Goal: Task Accomplishment & Management: Manage account settings

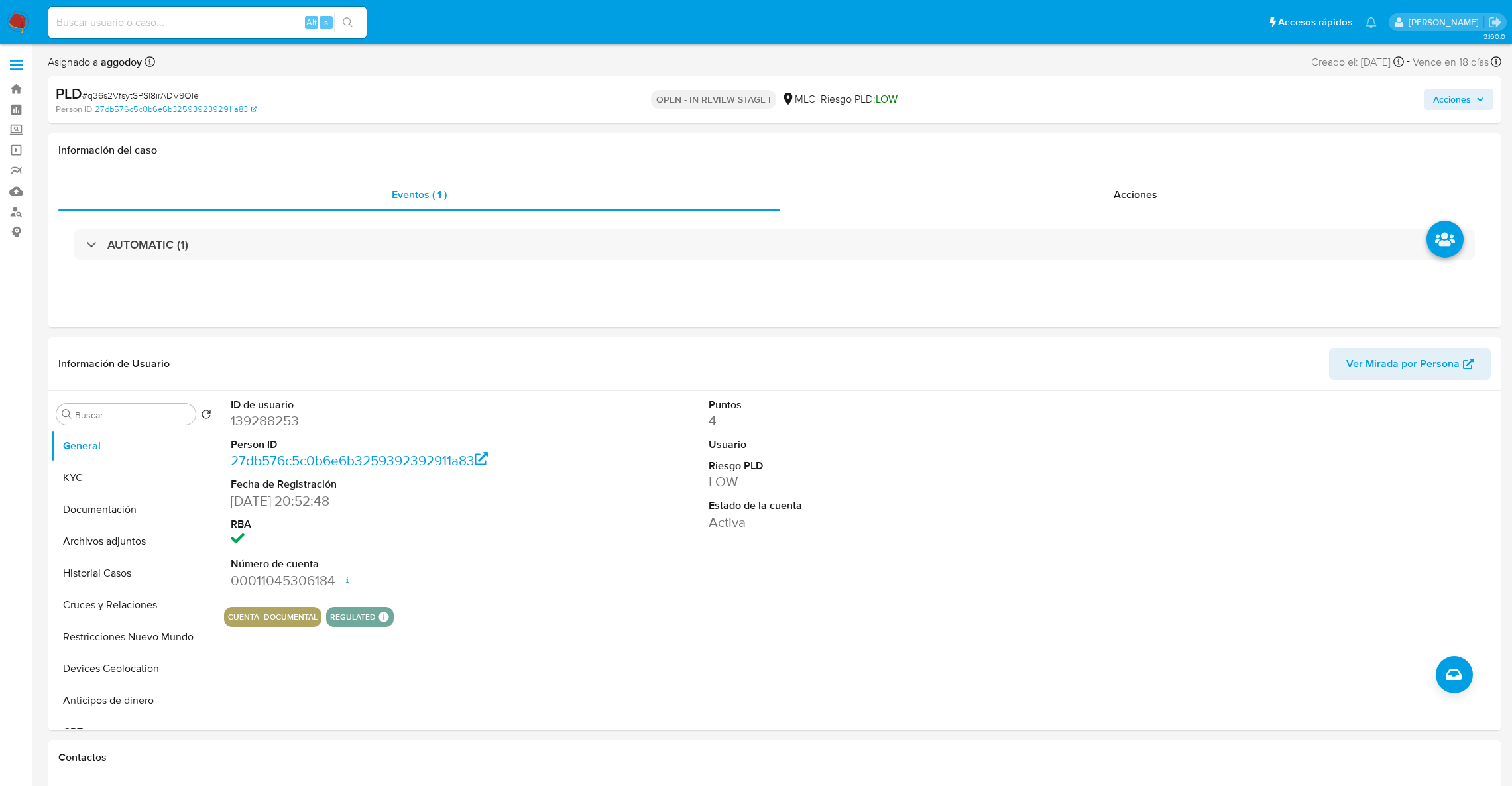
select select "10"
click at [120, 475] on button "KYC" at bounding box center [128, 478] width 155 height 32
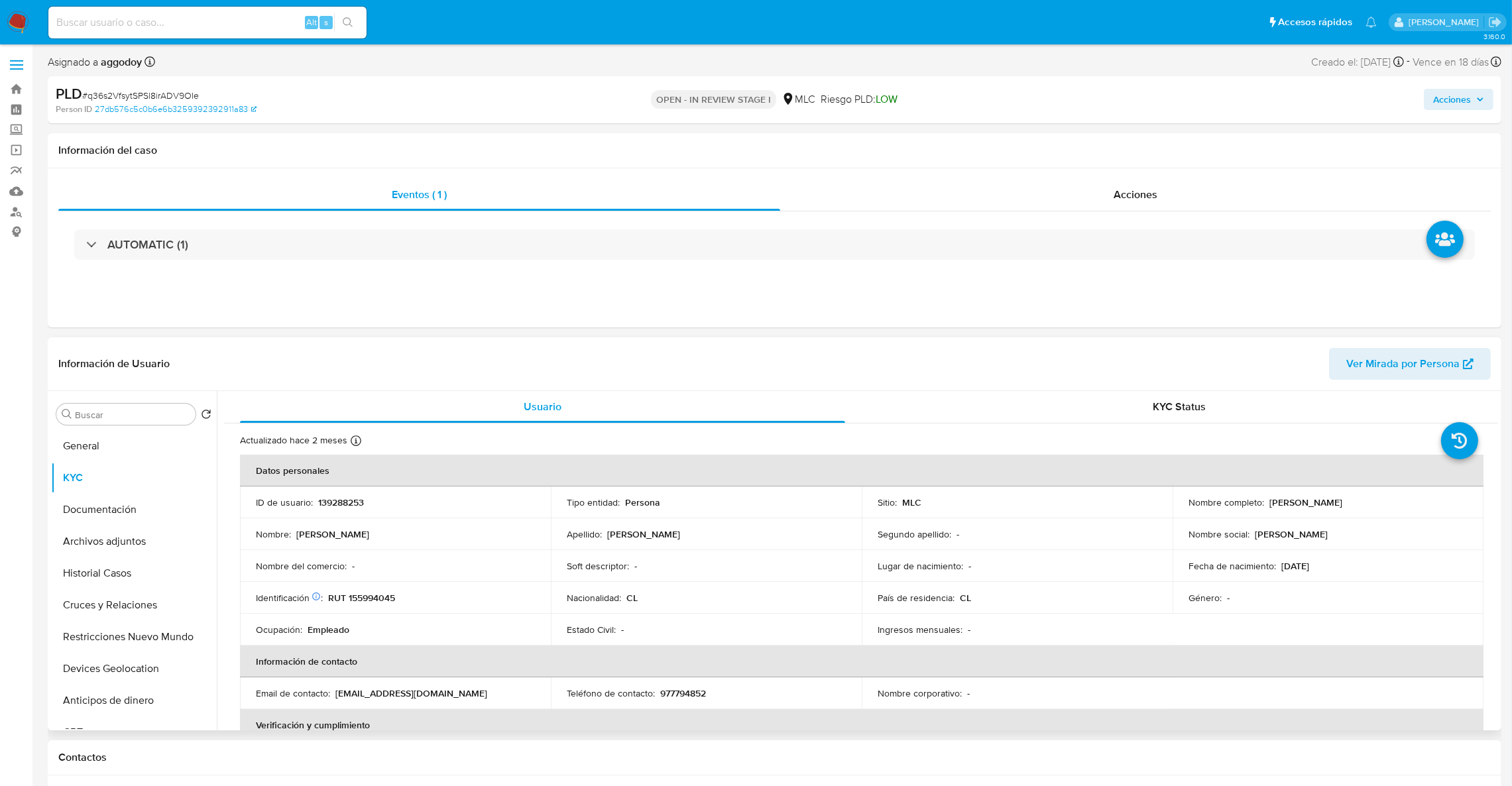
click at [371, 603] on p "RUT 155994045" at bounding box center [362, 598] width 67 height 12
drag, startPoint x: 371, startPoint y: 603, endPoint x: 463, endPoint y: 357, distance: 262.6
click at [372, 600] on p "RUT 155994045" at bounding box center [362, 598] width 67 height 12
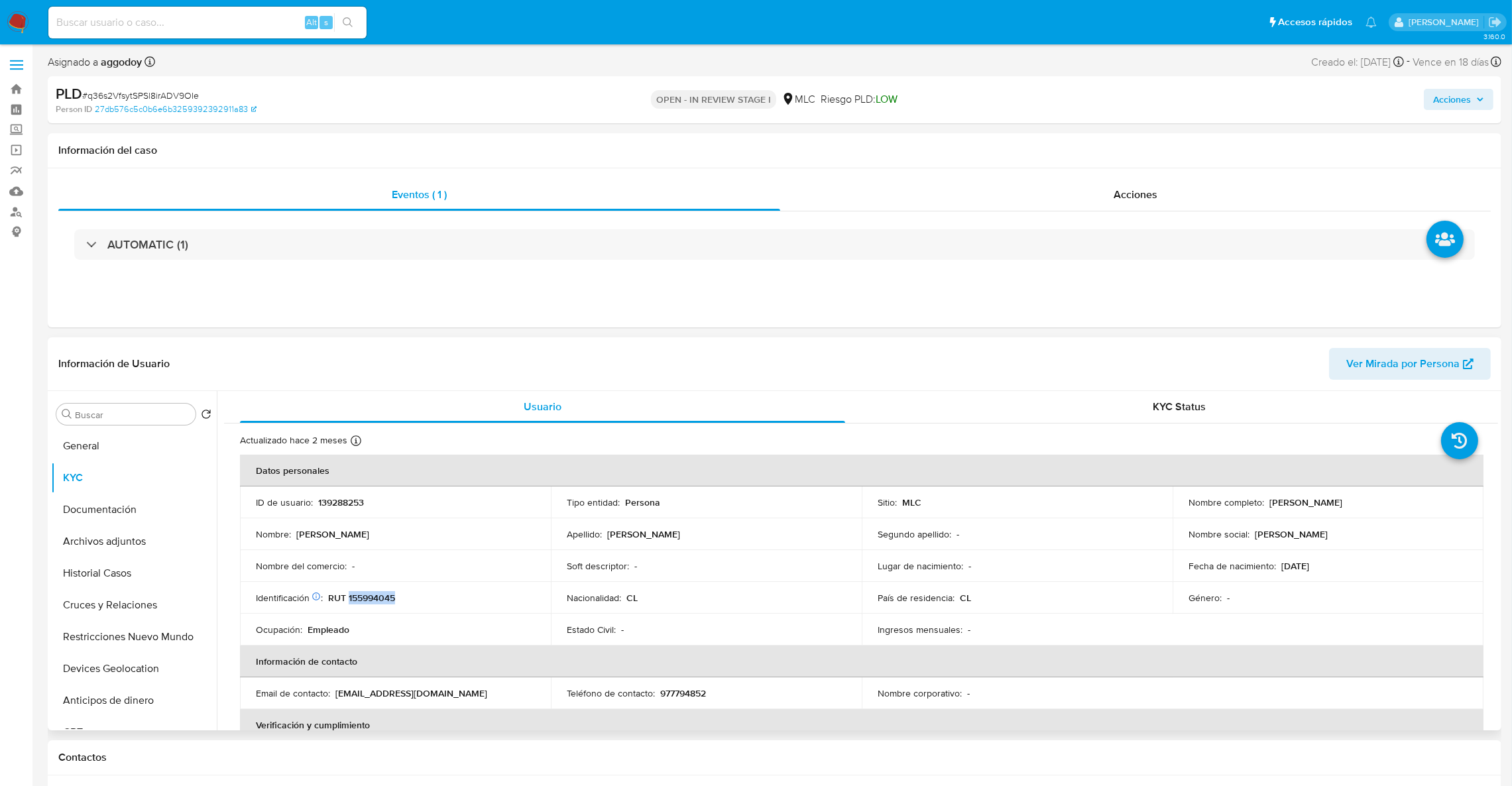
click at [372, 600] on p "RUT 155994045" at bounding box center [362, 598] width 67 height 12
copy p "155994045"
click at [344, 501] on p "139288253" at bounding box center [341, 502] width 46 height 12
copy p "139288253"
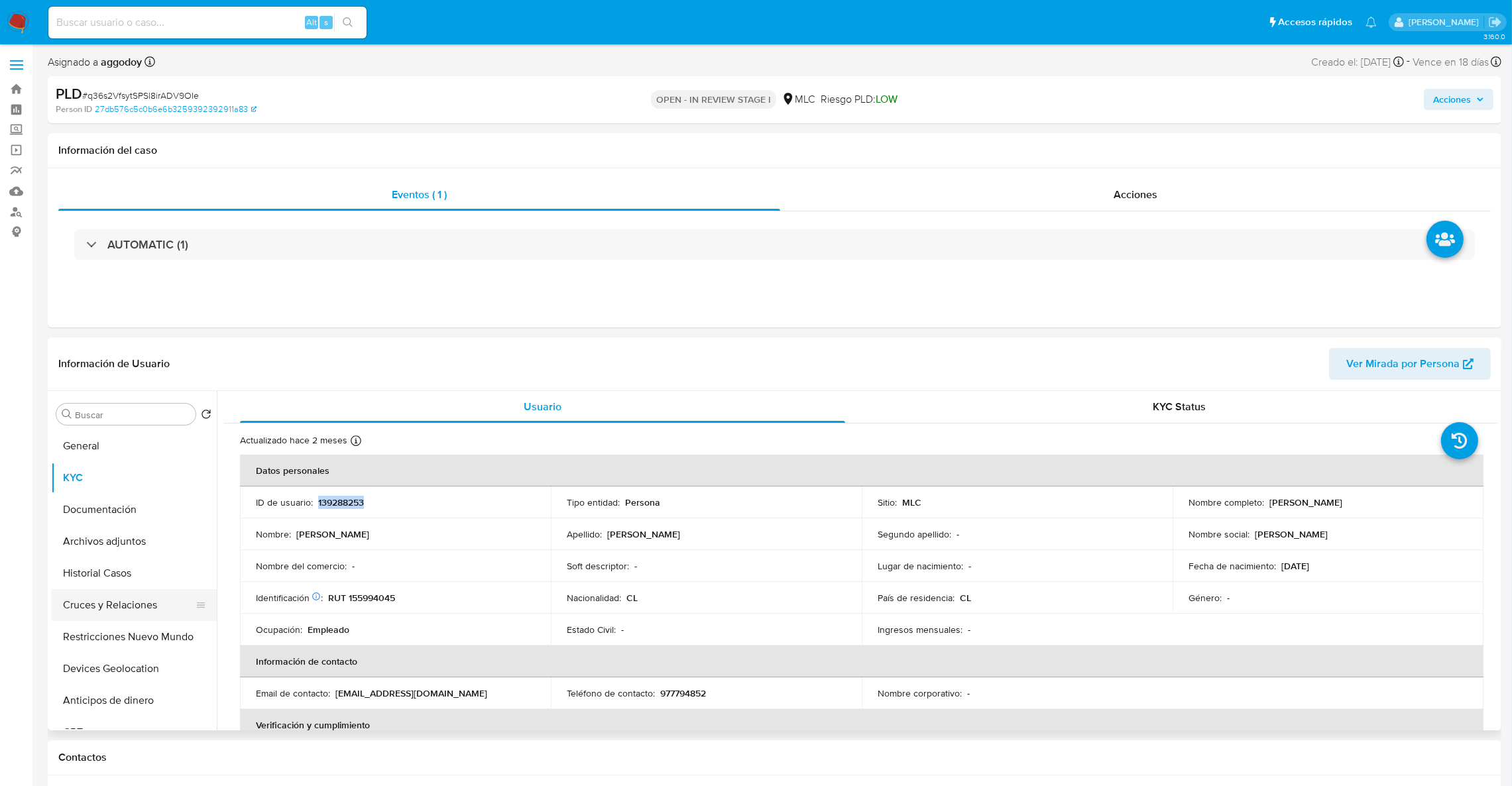
click at [126, 614] on button "Cruces y Relaciones" at bounding box center [128, 605] width 155 height 32
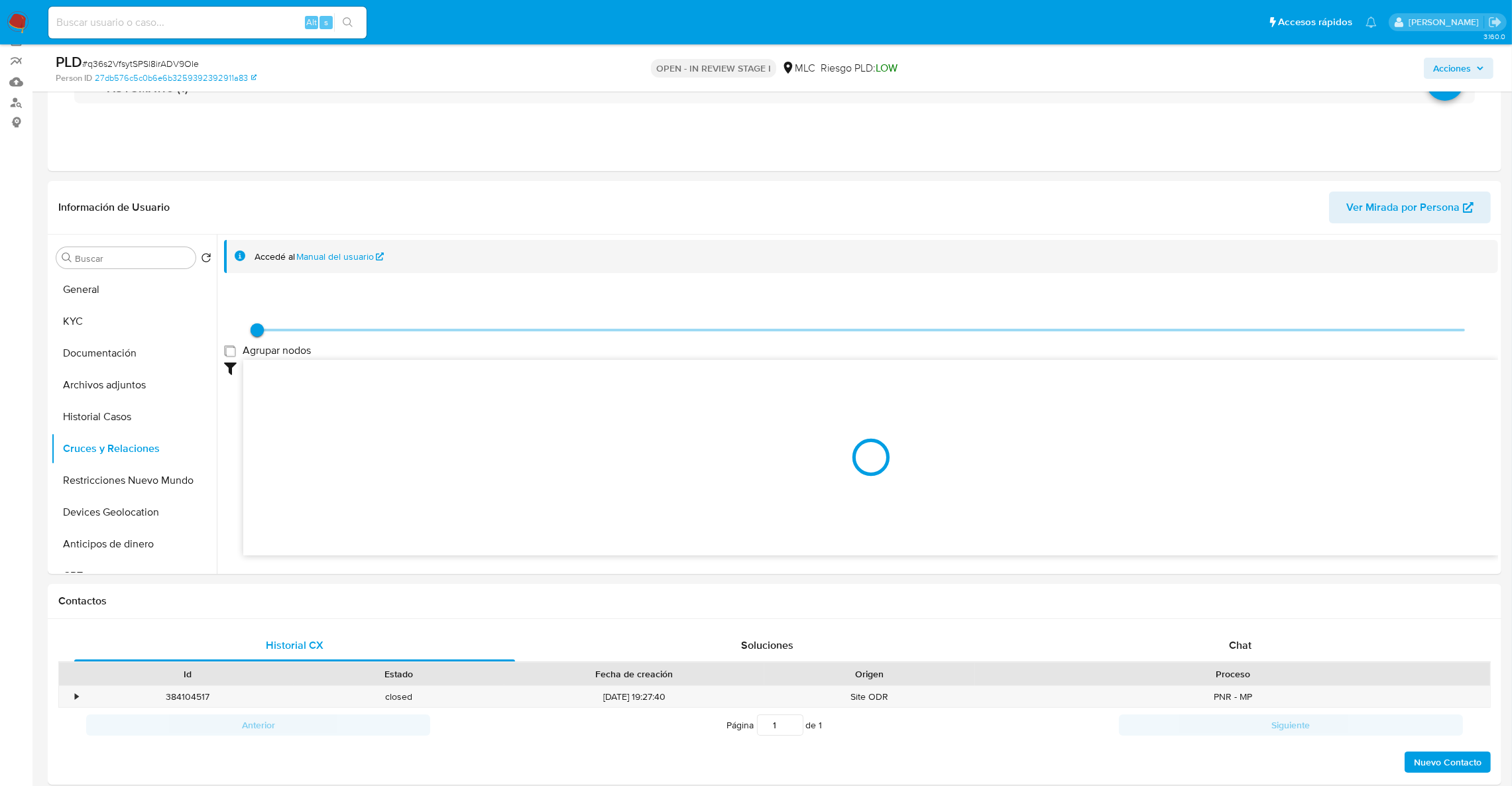
scroll to position [110, 0]
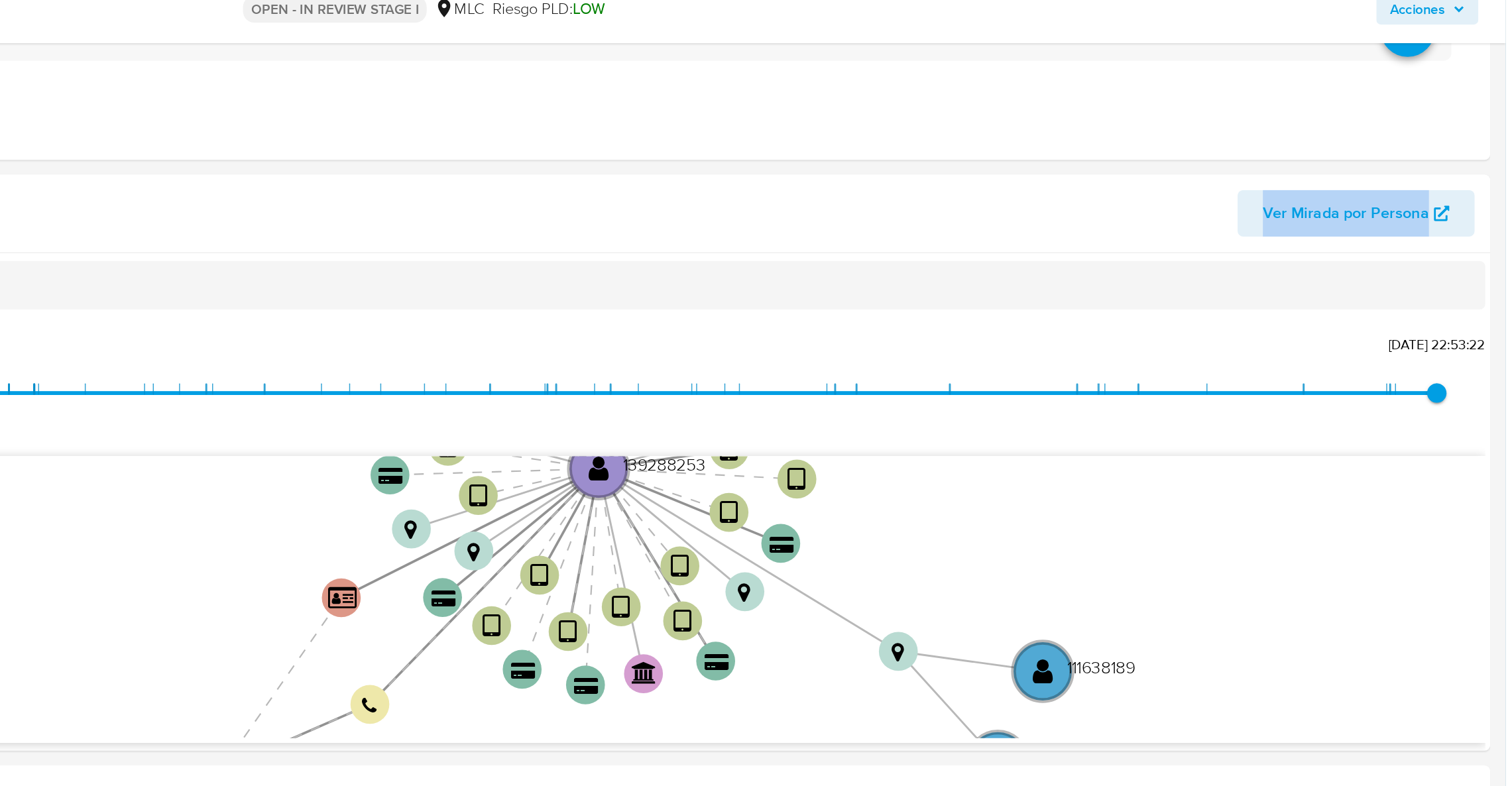
drag, startPoint x: 1510, startPoint y: 148, endPoint x: 1513, endPoint y: 180, distance: 32.1
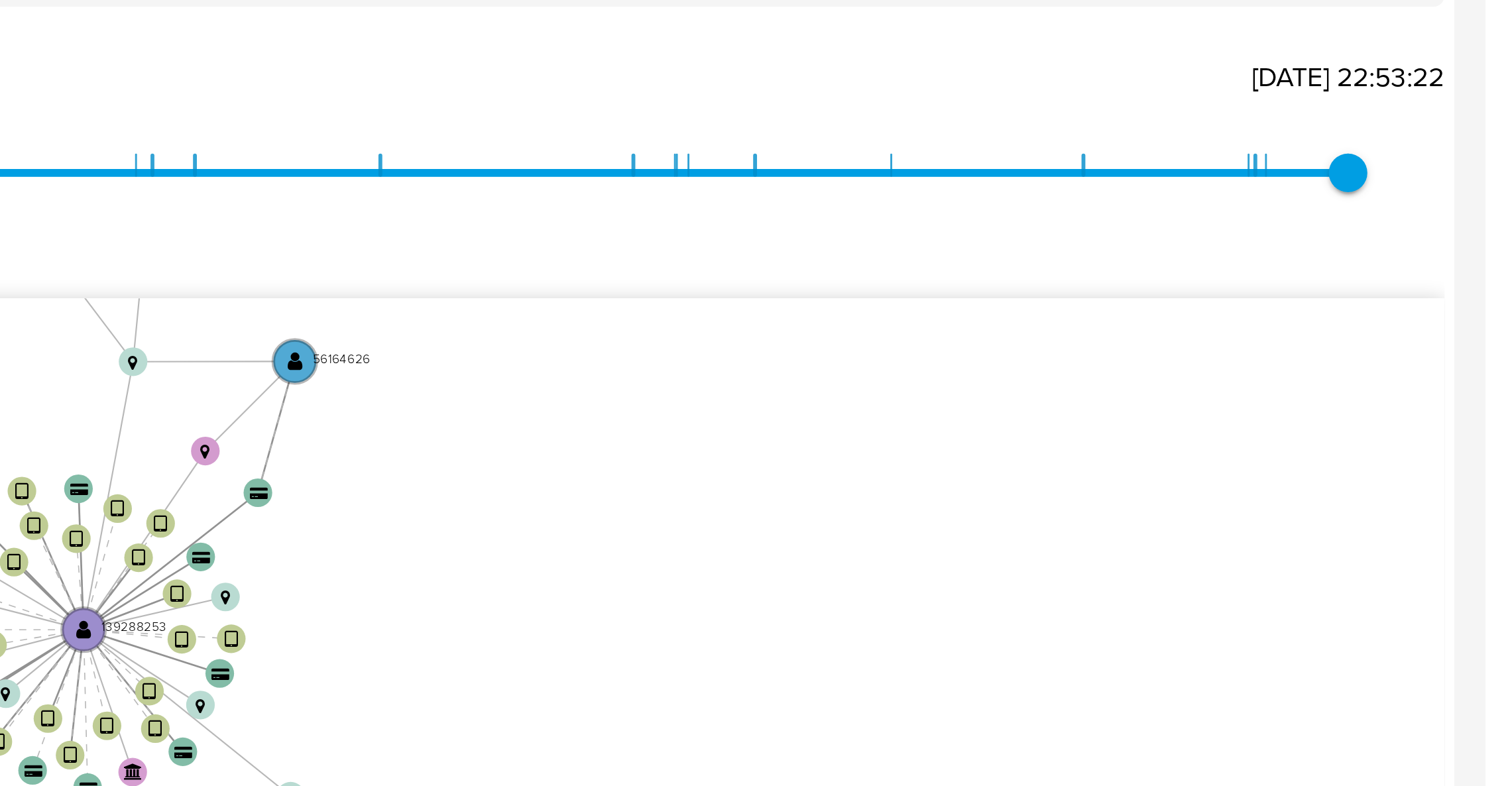
scroll to position [275, 0]
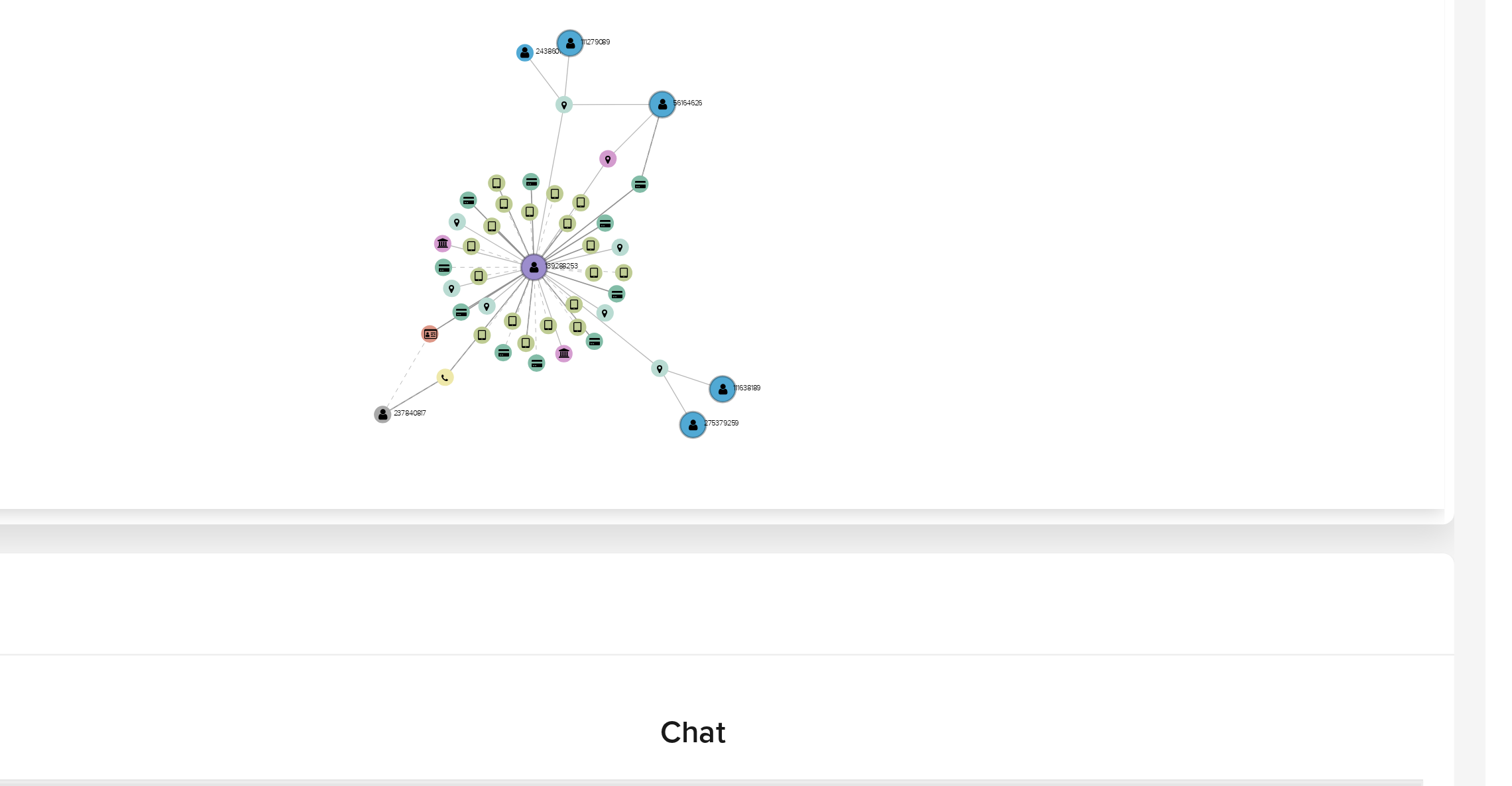
drag, startPoint x: 1282, startPoint y: 306, endPoint x: 1382, endPoint y: 330, distance: 102.8
click at [1381, 330] on icon "device-5fe26f6a08813b0017f7c9fa  user-139288253  139288253 device-64c2c0c34fe…" at bounding box center [870, 304] width 1255 height 192
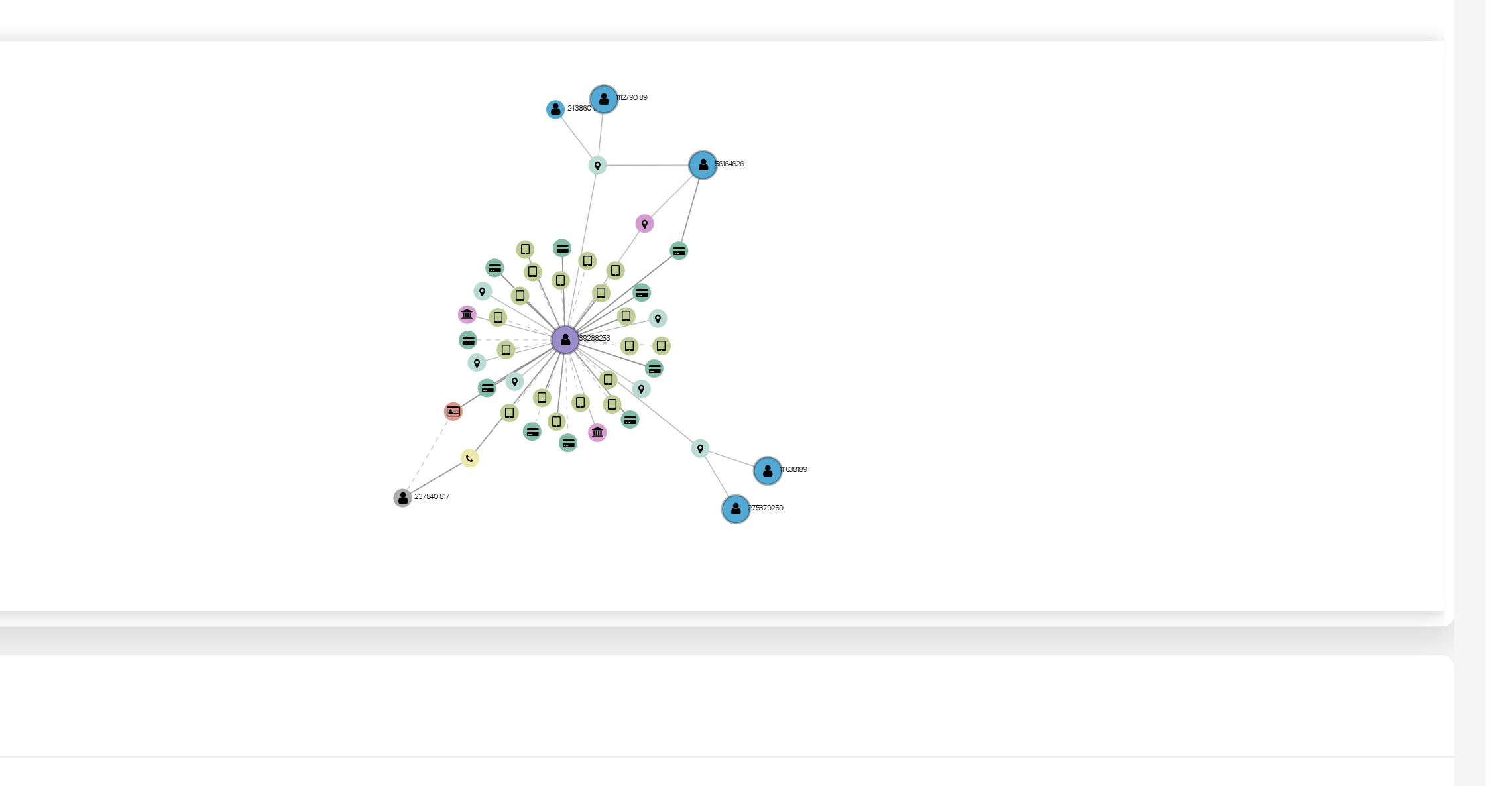
drag, startPoint x: 1376, startPoint y: 314, endPoint x: 1378, endPoint y: 304, distance: 10.2
click at [1378, 304] on icon "device-5fe26f6a08813b0017f7c9fa  user-139288253  139288253 device-64c2c0c34fe…" at bounding box center [870, 304] width 1255 height 192
click at [1418, 312] on icon "device-5fe26f6a08813b0017f7c9fa  user-139288253  139288253 device-64c2c0c34fe…" at bounding box center [870, 304] width 1255 height 192
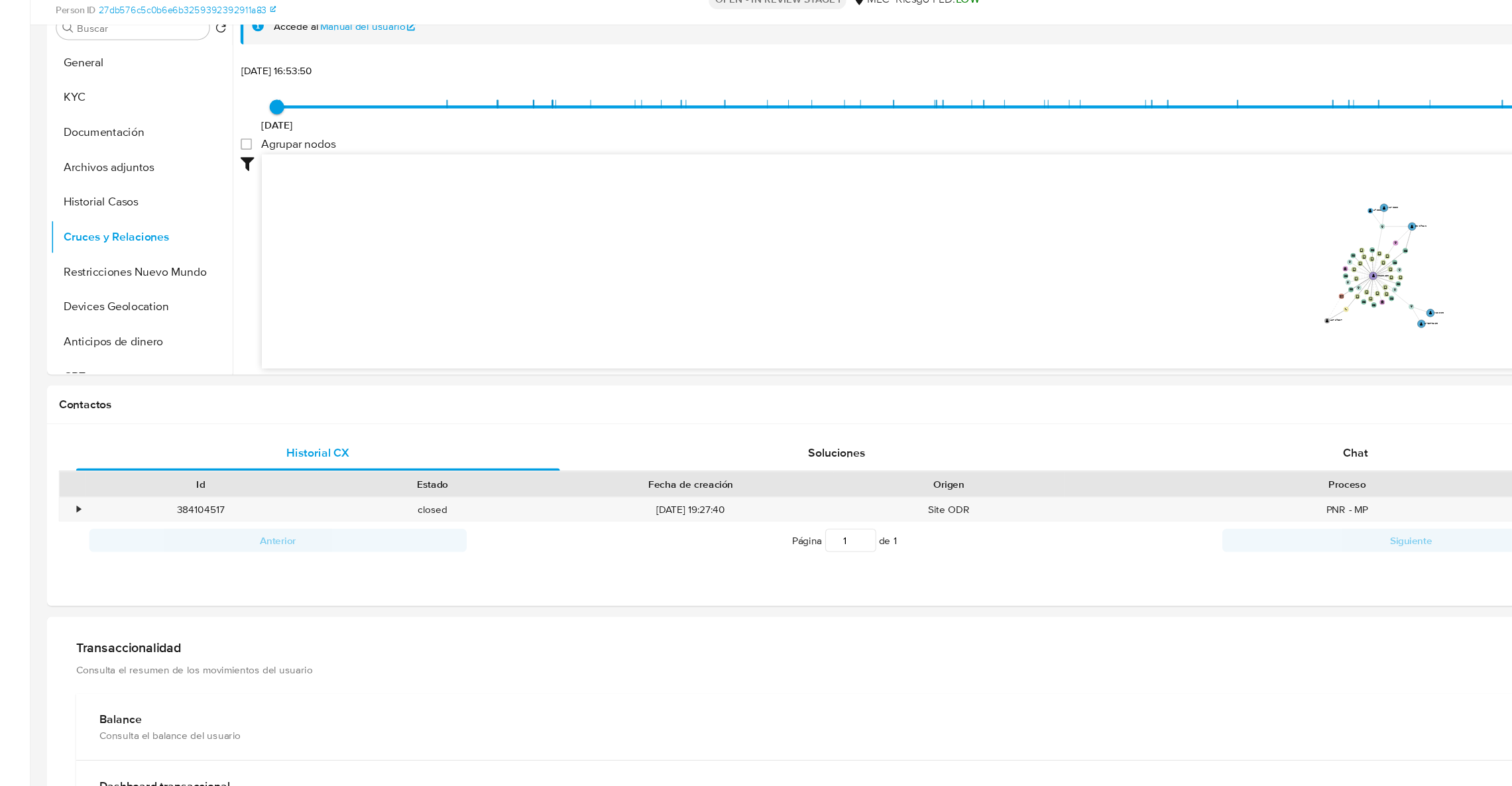
scroll to position [273, 0]
click at [1254, 471] on div "Chat" at bounding box center [1240, 482] width 441 height 32
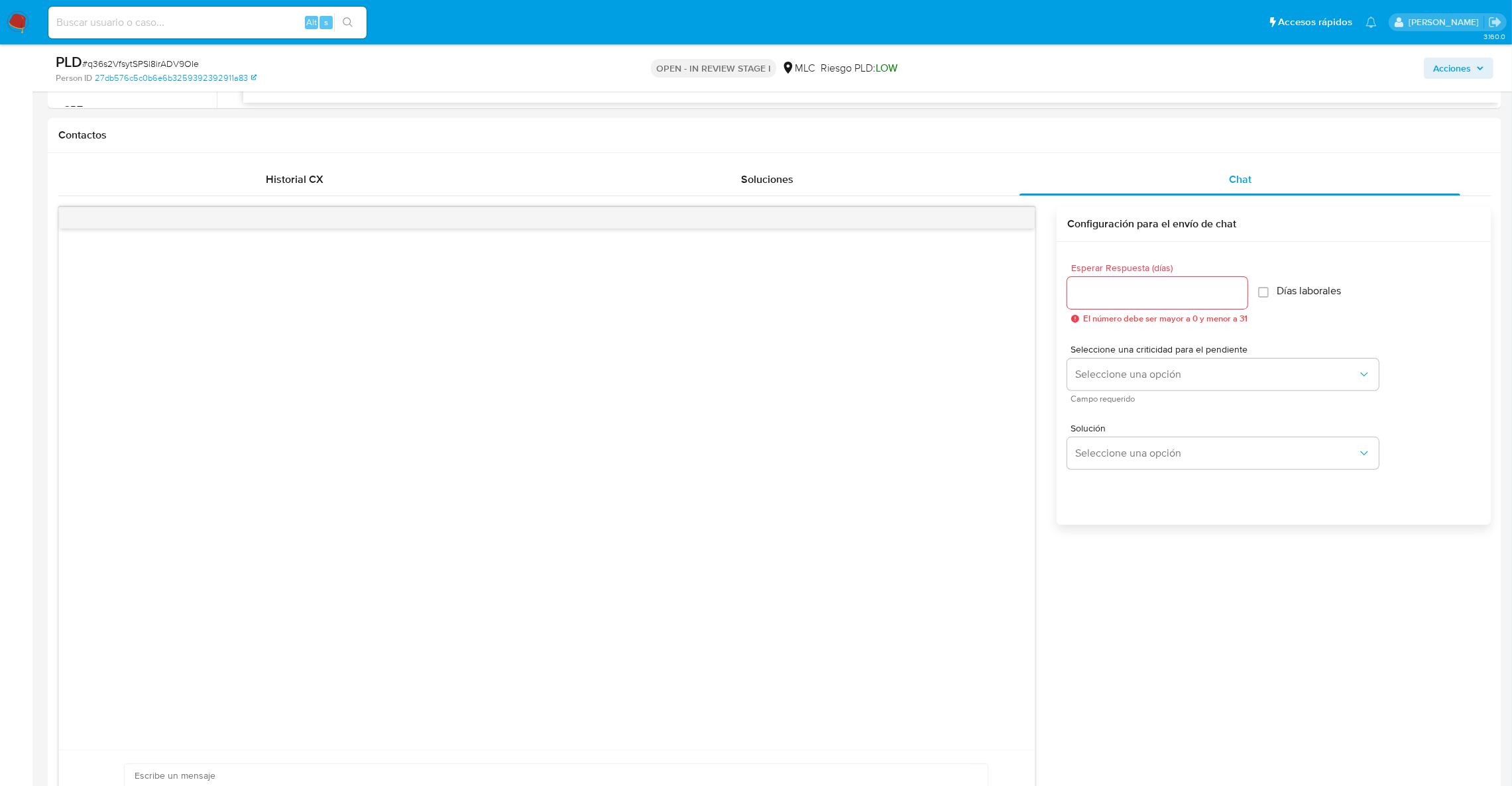
scroll to position [0, 0]
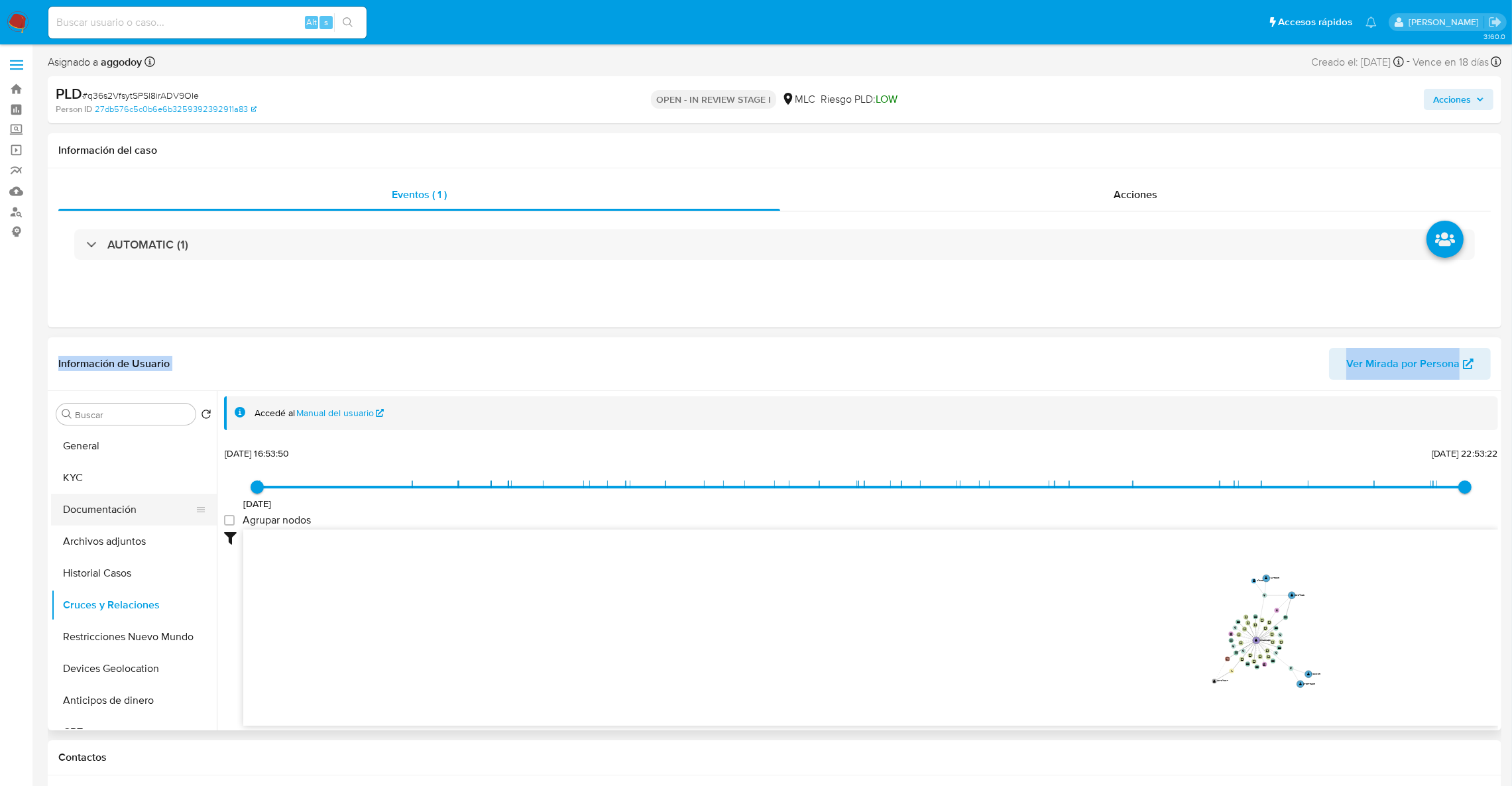
click at [158, 513] on button "Documentación" at bounding box center [128, 509] width 155 height 32
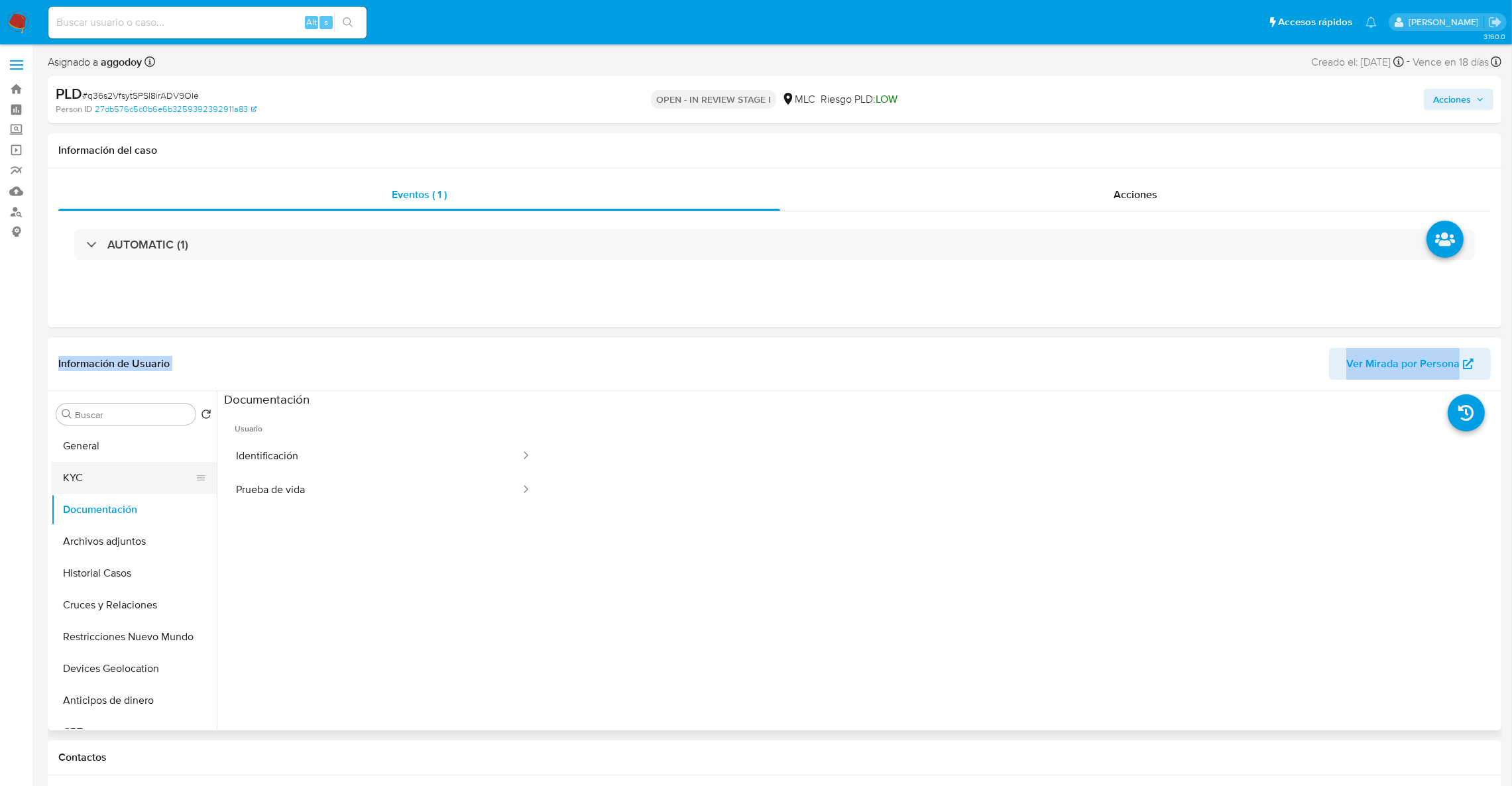
click at [145, 484] on button "KYC" at bounding box center [128, 478] width 155 height 32
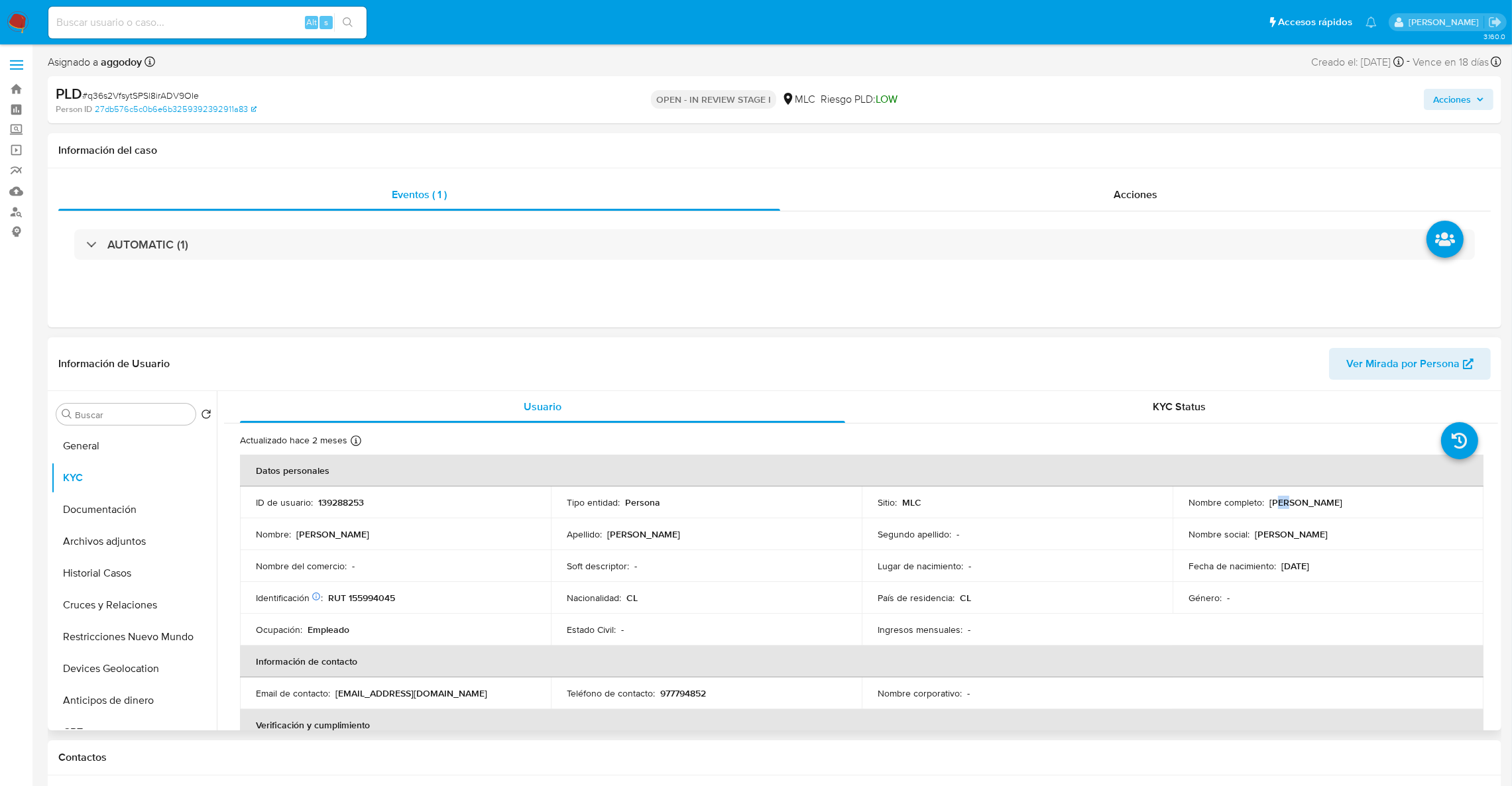
drag, startPoint x: 1286, startPoint y: 505, endPoint x: 1275, endPoint y: 505, distance: 11.0
click at [1275, 505] on p "Carolina Soledad Reyes Reyes" at bounding box center [1306, 502] width 73 height 12
drag, startPoint x: 1268, startPoint y: 505, endPoint x: 1412, endPoint y: 503, distance: 144.0
click at [1409, 501] on div "Nombre completo : Carolina Soledad Reyes Reyes" at bounding box center [1328, 502] width 279 height 12
copy p "Carolina Soledad Reyes Reyes"
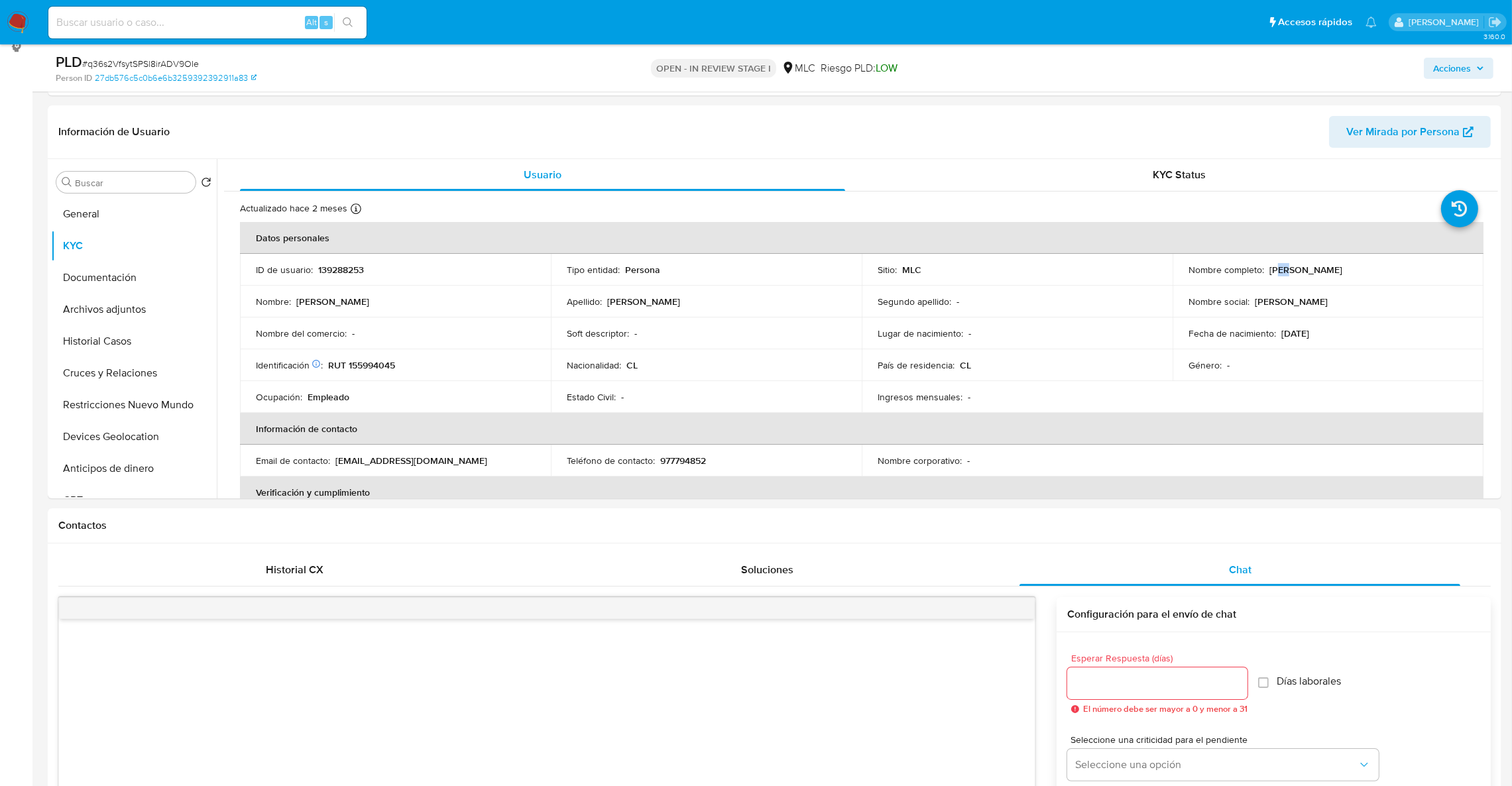
scroll to position [179, 0]
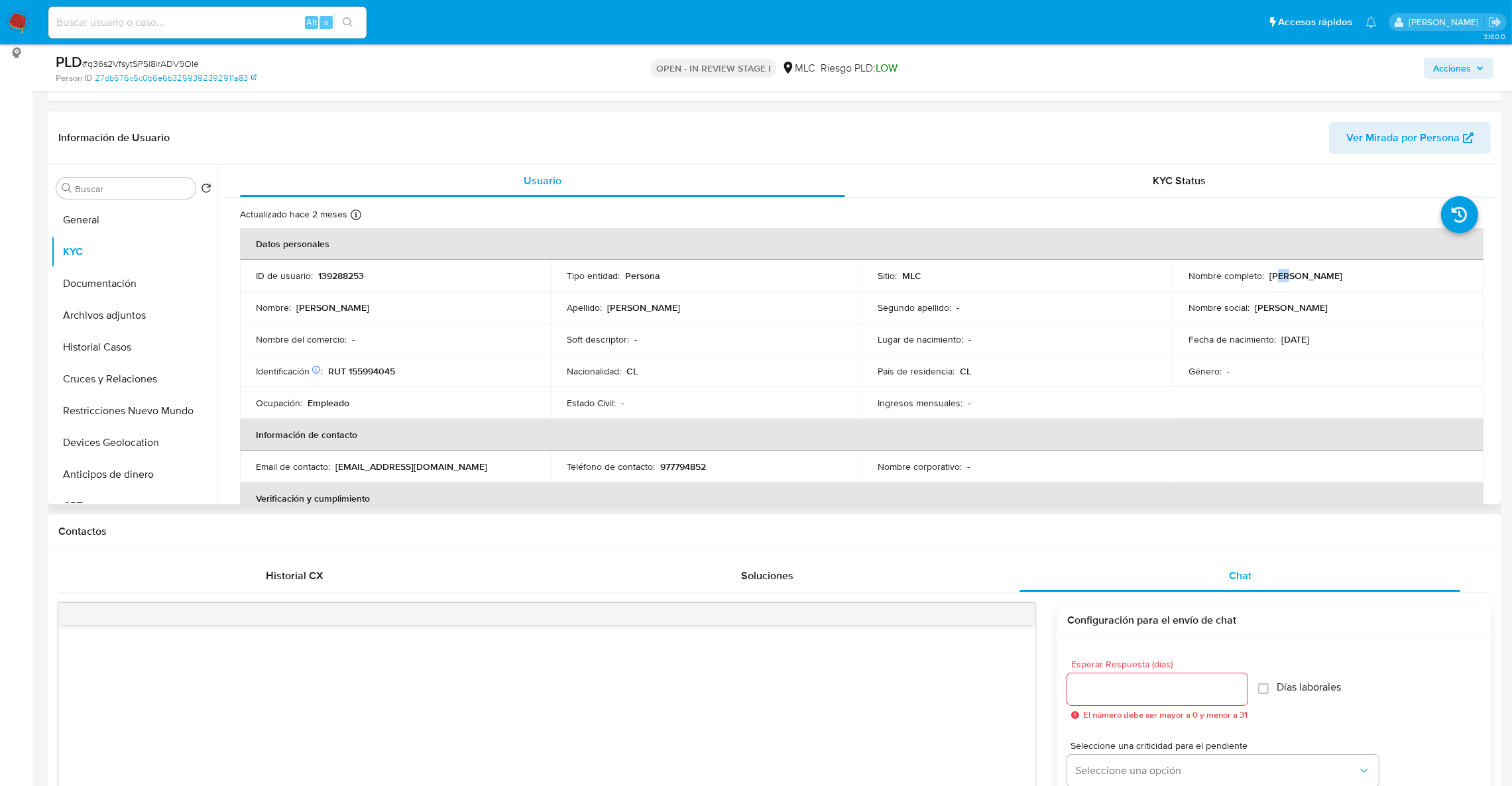
drag, startPoint x: 1494, startPoint y: 178, endPoint x: 1494, endPoint y: 194, distance: 16.0
click at [1494, 194] on div "Usuario KYC Status Actualizado hace 2 meses Creado: 09/11/2020 16:53:50 Actuali…" at bounding box center [858, 335] width 1281 height 339
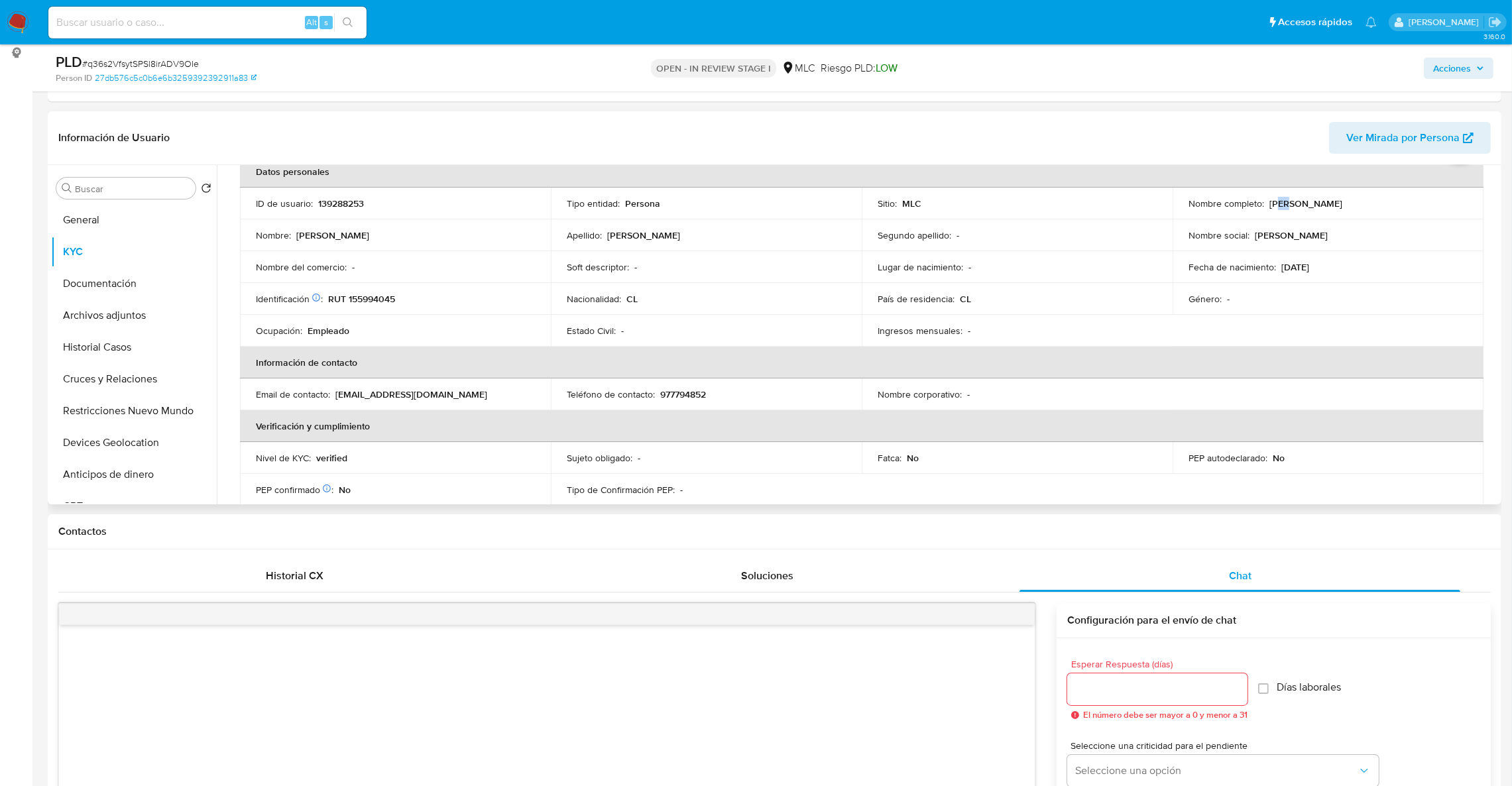
scroll to position [70, 0]
click at [126, 322] on button "Archivos adjuntos" at bounding box center [128, 316] width 155 height 32
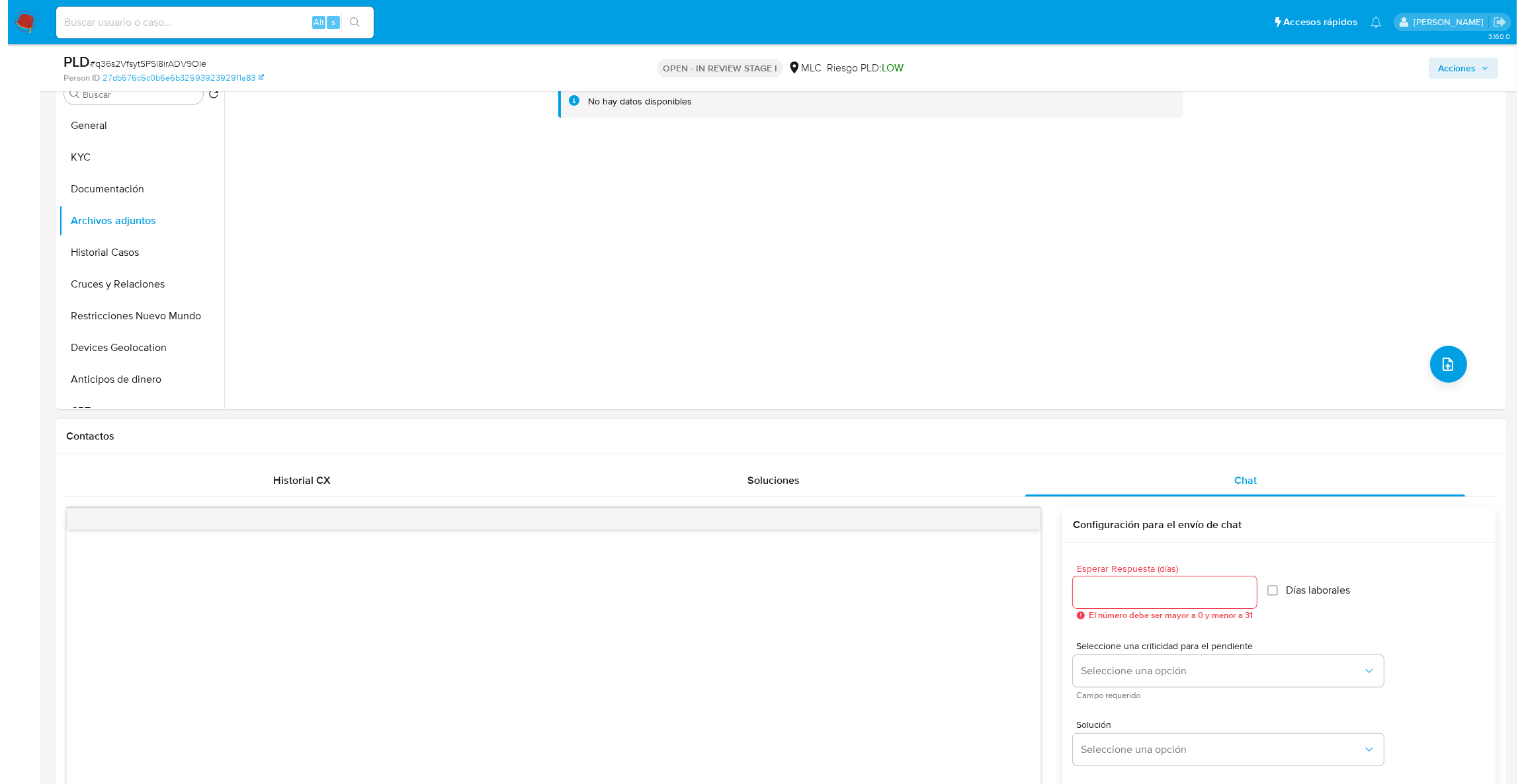
scroll to position [178, 0]
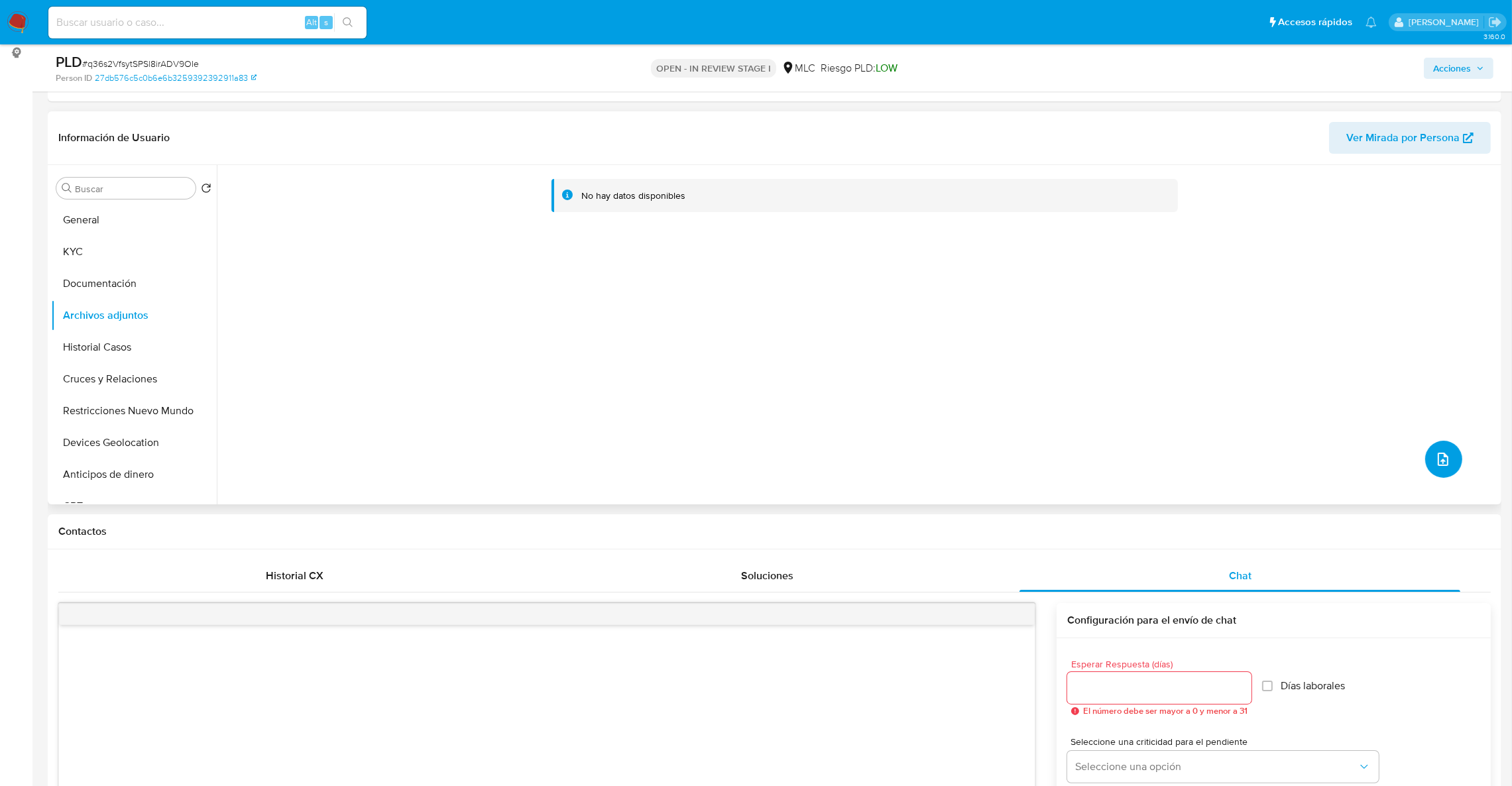
click at [1447, 449] on button "upload-file" at bounding box center [1444, 459] width 37 height 37
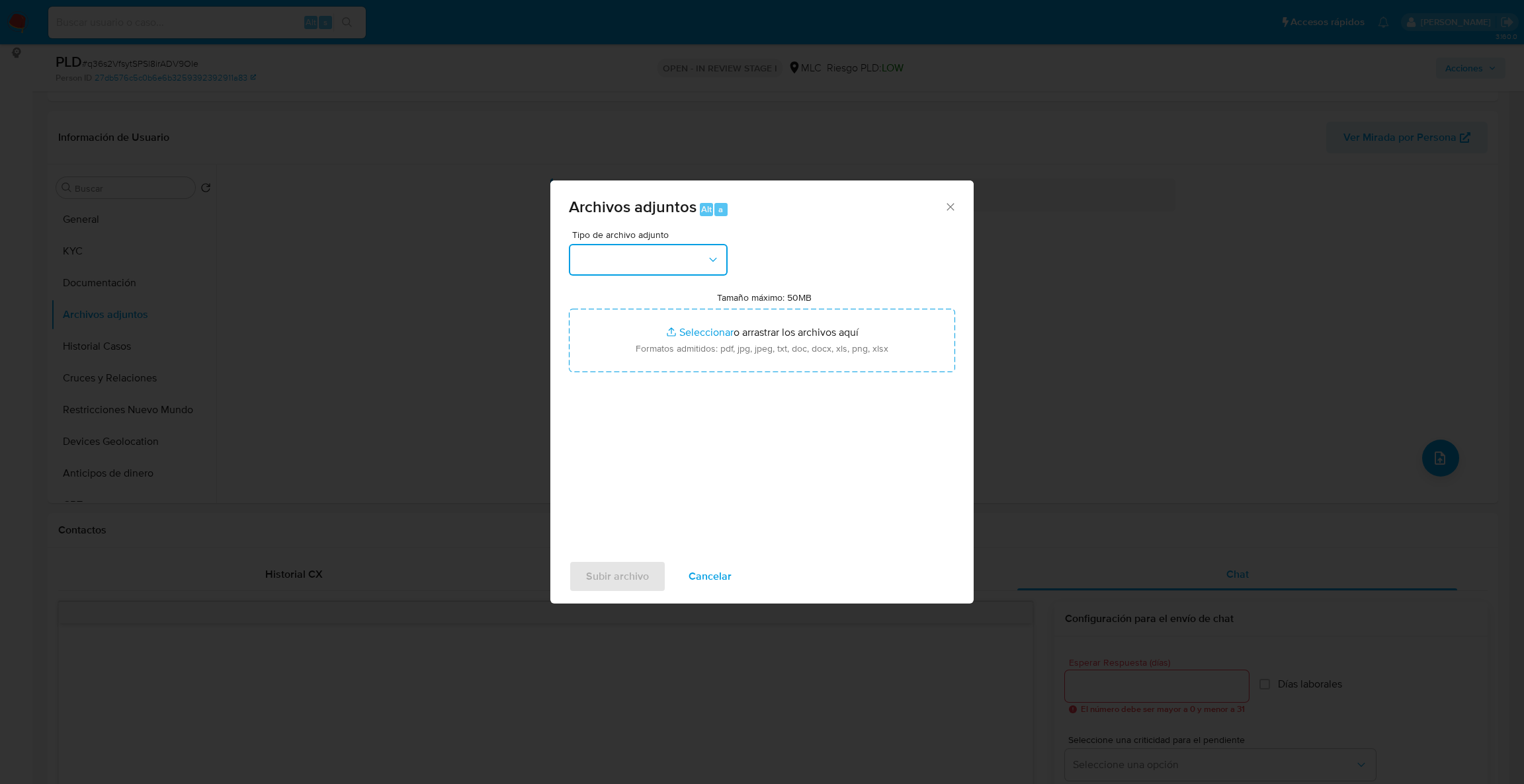
click at [709, 246] on button "button" at bounding box center [648, 260] width 159 height 32
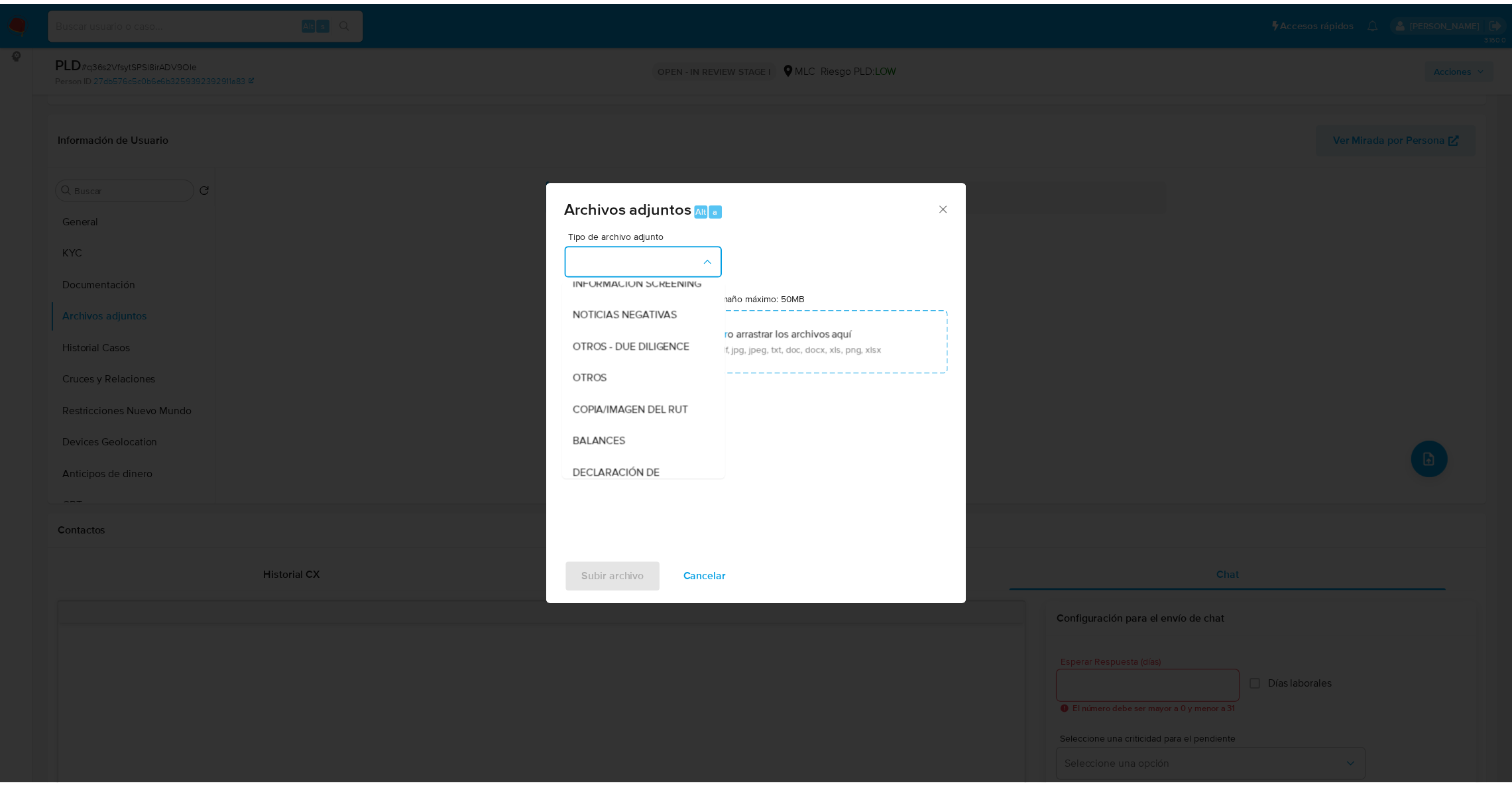
scroll to position [173, 0]
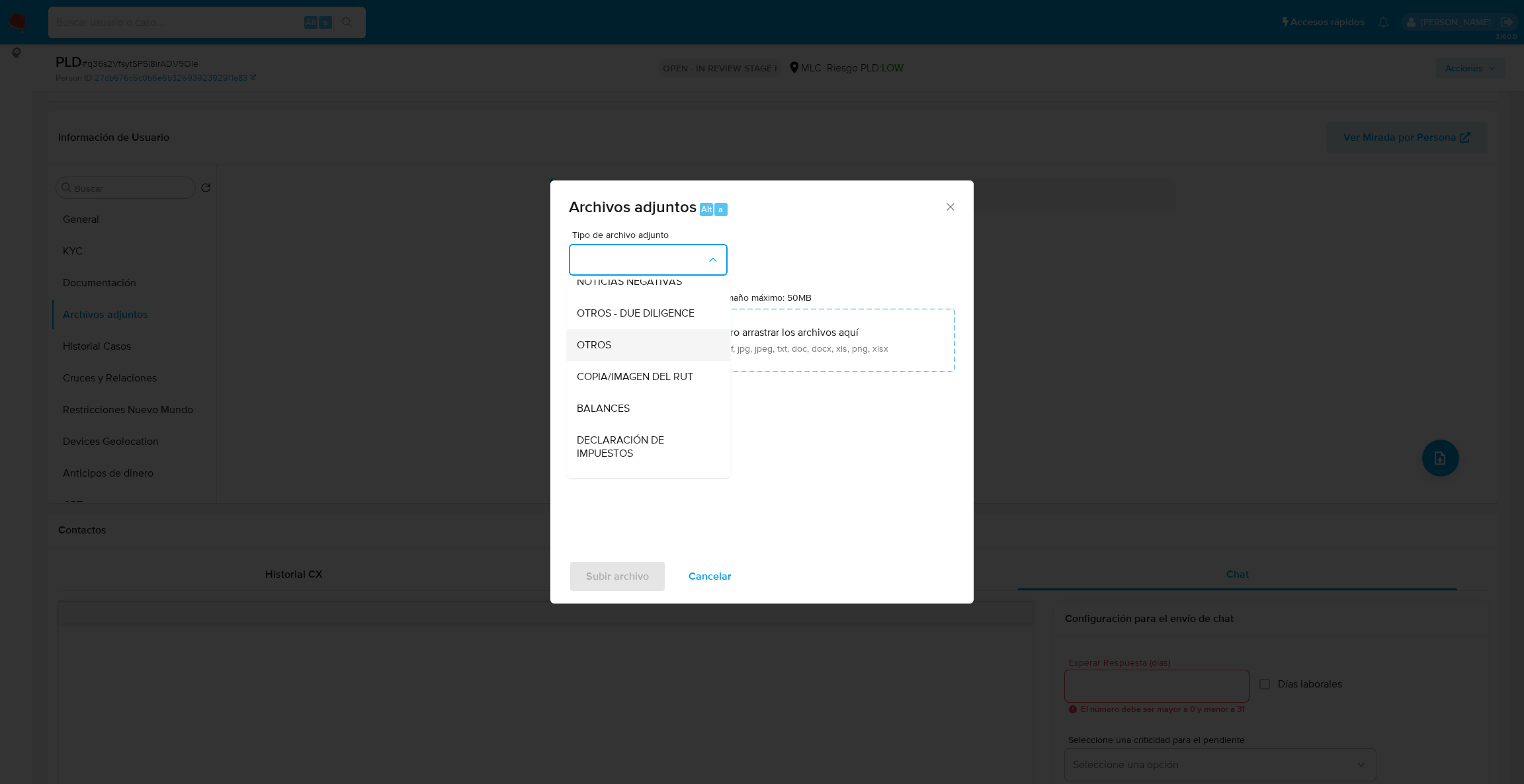
click at [617, 361] on div "OTROS" at bounding box center [644, 345] width 135 height 32
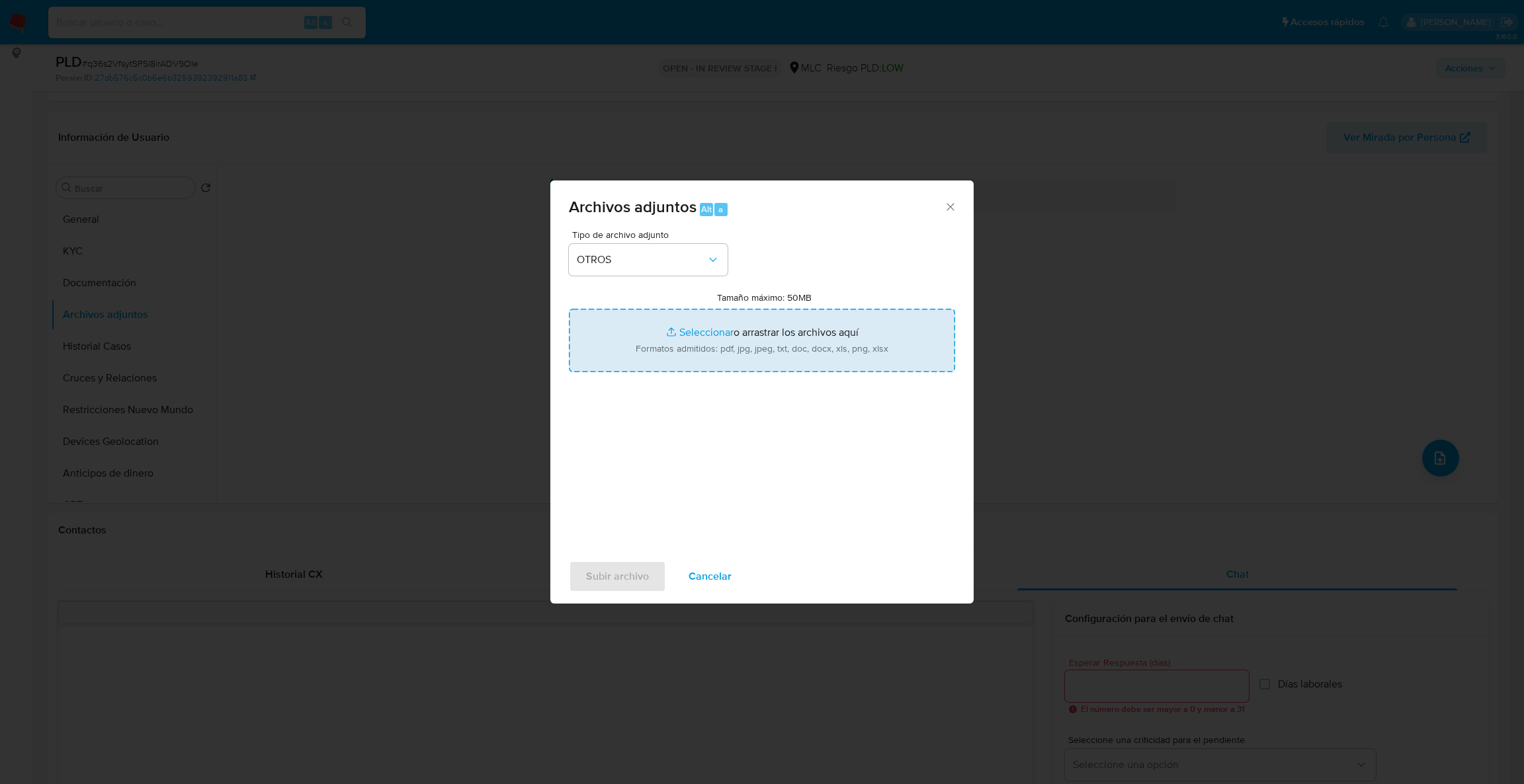
click at [668, 356] on input "Tamaño máximo: 50MB Seleccionar archivos" at bounding box center [761, 341] width 386 height 63
type input "C:\fakepath\Case Log - 139288253.pdf"
click at [709, 335] on input "Tamaño máximo: 50MB Seleccionar archivos" at bounding box center [761, 341] width 386 height 63
drag, startPoint x: 691, startPoint y: 392, endPoint x: 710, endPoint y: 331, distance: 63.9
click at [692, 388] on icon "Eliminar Case Log - 139288253.pdf" at bounding box center [693, 388] width 10 height 10
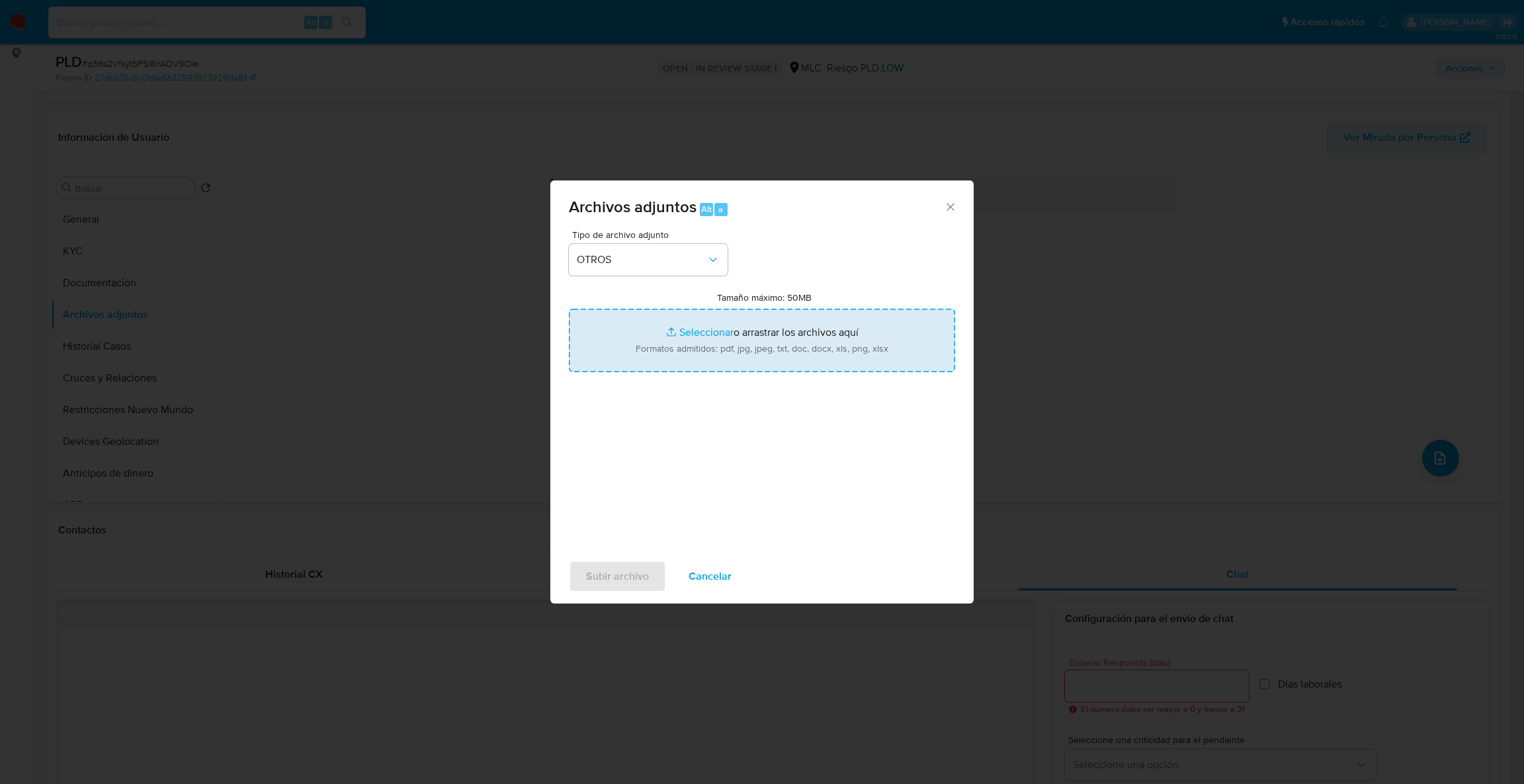
click at [711, 331] on input "Tamaño máximo: 50MB Seleccionar archivos" at bounding box center [761, 341] width 386 height 63
type input "C:\fakepath\Case Log - 139288253.pdf"
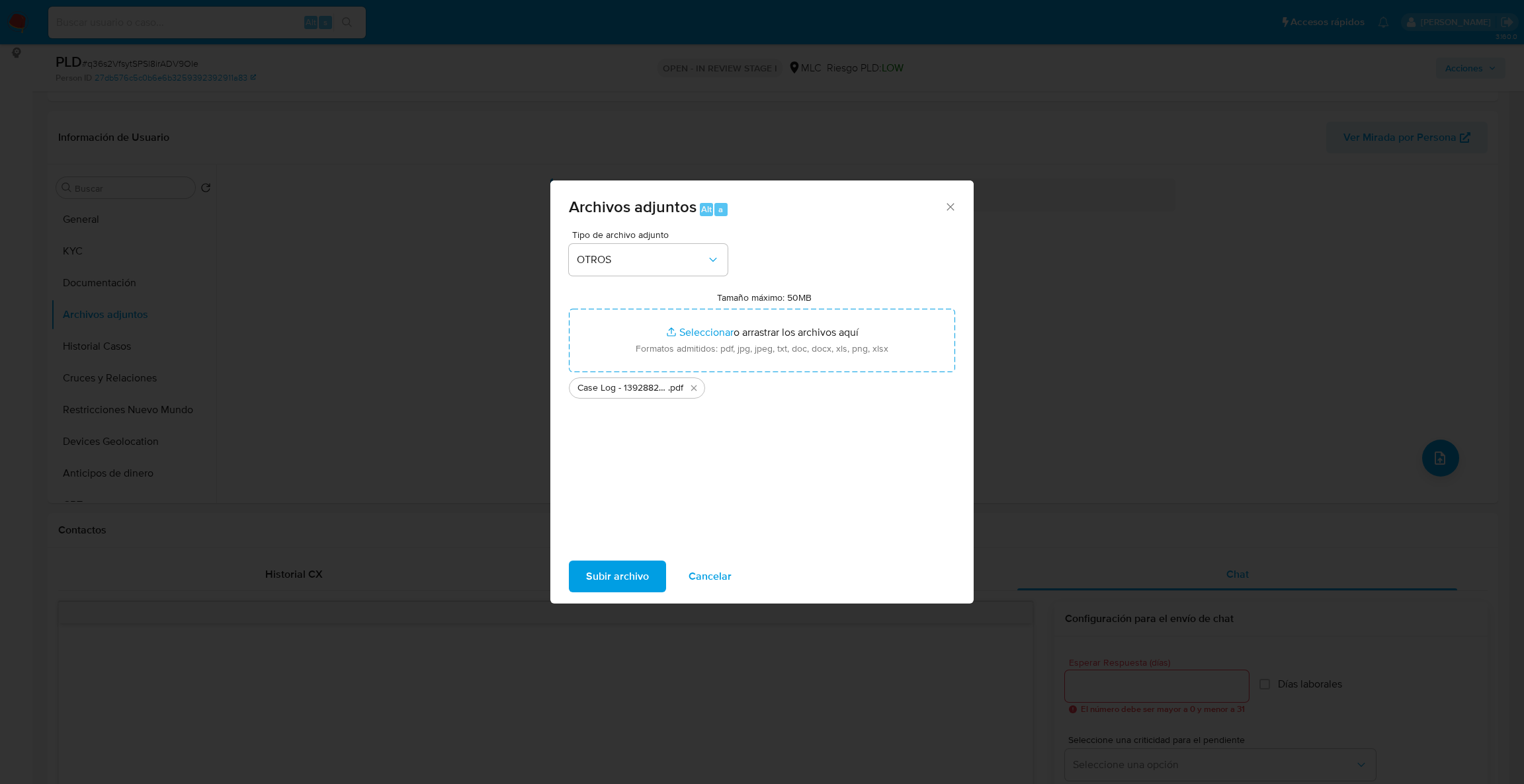
click at [739, 308] on div "Tamaño máximo: 50MB Seleccionar archivos Seleccionar o arrastrar los archivos a…" at bounding box center [761, 345] width 386 height 107
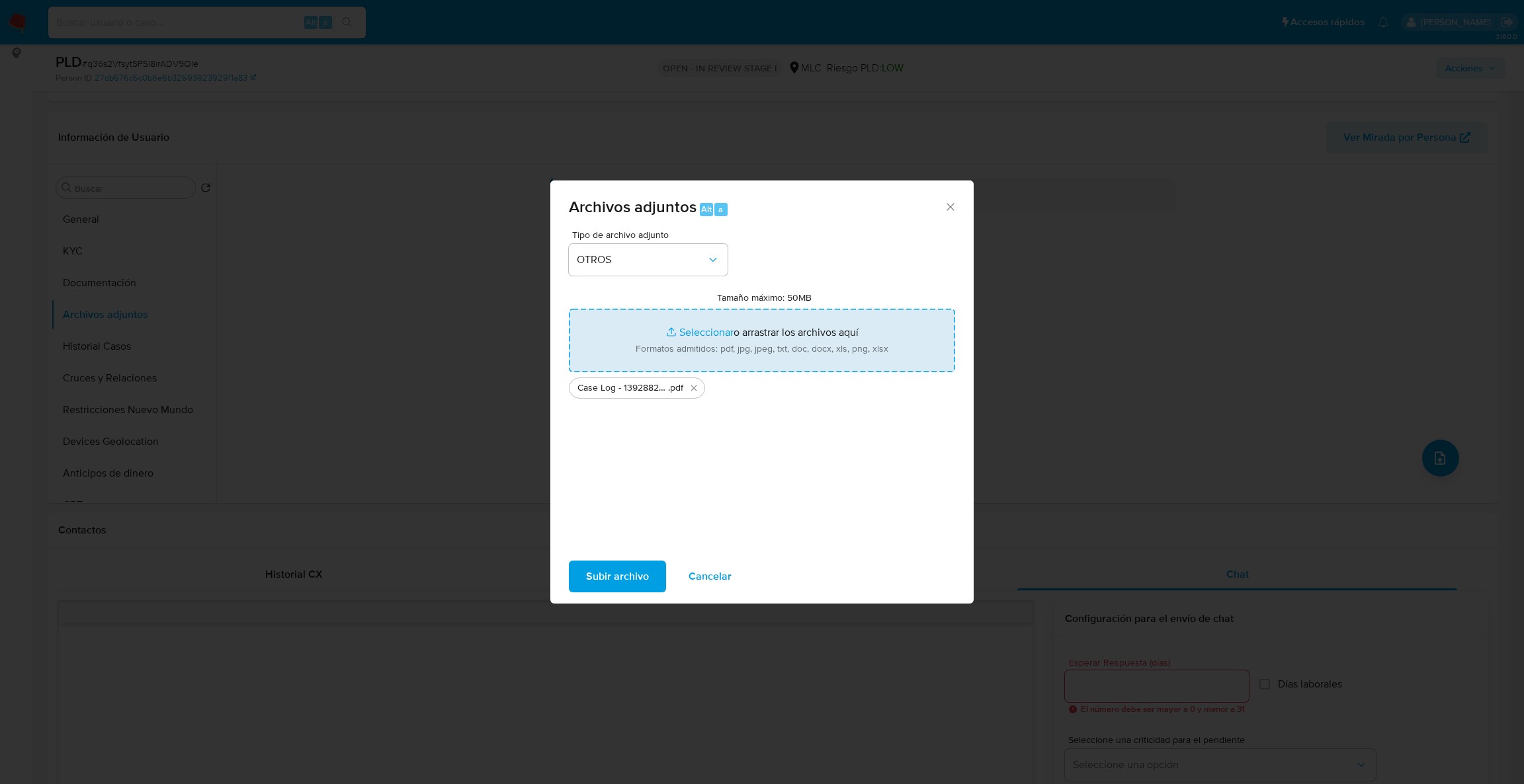
click at [747, 325] on input "Tamaño máximo: 50MB Seleccionar archivos" at bounding box center [761, 341] width 386 height 63
type input "C:\fakepath\139288253Movimientos .xlsx"
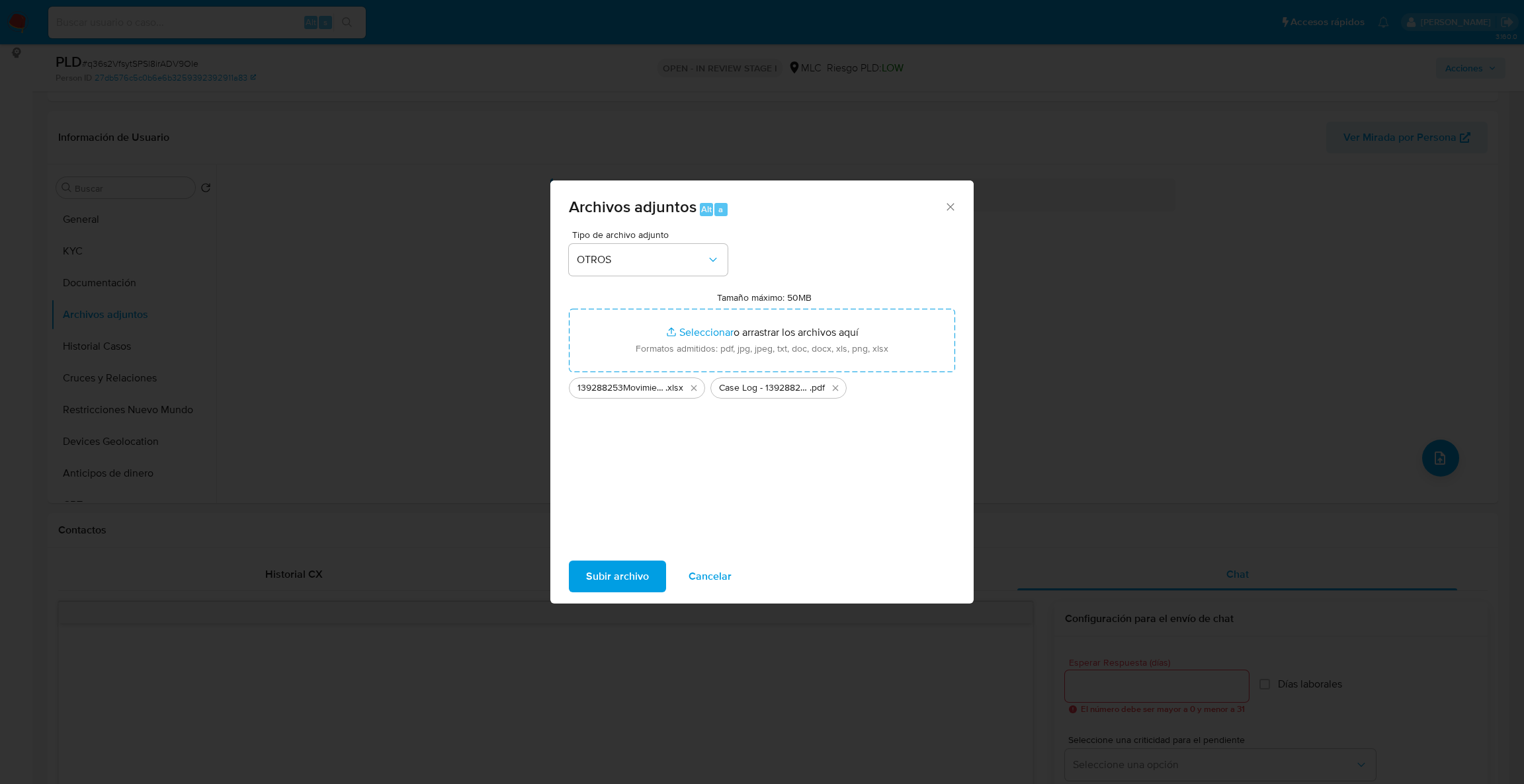
click at [625, 579] on span "Subir archivo" at bounding box center [617, 576] width 63 height 29
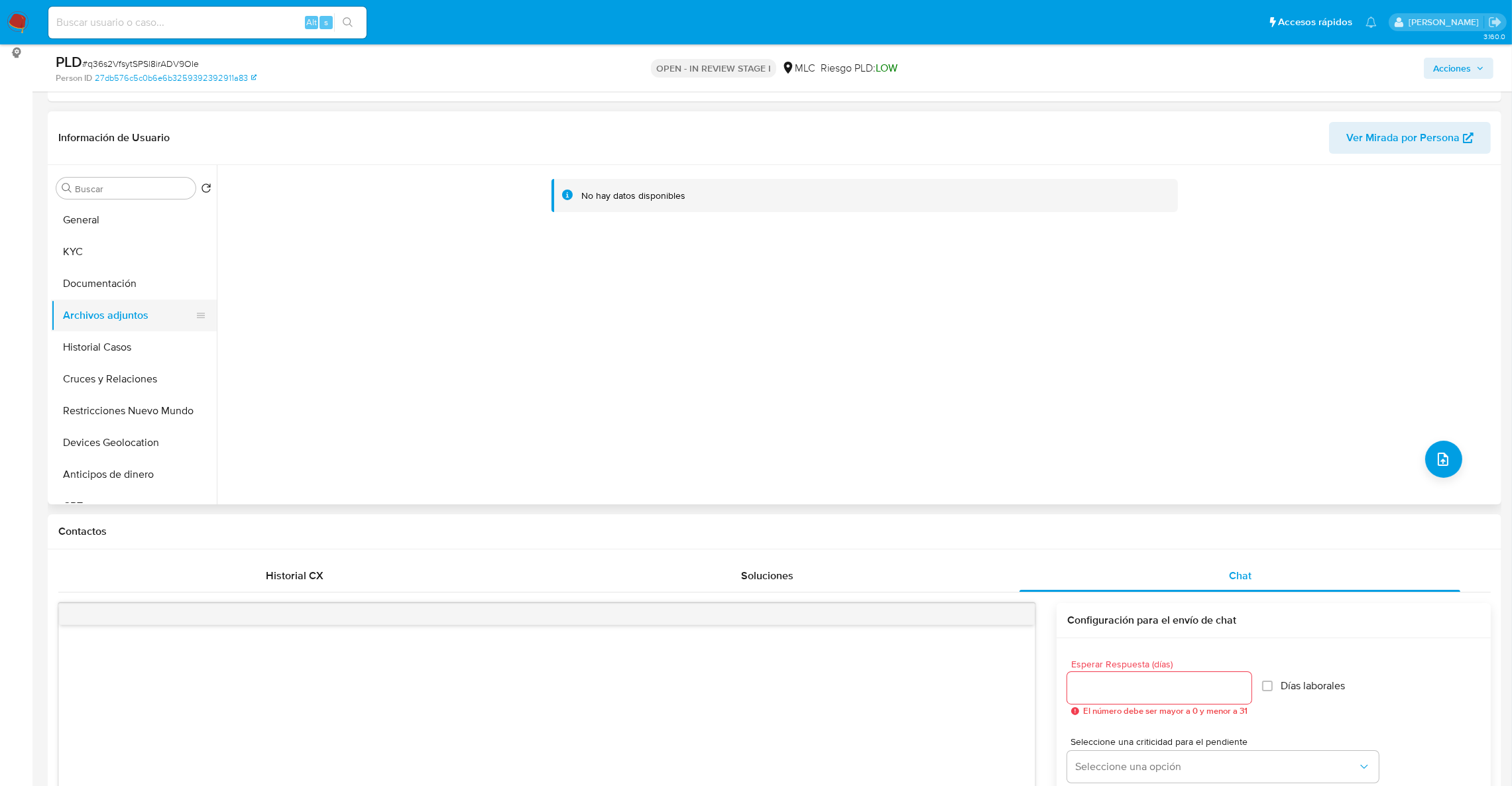
click at [130, 364] on button "Cruces y Relaciones" at bounding box center [134, 379] width 166 height 32
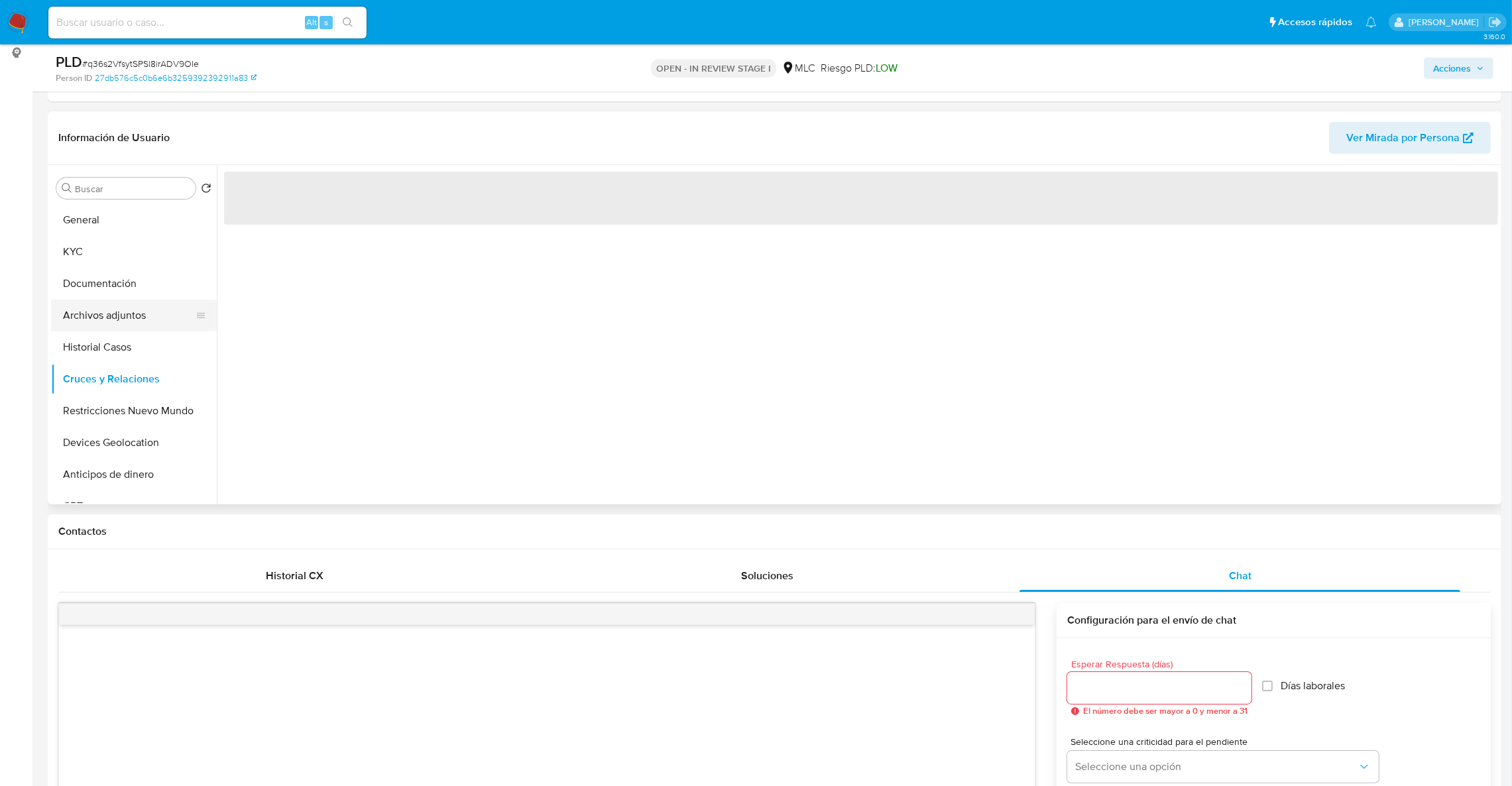
click at [122, 318] on button "Archivos adjuntos" at bounding box center [128, 316] width 155 height 32
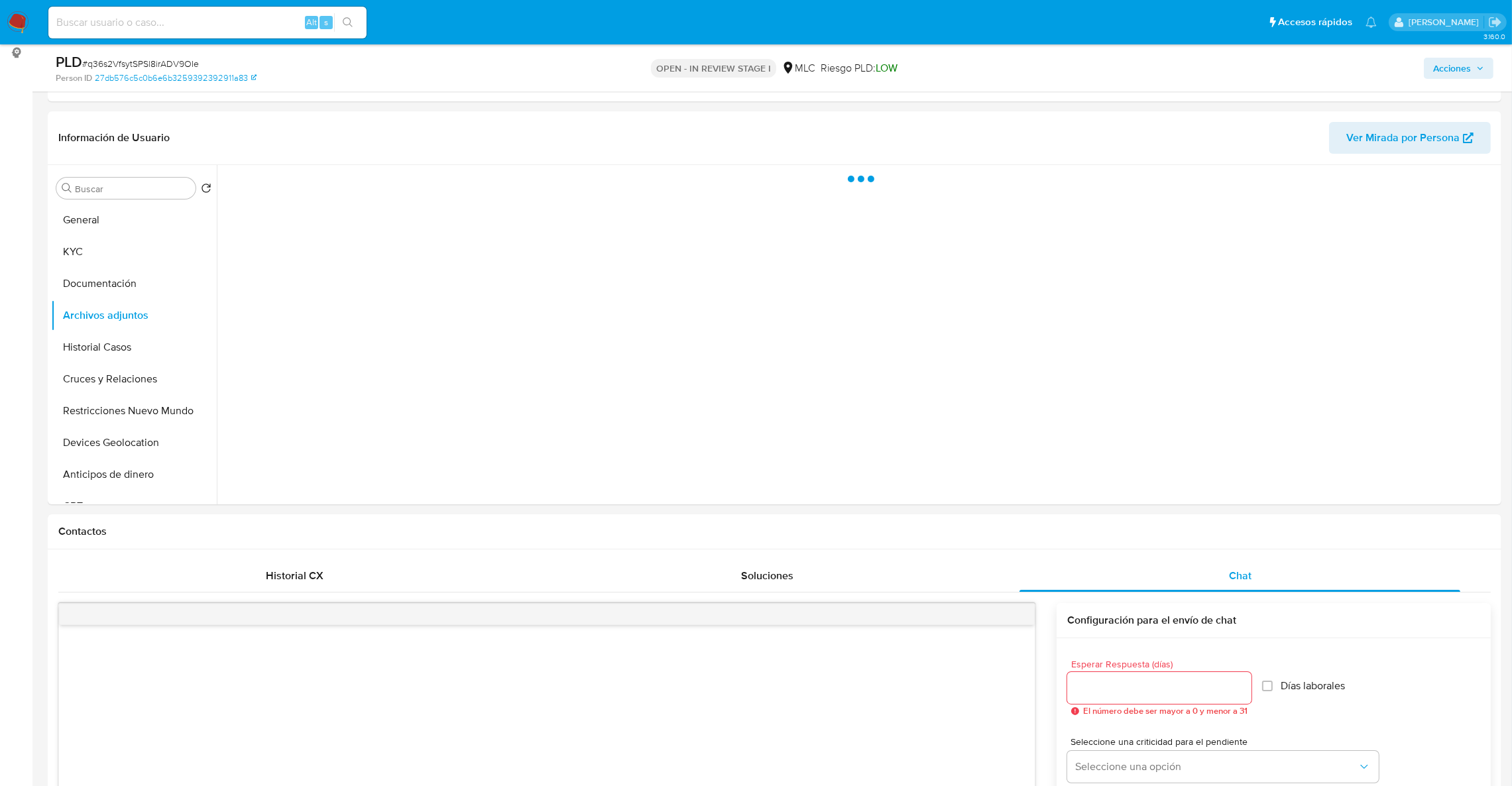
click at [1468, 70] on span "Acciones" at bounding box center [1452, 68] width 38 height 21
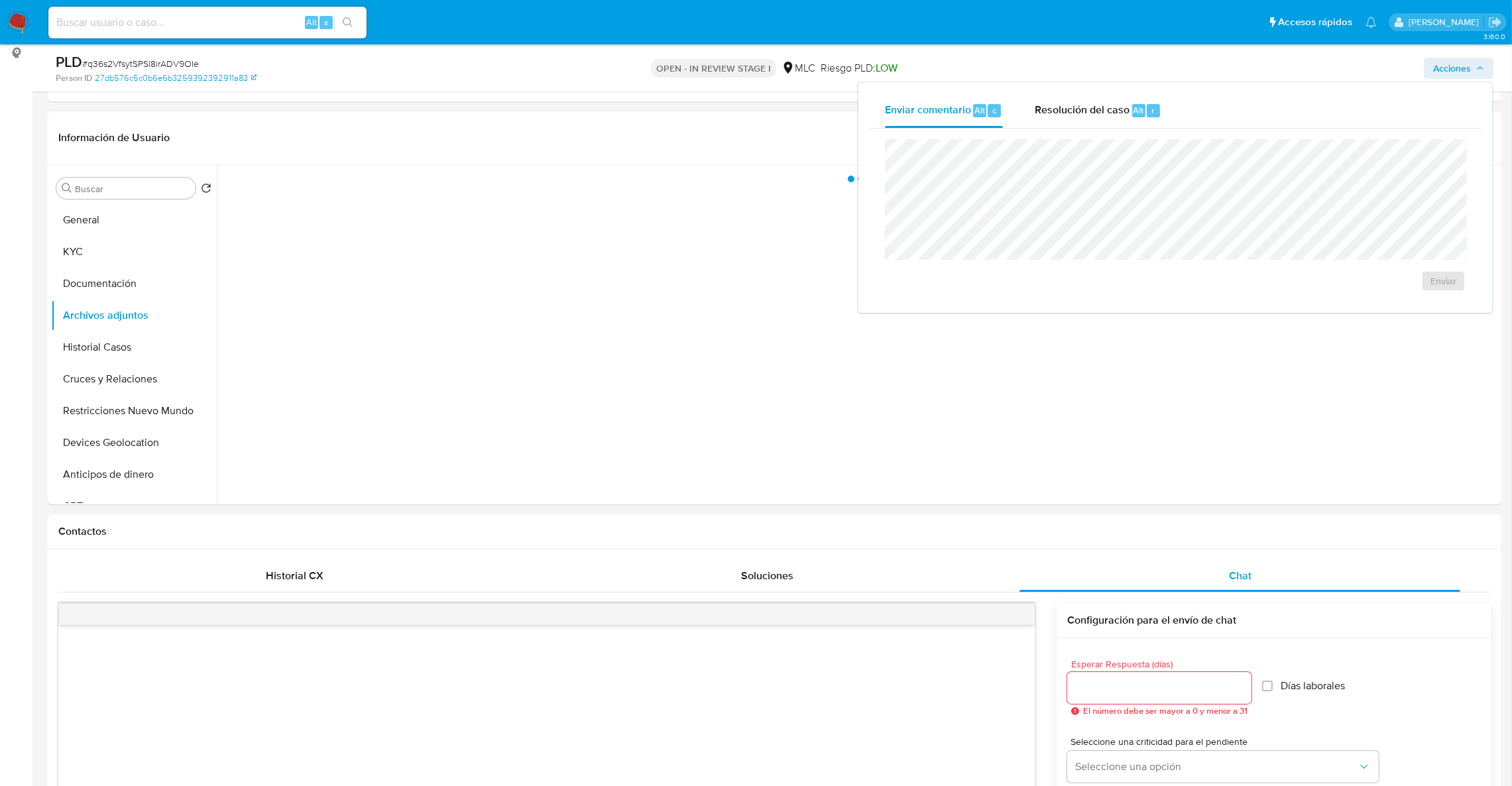
drag, startPoint x: 1055, startPoint y: 101, endPoint x: 1056, endPoint y: 137, distance: 36.0
click at [1055, 102] on div "Resolución del caso Alt r" at bounding box center [1098, 110] width 126 height 34
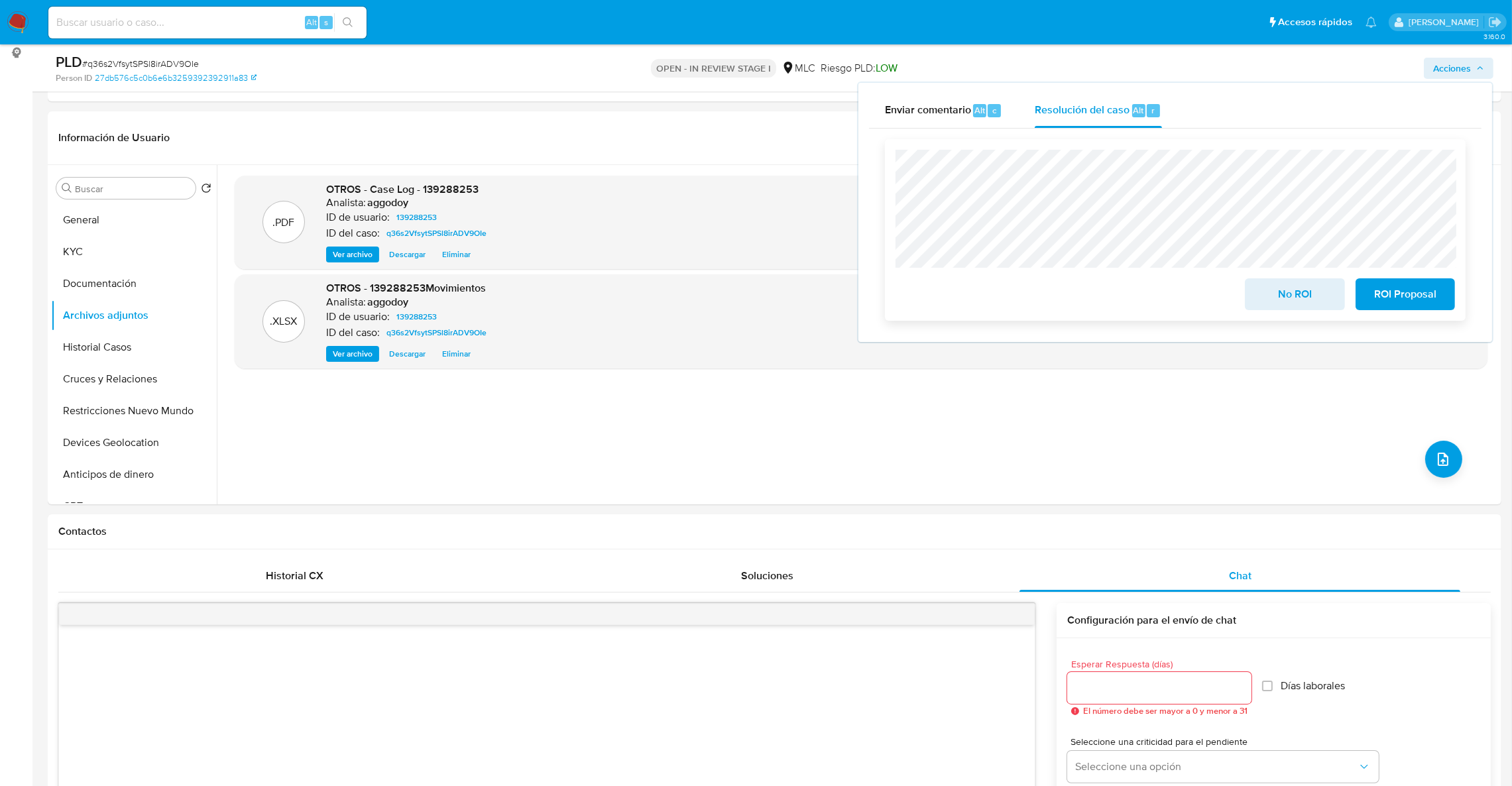
click at [1326, 288] on span "No ROI" at bounding box center [1295, 294] width 65 height 29
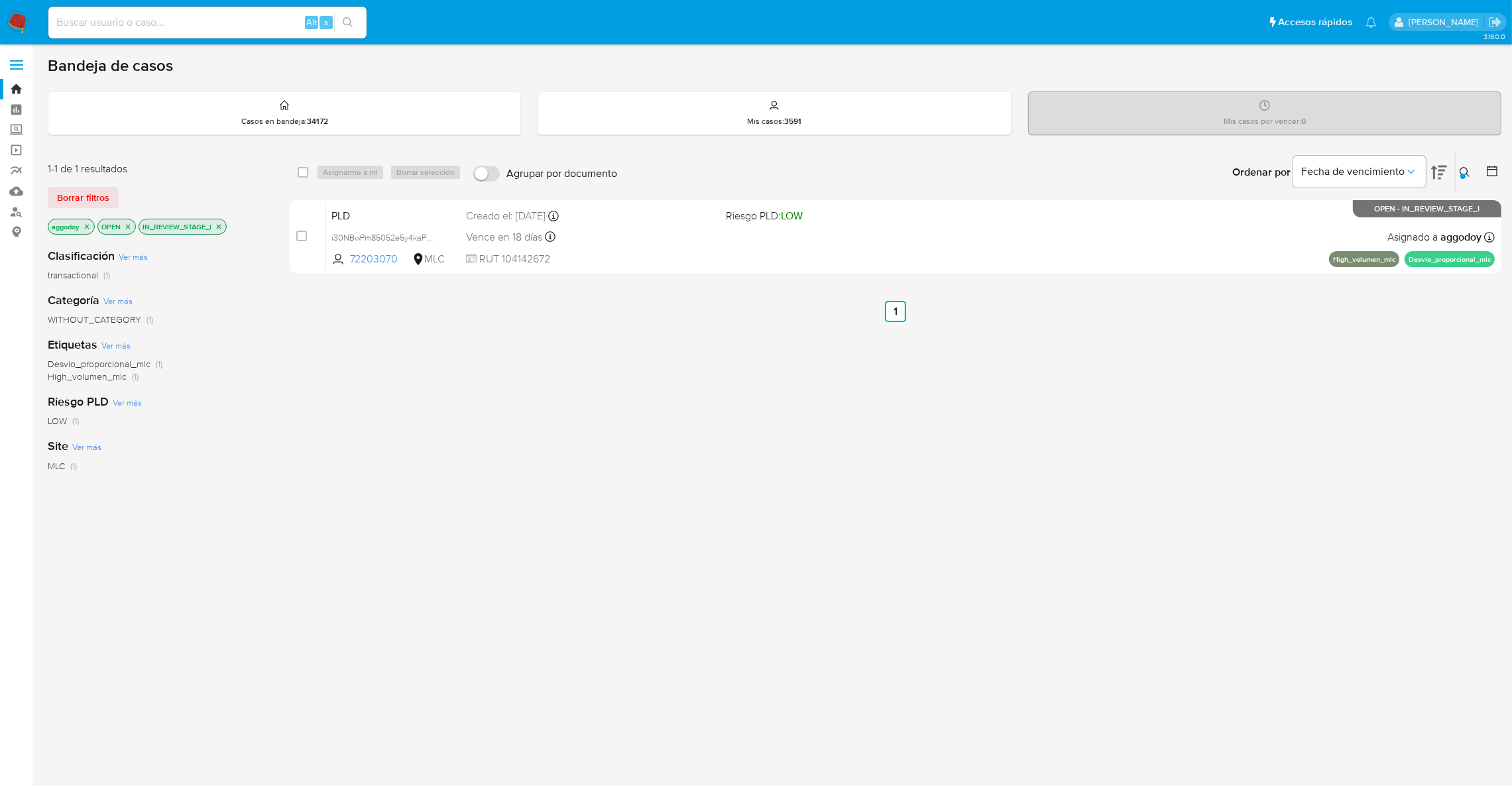
click at [1460, 170] on icon at bounding box center [1465, 172] width 10 height 10
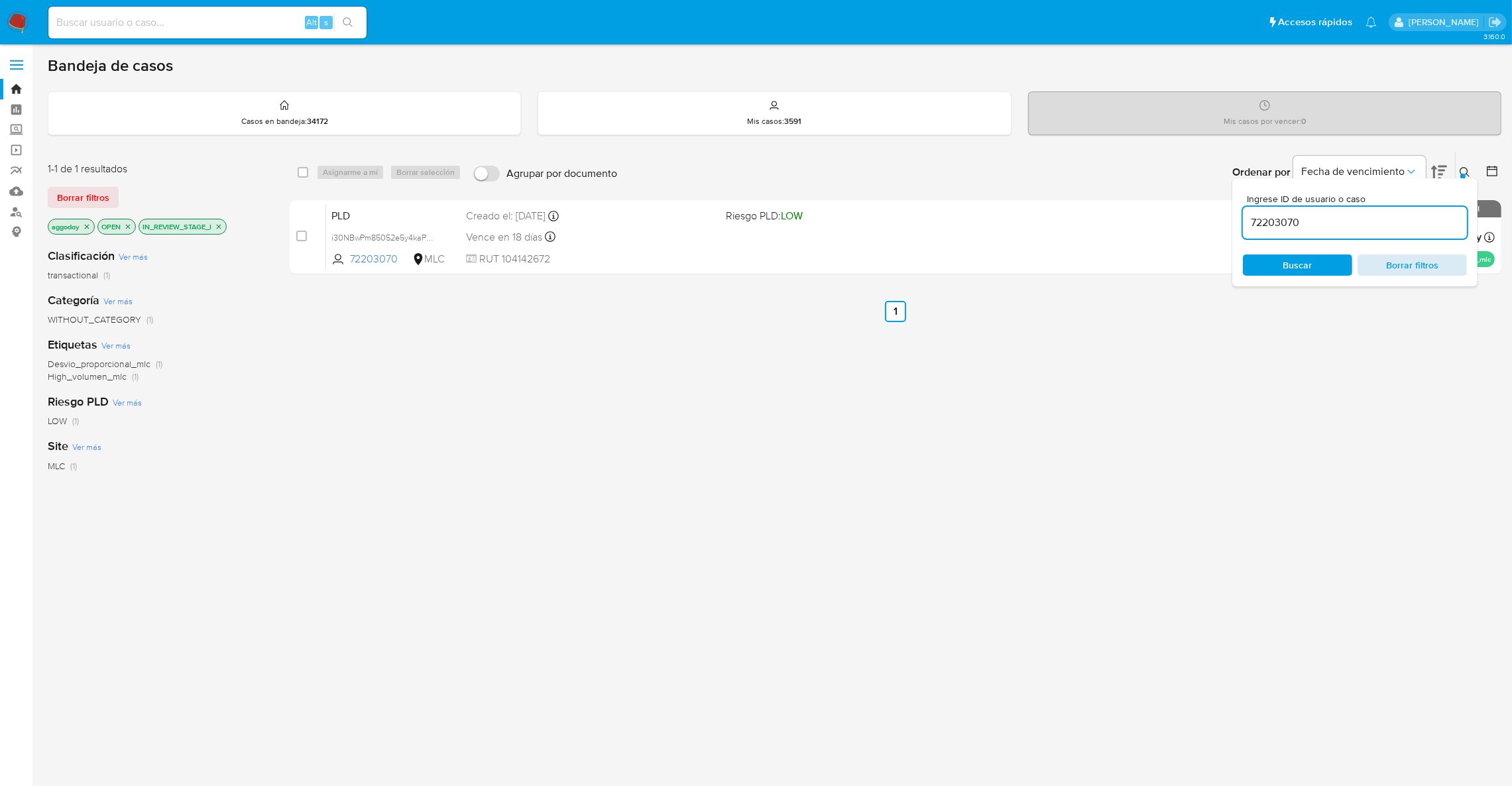
click at [1439, 266] on span "Borrar filtros" at bounding box center [1413, 265] width 91 height 18
drag, startPoint x: 223, startPoint y: 223, endPoint x: 312, endPoint y: 23, distance: 218.9
click at [224, 221] on p "IN_REVIEW_STAGE_I" at bounding box center [182, 227] width 87 height 14
click at [1434, 258] on span "Borrar filtros" at bounding box center [1413, 265] width 91 height 18
click at [1367, 227] on input "72203070" at bounding box center [1355, 223] width 224 height 17
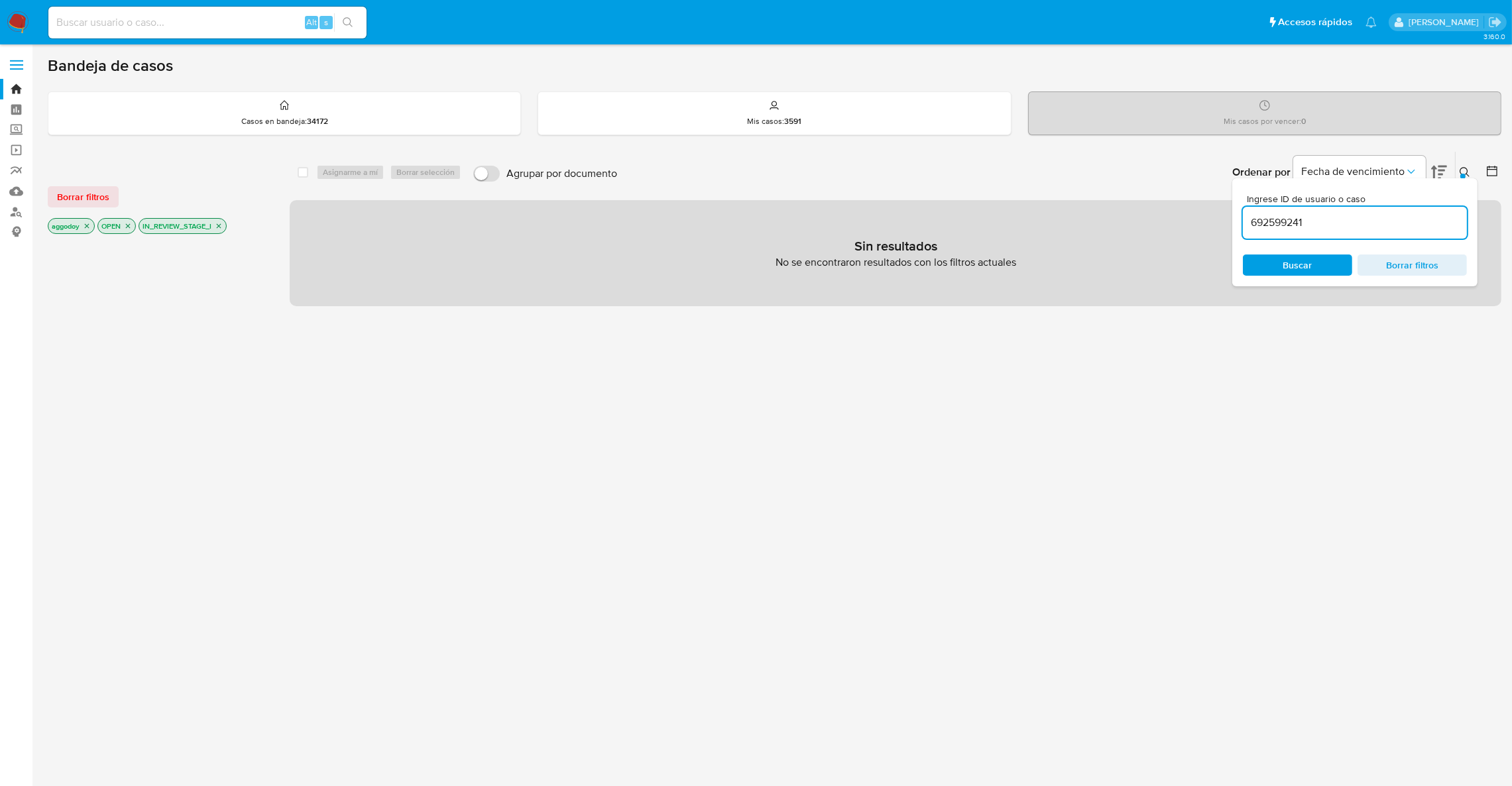
click at [1342, 219] on input "692599241" at bounding box center [1355, 223] width 224 height 17
type input "692599241"
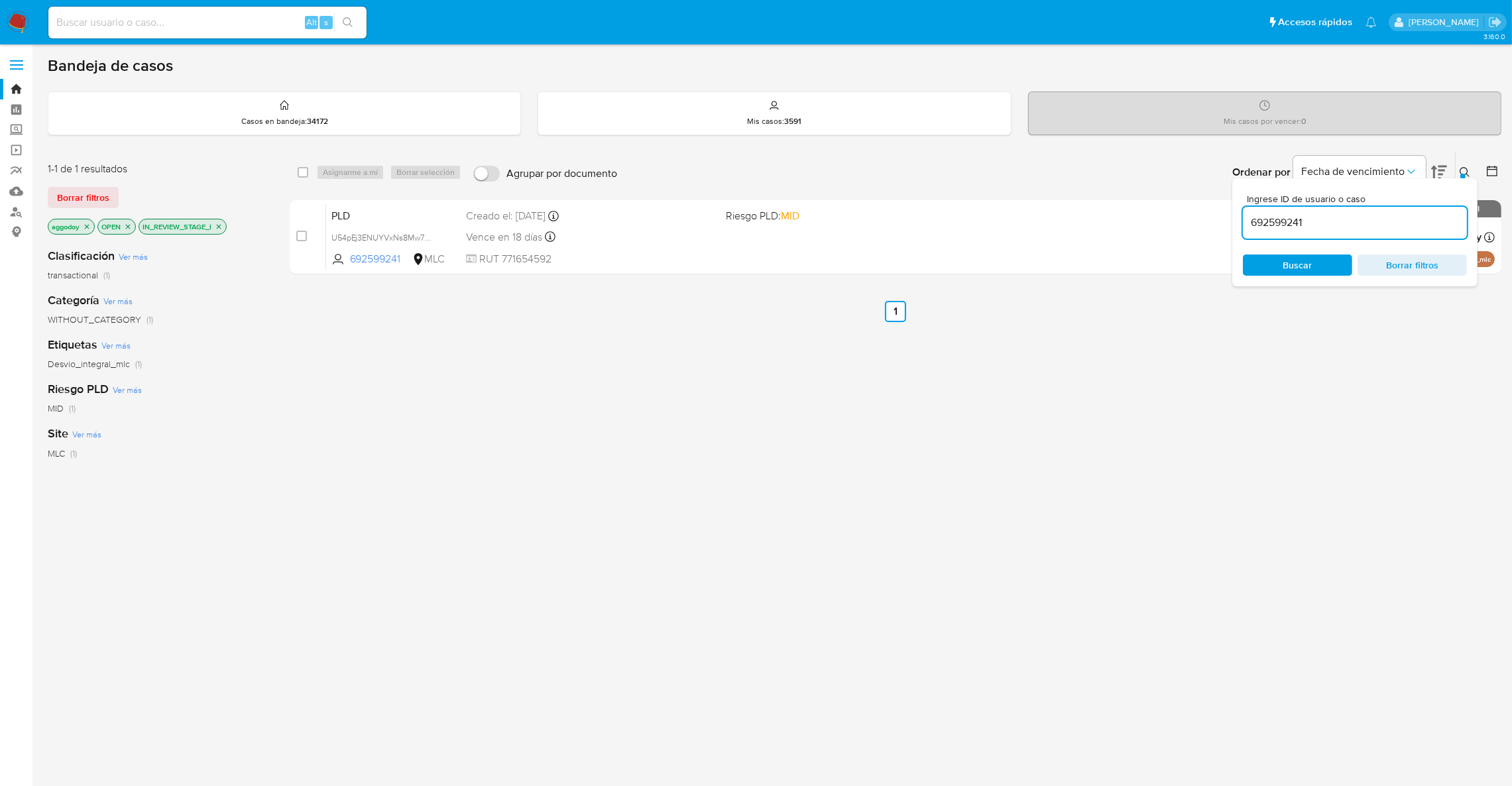
click at [1299, 277] on div "Ingrese ID de usuario o caso 692599241 Buscar Borrar filtros" at bounding box center [1355, 232] width 246 height 108
click at [1288, 265] on span "Buscar" at bounding box center [1298, 265] width 29 height 21
click at [1308, 257] on span "Buscar" at bounding box center [1298, 265] width 29 height 21
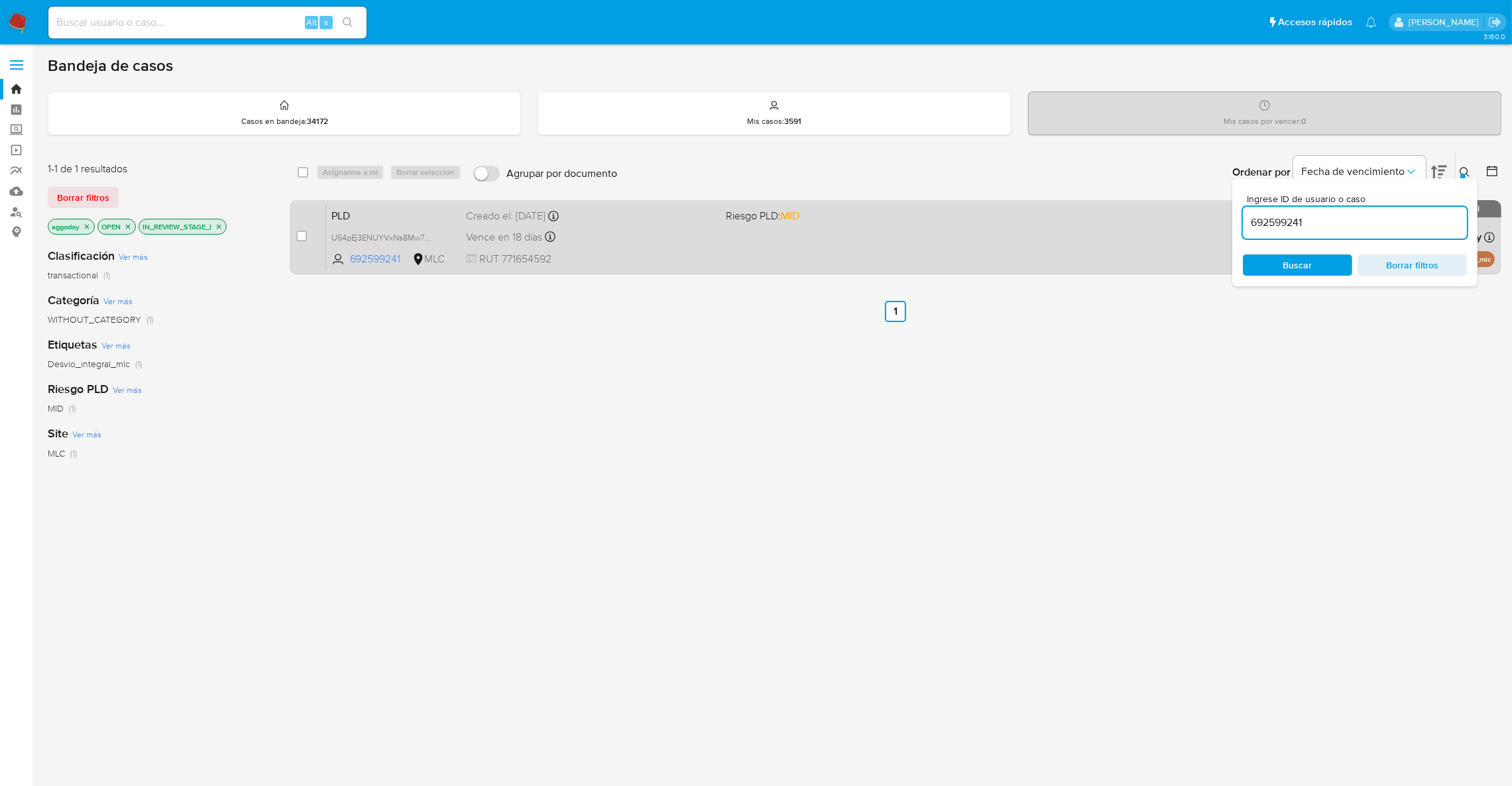
click at [1029, 238] on div "PLD U54pEj3ENUYVxNs8Mw7GwjSi 692599241 MLC Riesgo PLD: MID Creado el: 12/07/202…" at bounding box center [910, 237] width 1169 height 67
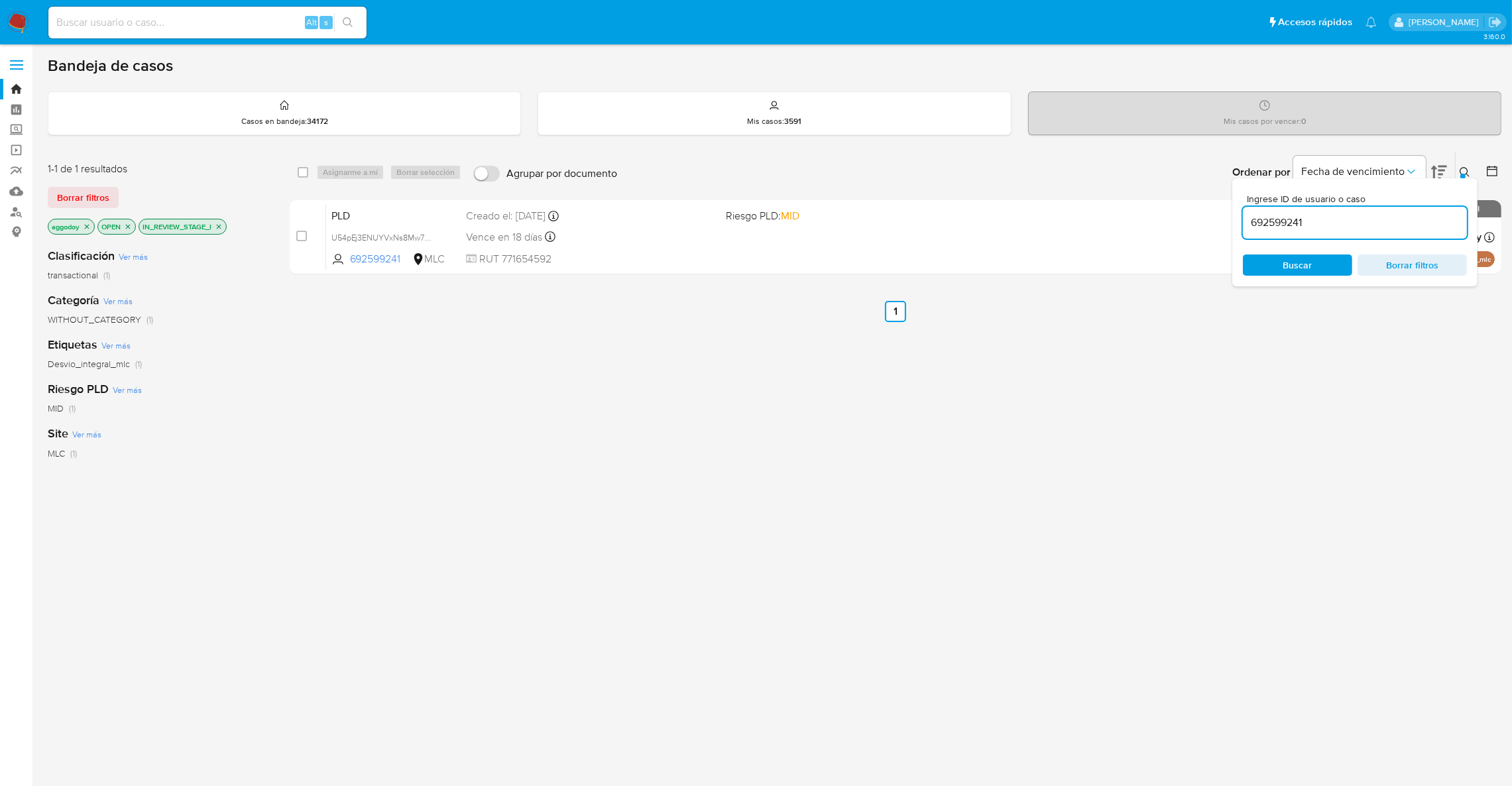
click at [1467, 168] on icon at bounding box center [1465, 172] width 10 height 10
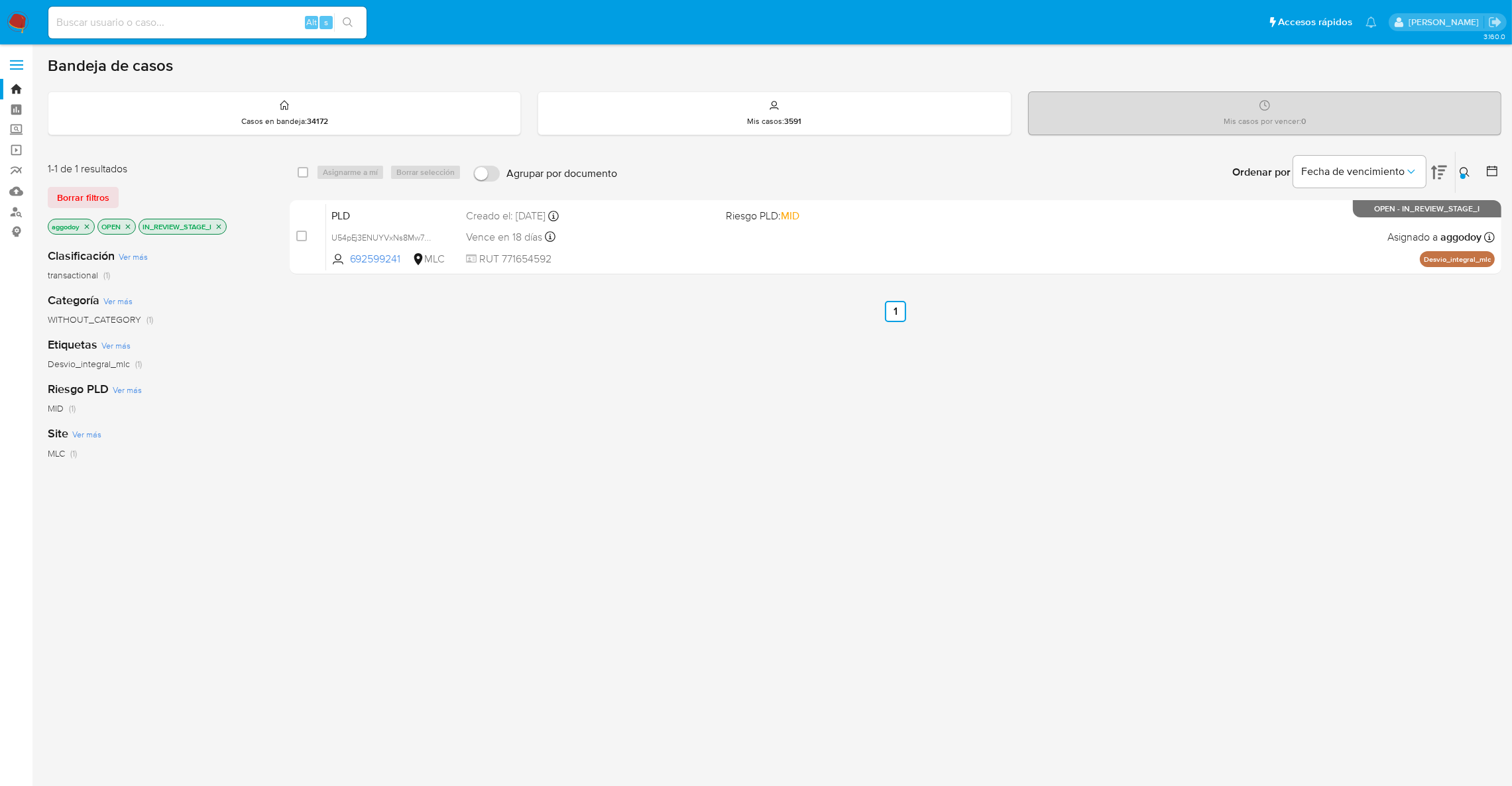
click at [218, 227] on icon "close-filter" at bounding box center [219, 227] width 8 height 8
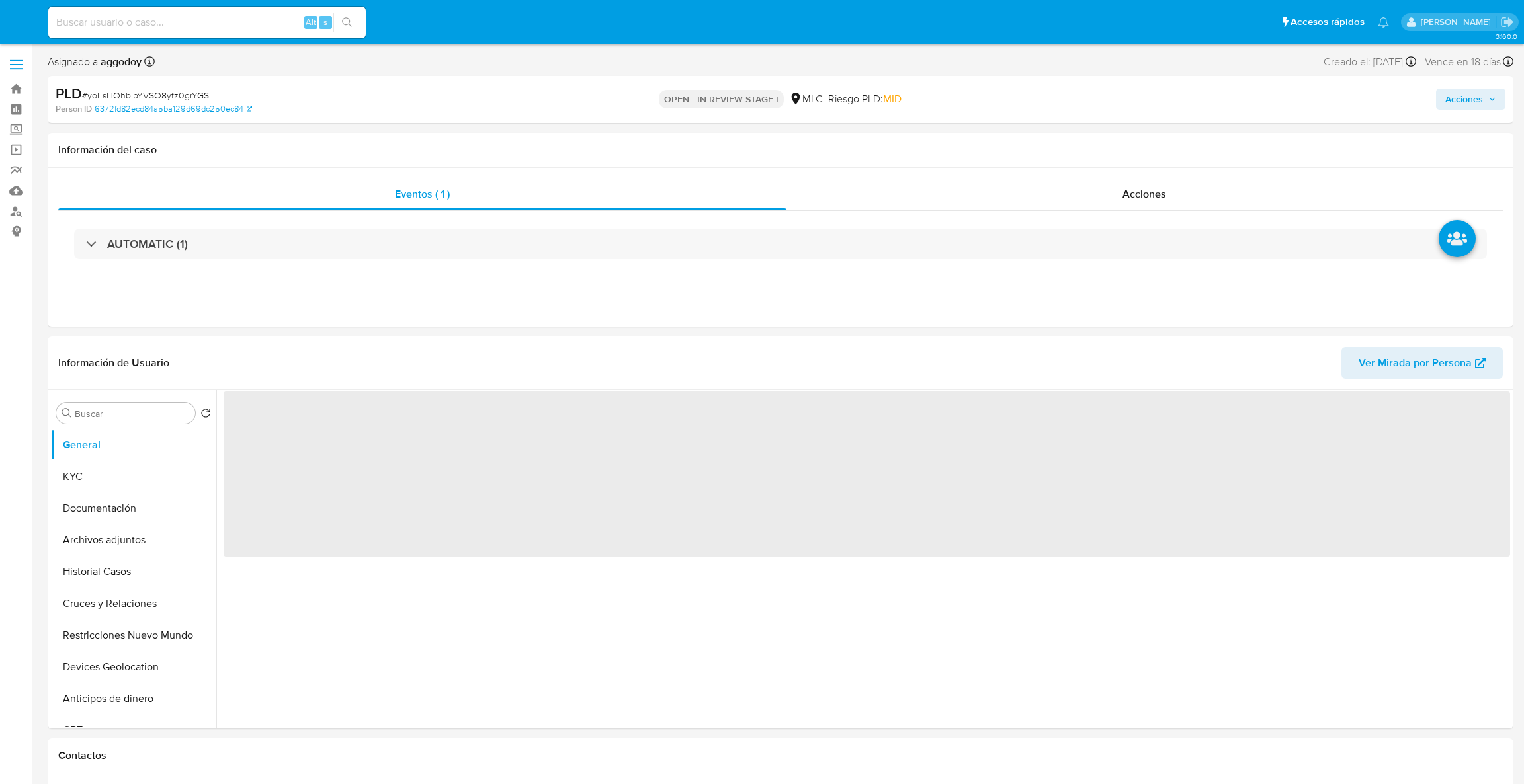
select select "10"
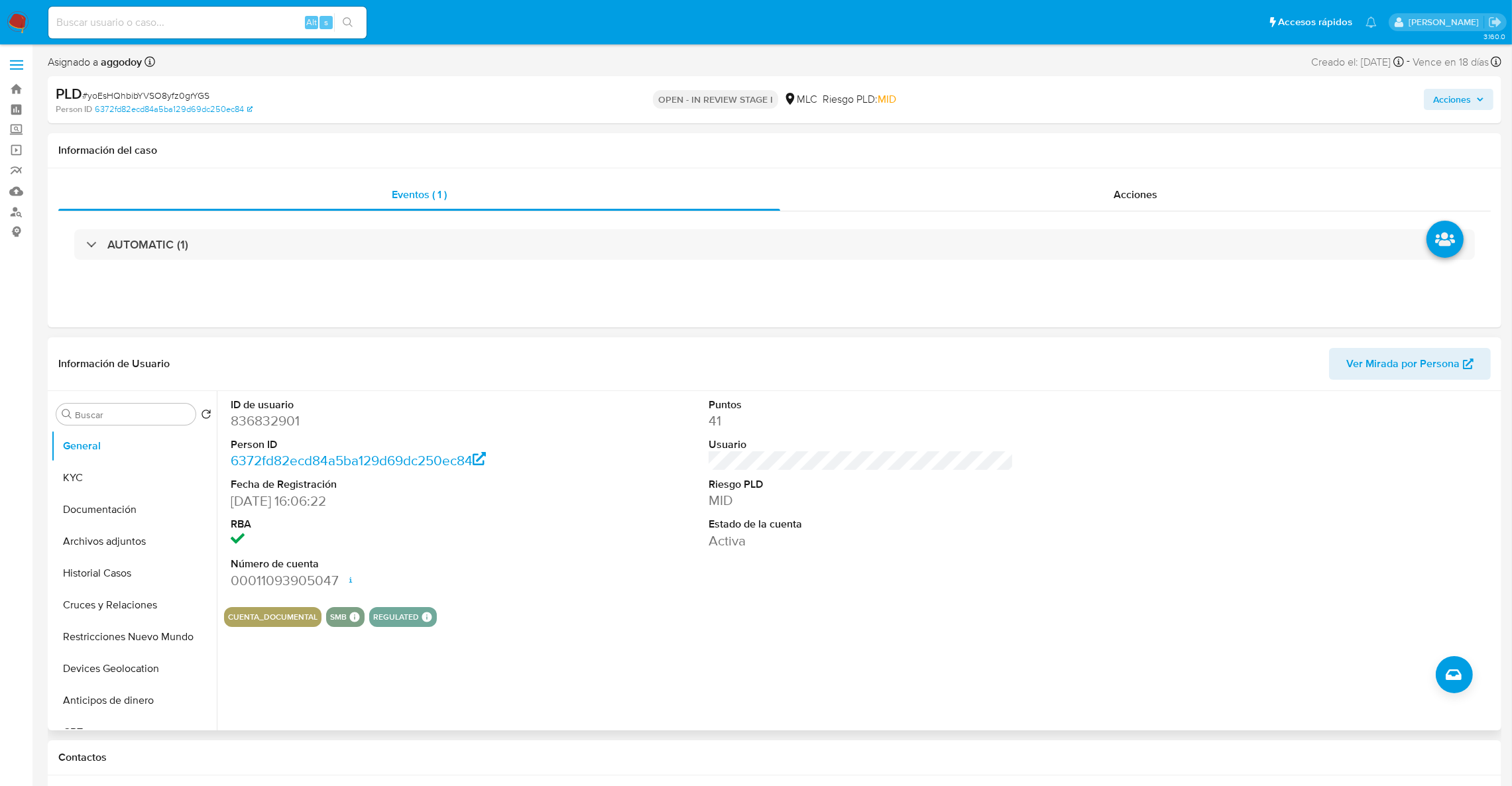
click at [266, 417] on dd "836832901" at bounding box center [383, 420] width 305 height 18
copy dd "836832901"
click at [116, 552] on button "Archivos adjuntos" at bounding box center [128, 541] width 155 height 32
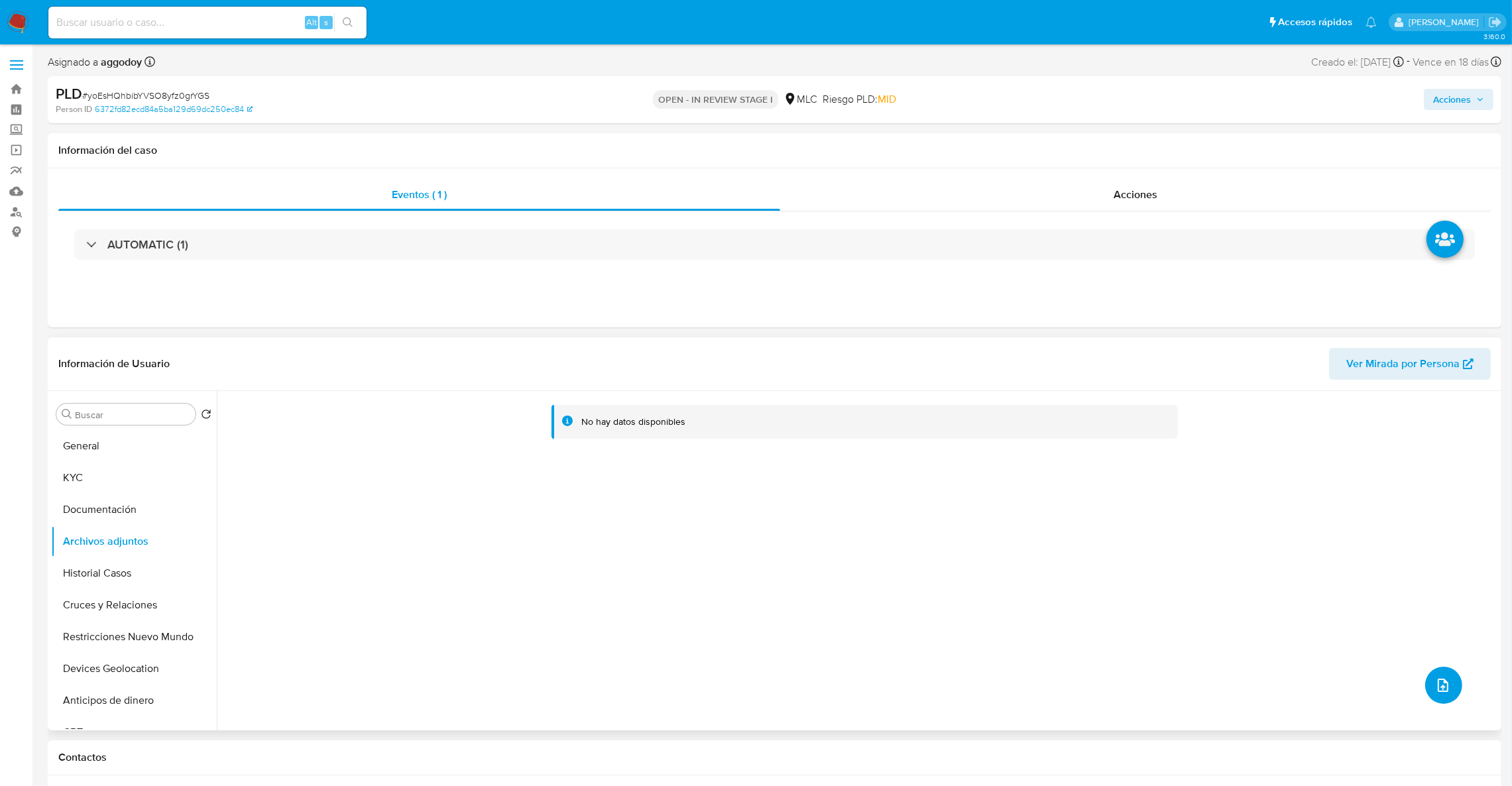
click at [1437, 672] on button "upload-file" at bounding box center [1444, 685] width 37 height 37
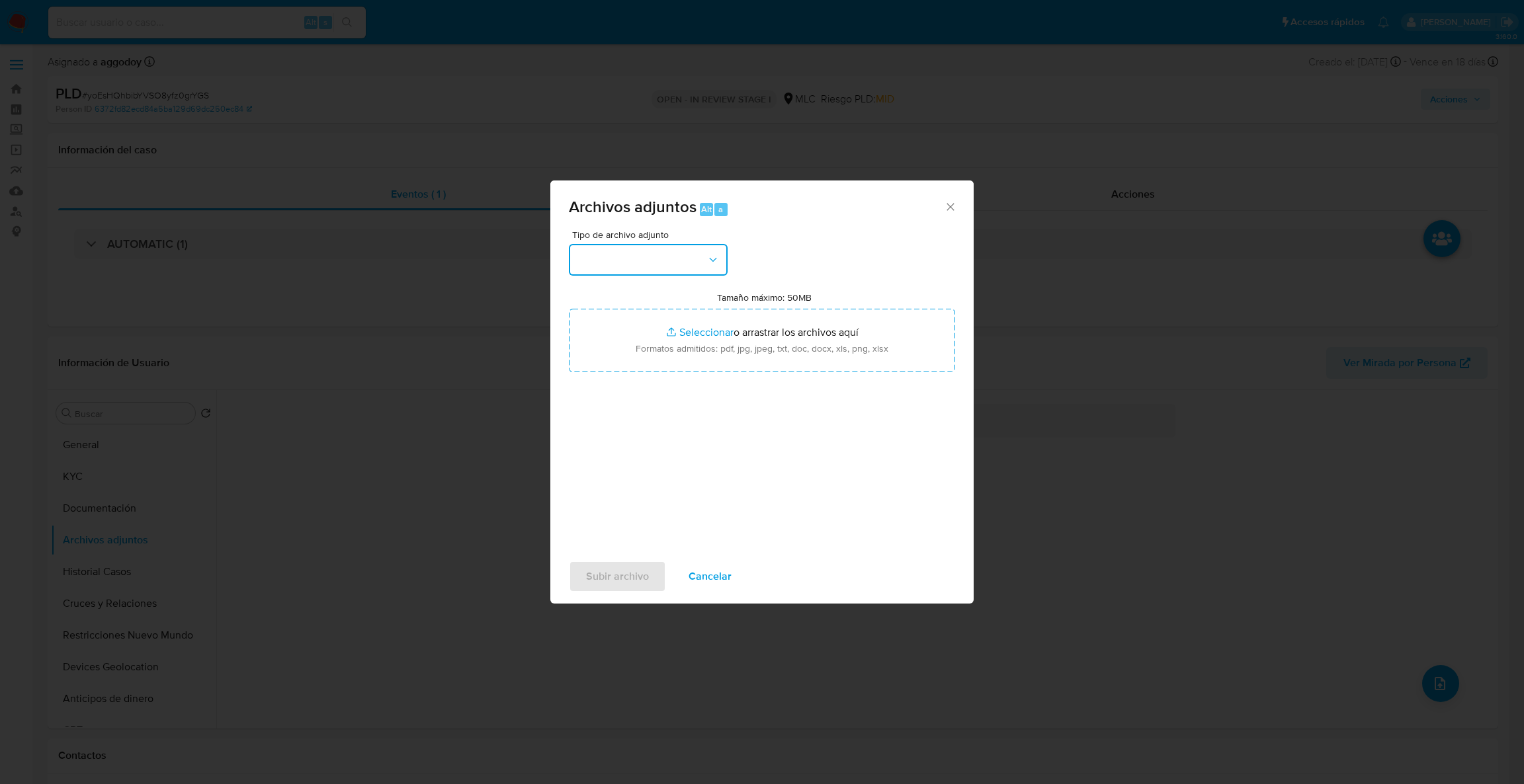
click at [676, 273] on button "button" at bounding box center [648, 260] width 159 height 32
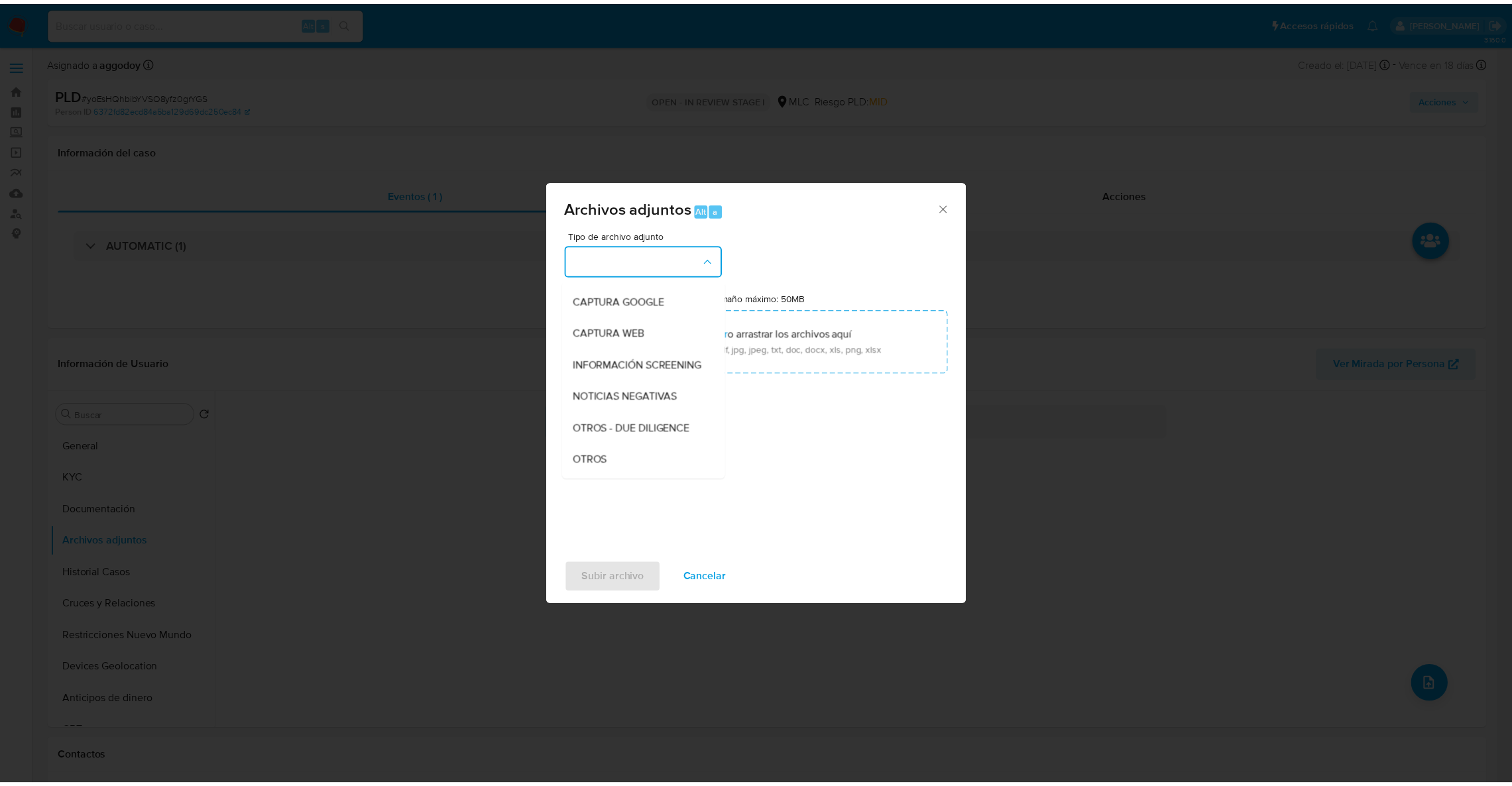
scroll to position [118, 0]
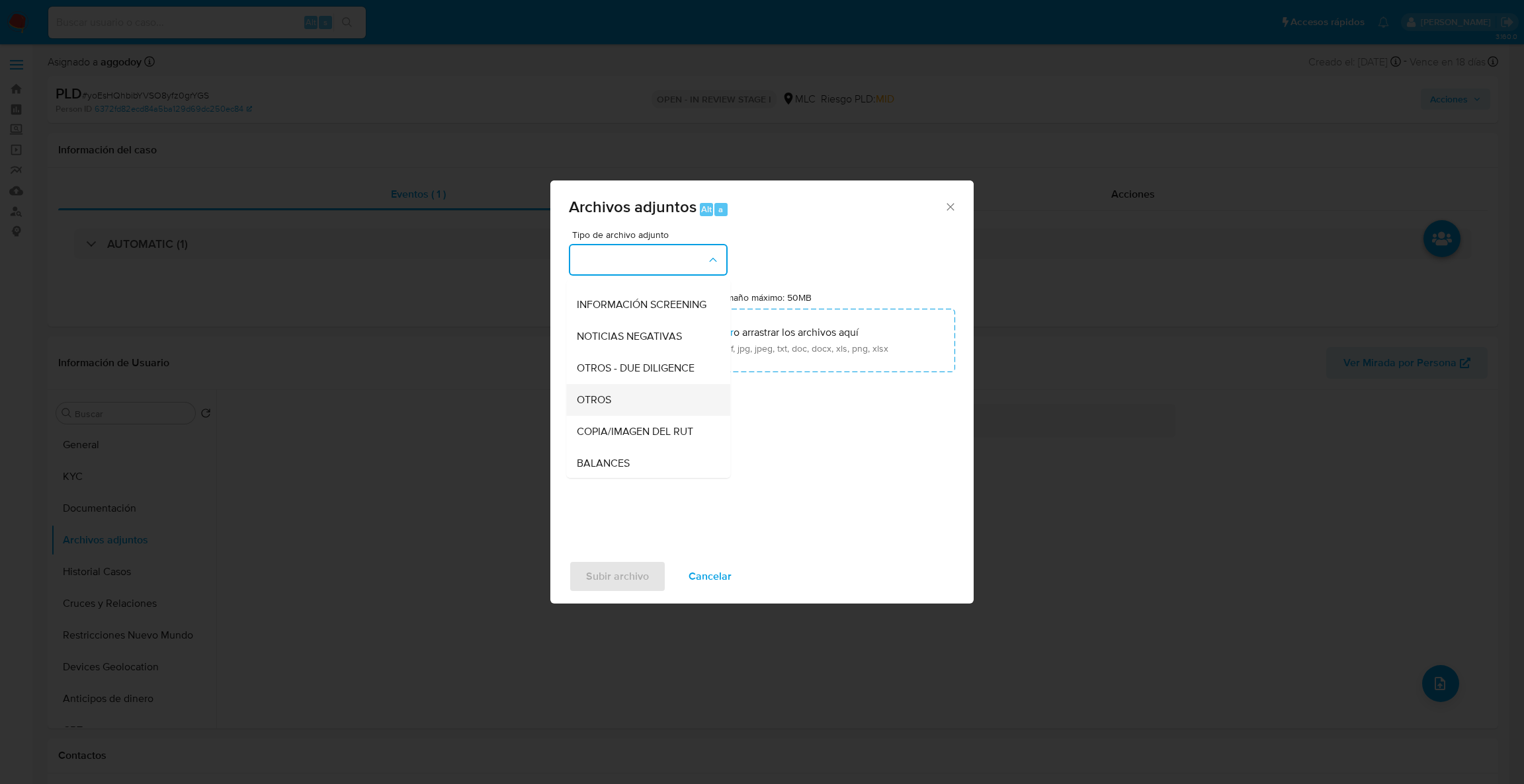
click at [654, 415] on div "OTROS" at bounding box center [644, 400] width 135 height 32
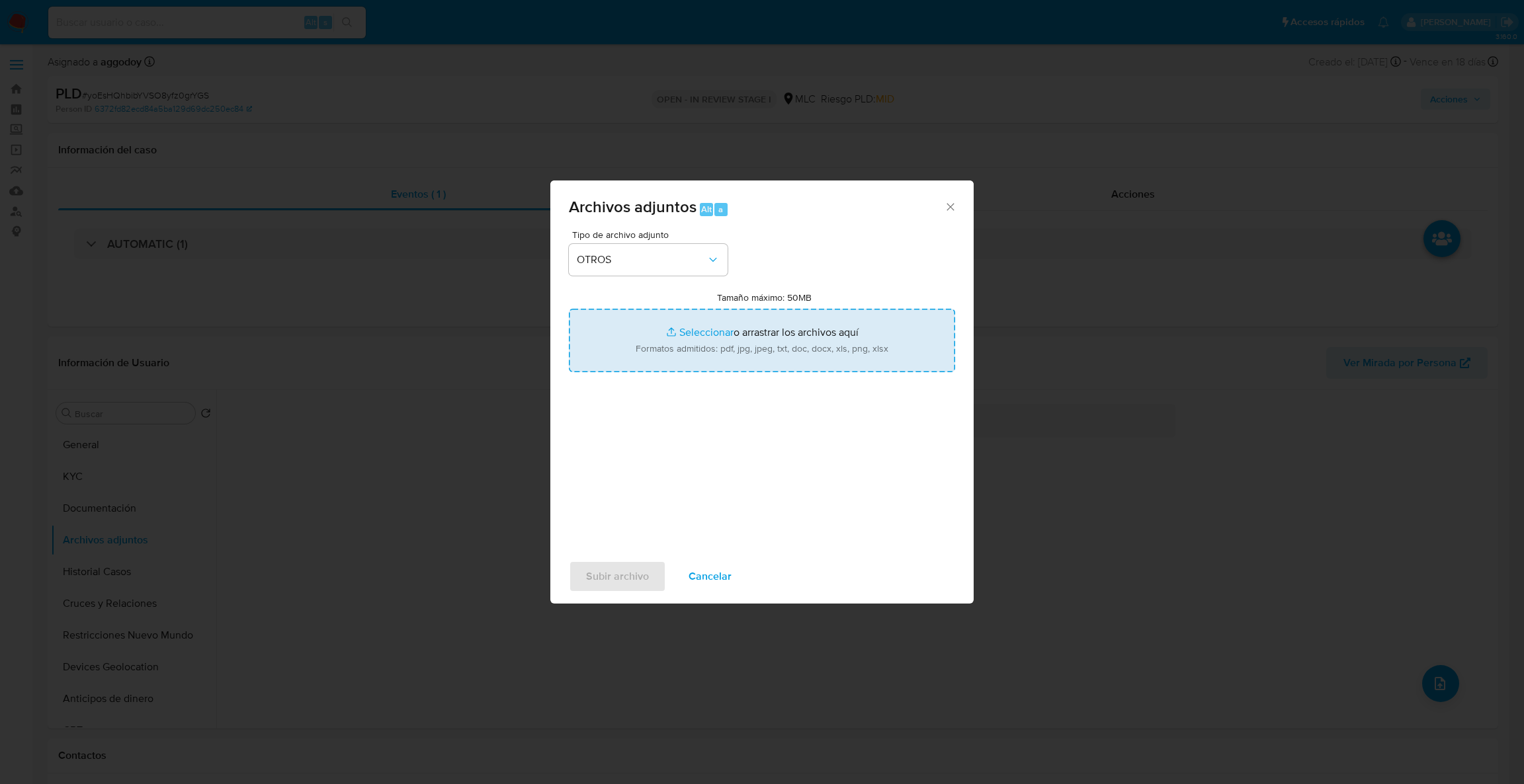
click at [686, 345] on input "Tamaño máximo: 50MB Seleccionar archivos" at bounding box center [761, 341] width 386 height 63
type input "C:\fakepath\Case Log - 836832901.pdf"
click at [684, 327] on input "Tamaño máximo: 50MB Seleccionar archivos" at bounding box center [761, 341] width 386 height 63
type input "C:\fakepath\836832901Movimientos.xlsx"
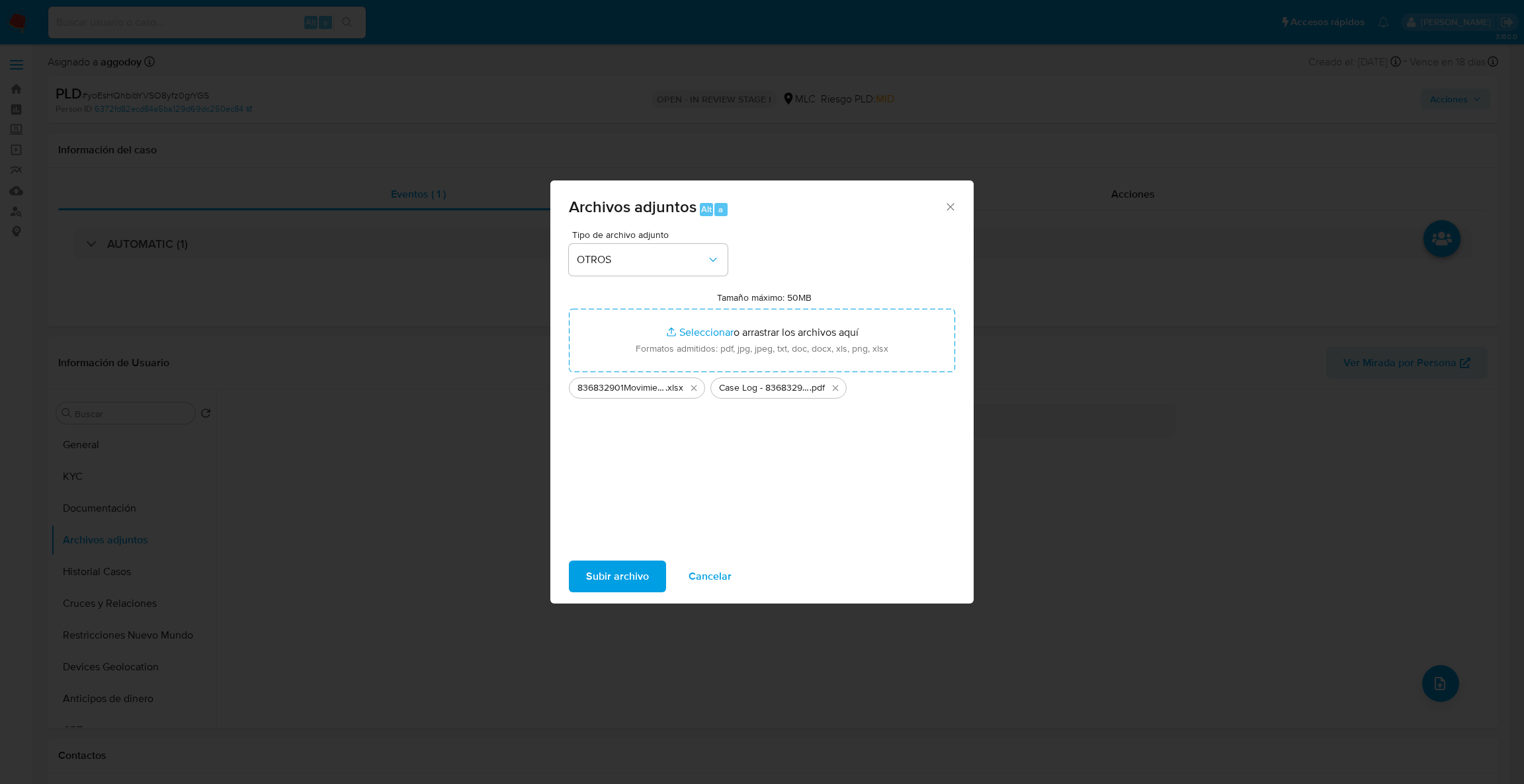
click at [637, 578] on span "Subir archivo" at bounding box center [617, 576] width 63 height 29
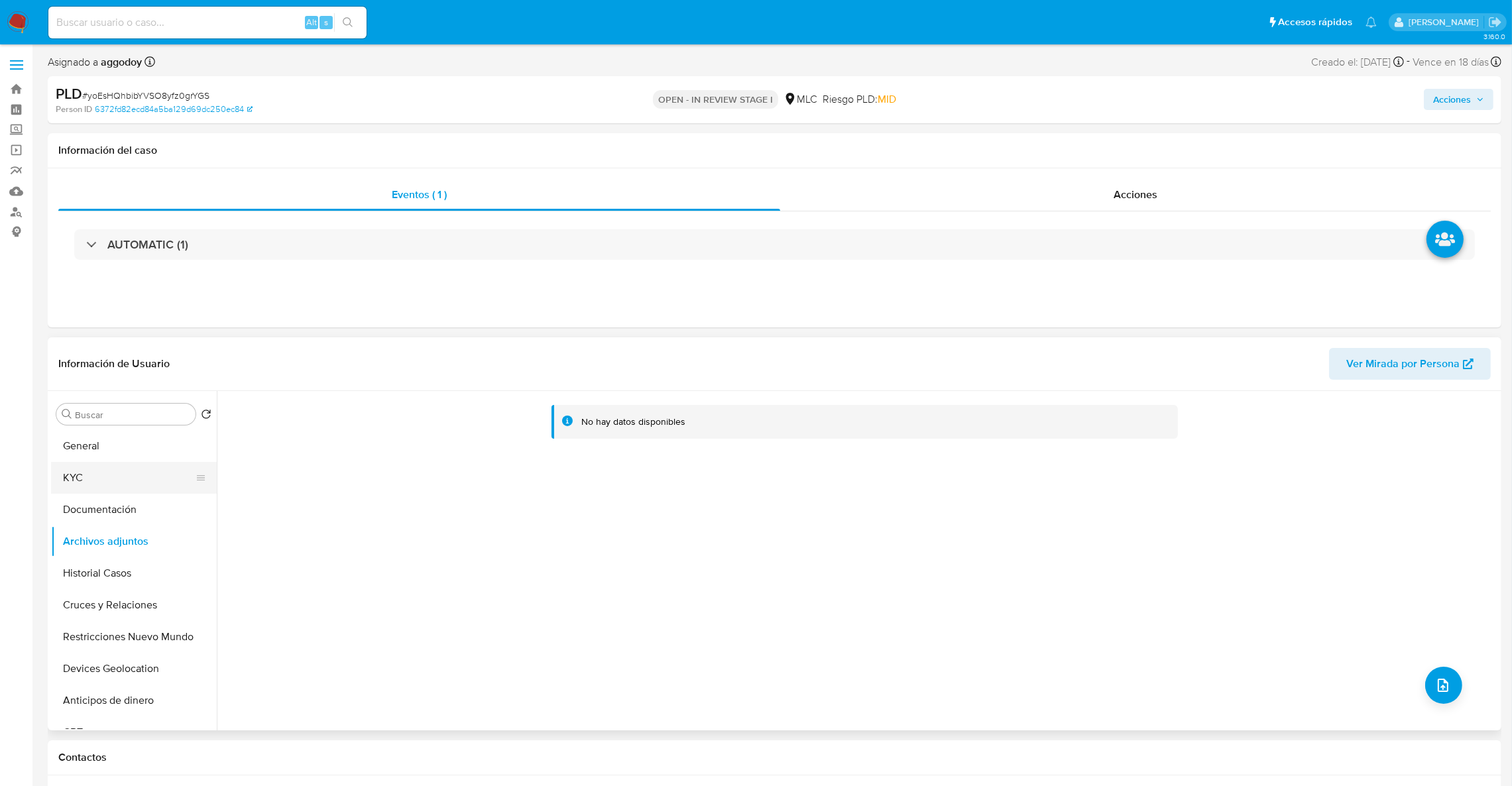
click at [106, 489] on button "KYC" at bounding box center [128, 478] width 155 height 32
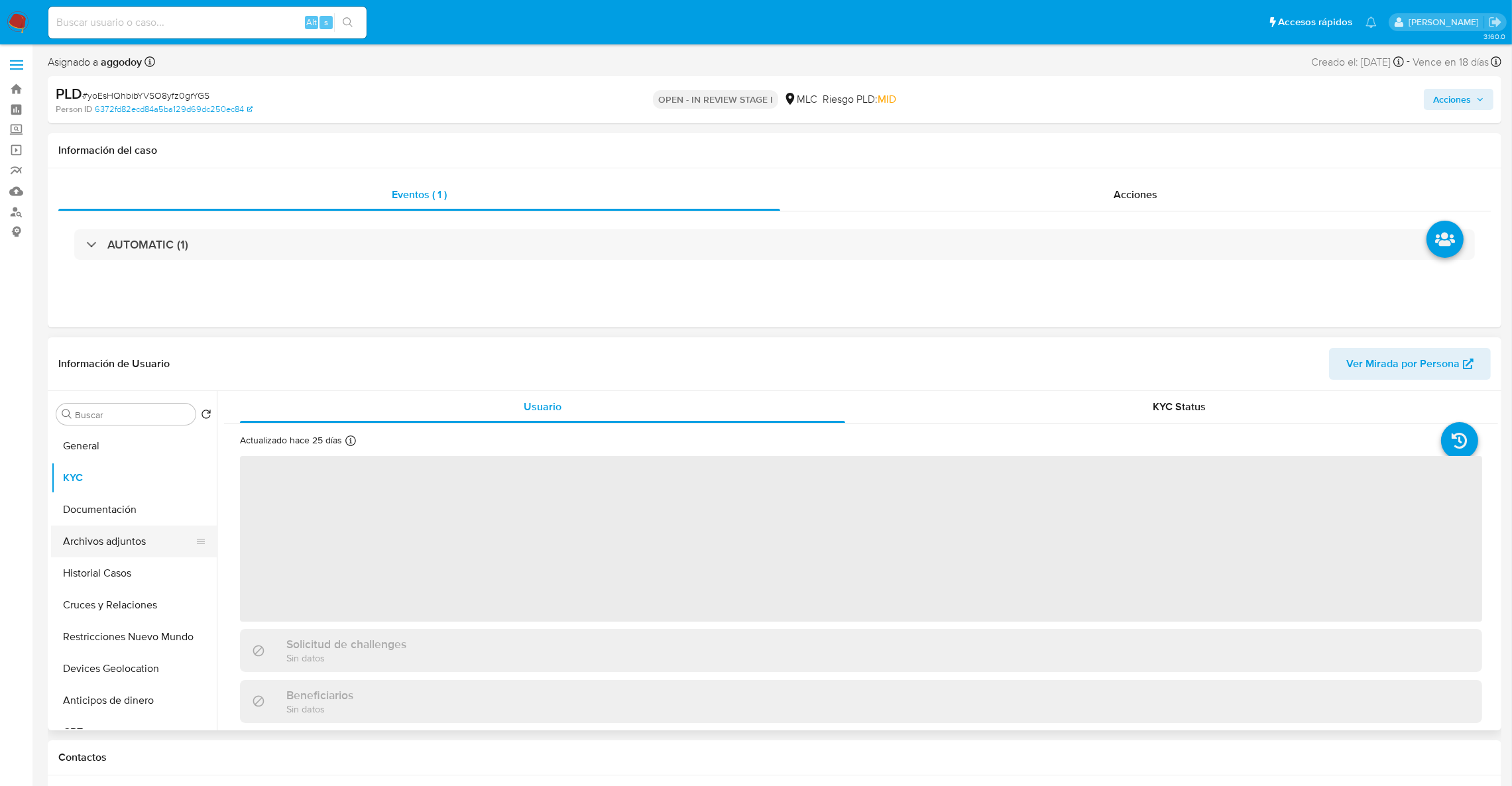
click at [124, 553] on button "Archivos adjuntos" at bounding box center [128, 541] width 155 height 32
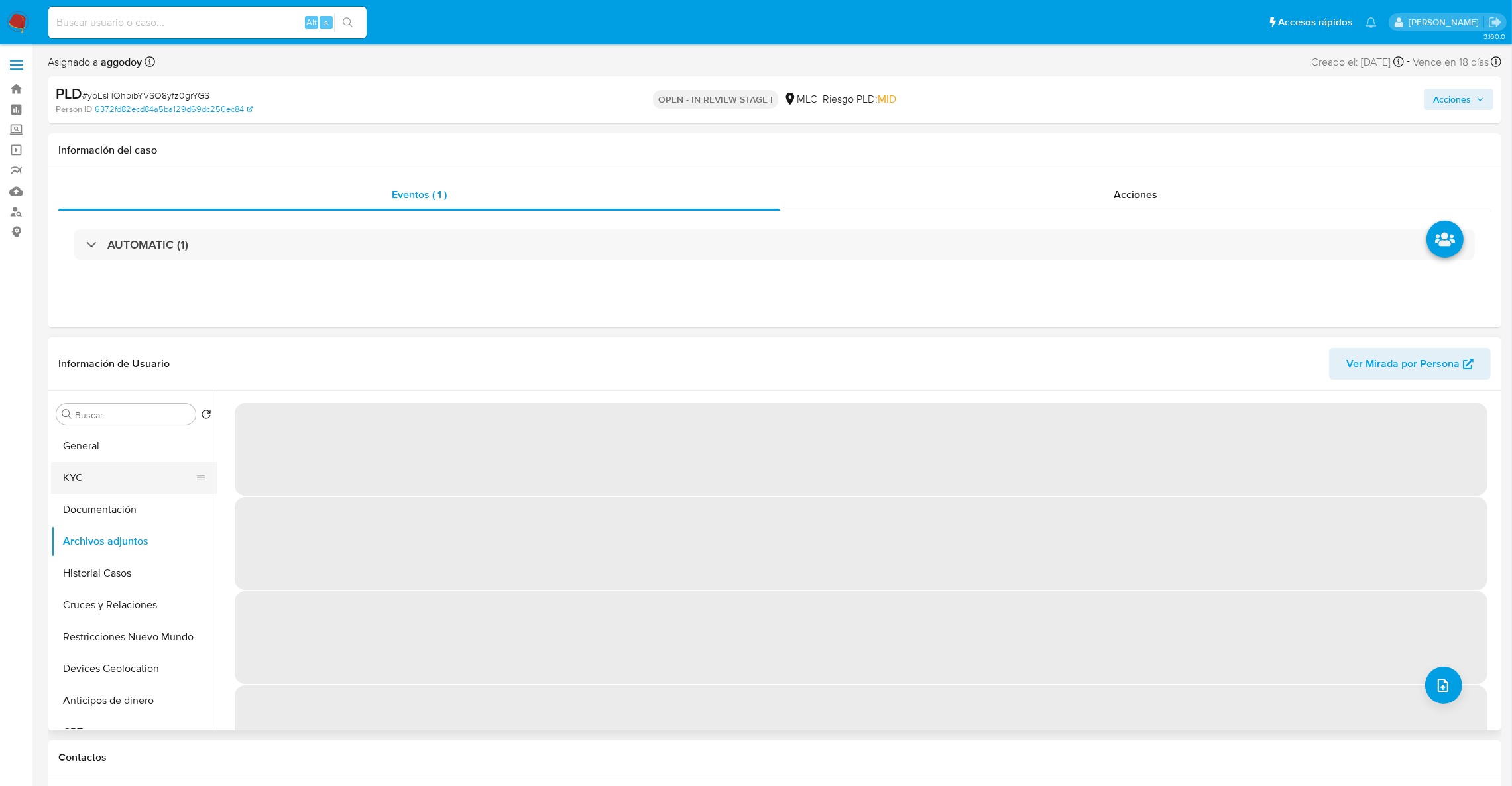
click at [118, 489] on button "KYC" at bounding box center [128, 478] width 155 height 32
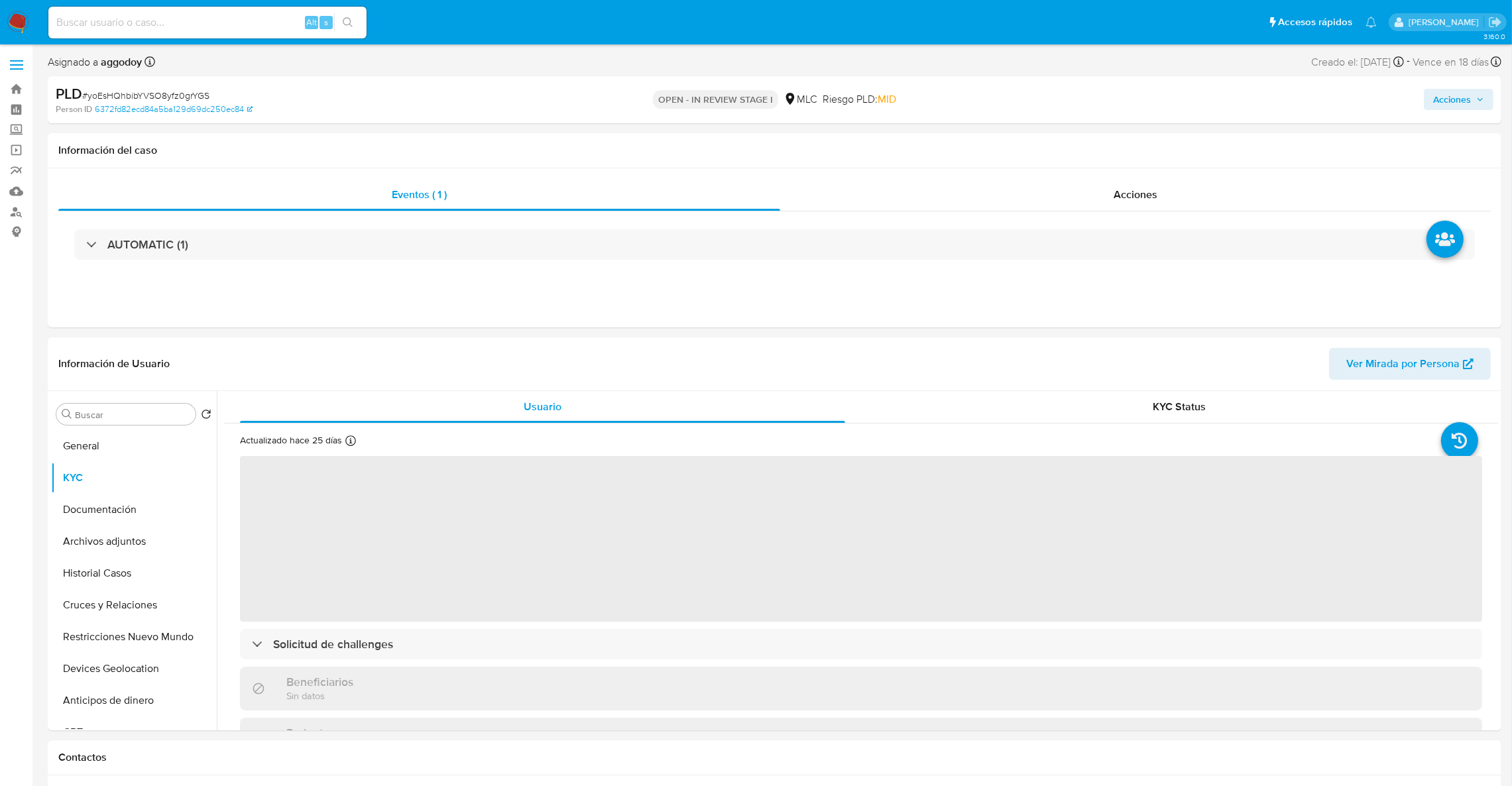
click at [1479, 98] on icon "button" at bounding box center [1480, 99] width 8 height 8
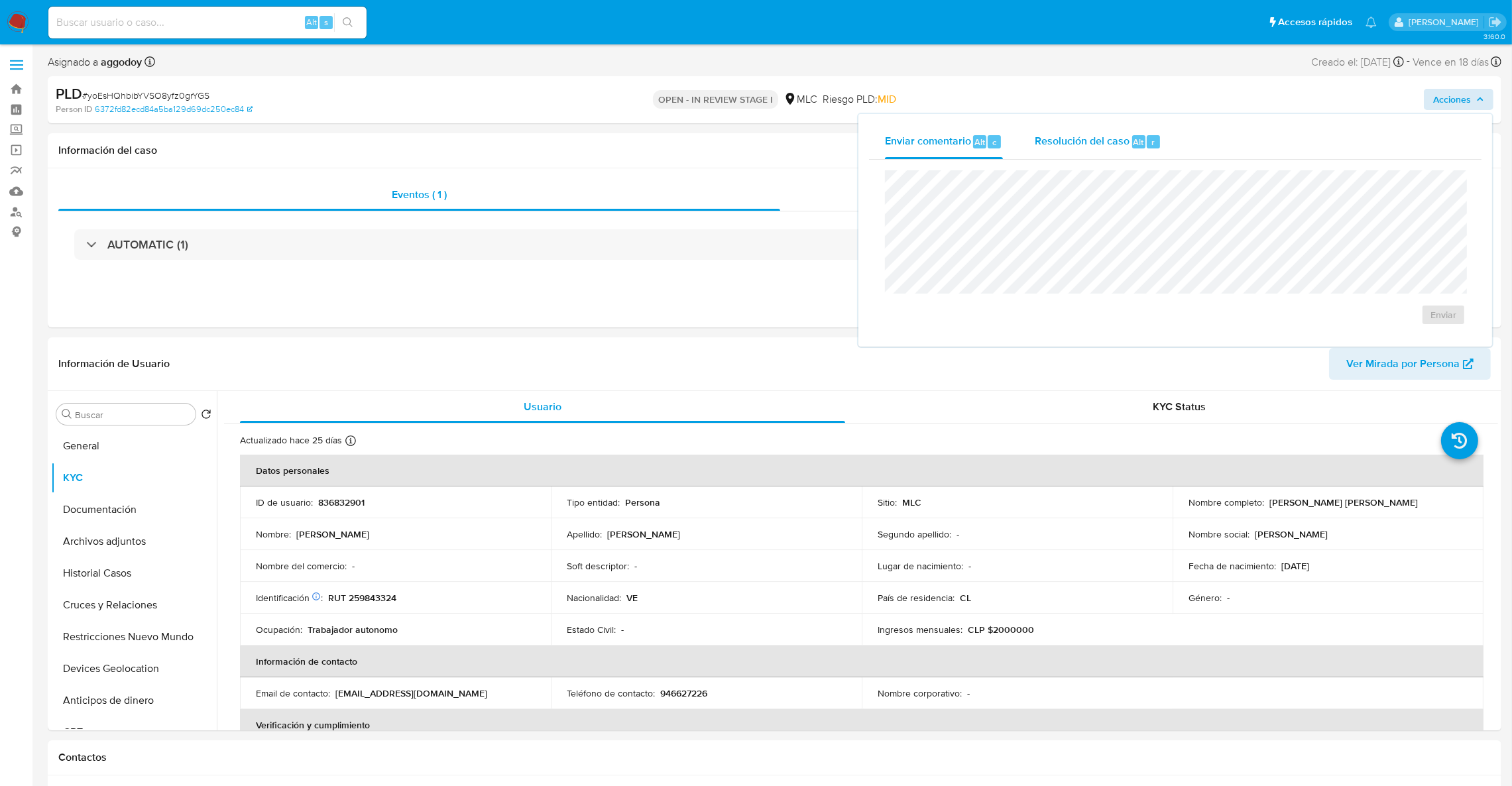
click at [1138, 137] on span "Alt" at bounding box center [1138, 142] width 10 height 13
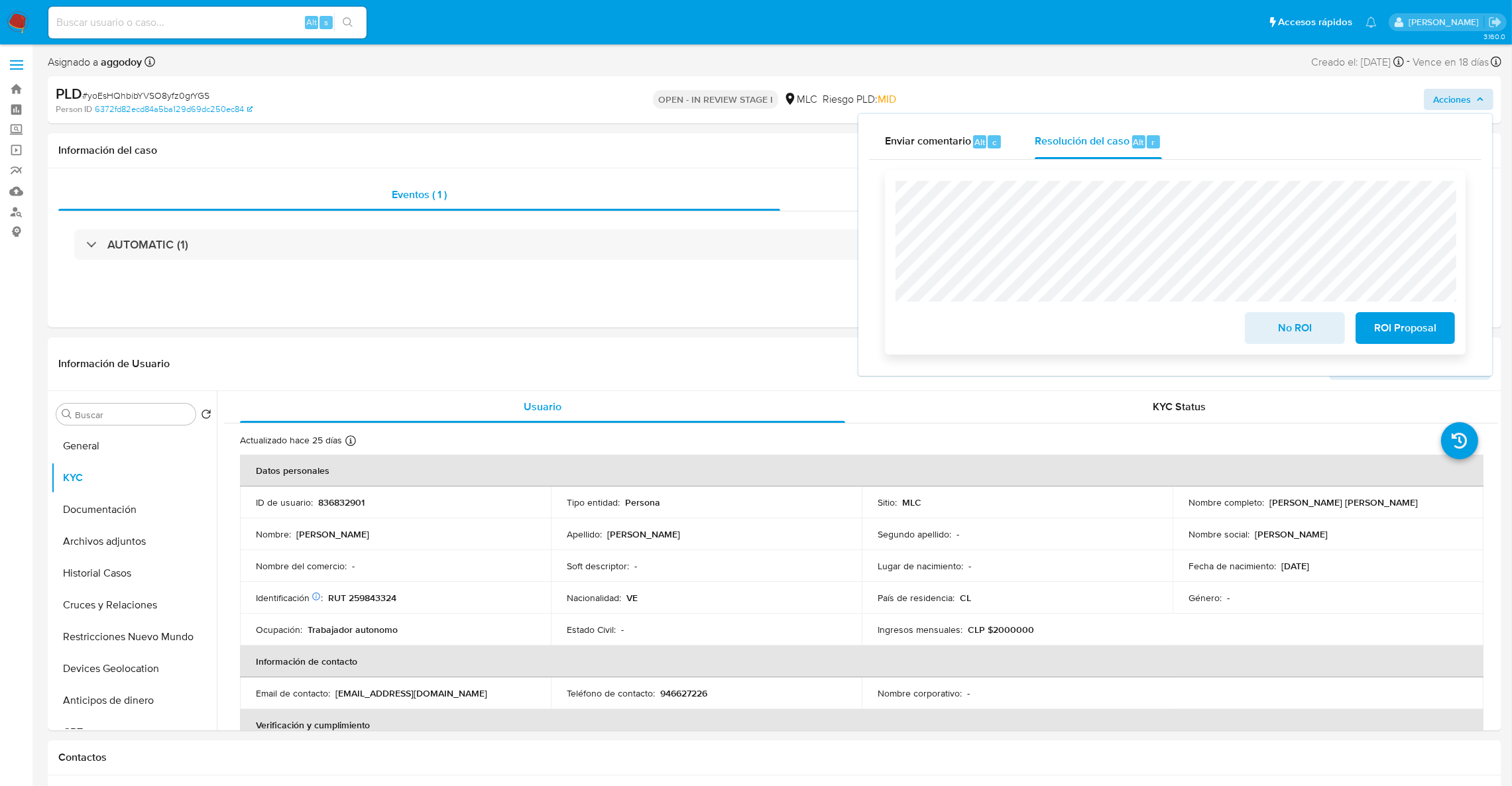
click at [1408, 333] on span "ROI Proposal" at bounding box center [1405, 328] width 65 height 29
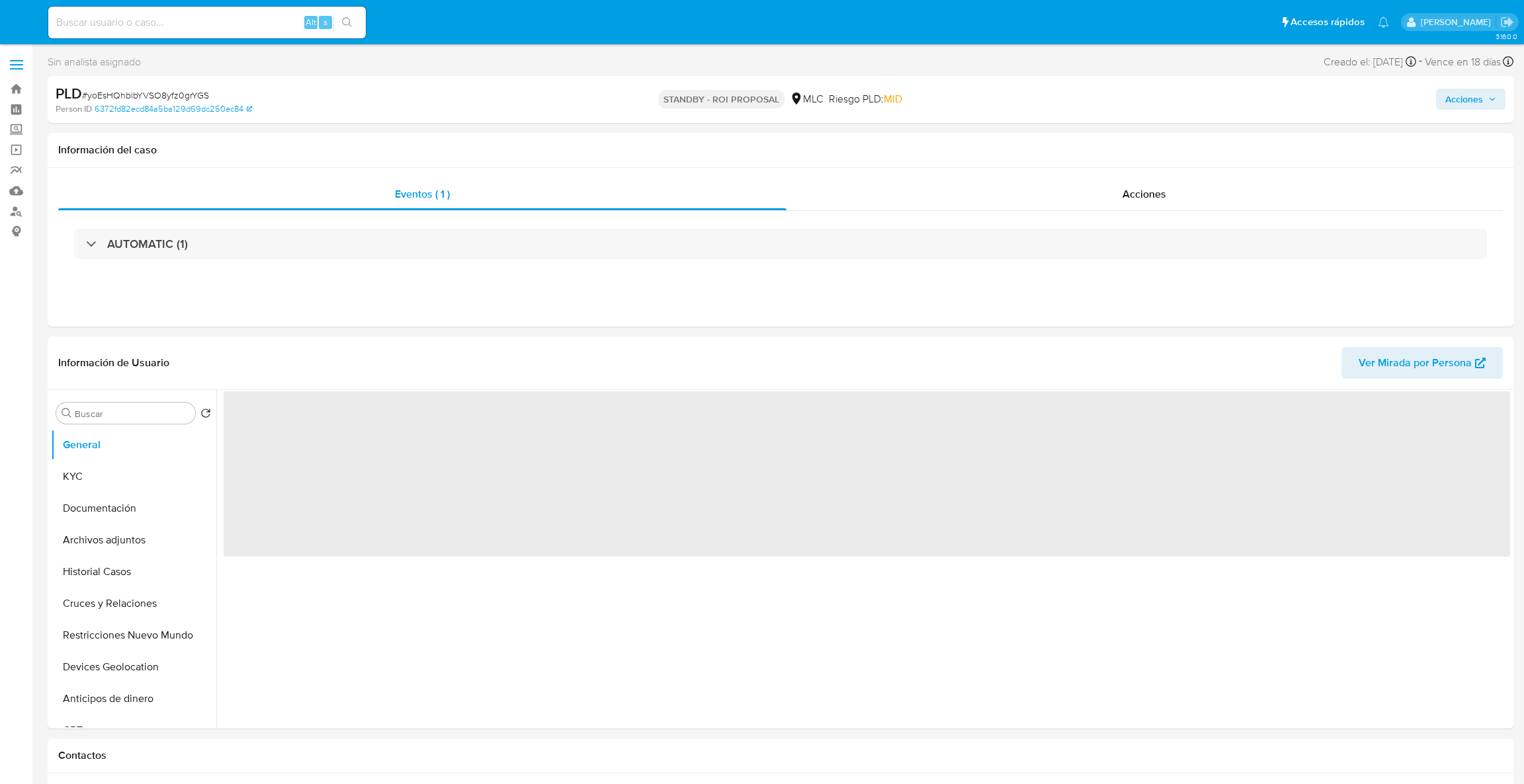
select select "10"
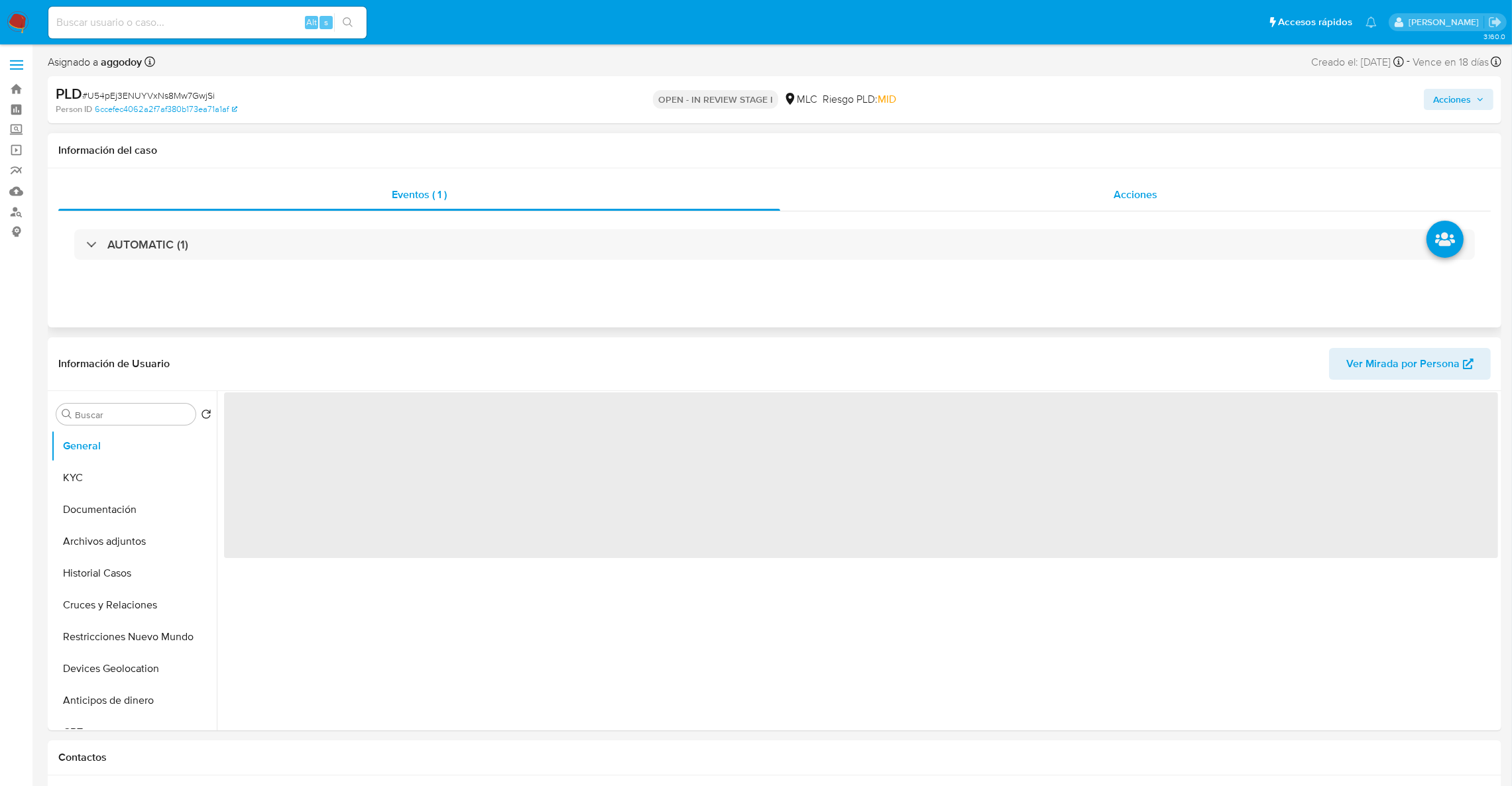
select select "10"
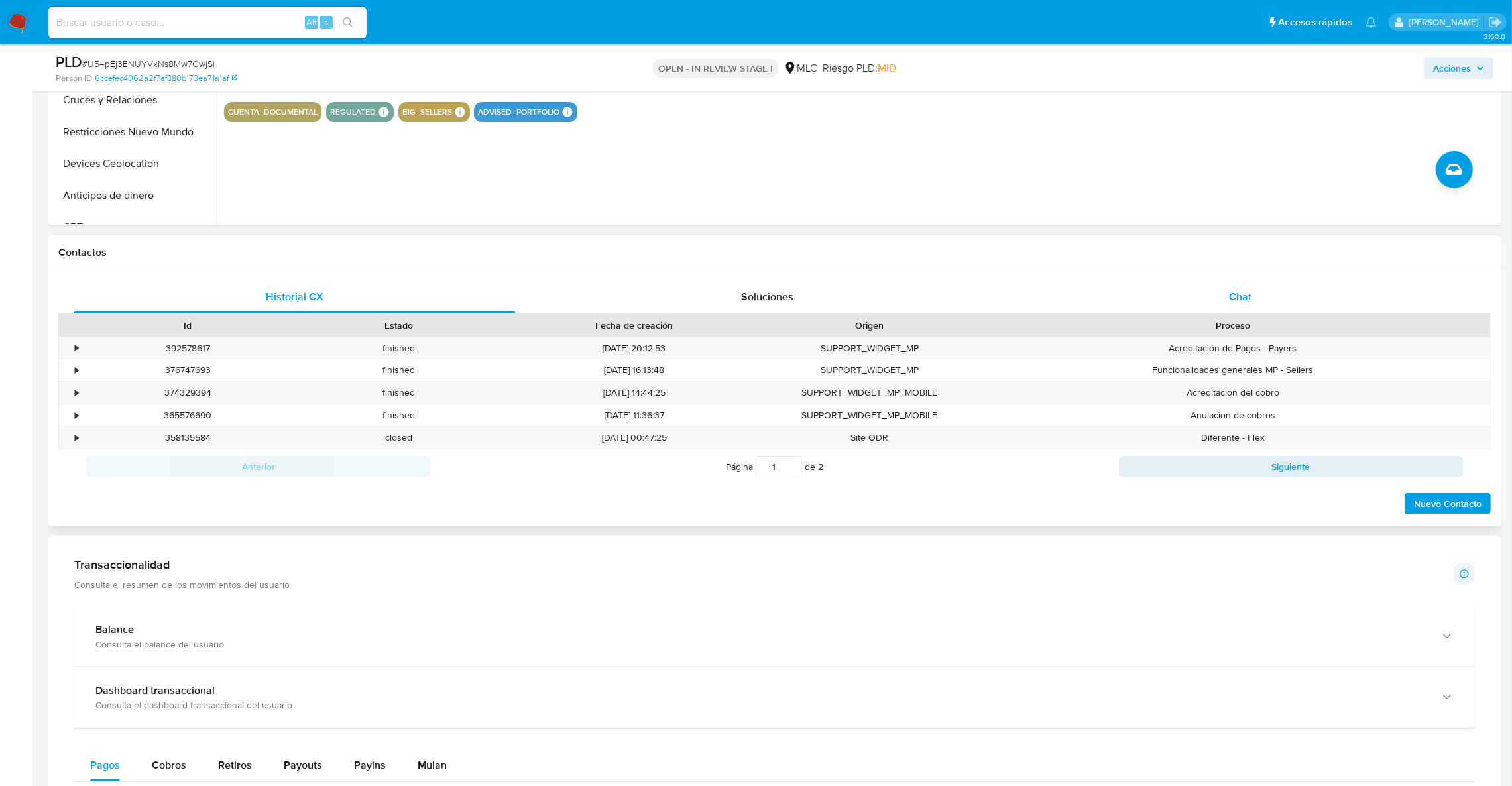
scroll to position [455, 0]
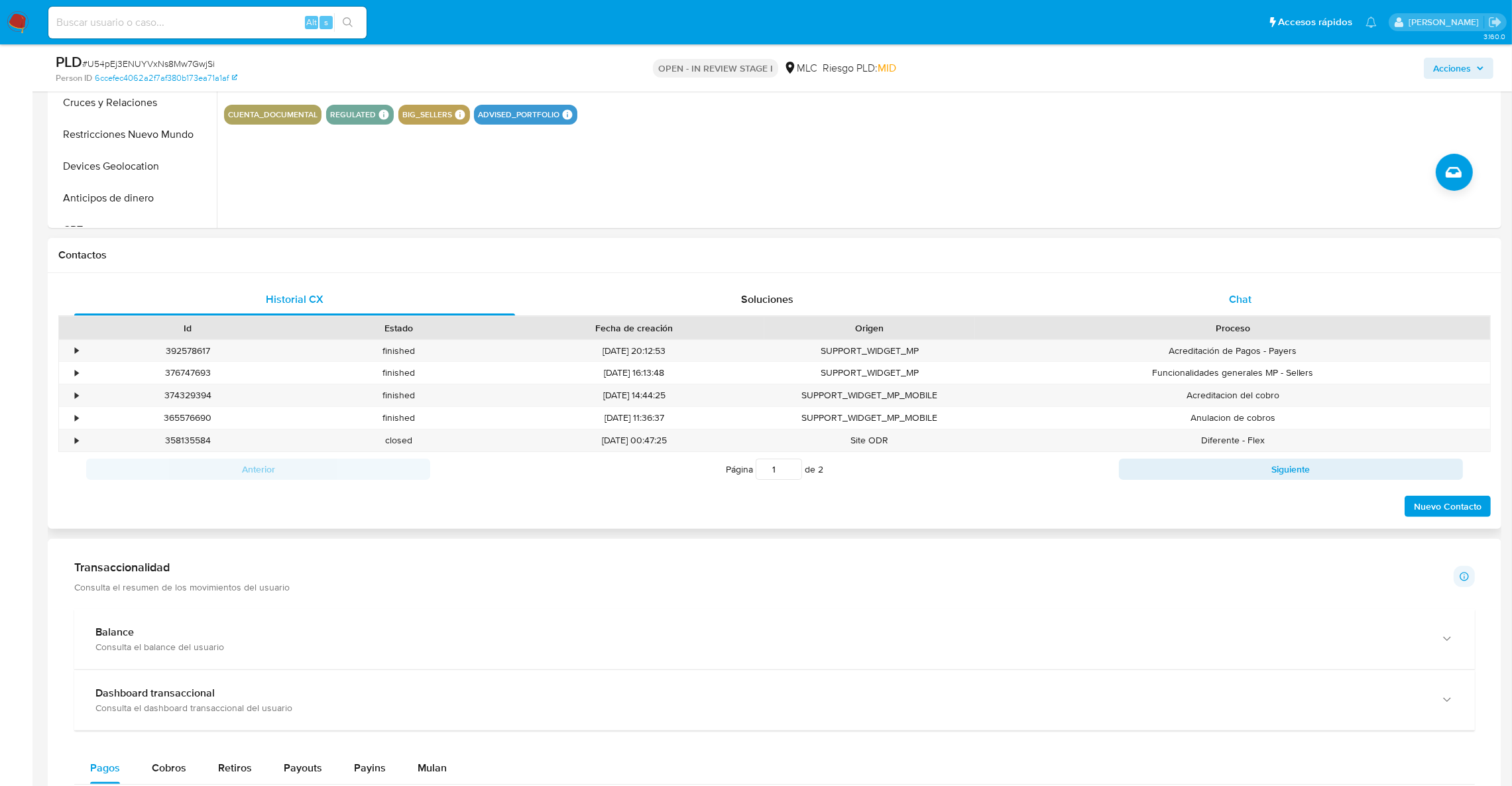
drag, startPoint x: 1258, startPoint y: 314, endPoint x: 1254, endPoint y: 305, distance: 9.8
click at [1258, 314] on div "Chat" at bounding box center [1240, 300] width 441 height 32
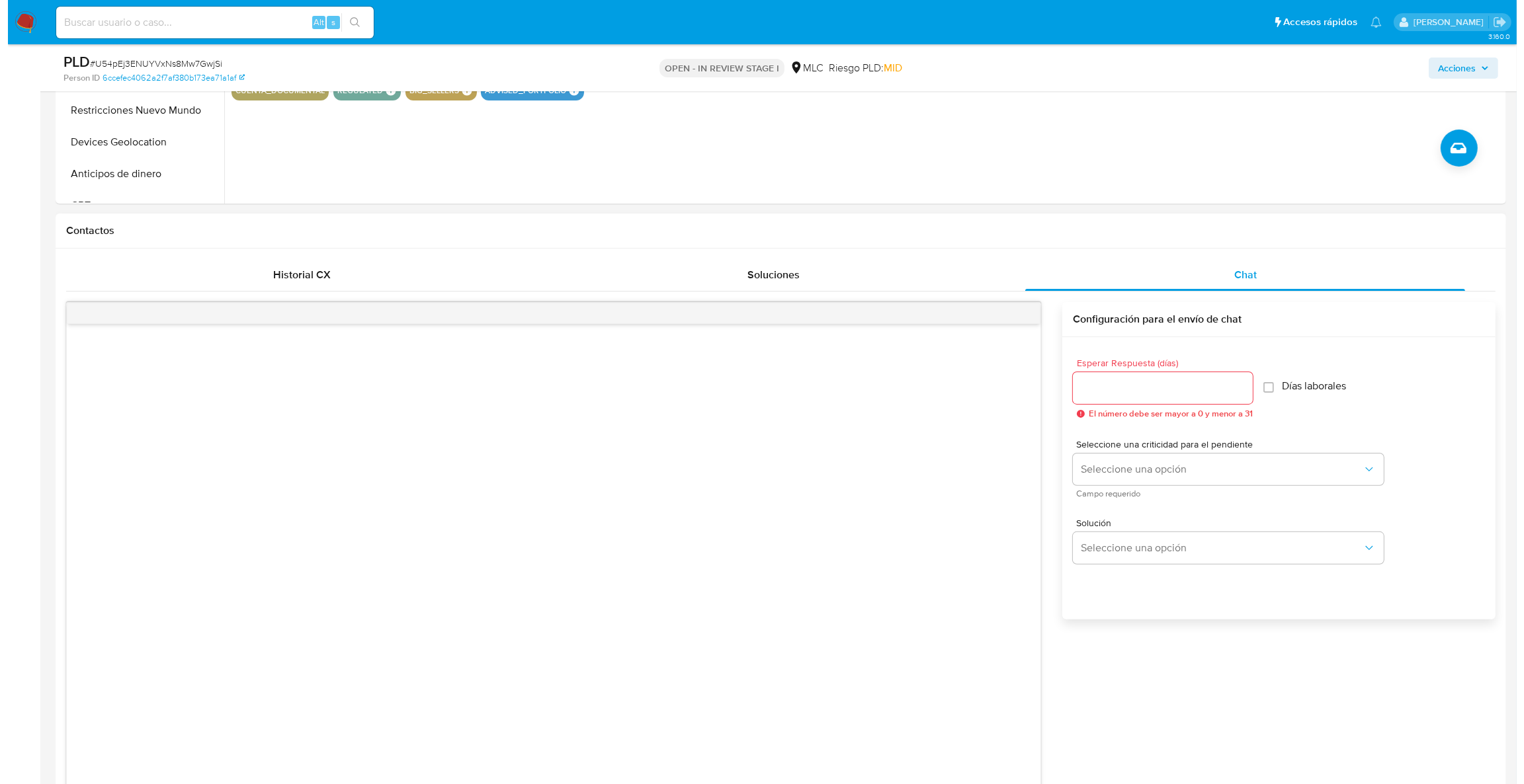
scroll to position [157, 0]
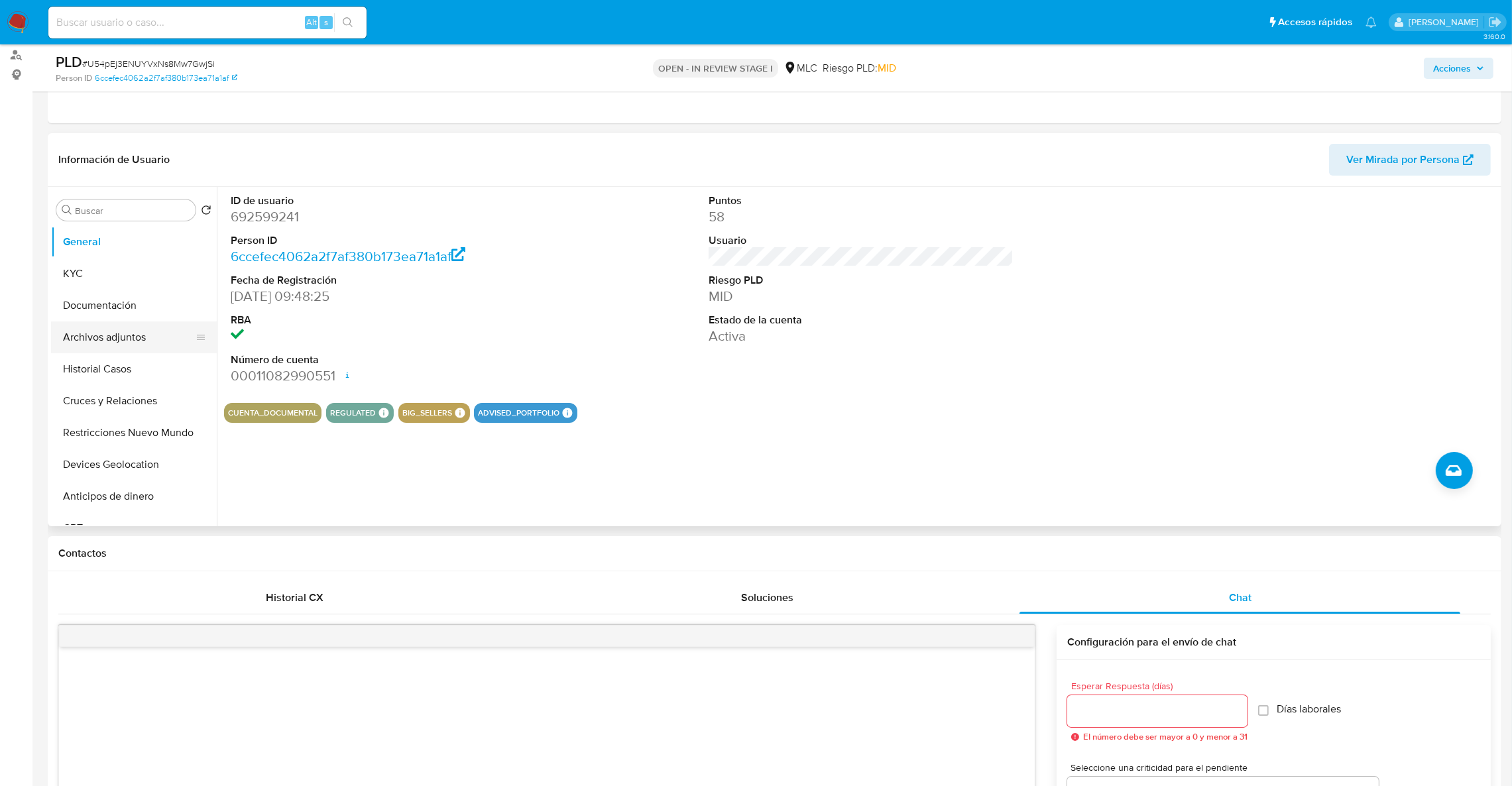
click at [121, 336] on button "Archivos adjuntos" at bounding box center [128, 338] width 155 height 32
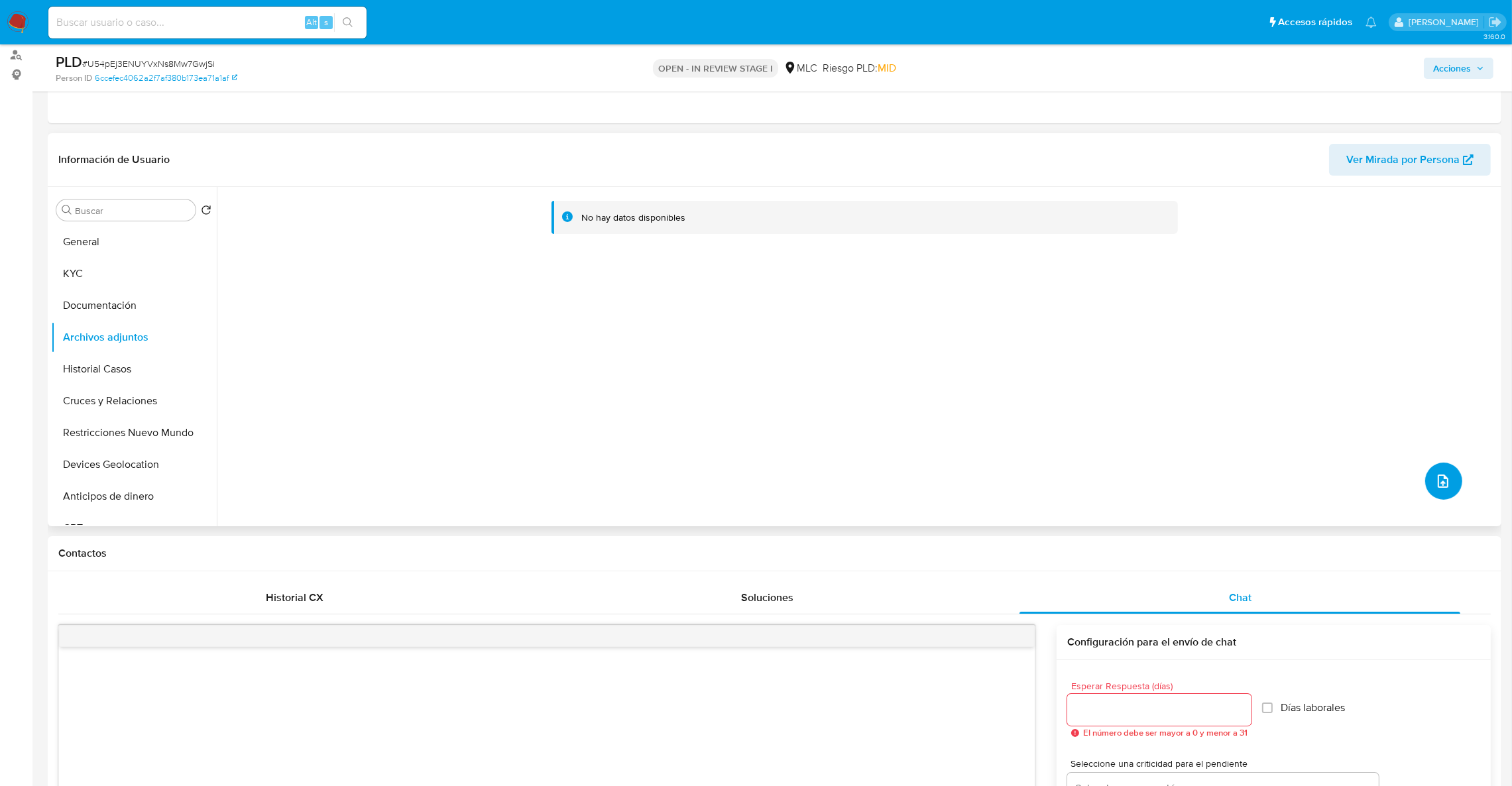
click at [1442, 486] on icon "upload-file" at bounding box center [1443, 481] width 10 height 14
click at [1426, 487] on button "upload-file" at bounding box center [1444, 481] width 37 height 37
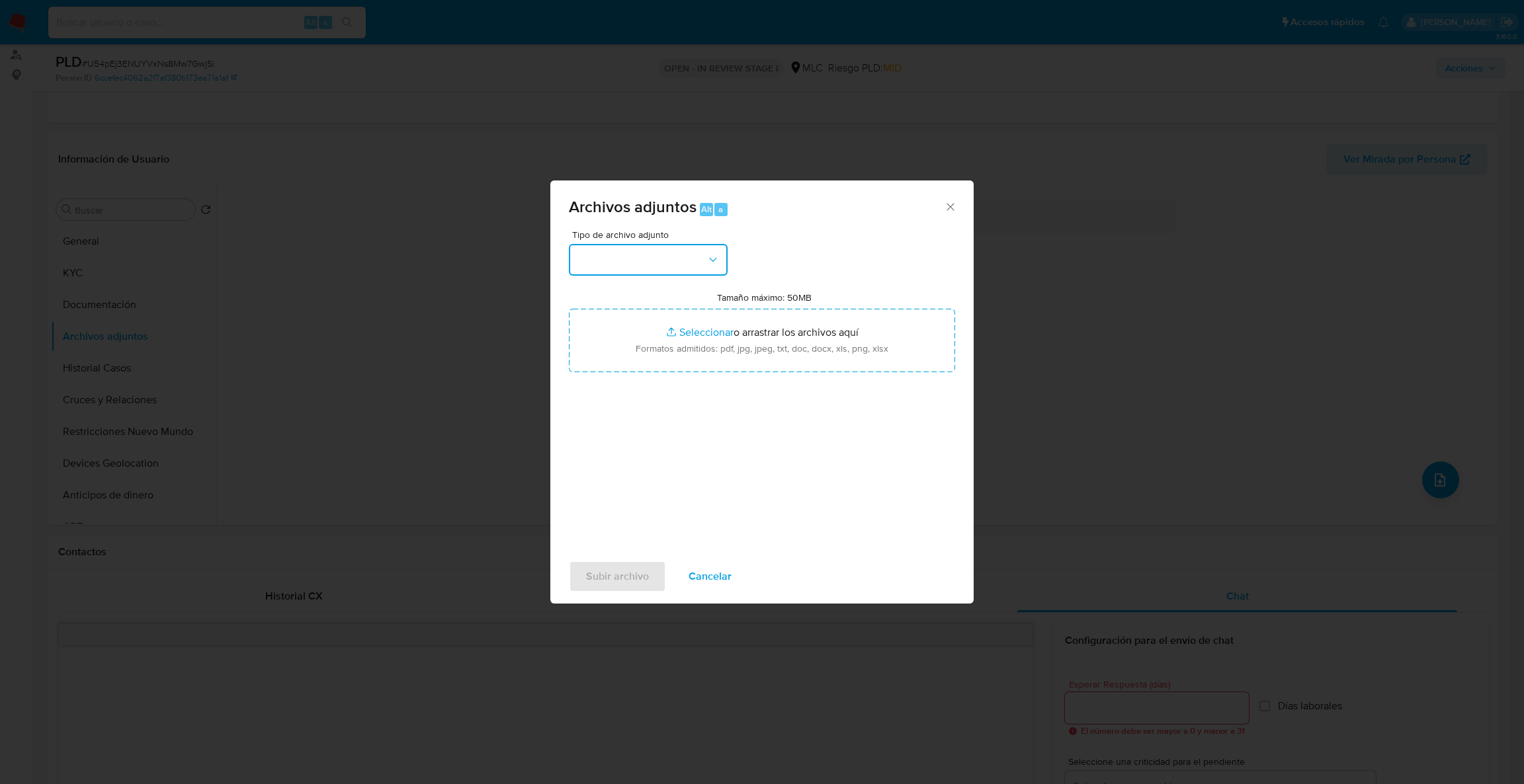
click at [687, 259] on button "button" at bounding box center [648, 260] width 159 height 32
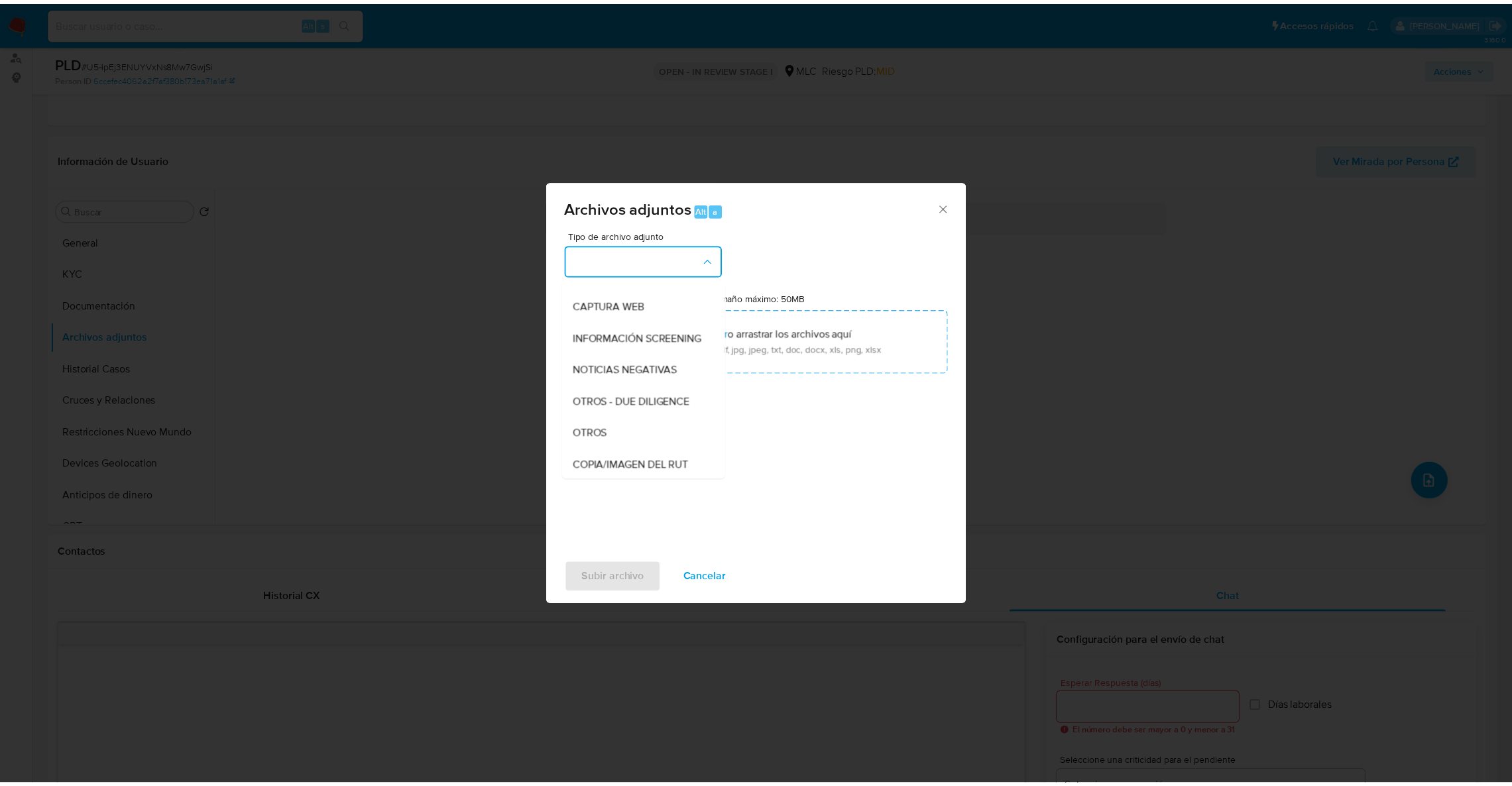
scroll to position [89, 0]
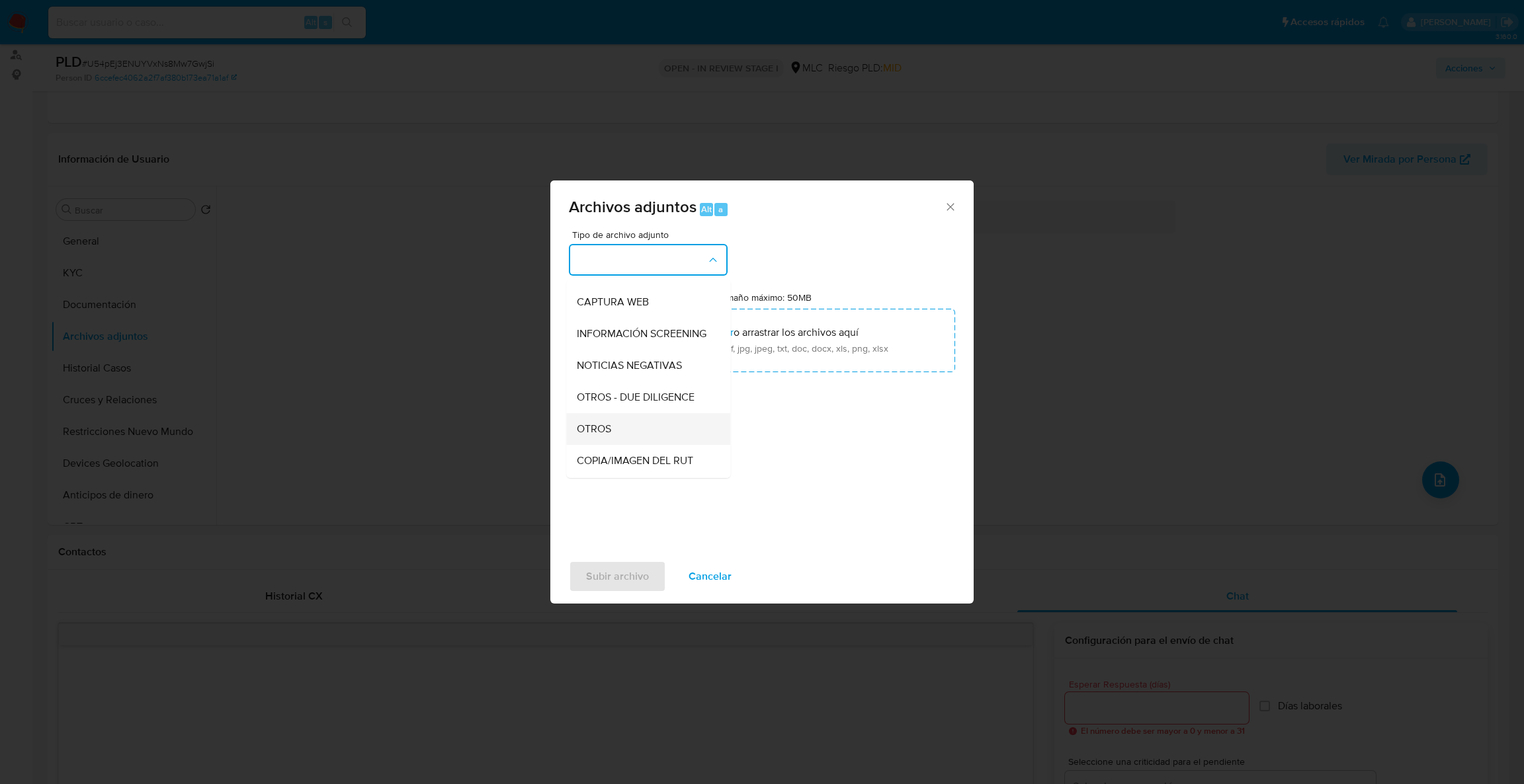
click at [601, 445] on div "OTROS" at bounding box center [644, 429] width 135 height 32
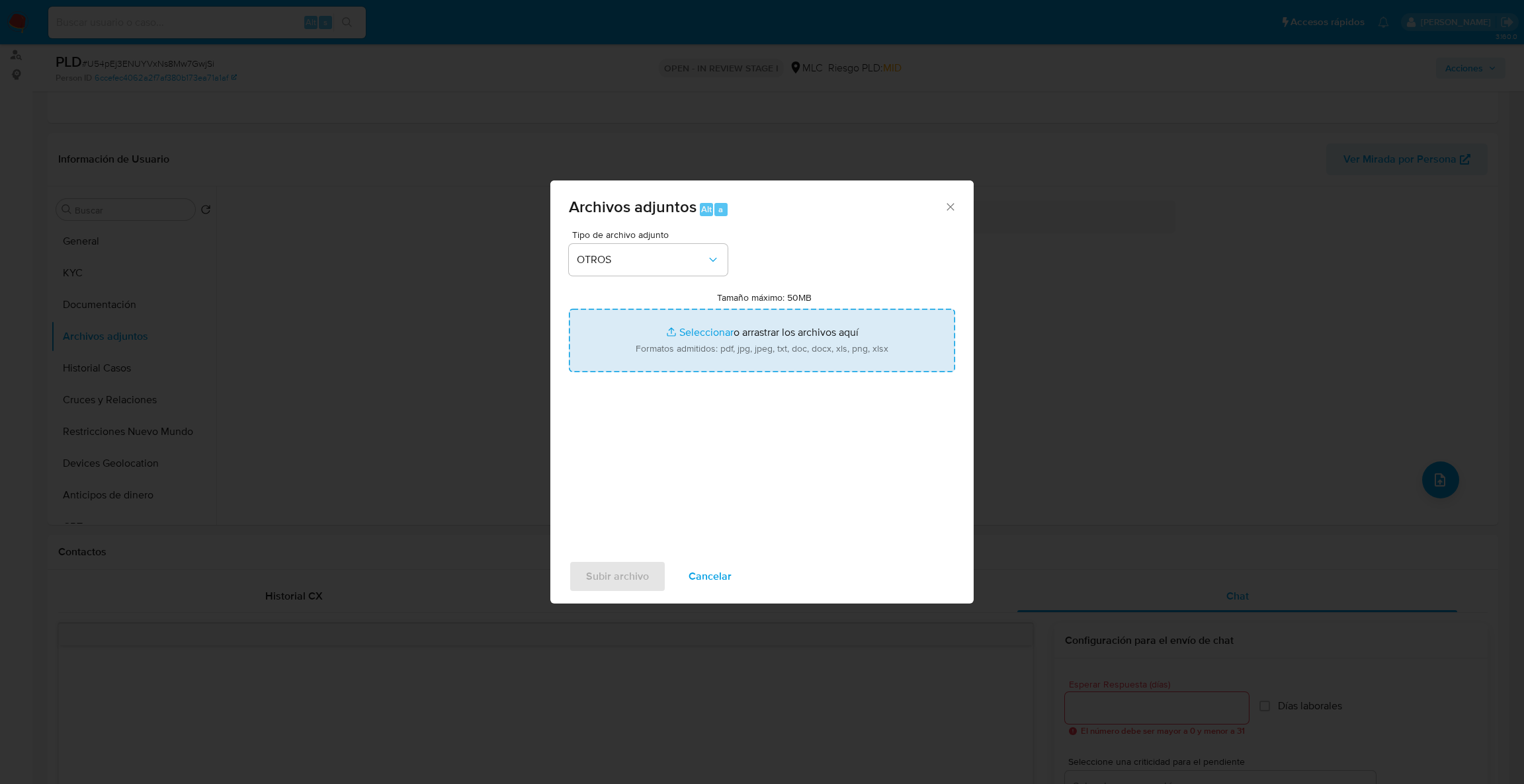
click at [617, 342] on input "Tamaño máximo: 50MB Seleccionar archivos" at bounding box center [761, 341] width 386 height 63
type input "C:\fakepath\692599241Movimientos .xlsx"
click at [660, 325] on input "Tamaño máximo: 50MB Seleccionar archivos" at bounding box center [761, 341] width 386 height 63
type input "C:\fakepath\Case Log - 692599241.pdf"
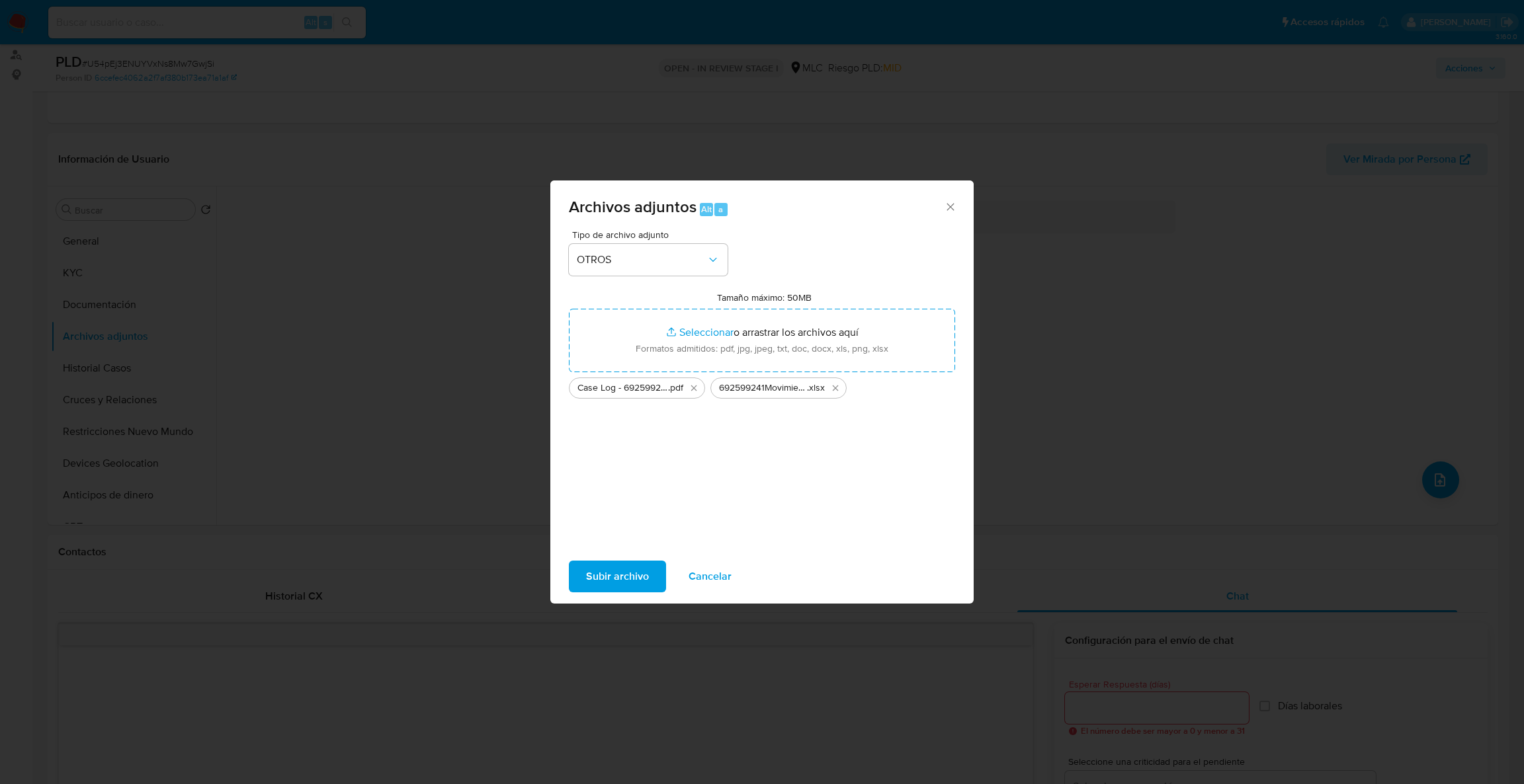
click at [596, 577] on span "Subir archivo" at bounding box center [617, 576] width 63 height 29
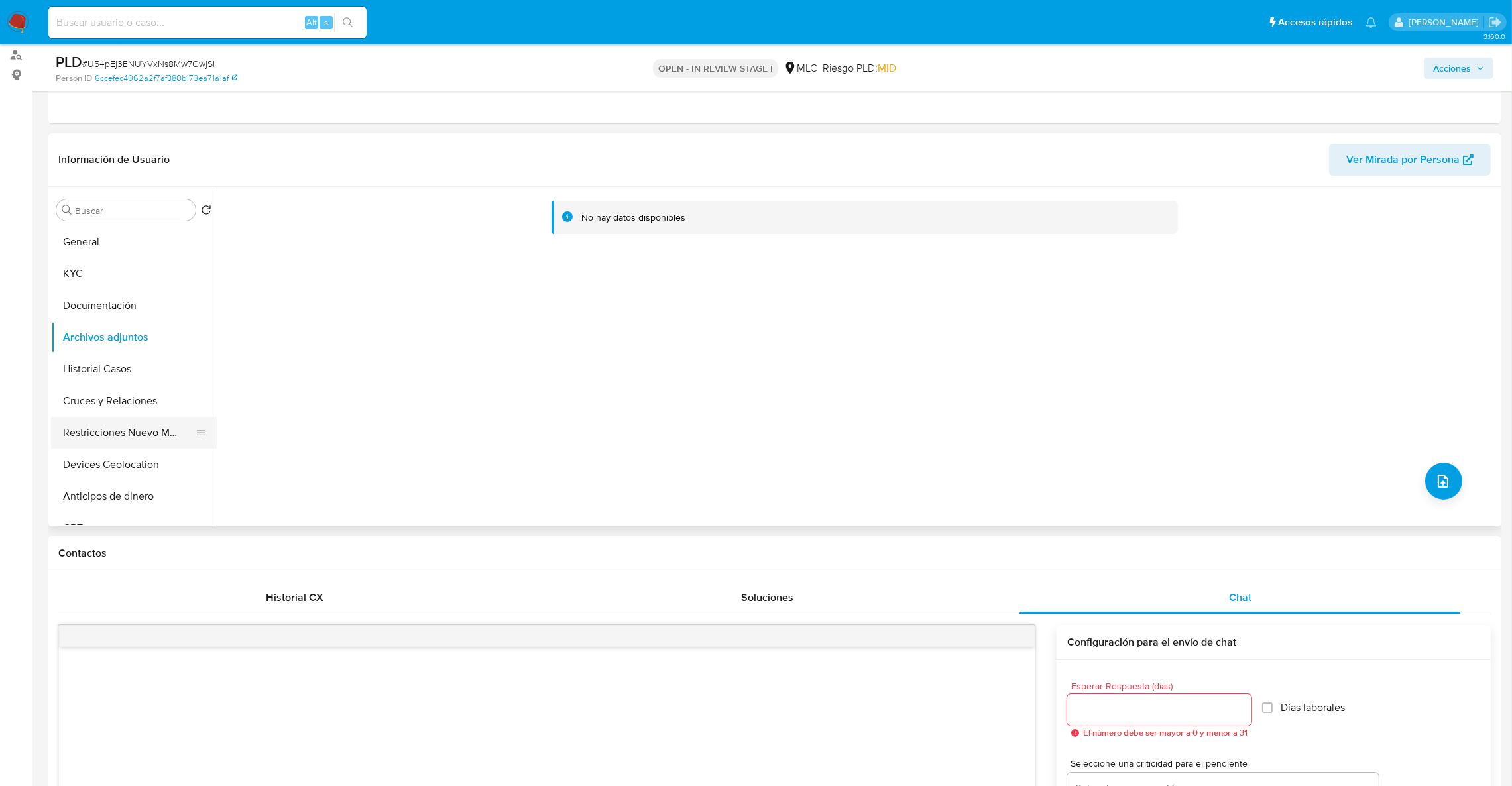
drag, startPoint x: 112, startPoint y: 449, endPoint x: 106, endPoint y: 432, distance: 18.0
click at [110, 447] on ul "General KYC Documentación Archivos adjuntos Historial Casos Cruces y Relaciones…" at bounding box center [134, 375] width 166 height 299
click at [110, 338] on button "Archivos adjuntos" at bounding box center [128, 338] width 155 height 32
click at [118, 392] on button "Cruces y Relaciones" at bounding box center [128, 401] width 155 height 32
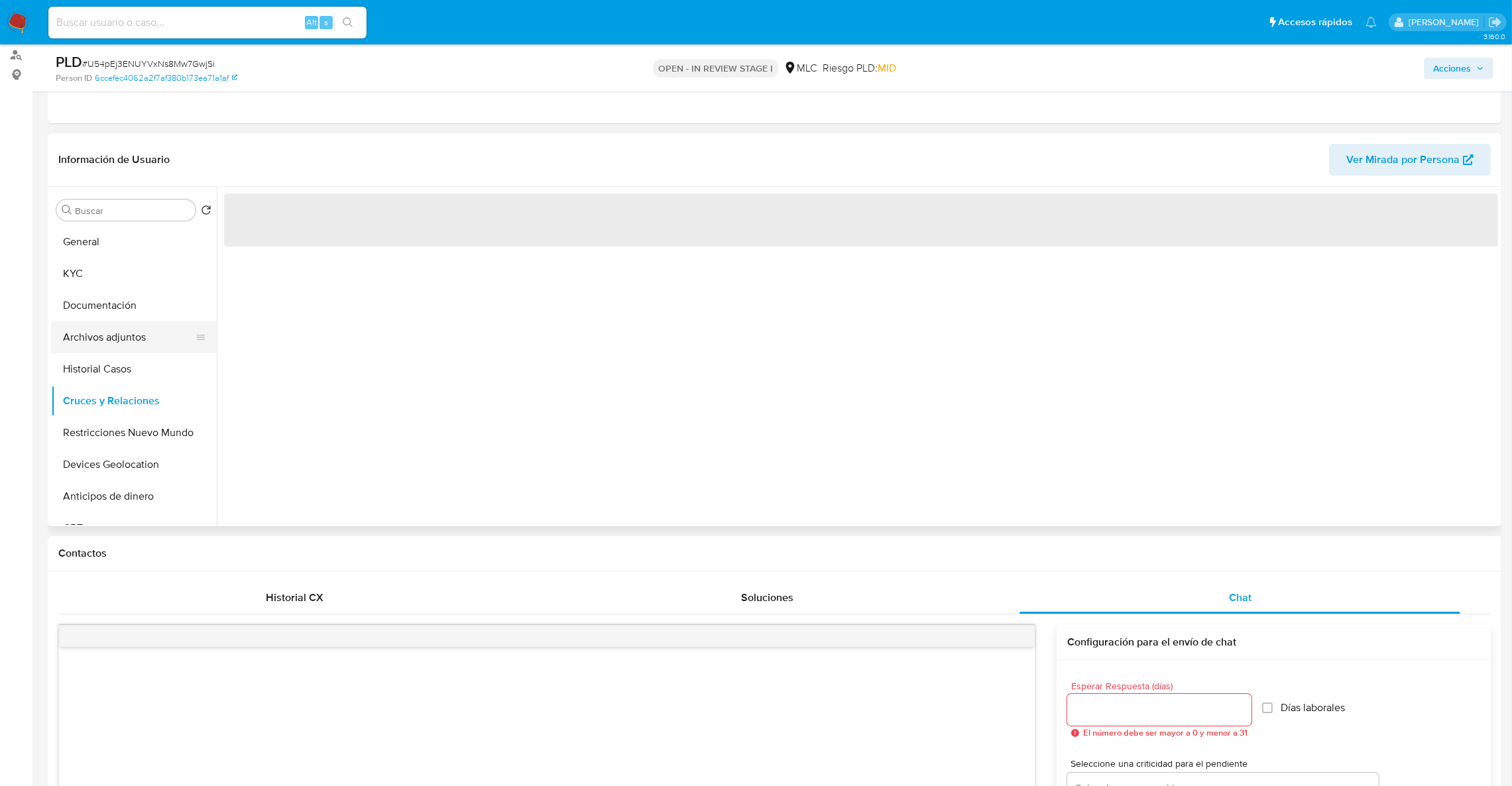
click at [126, 339] on button "Archivos adjuntos" at bounding box center [128, 338] width 155 height 32
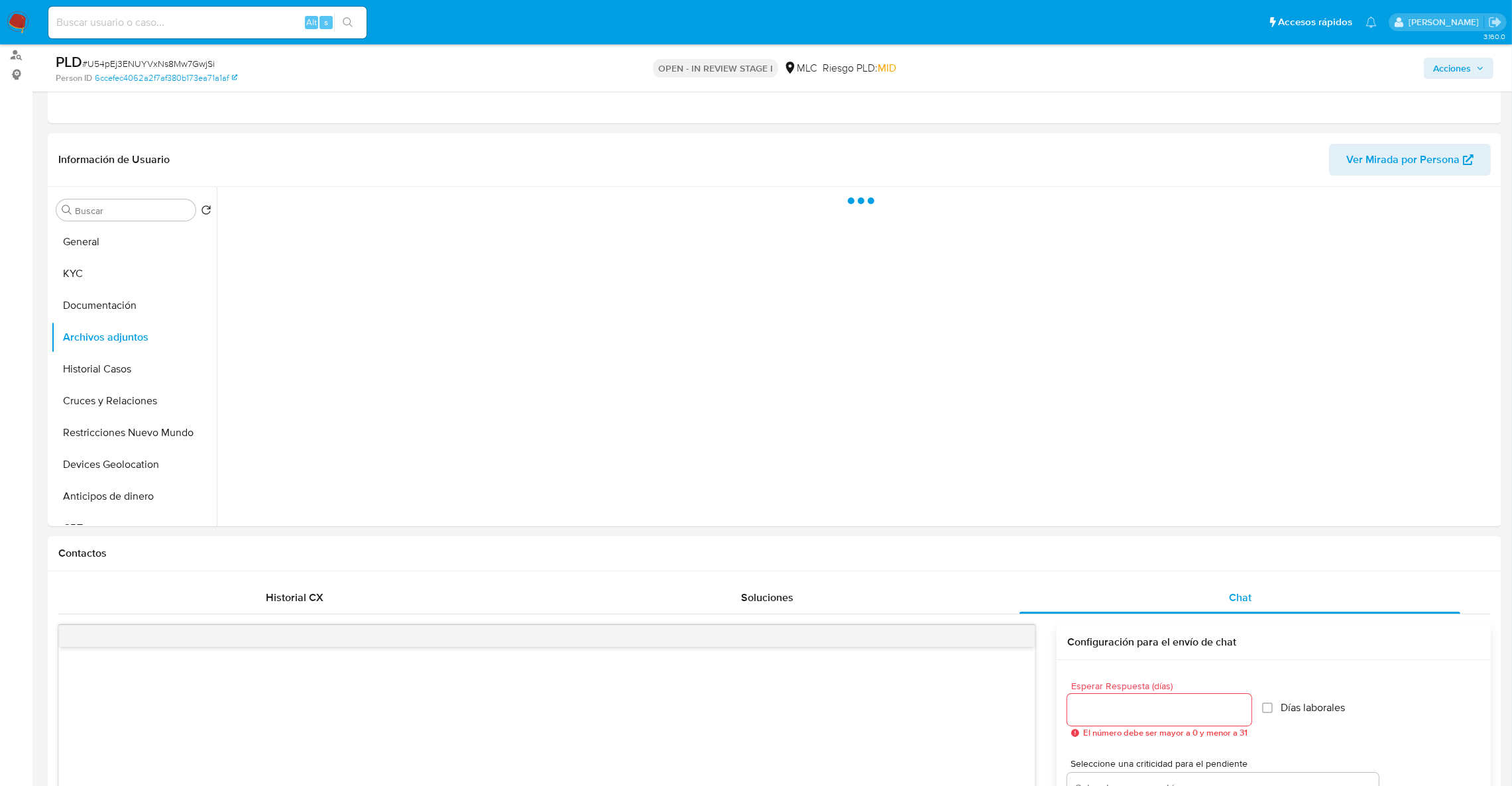
click at [1440, 69] on span "Acciones" at bounding box center [1452, 68] width 38 height 21
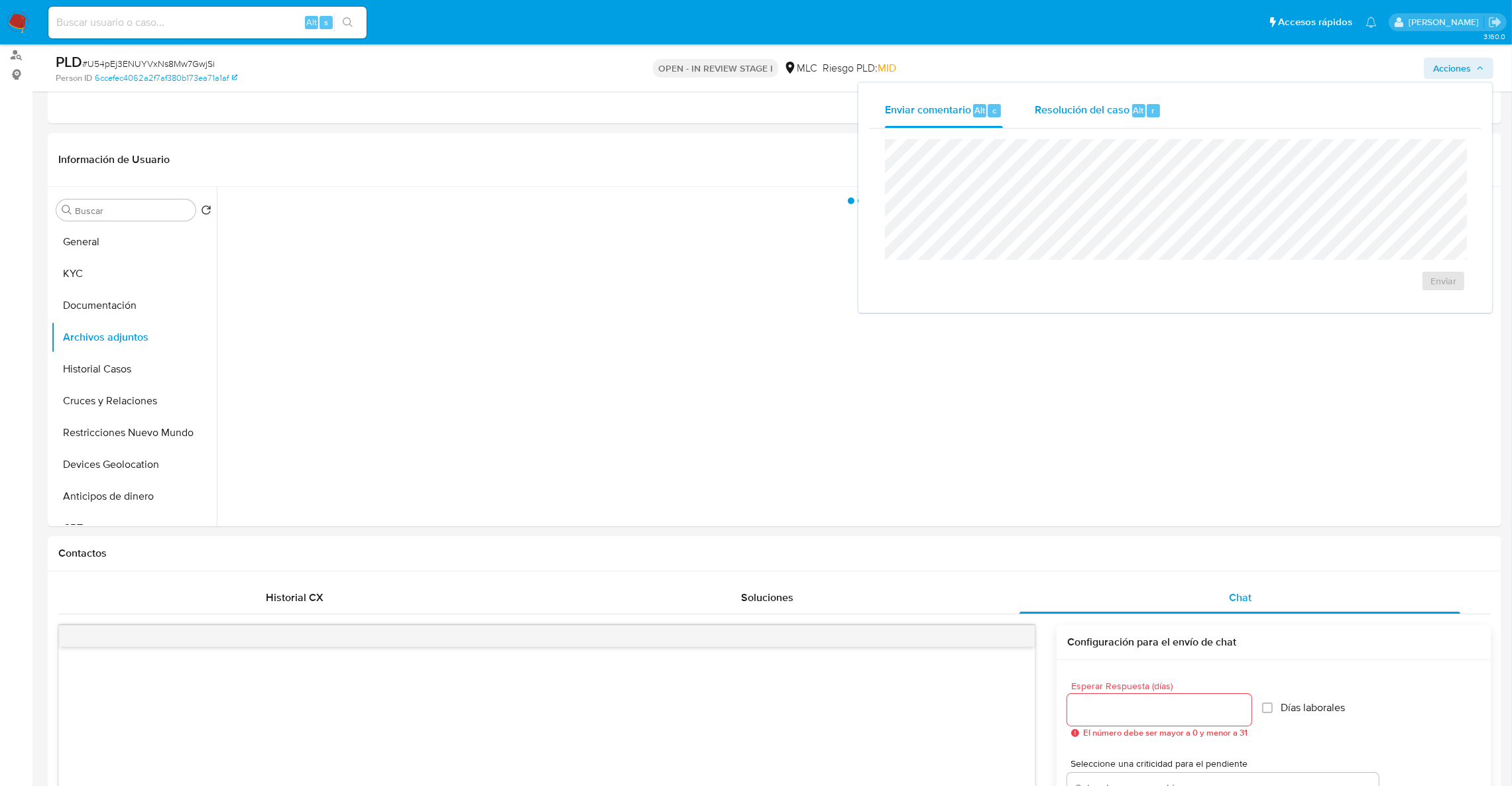
click at [1072, 119] on div "Resolución del caso Alt r" at bounding box center [1098, 110] width 126 height 34
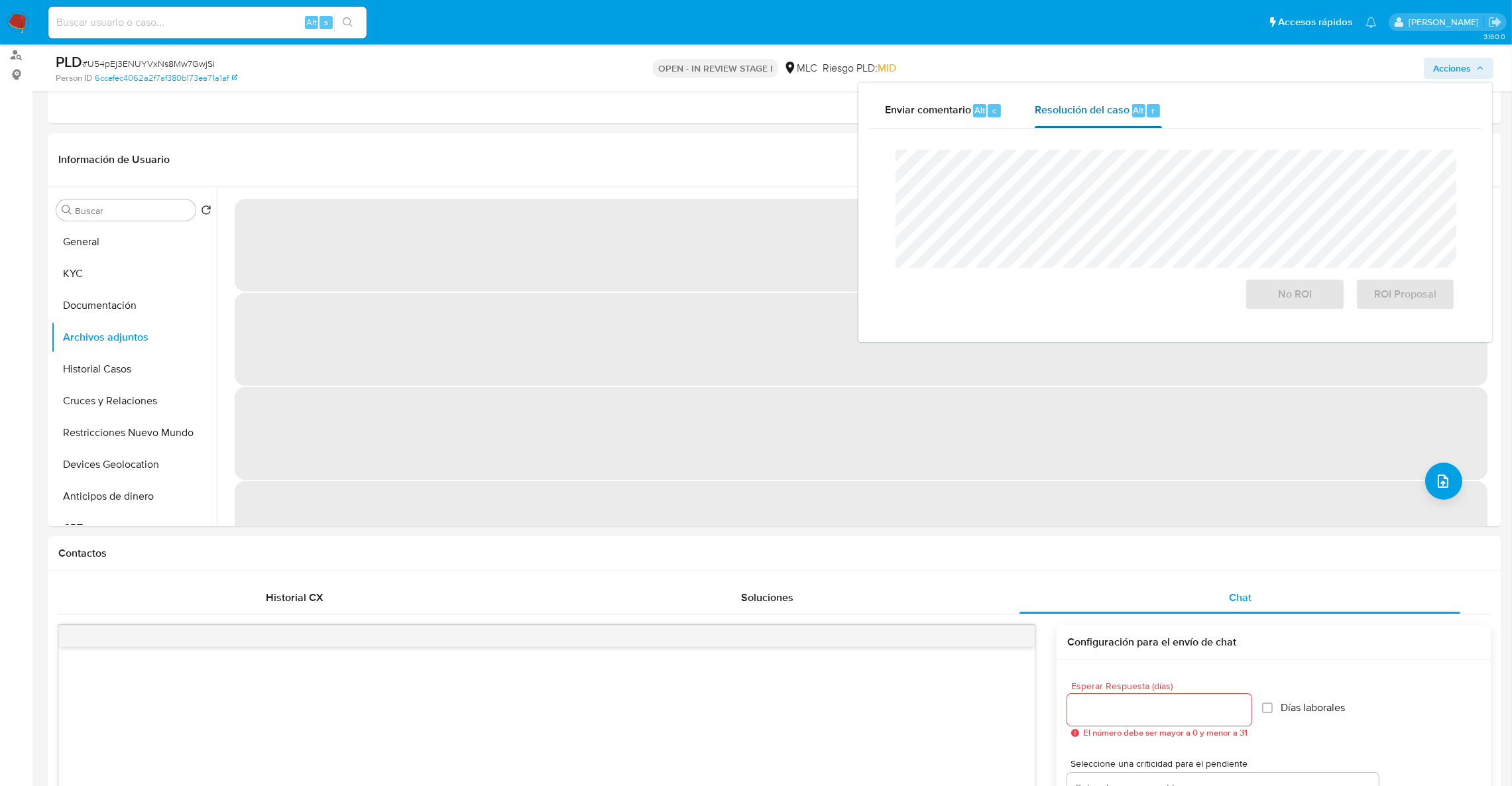
click at [1077, 99] on div "Resolución del caso Alt r" at bounding box center [1098, 110] width 126 height 34
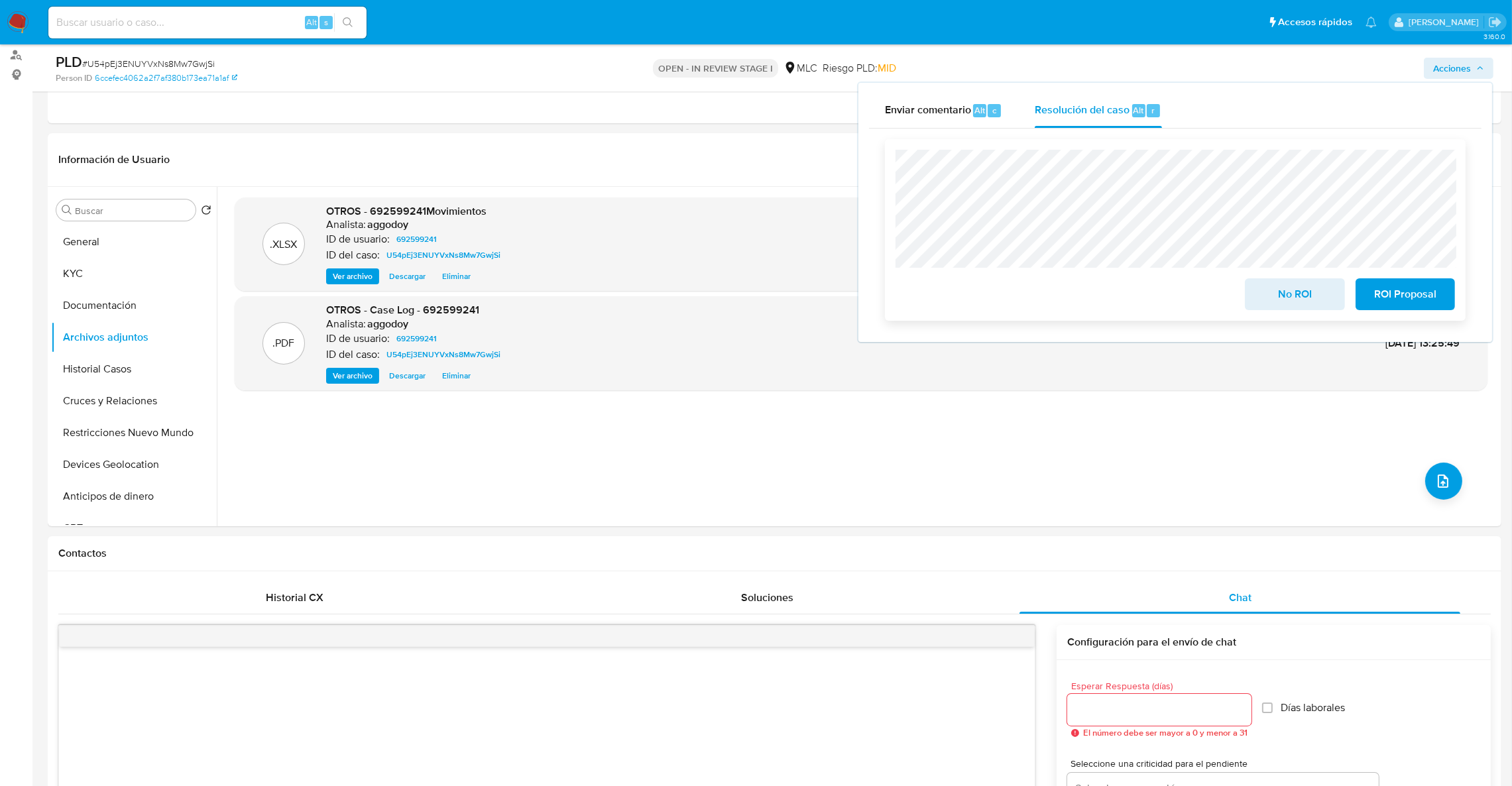
click at [1234, 288] on div "No ROI ROI Proposal" at bounding box center [1176, 292] width 560 height 37
click at [1281, 292] on span "No ROI" at bounding box center [1295, 294] width 65 height 29
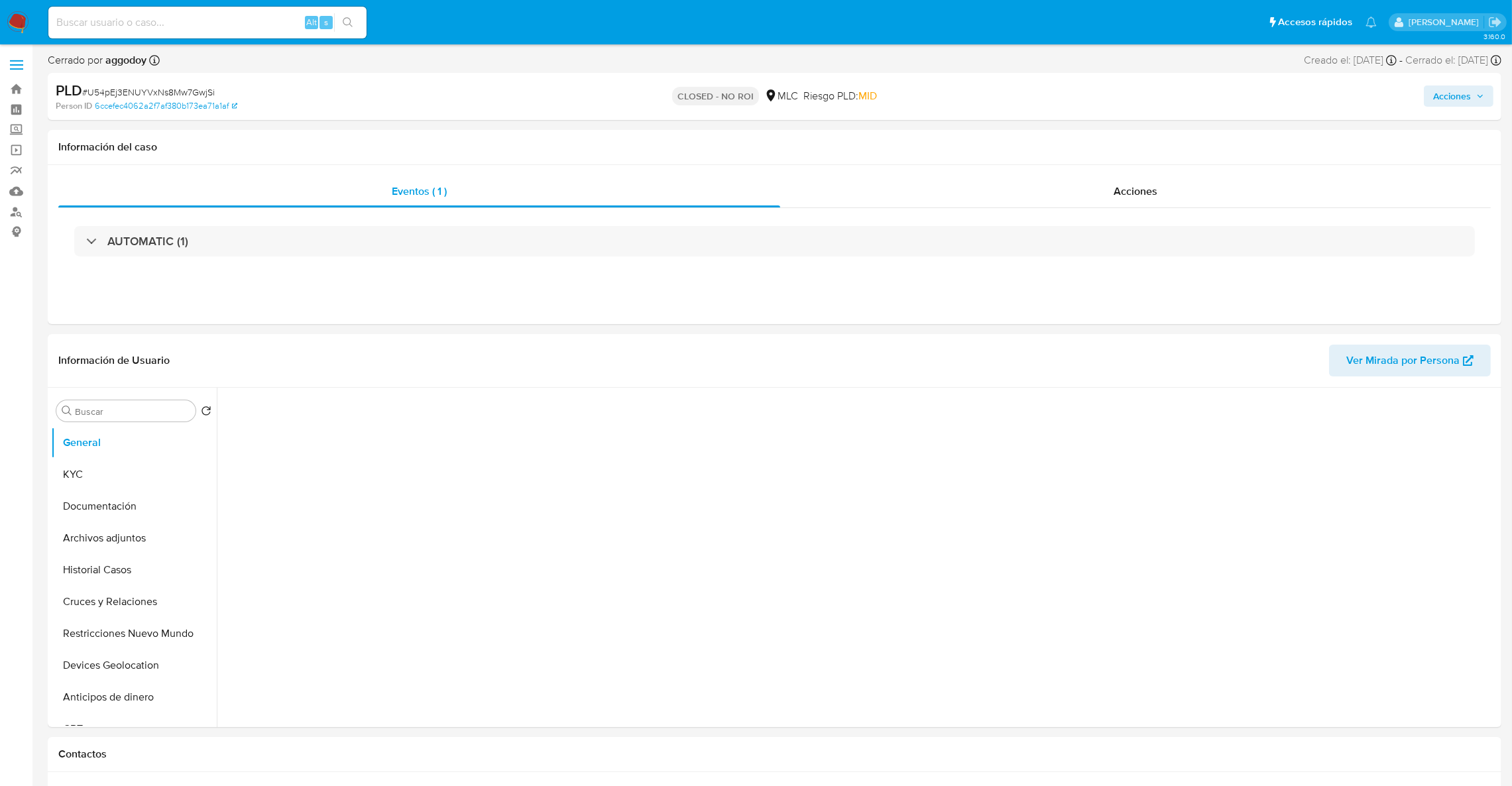
select select "10"
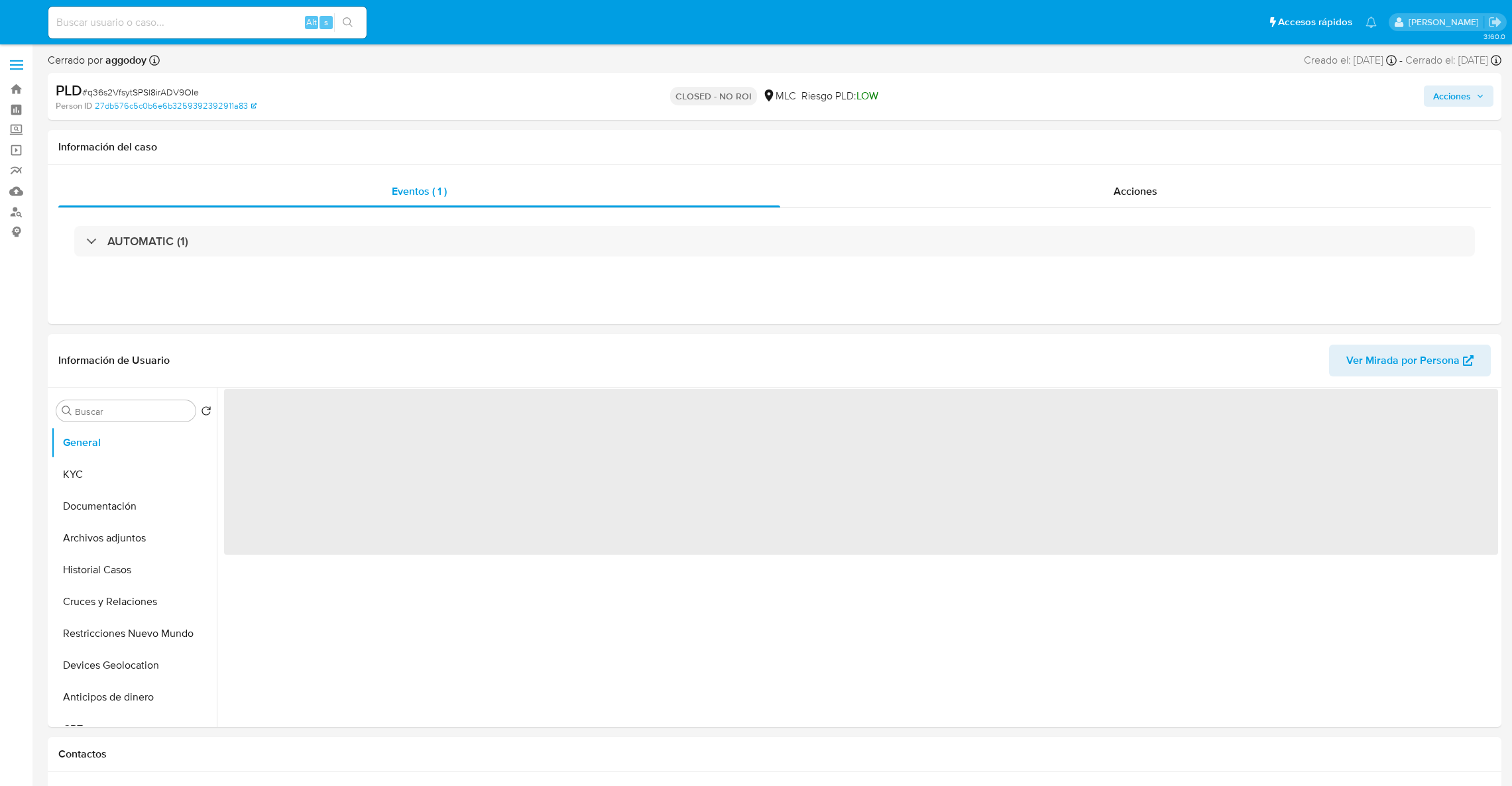
select select "10"
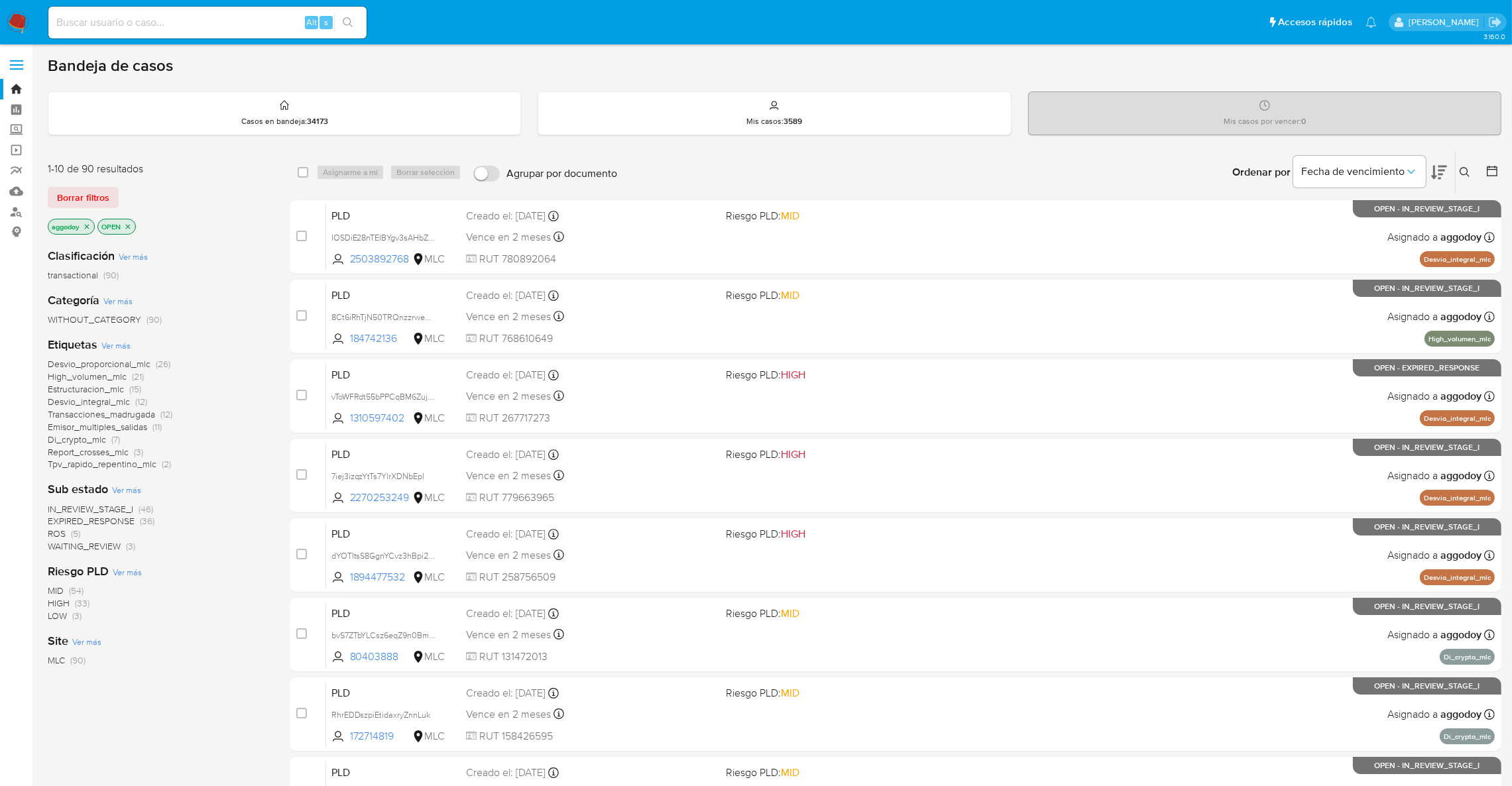
click at [82, 548] on span "WAITING_REVIEW" at bounding box center [84, 546] width 73 height 14
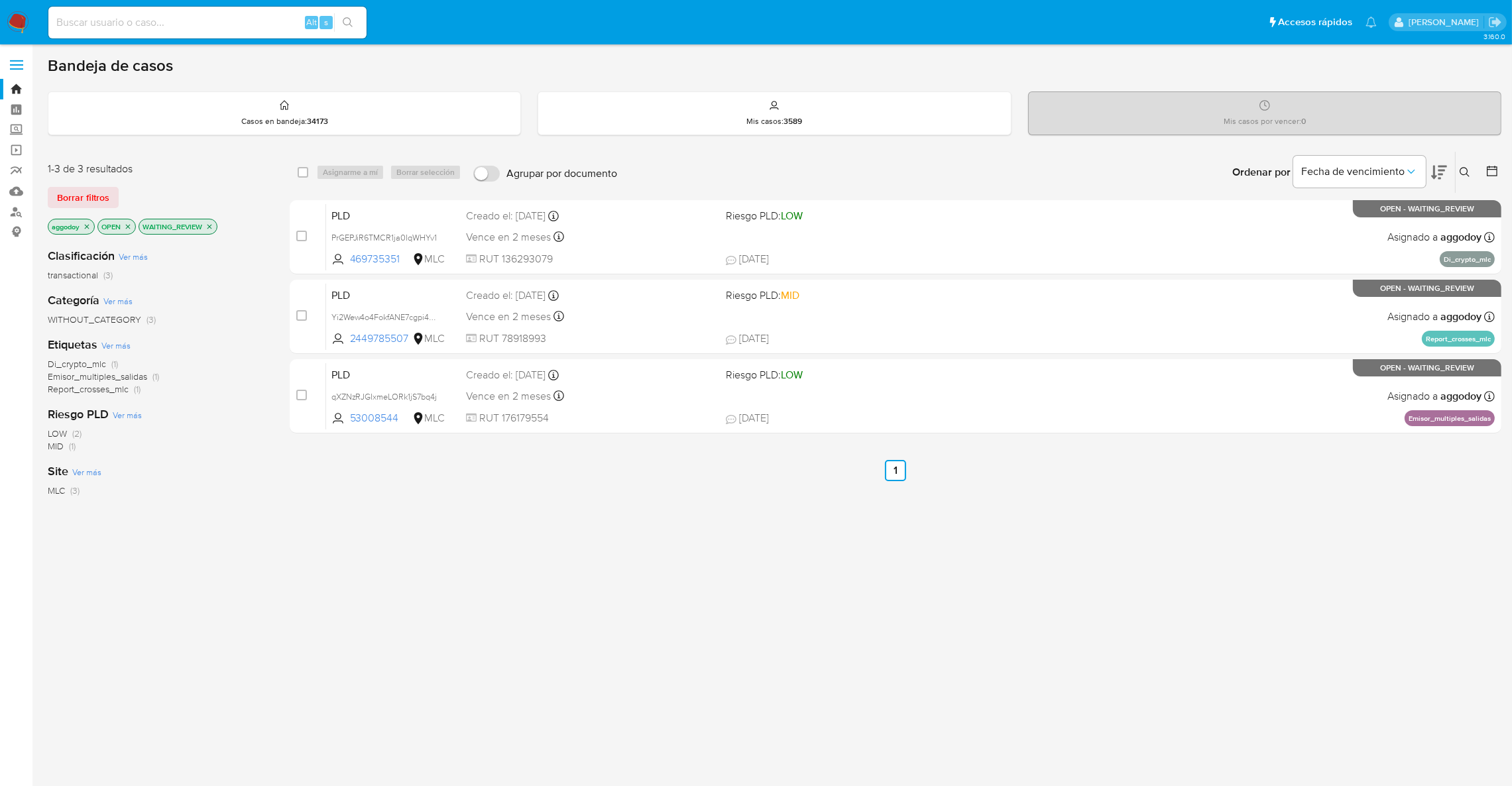
click at [206, 227] on p "WAITING_REVIEW" at bounding box center [178, 227] width 78 height 14
click at [211, 227] on icon "close-filter" at bounding box center [210, 227] width 8 height 8
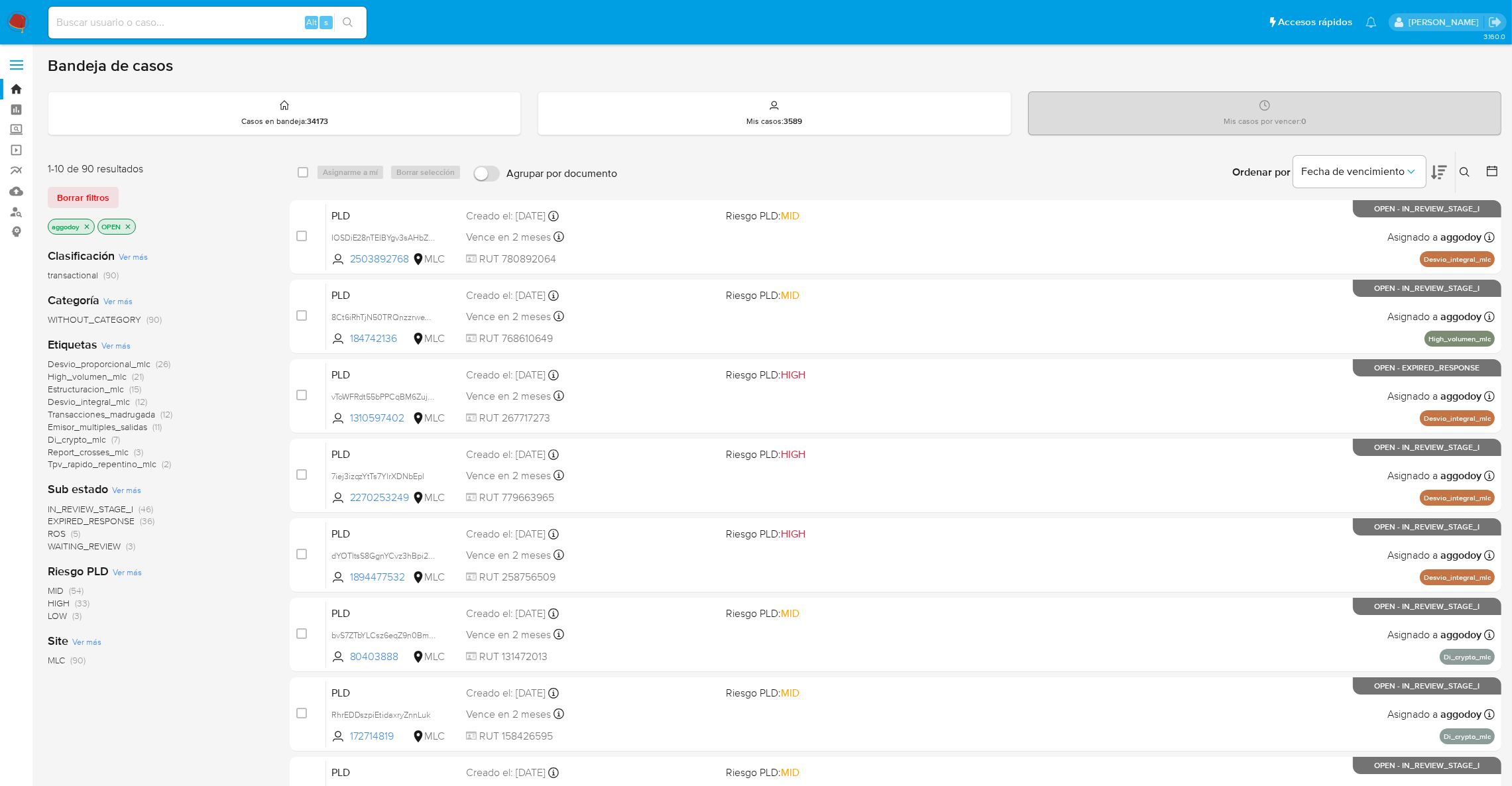
click at [117, 517] on span "EXPIRED_RESPONSE" at bounding box center [91, 521] width 87 height 14
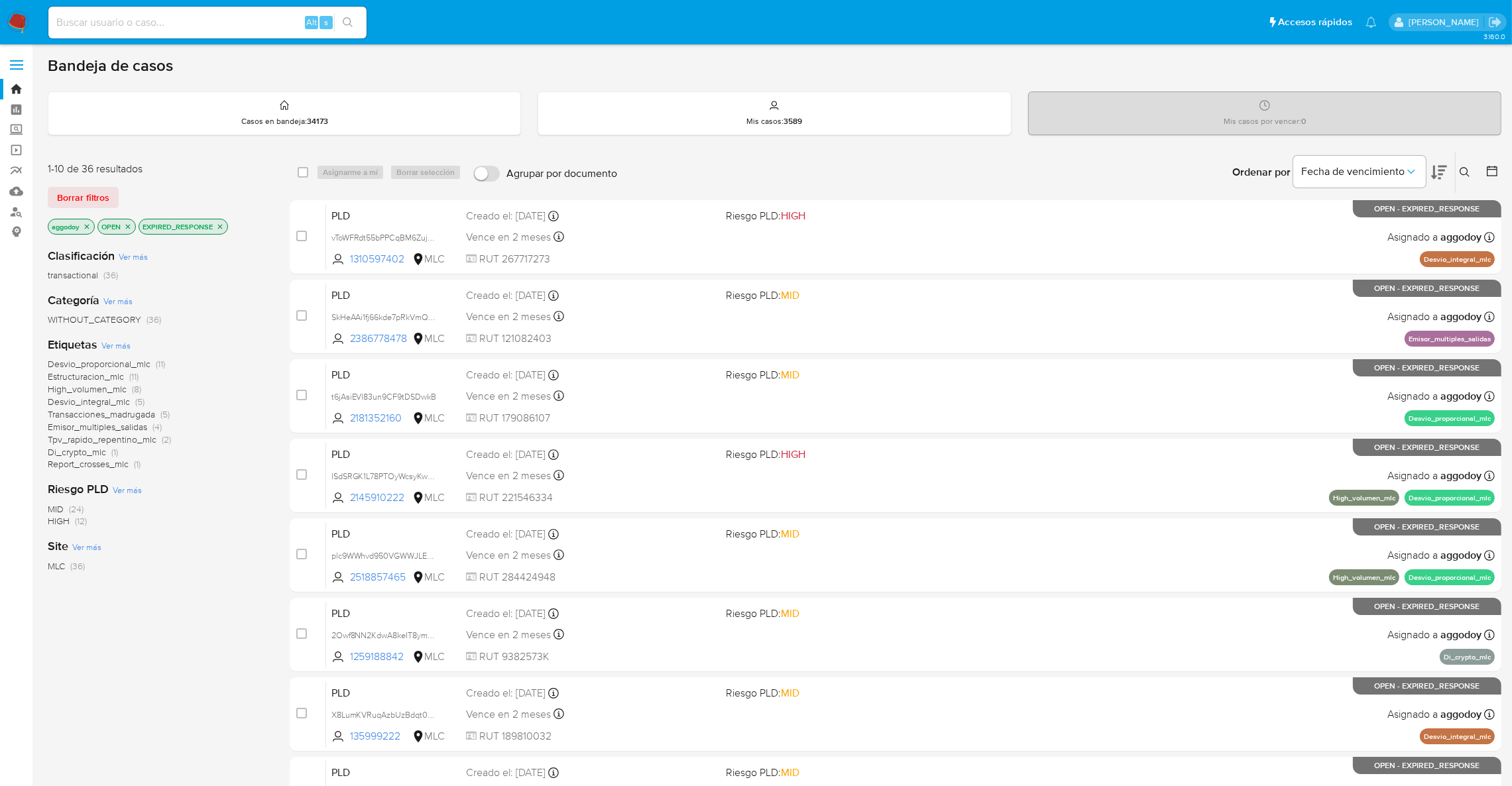
click at [1437, 174] on icon at bounding box center [1440, 172] width 16 height 16
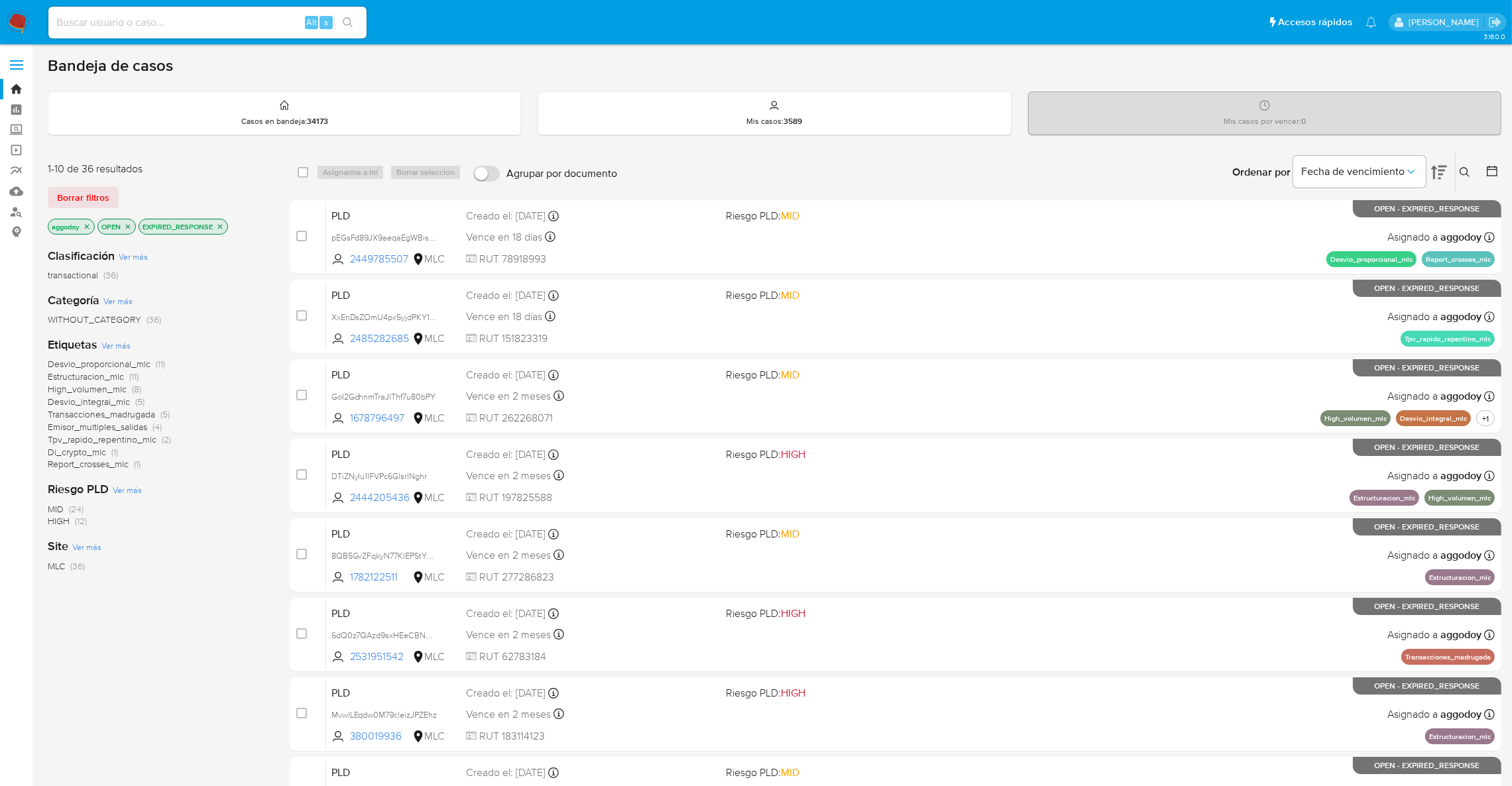
click at [224, 226] on icon "close-filter" at bounding box center [220, 227] width 8 height 8
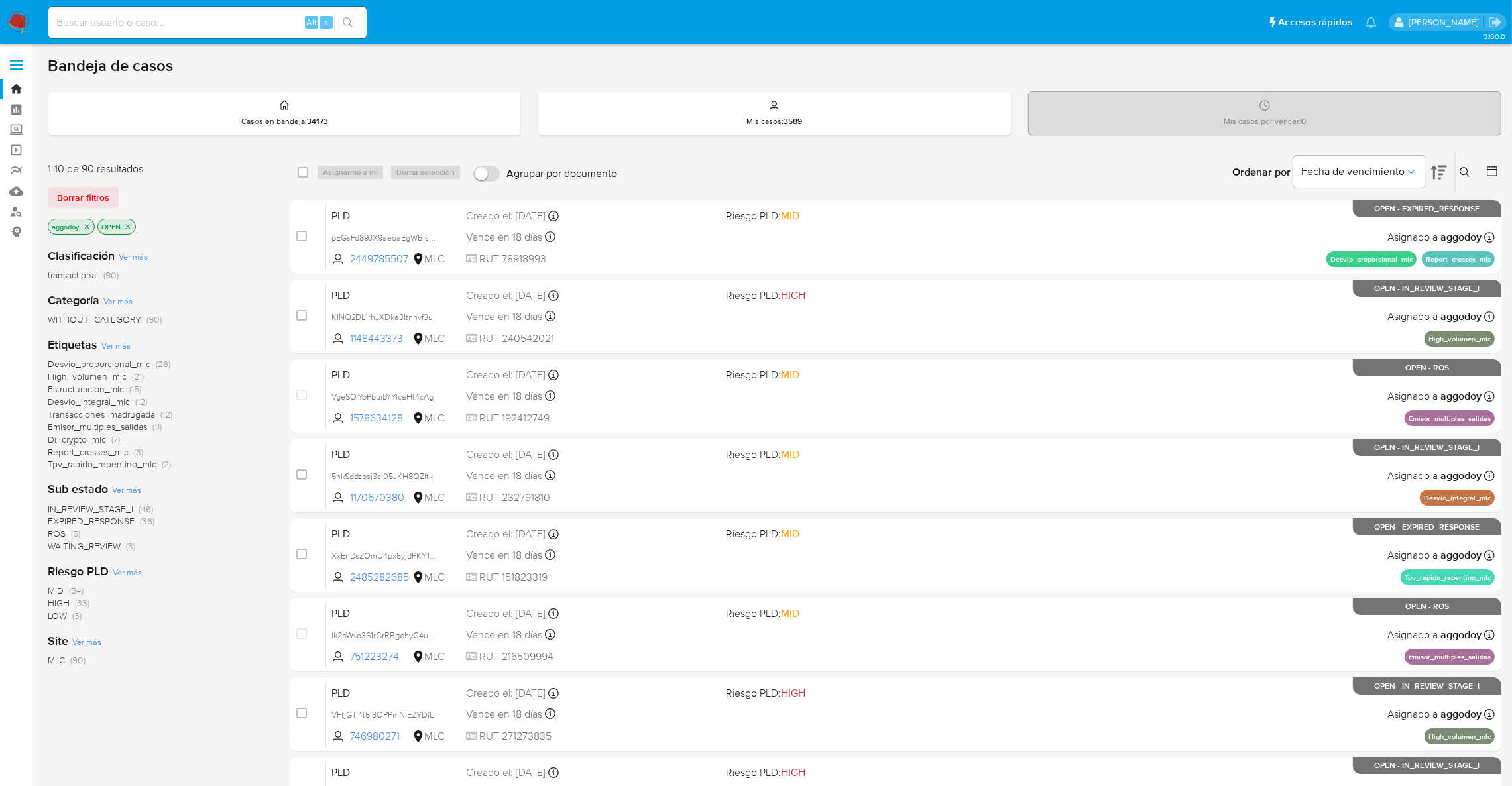
click at [90, 509] on span "IN_REVIEW_STAGE_I" at bounding box center [91, 509] width 86 height 14
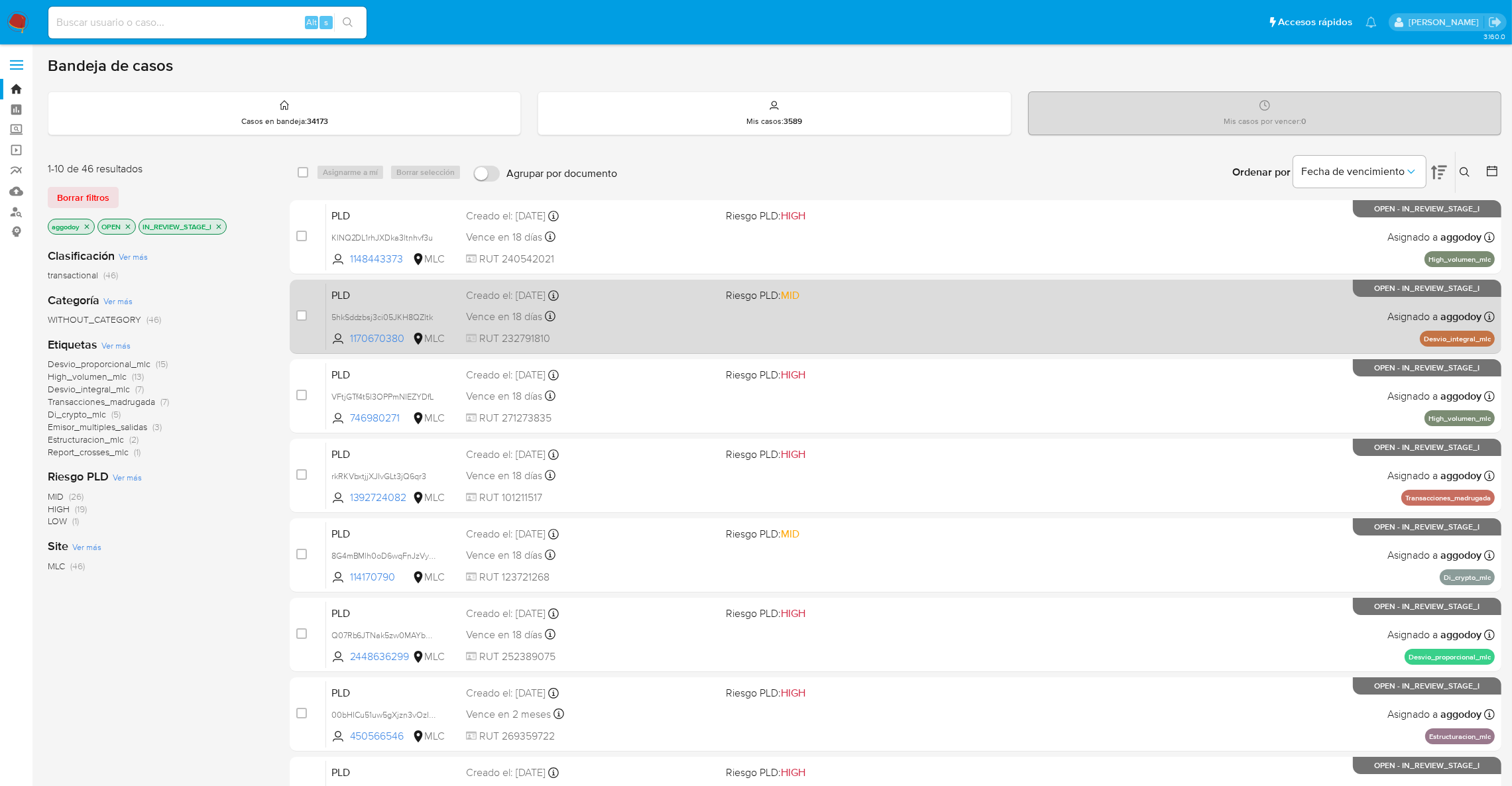
click at [876, 310] on div "PLD 5hkSddzbsj3ci05JKH8QZltk 1170670380 MLC Riesgo PLD: MID Creado el: [DATE] C…" at bounding box center [910, 316] width 1169 height 67
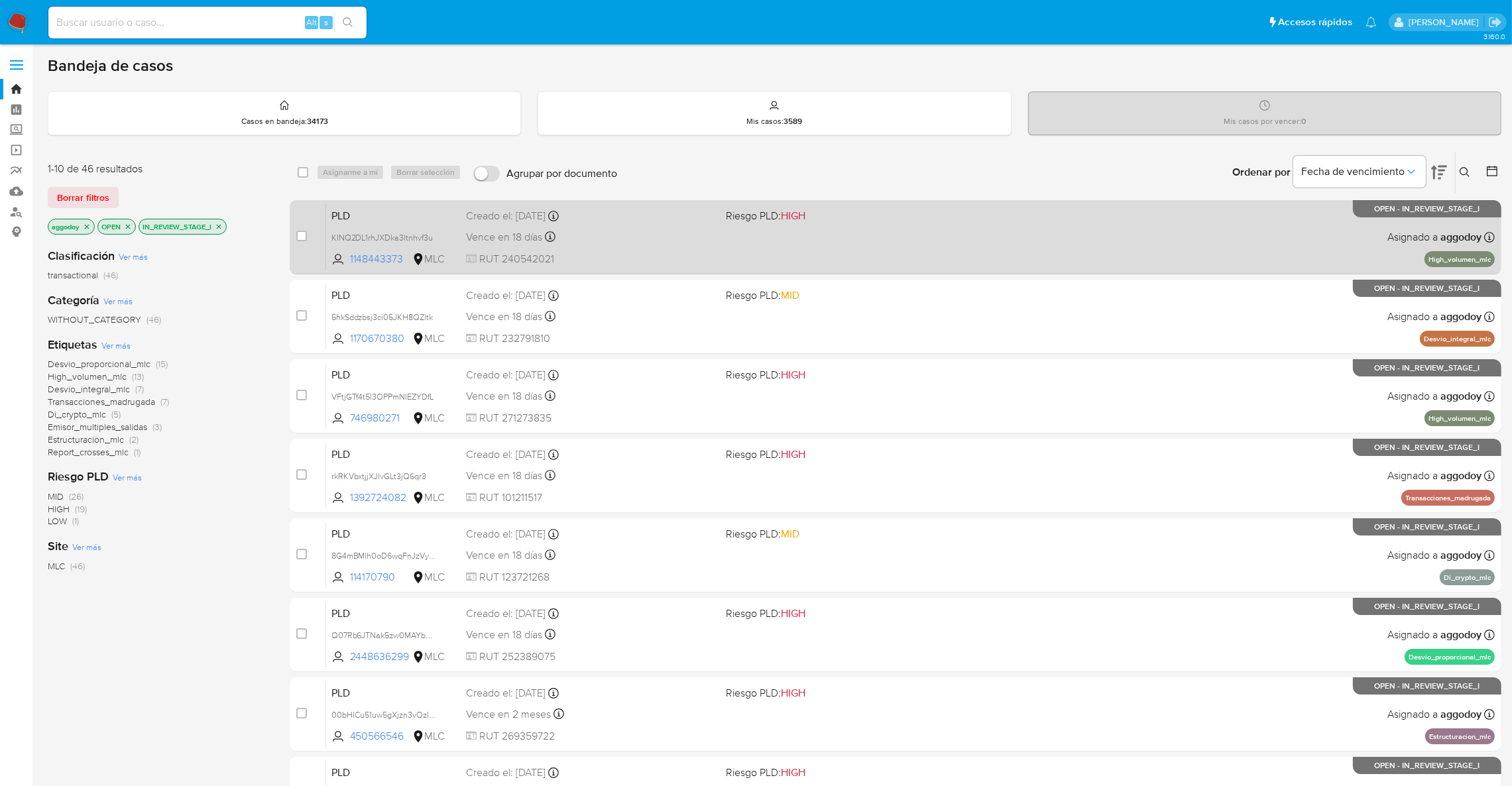
click at [649, 249] on div "PLD KINQ2DL1rhJXDka3ltnhvf3u 1148443373 MLC Riesgo PLD: HIGH Creado el: [DATE] …" at bounding box center [910, 237] width 1169 height 67
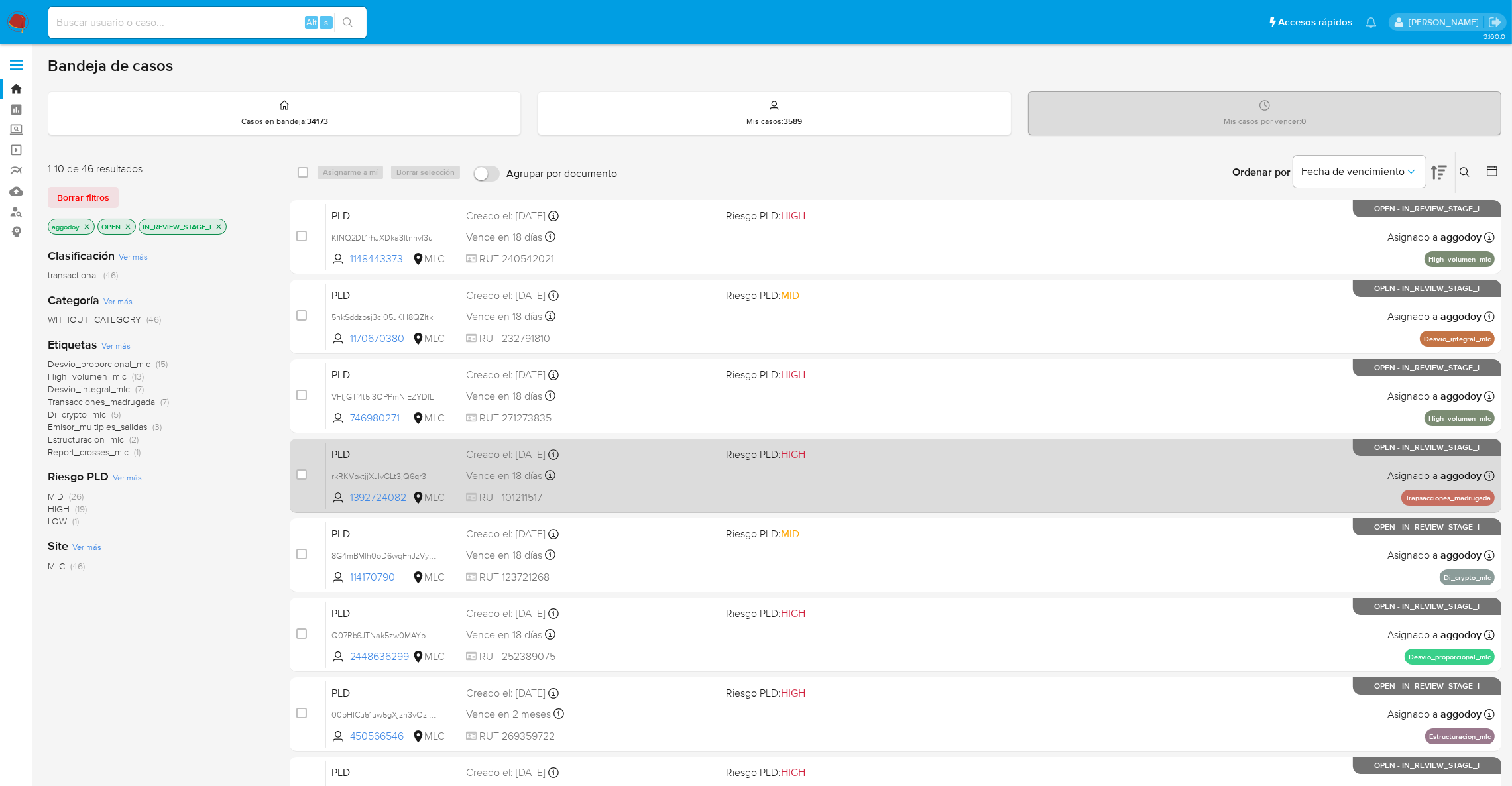
click at [709, 499] on span "RUT 101211517" at bounding box center [591, 498] width 250 height 14
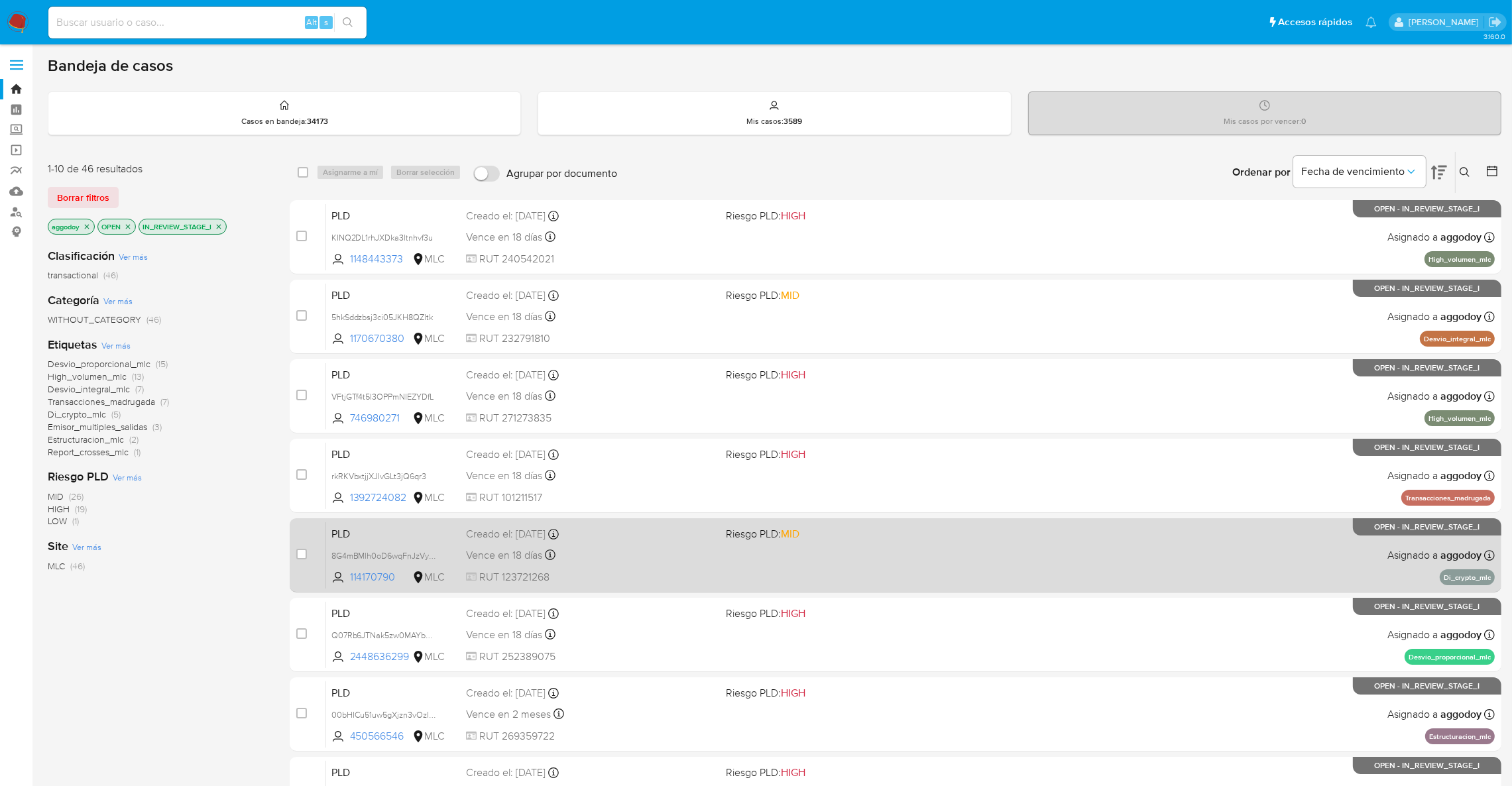
click at [639, 536] on div "Creado el: 12/07/2025 Creado el: 12/07/2025 16:09:01" at bounding box center [591, 534] width 250 height 14
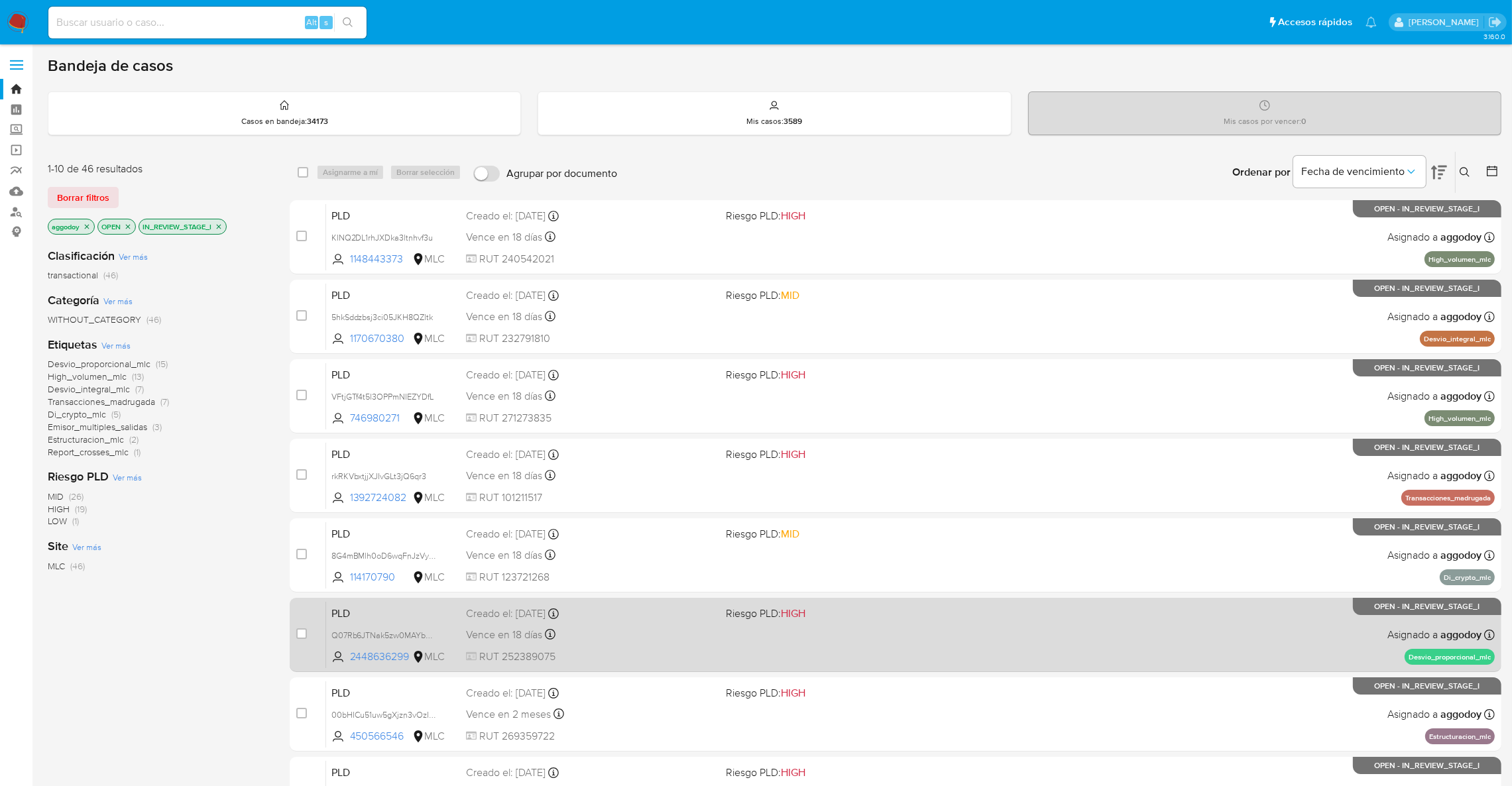
click at [582, 620] on div "Creado el: 12/07/2025 Creado el: 12/07/2025 16:10:05" at bounding box center [591, 614] width 250 height 14
click at [1053, 645] on div "PLD Q07Rb6JTNak5zw0MAYbADVA5 2448636299 MLC Riesgo PLD: HIGH Creado el: 12/07/2…" at bounding box center [910, 634] width 1169 height 67
click at [390, 635] on span "Q07Rb6JTNak5zw0MAYbADVA5" at bounding box center [392, 634] width 121 height 14
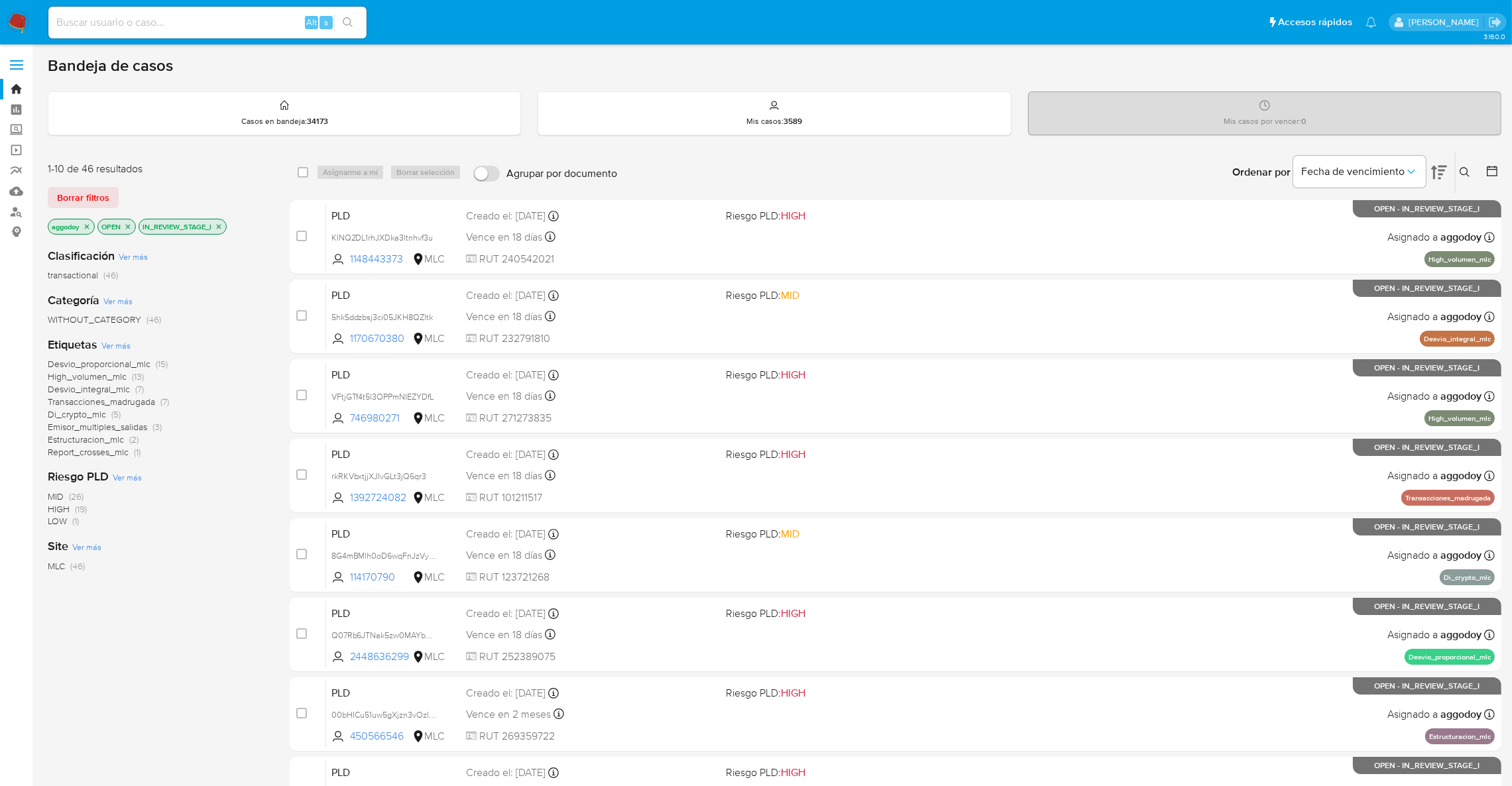
click at [1452, 165] on div "Ordenar por Fecha de vencimiento" at bounding box center [1339, 172] width 234 height 41
click at [1462, 167] on icon at bounding box center [1465, 172] width 10 height 10
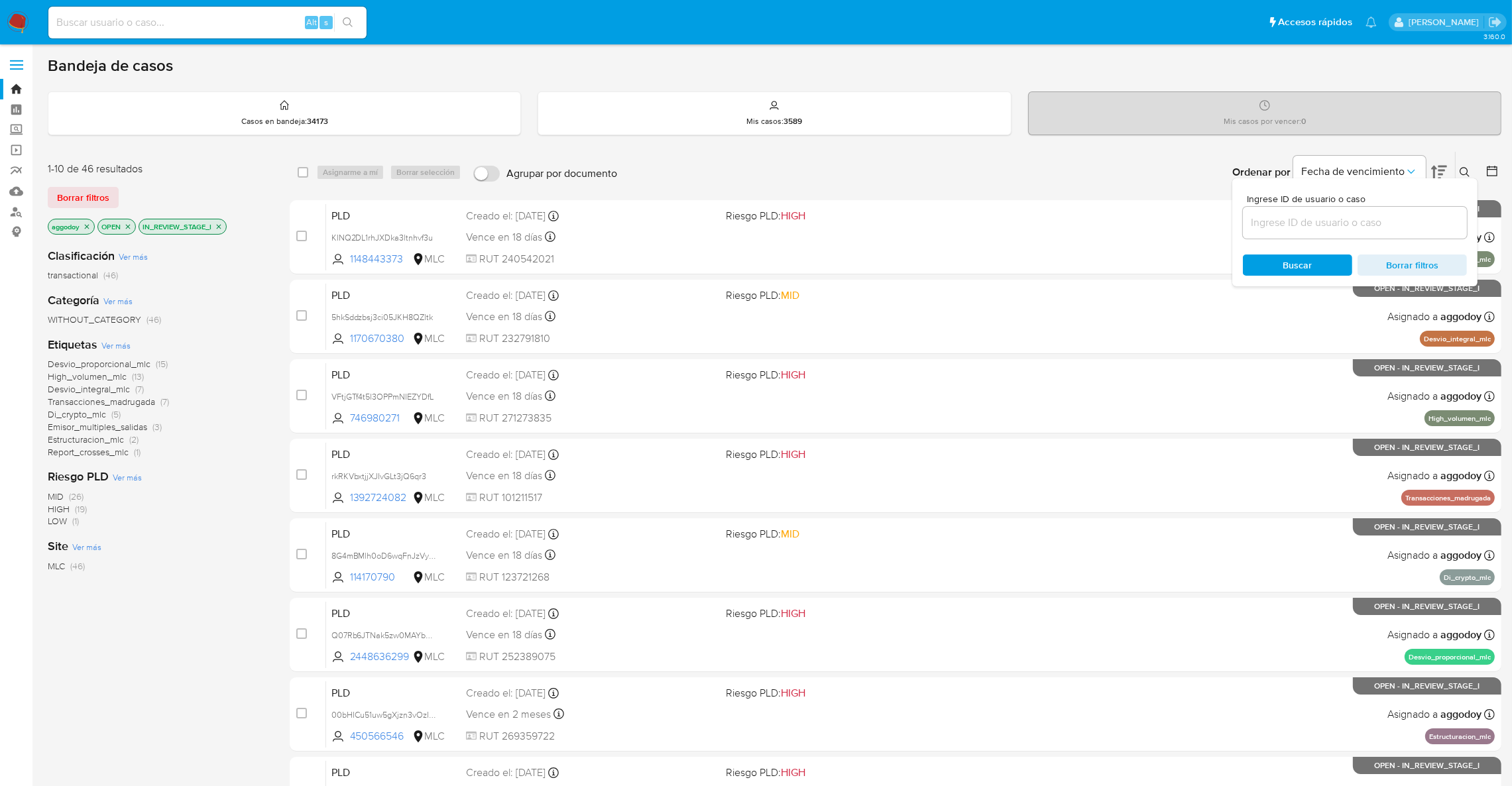
click at [1390, 223] on input at bounding box center [1355, 223] width 224 height 17
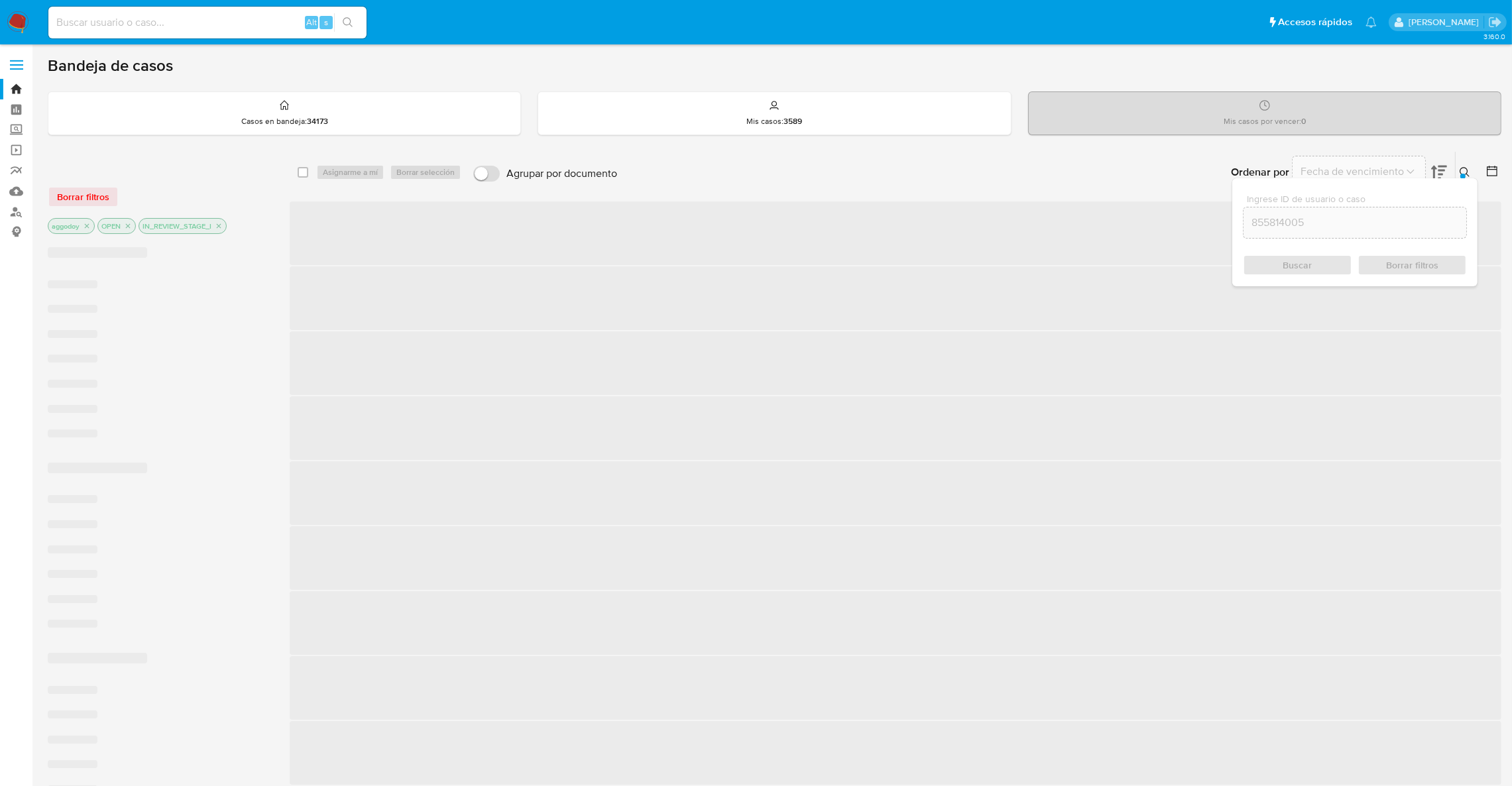
click at [1464, 167] on icon at bounding box center [1465, 172] width 10 height 10
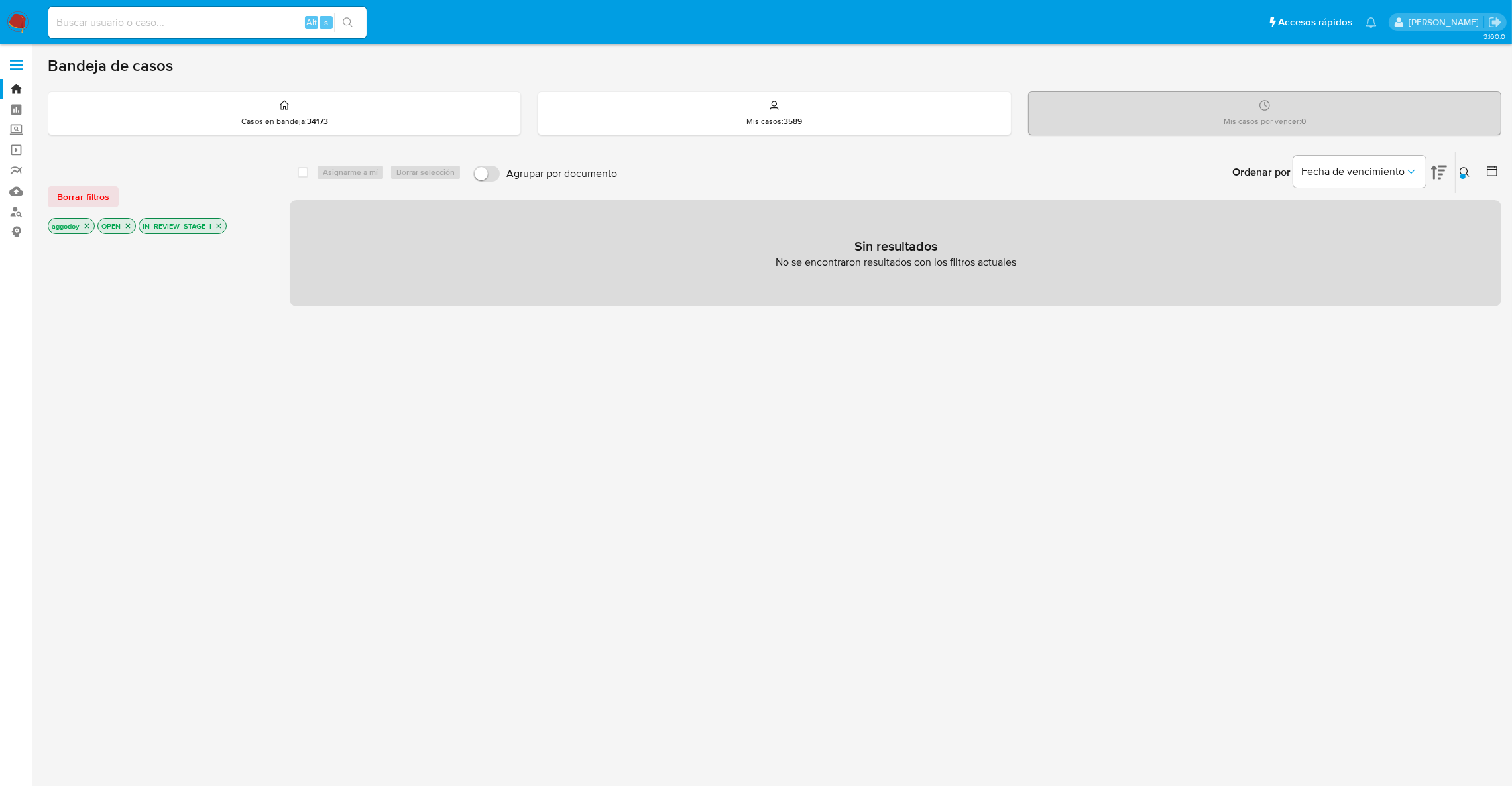
click at [221, 227] on icon "close-filter" at bounding box center [219, 226] width 8 height 8
click at [132, 228] on icon "close-filter" at bounding box center [128, 226] width 8 height 8
click at [84, 224] on icon "close-filter" at bounding box center [87, 226] width 8 height 8
click at [1449, 169] on div "Ordenar por Fecha de vencimiento" at bounding box center [1339, 172] width 234 height 41
click at [1460, 169] on icon at bounding box center [1465, 172] width 10 height 10
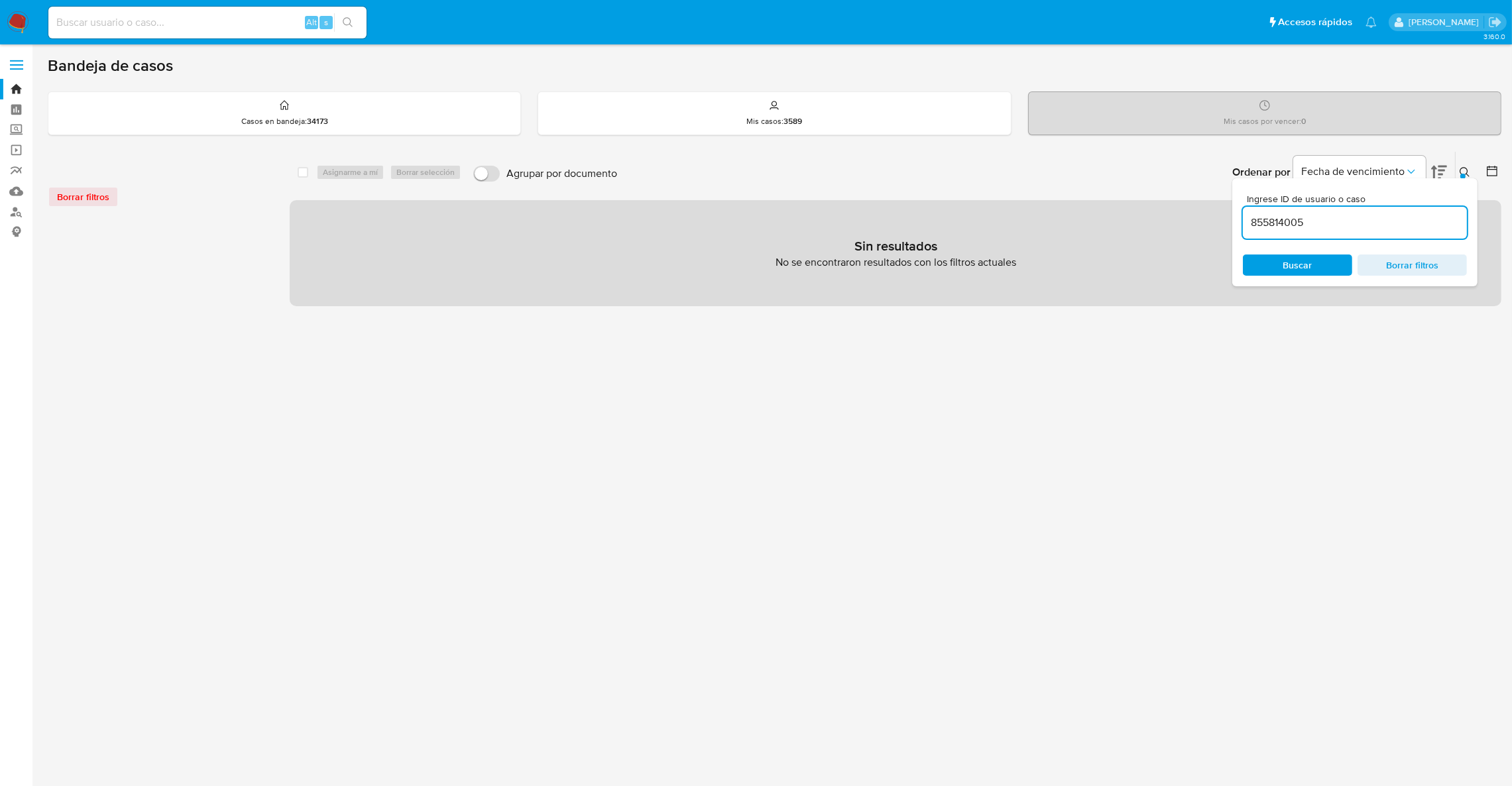
click at [1328, 224] on input "855814005" at bounding box center [1355, 223] width 224 height 17
click at [1339, 223] on input "855814005" at bounding box center [1355, 223] width 224 height 17
paste input "YBmue5EZunt8R9Ykpe6g2kql"
click at [1339, 223] on input "855814005" at bounding box center [1355, 223] width 224 height 17
type input "YBmue5EZunt8R9Ykpe6g2kql"
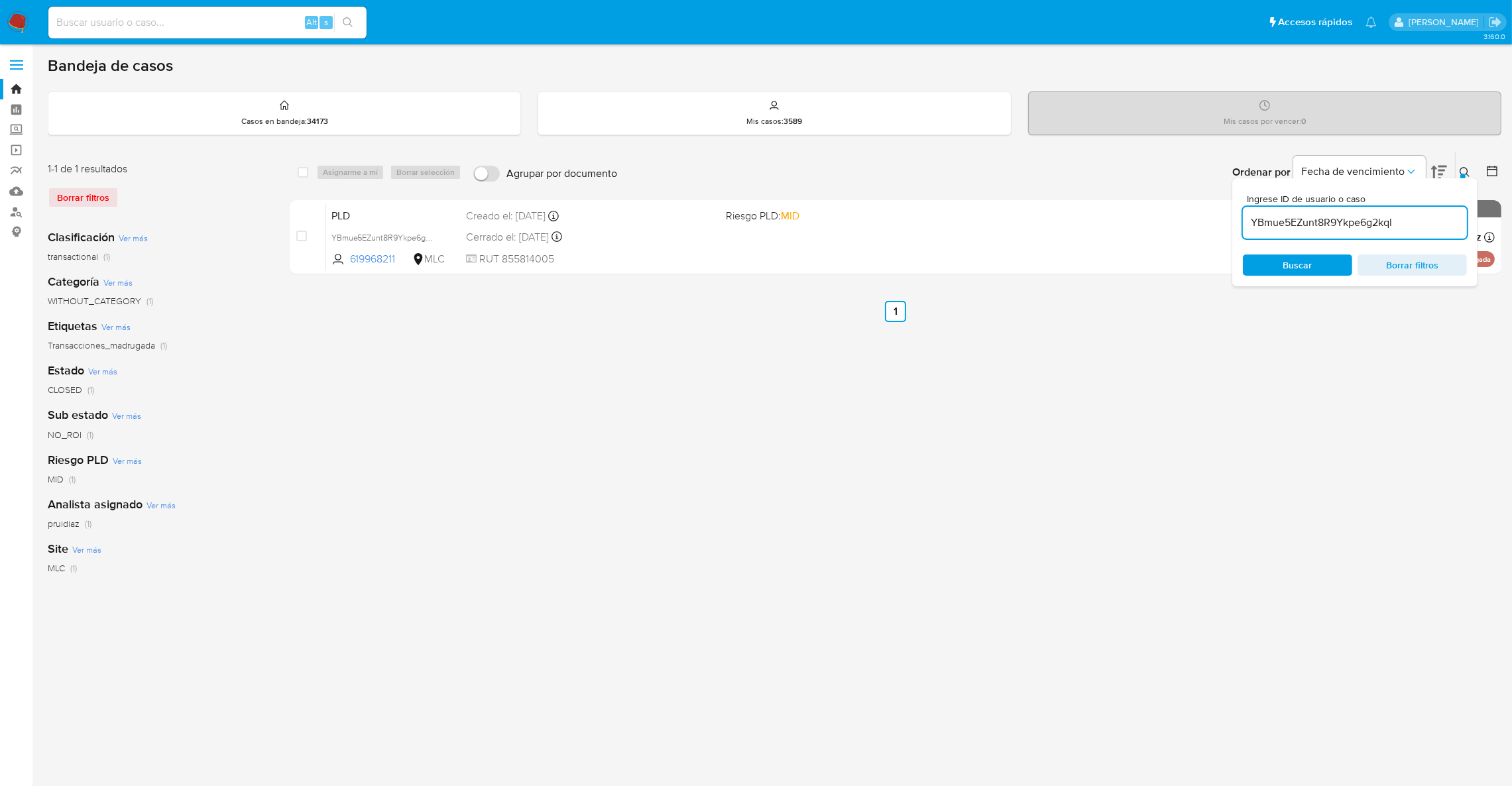
click at [1464, 178] on div "Ingrese ID de usuario o caso YBmue5EZunt8R9Ykpe6g2kql Buscar Borrar filtros" at bounding box center [1355, 232] width 246 height 108
click at [1464, 172] on icon at bounding box center [1465, 172] width 10 height 10
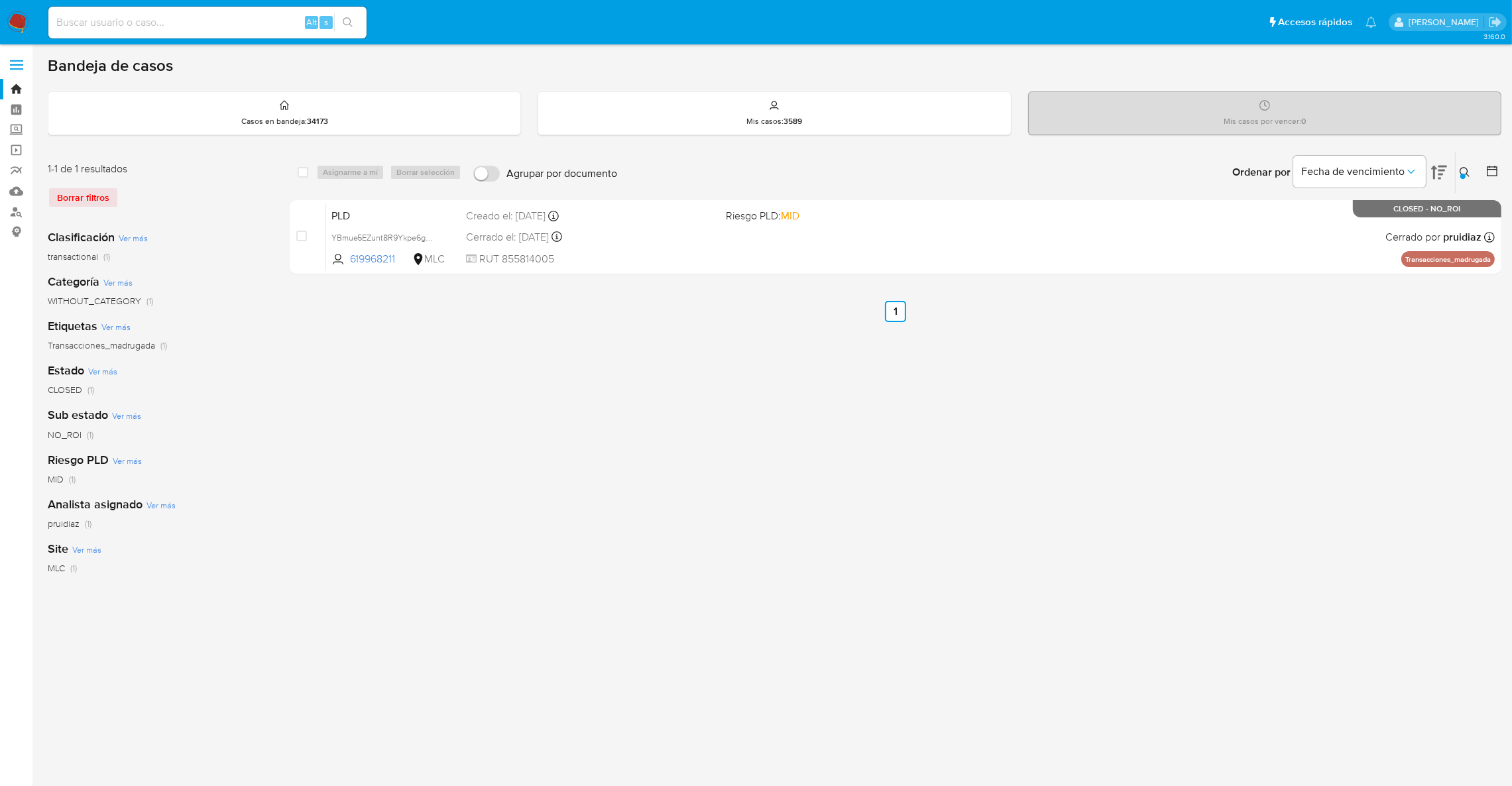
click at [1470, 165] on button at bounding box center [1467, 172] width 22 height 16
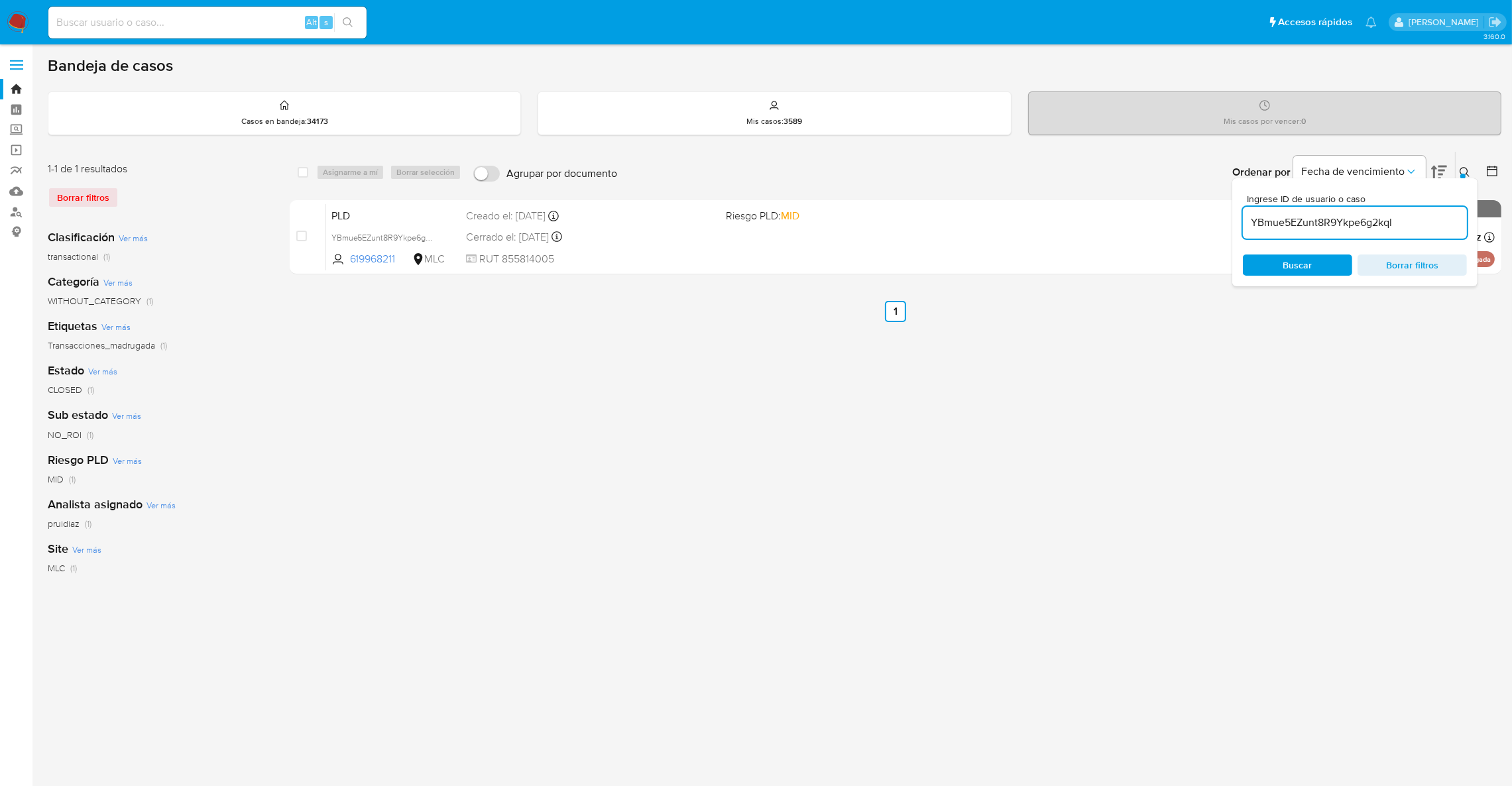
click at [1388, 224] on input "YBmue5EZunt8R9Ykpe6g2kql" at bounding box center [1355, 223] width 224 height 17
click at [1467, 173] on icon at bounding box center [1465, 172] width 10 height 10
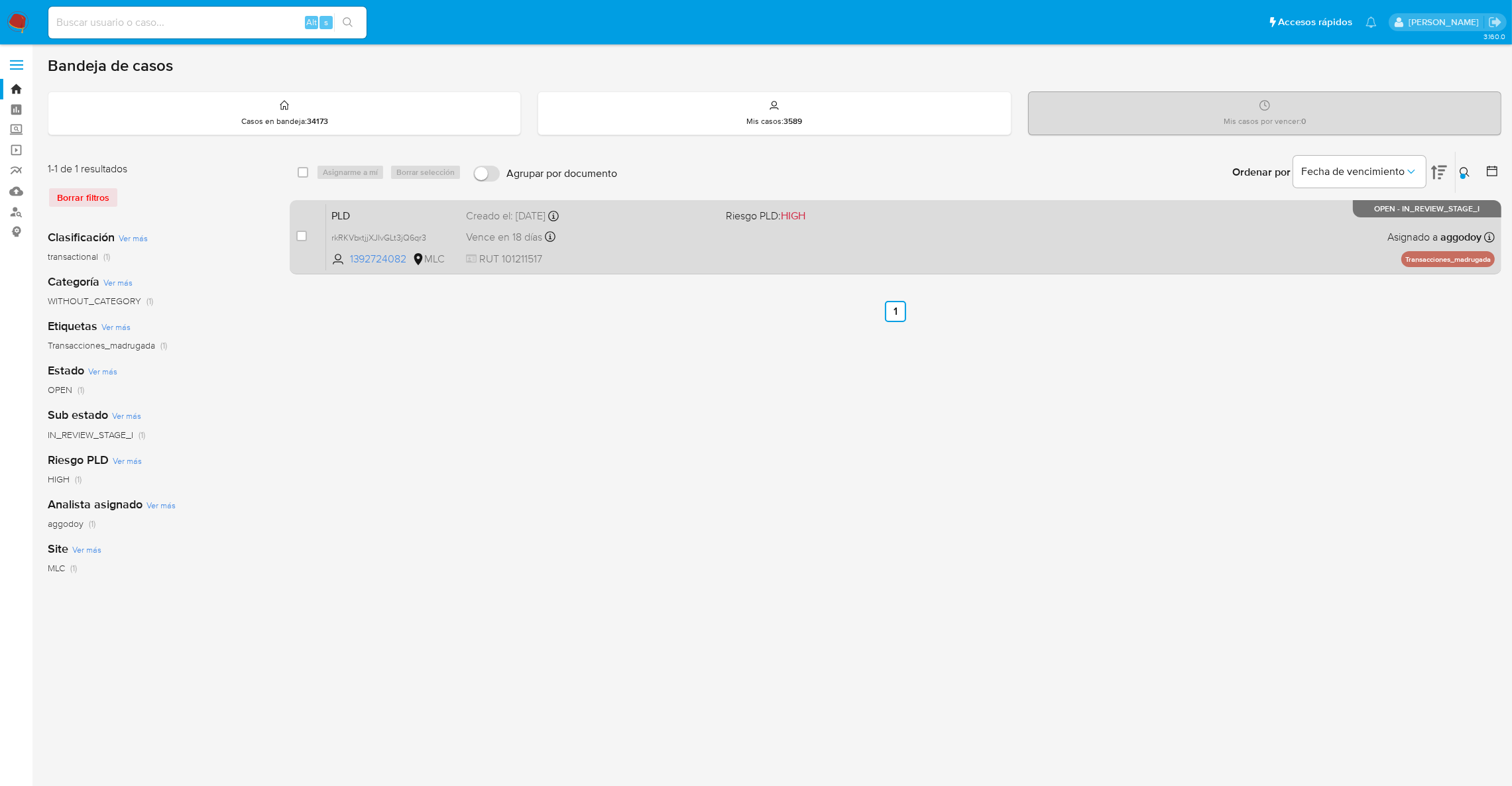
click at [1024, 234] on div "PLD rkRKVbxtjjXJIvGLt3jQ6qr3 1392724082 MLC Riesgo PLD: HIGH Creado el: 12/07/2…" at bounding box center [910, 237] width 1169 height 67
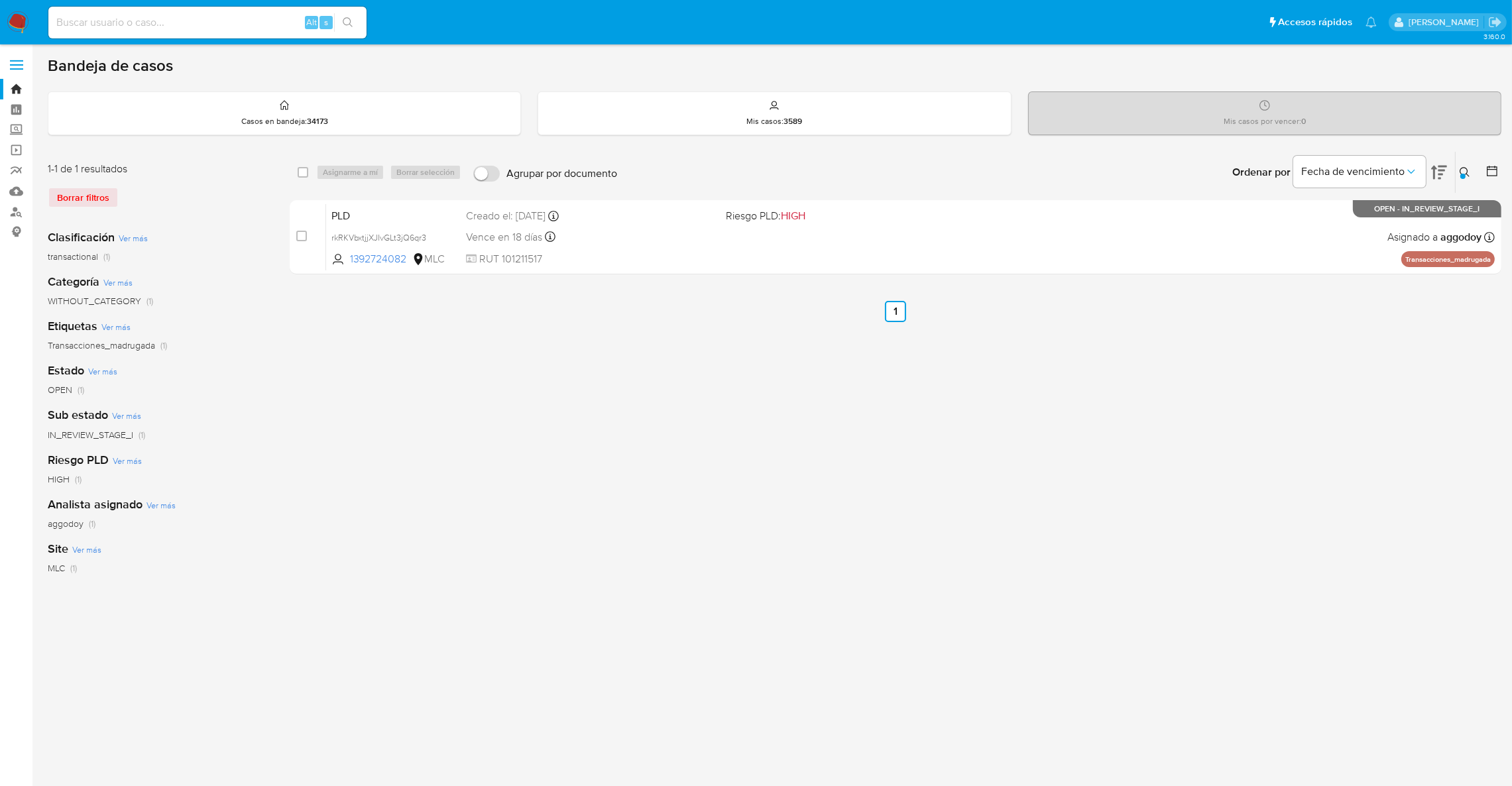
click at [1470, 170] on icon at bounding box center [1465, 172] width 10 height 10
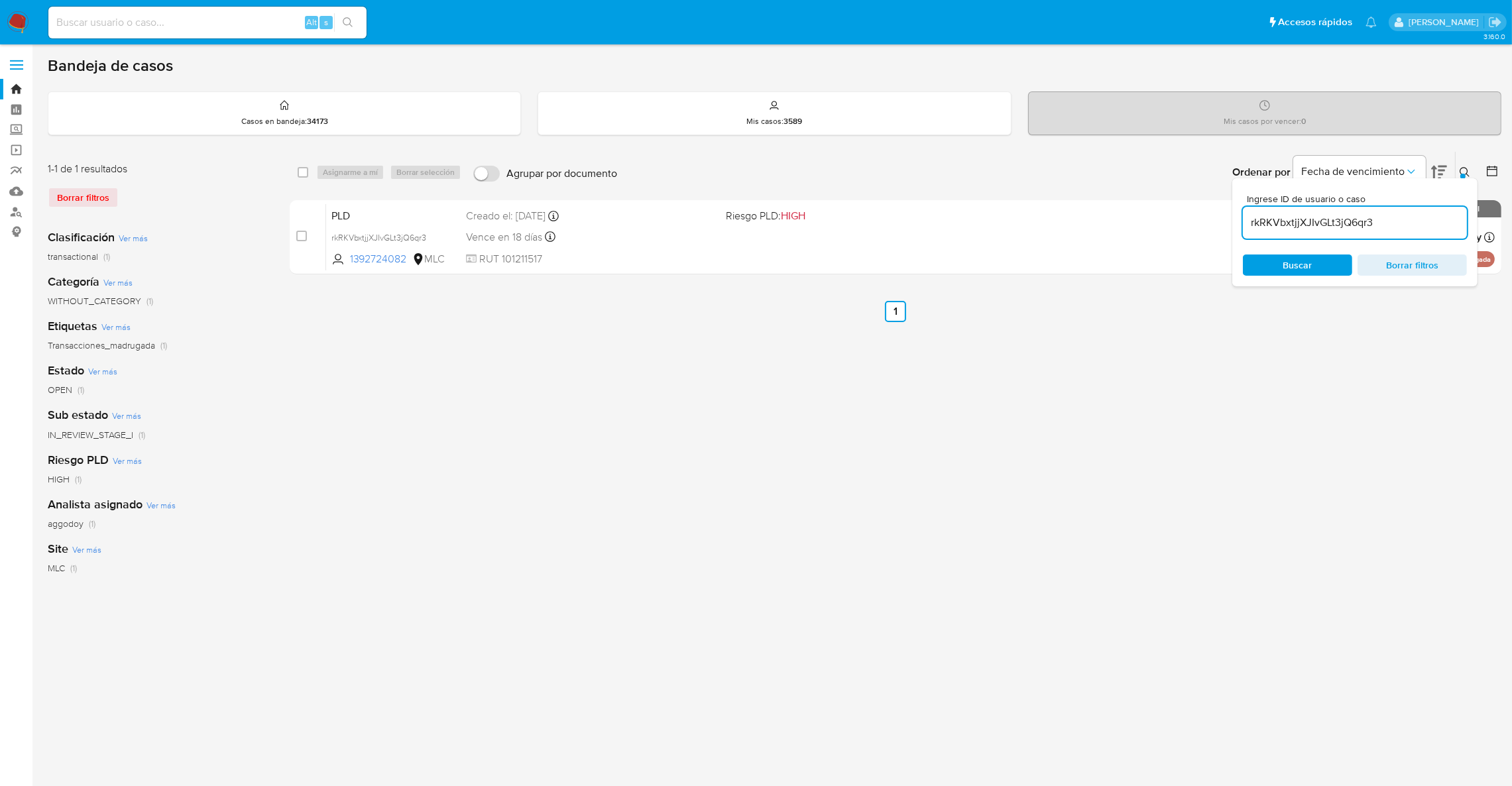
click at [1367, 214] on input "rkRKVbxtjjXJIvGLt3jQ6qr3" at bounding box center [1355, 223] width 224 height 17
click at [1472, 168] on button at bounding box center [1467, 172] width 22 height 16
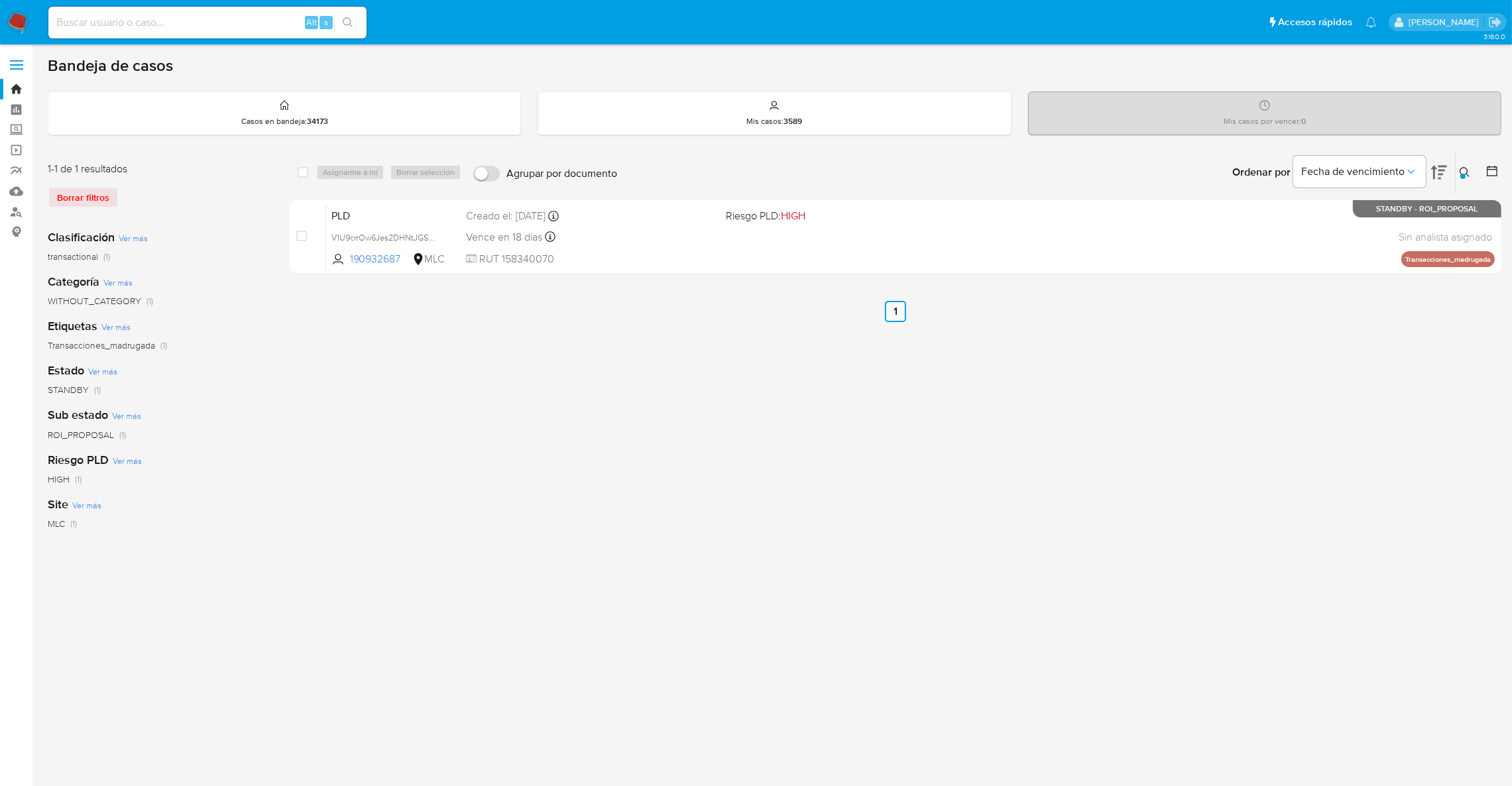
drag, startPoint x: 1479, startPoint y: 177, endPoint x: 1471, endPoint y: 172, distance: 9.4
click at [1479, 177] on div at bounding box center [1490, 172] width 24 height 41
click at [1464, 171] on icon at bounding box center [1465, 172] width 10 height 10
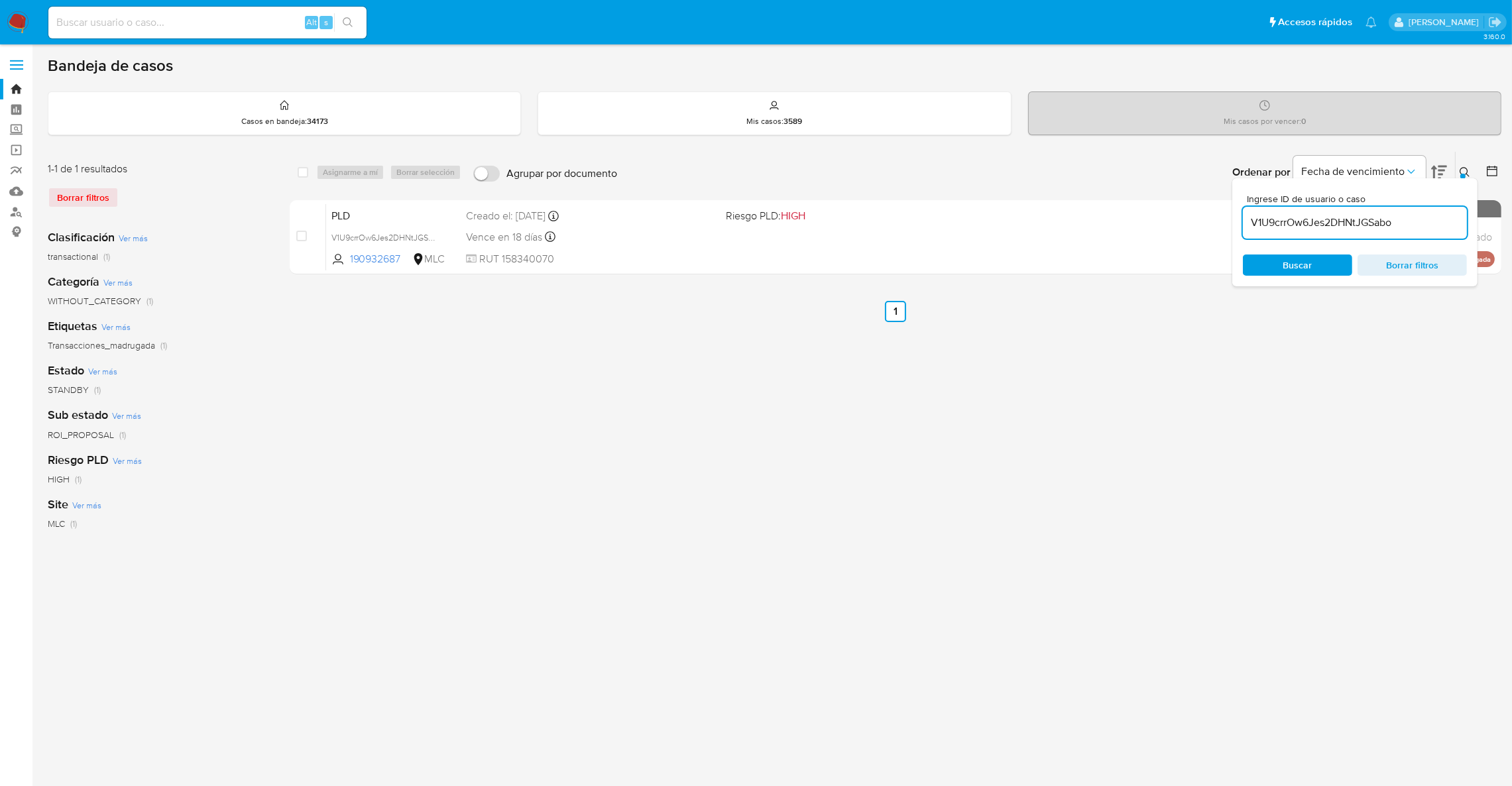
click at [1416, 219] on input "V1U9crrOw6Jes2DHNtJGSabo" at bounding box center [1355, 223] width 224 height 17
click at [1464, 174] on div at bounding box center [1463, 176] width 6 height 6
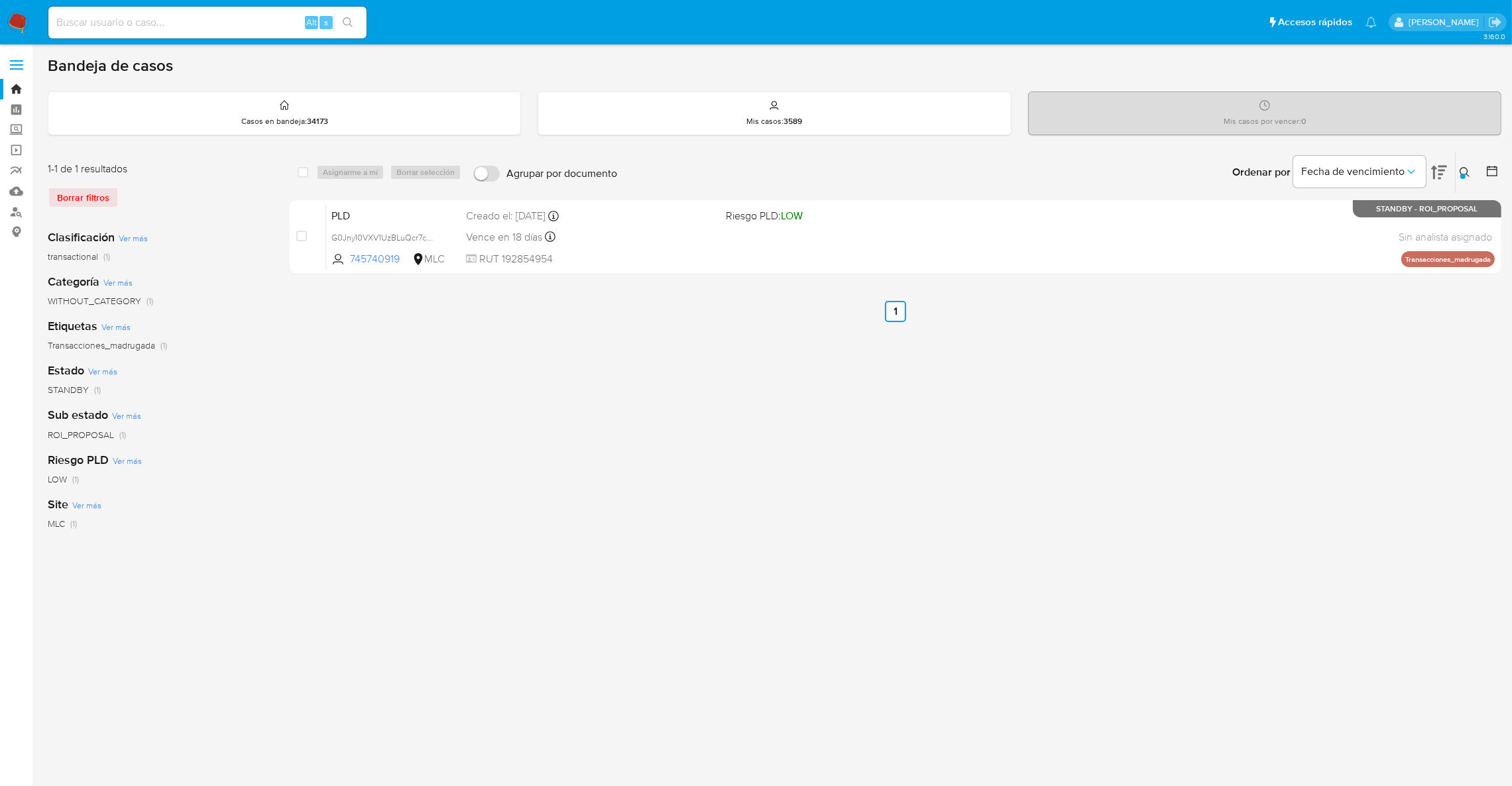
click at [1478, 177] on div at bounding box center [1490, 172] width 24 height 41
click at [1466, 174] on icon at bounding box center [1465, 172] width 10 height 10
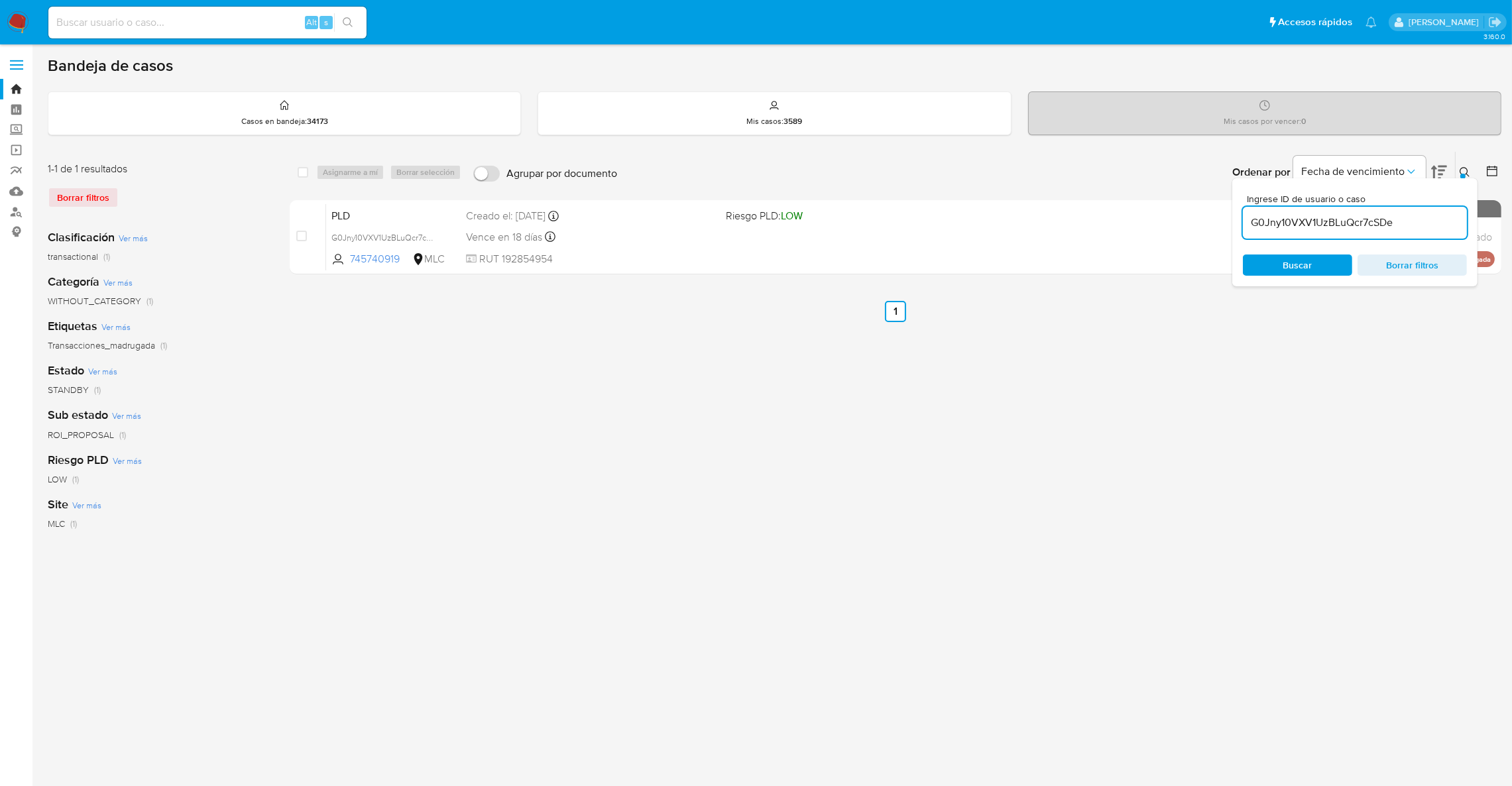
click at [1433, 230] on div "G0Jny10VXV1UzBLuQcr7cSDe" at bounding box center [1355, 223] width 224 height 32
click at [1423, 221] on input "G0Jny10VXV1UzBLuQcr7cSDe" at bounding box center [1355, 223] width 224 height 17
click at [1344, 224] on input "G0Jny10VXV1UzBLuQcr7cSDe" at bounding box center [1355, 223] width 224 height 17
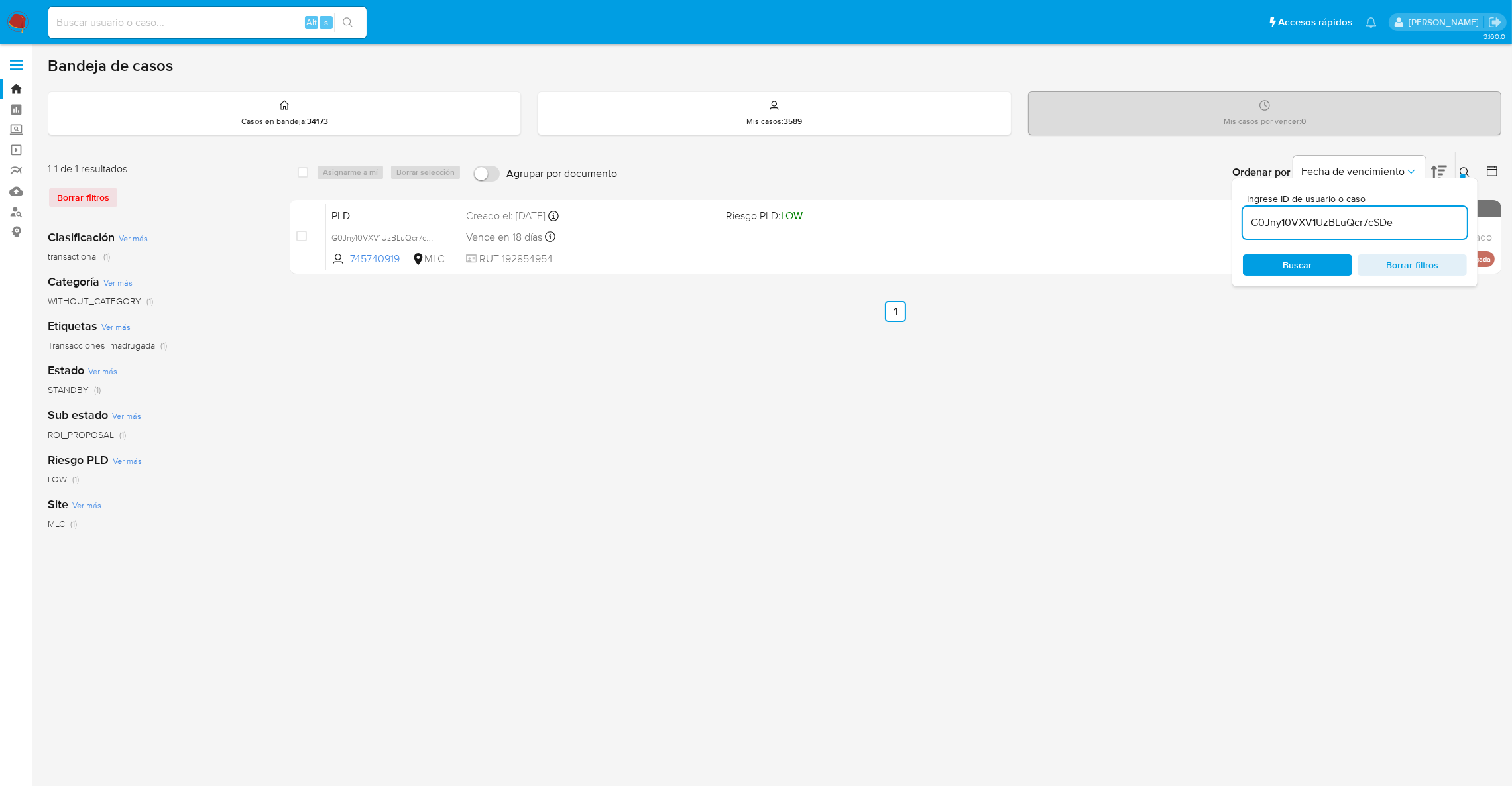
click at [1344, 224] on input "G0Jny10VXV1UzBLuQcr7cSDe" at bounding box center [1355, 223] width 224 height 17
paste input "QMa2GjO8Tkm1YpG5dwOBajUj"
type input "QMa2GjO8Tkm1YpG5dwOBajUj"
click at [1471, 170] on button at bounding box center [1467, 172] width 22 height 16
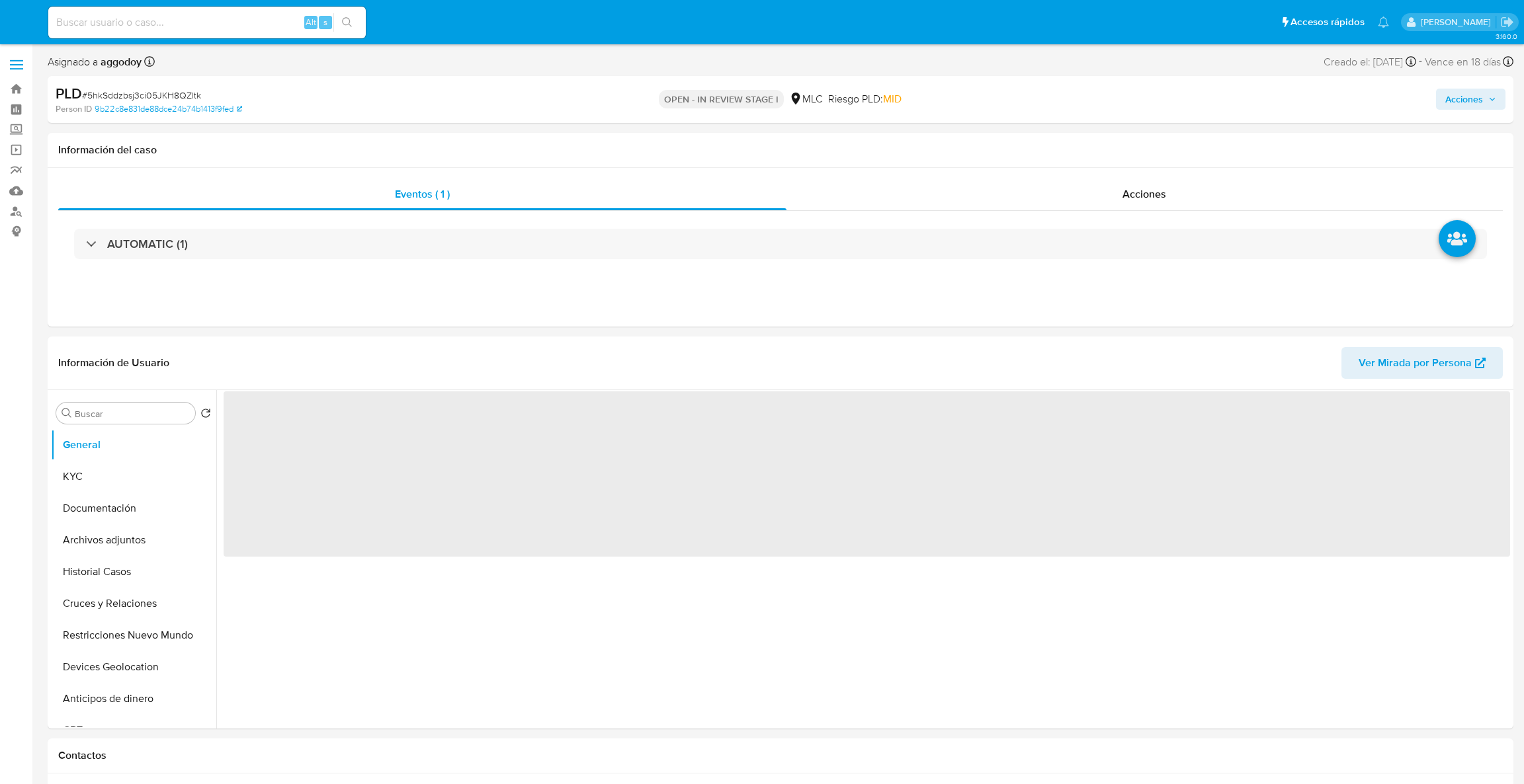
select select "10"
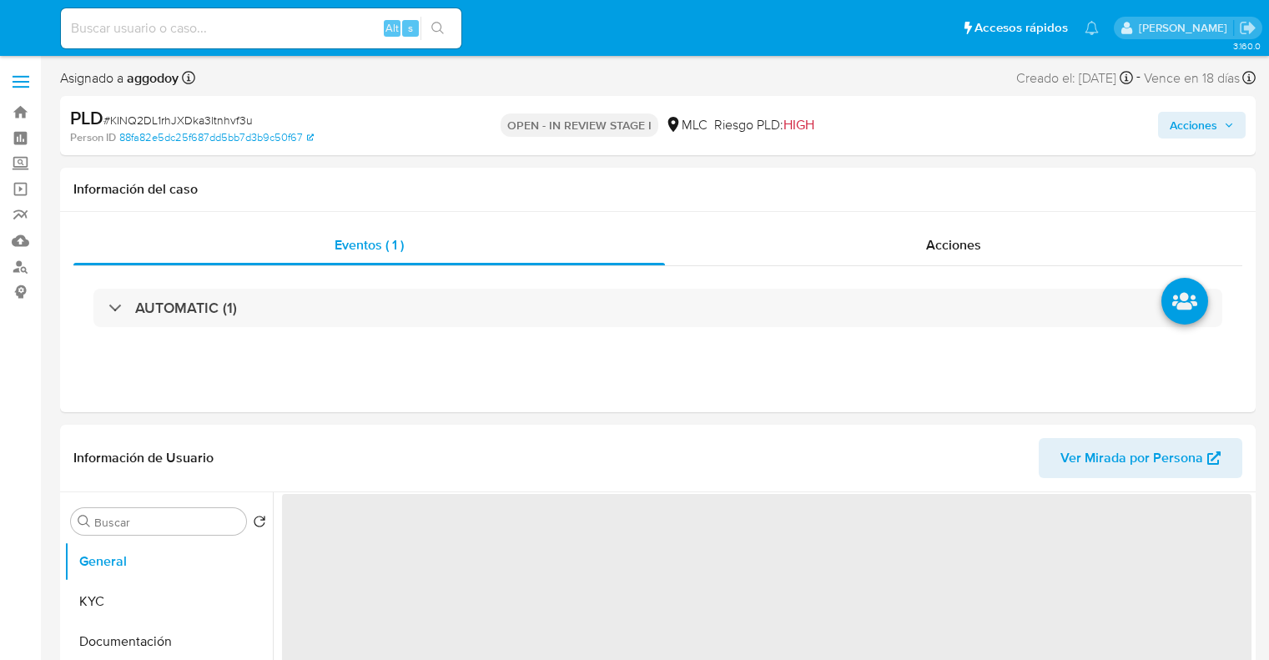
select select "10"
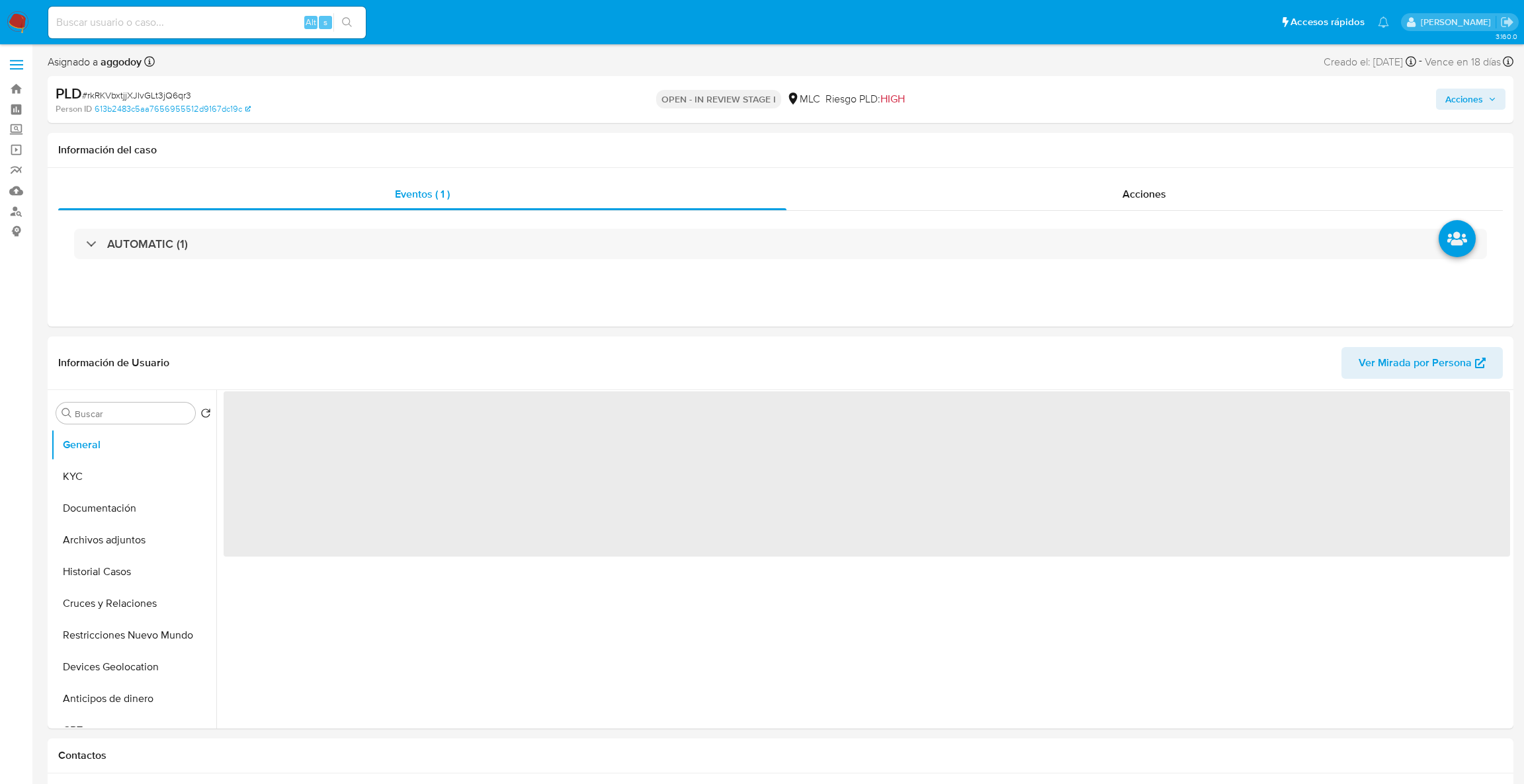
select select "10"
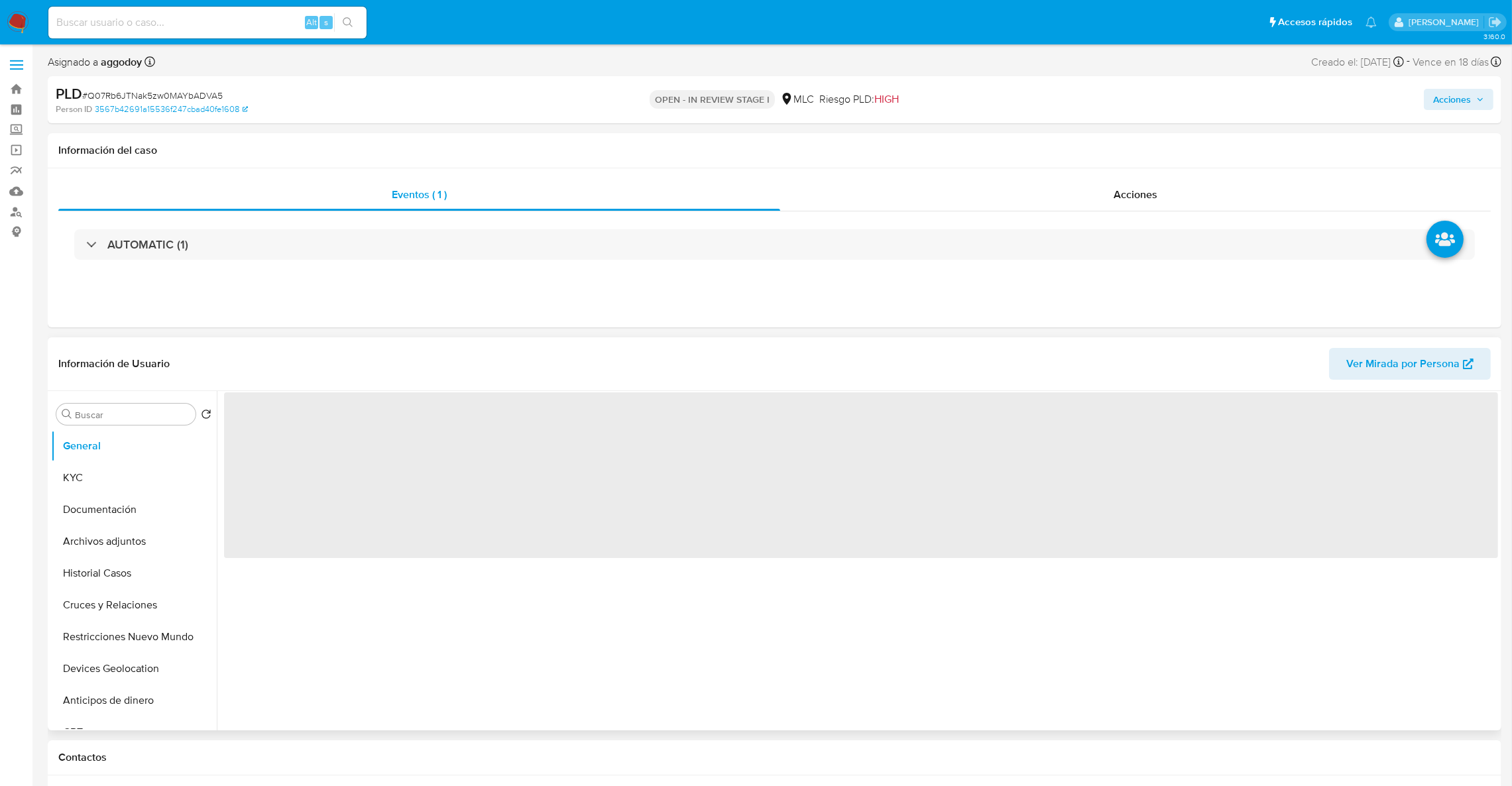
select select "10"
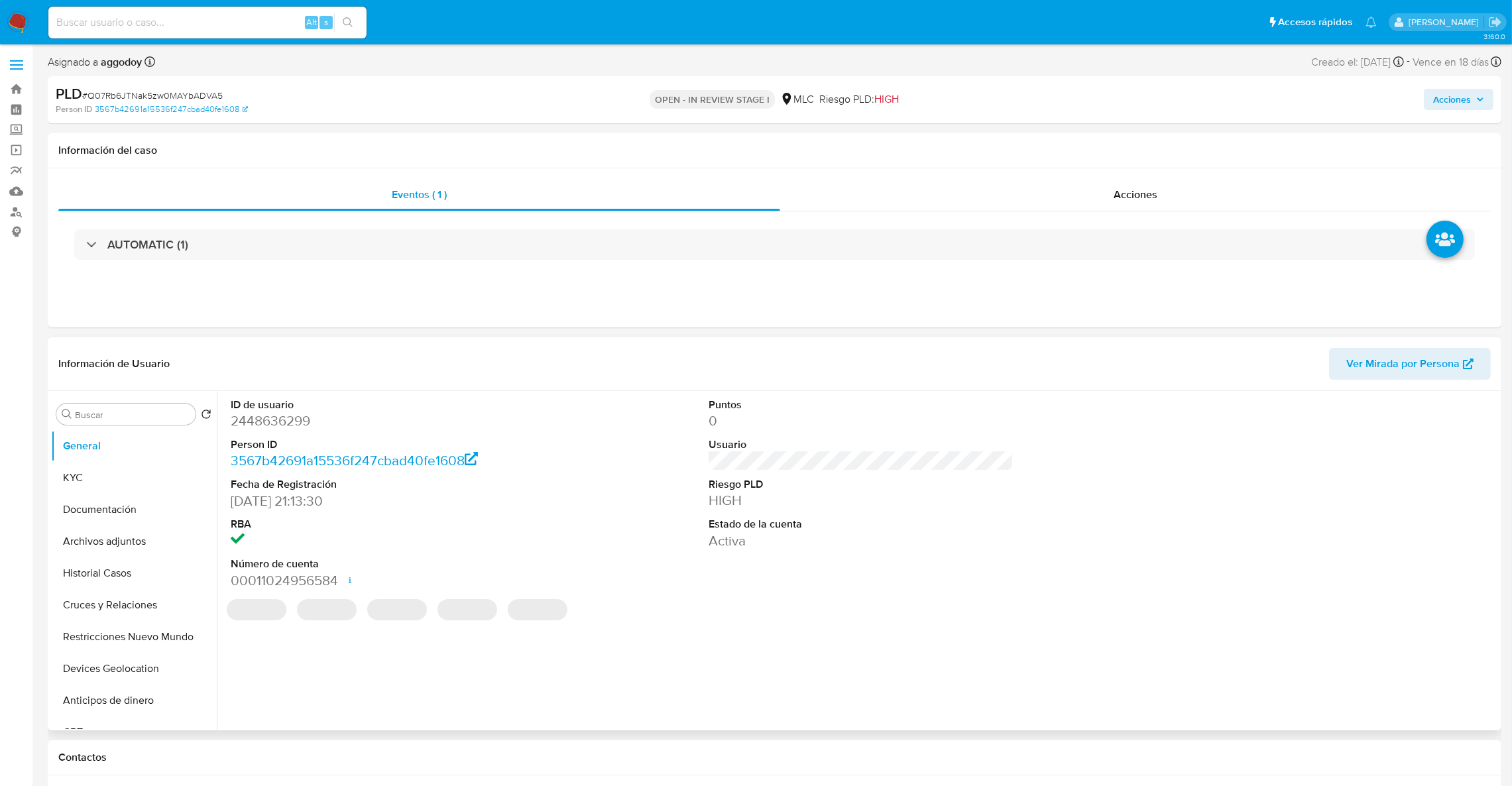
click at [271, 429] on dd "2448636299" at bounding box center [383, 420] width 305 height 18
copy dd "2448636299"
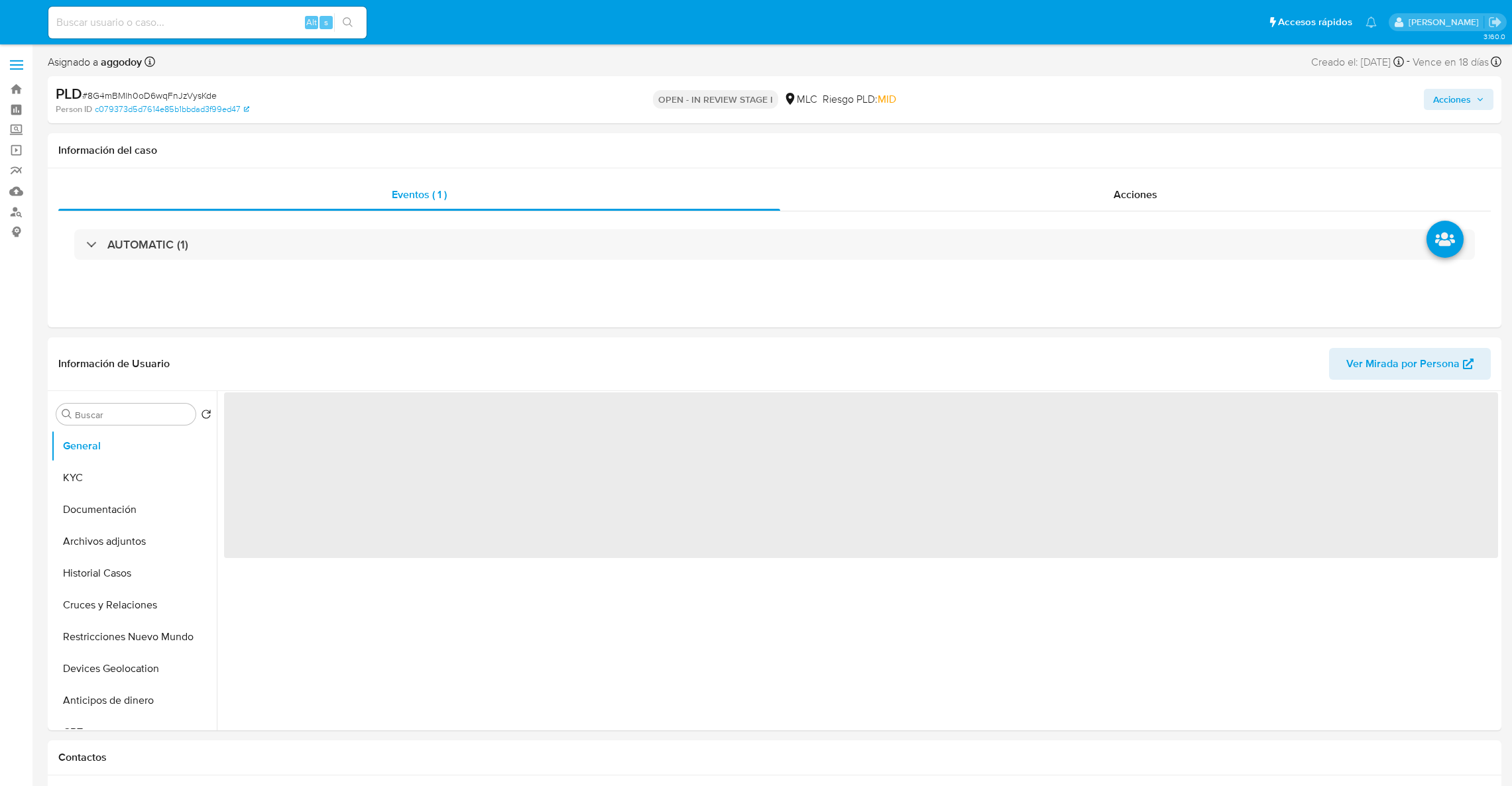
select select "10"
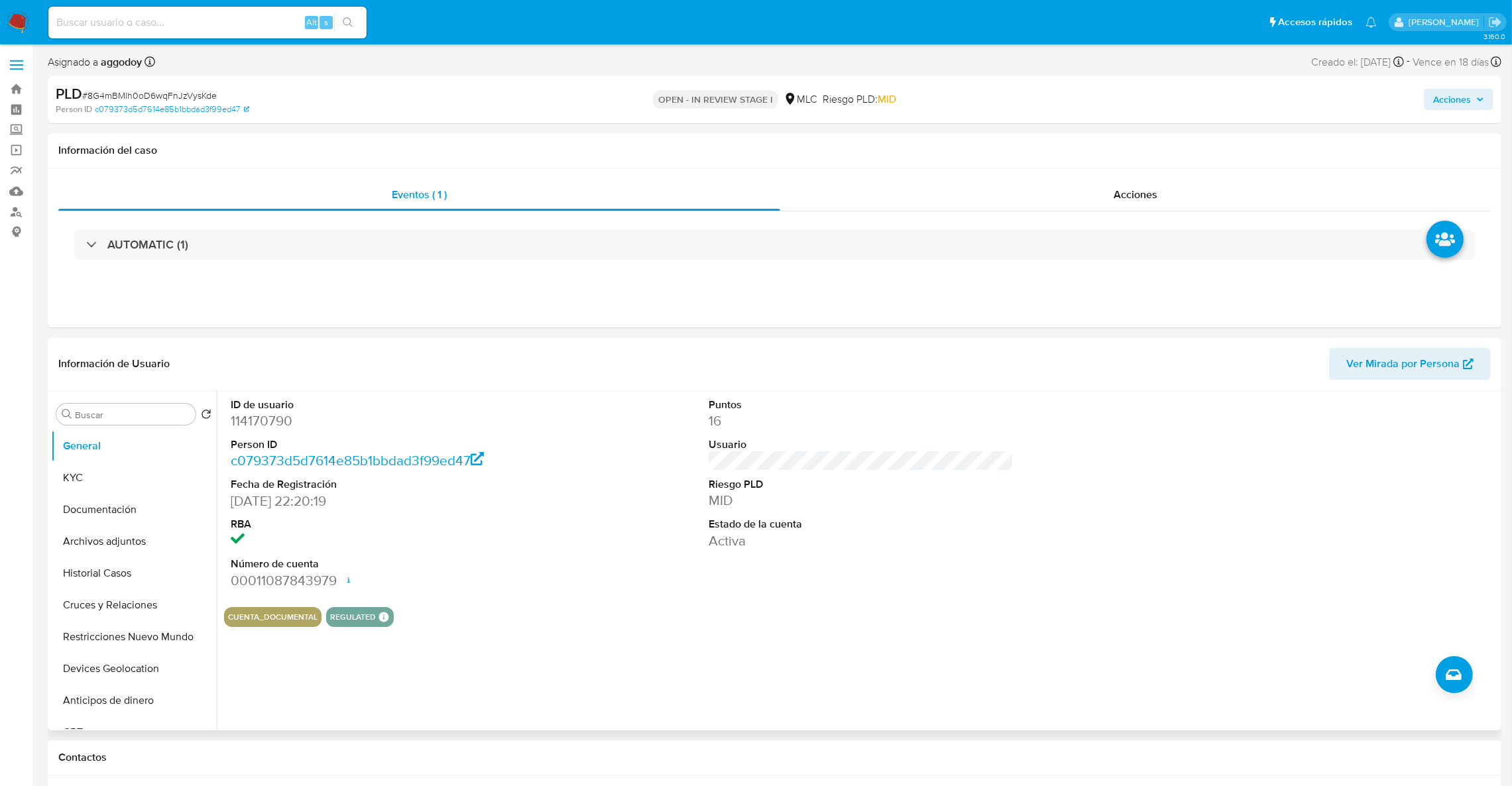
click at [275, 419] on dd "114170790" at bounding box center [383, 420] width 305 height 18
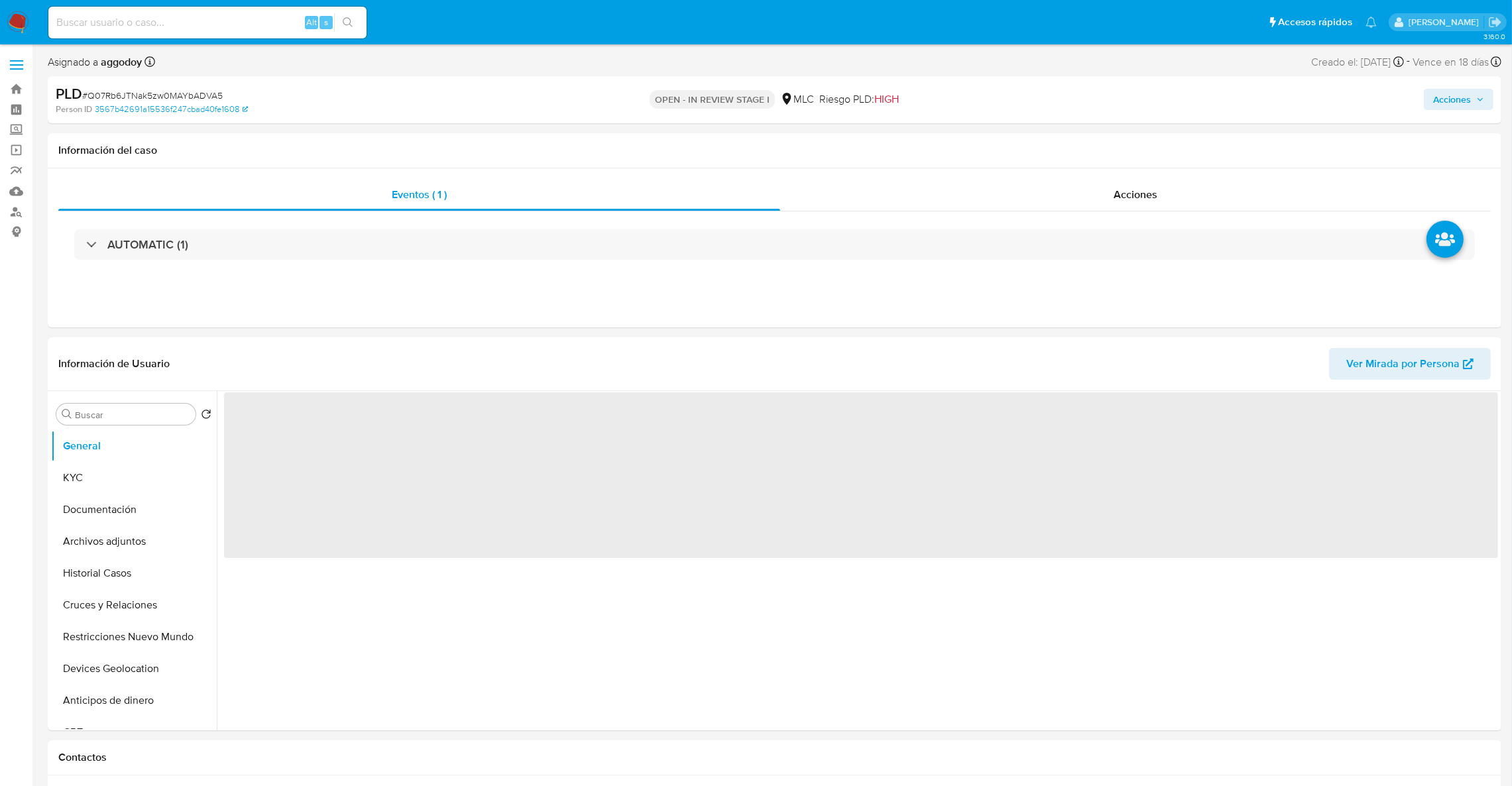
select select "10"
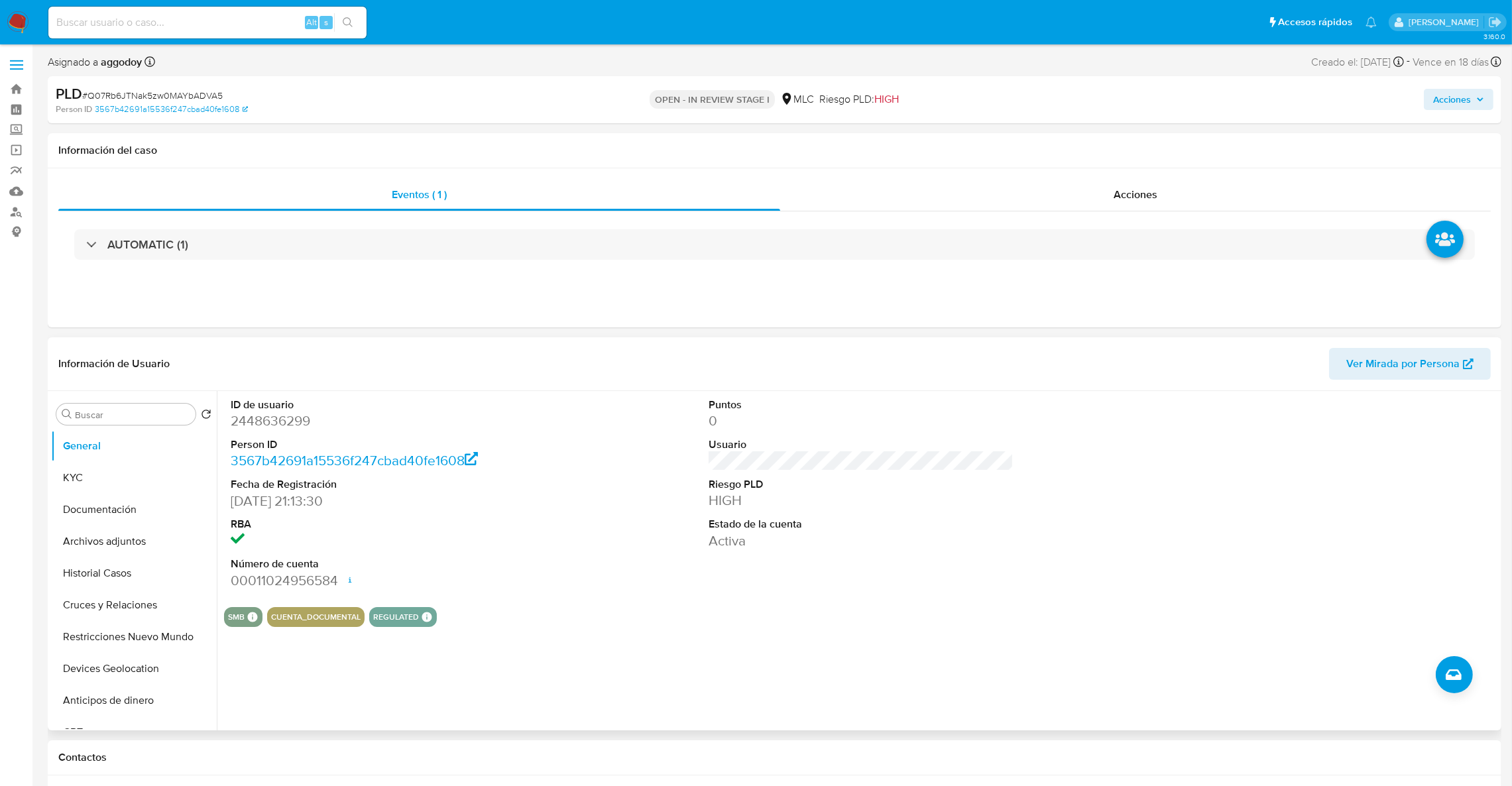
drag, startPoint x: 280, startPoint y: 415, endPoint x: 281, endPoint y: 421, distance: 6.1
click at [281, 421] on dd "2448636299" at bounding box center [383, 420] width 305 height 18
drag, startPoint x: 281, startPoint y: 421, endPoint x: 261, endPoint y: 423, distance: 20.1
click at [261, 423] on dd "2448636299" at bounding box center [383, 420] width 305 height 18
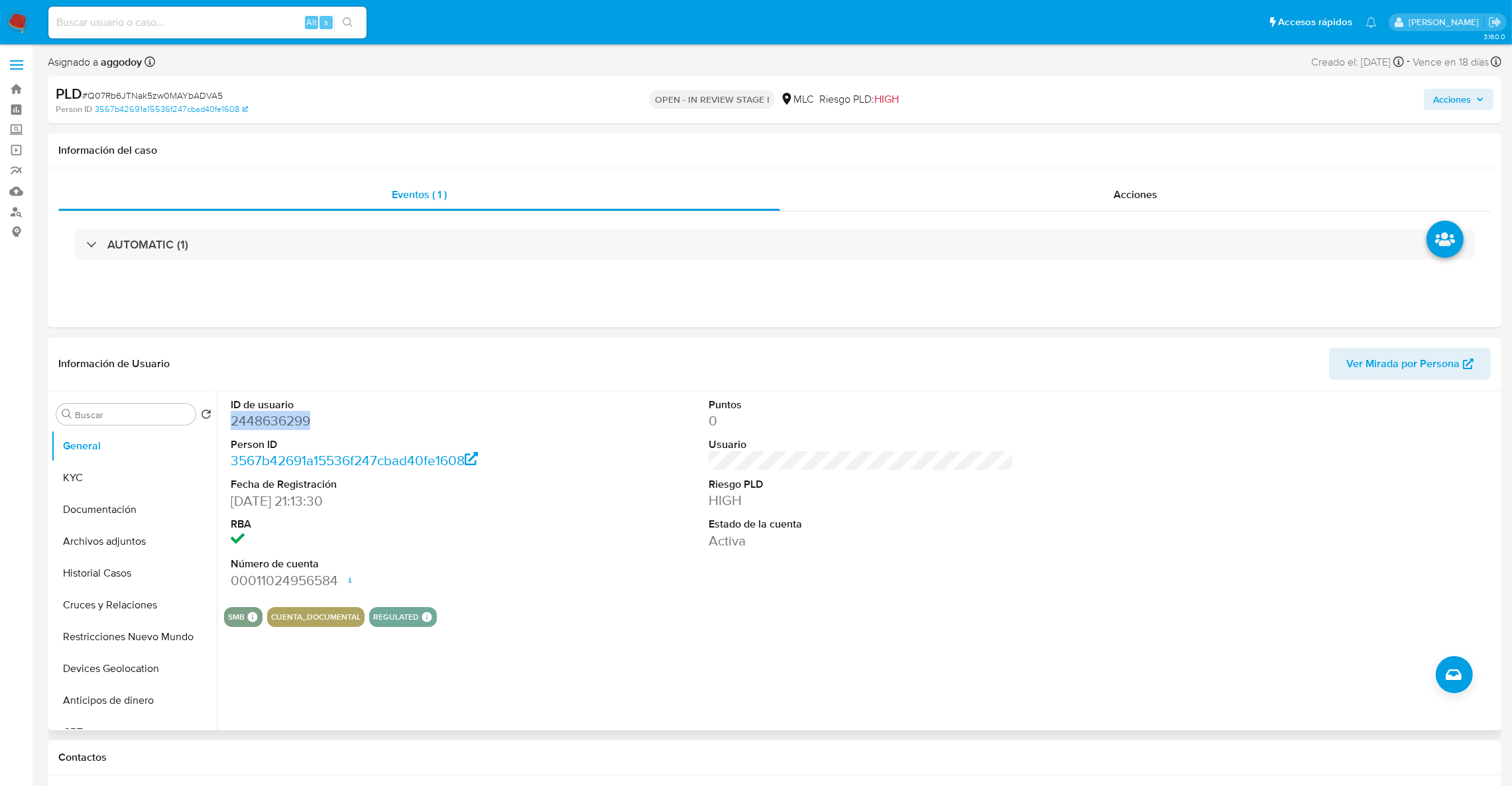
click at [261, 423] on dd "2448636299" at bounding box center [383, 420] width 305 height 18
copy dd "2448636299"
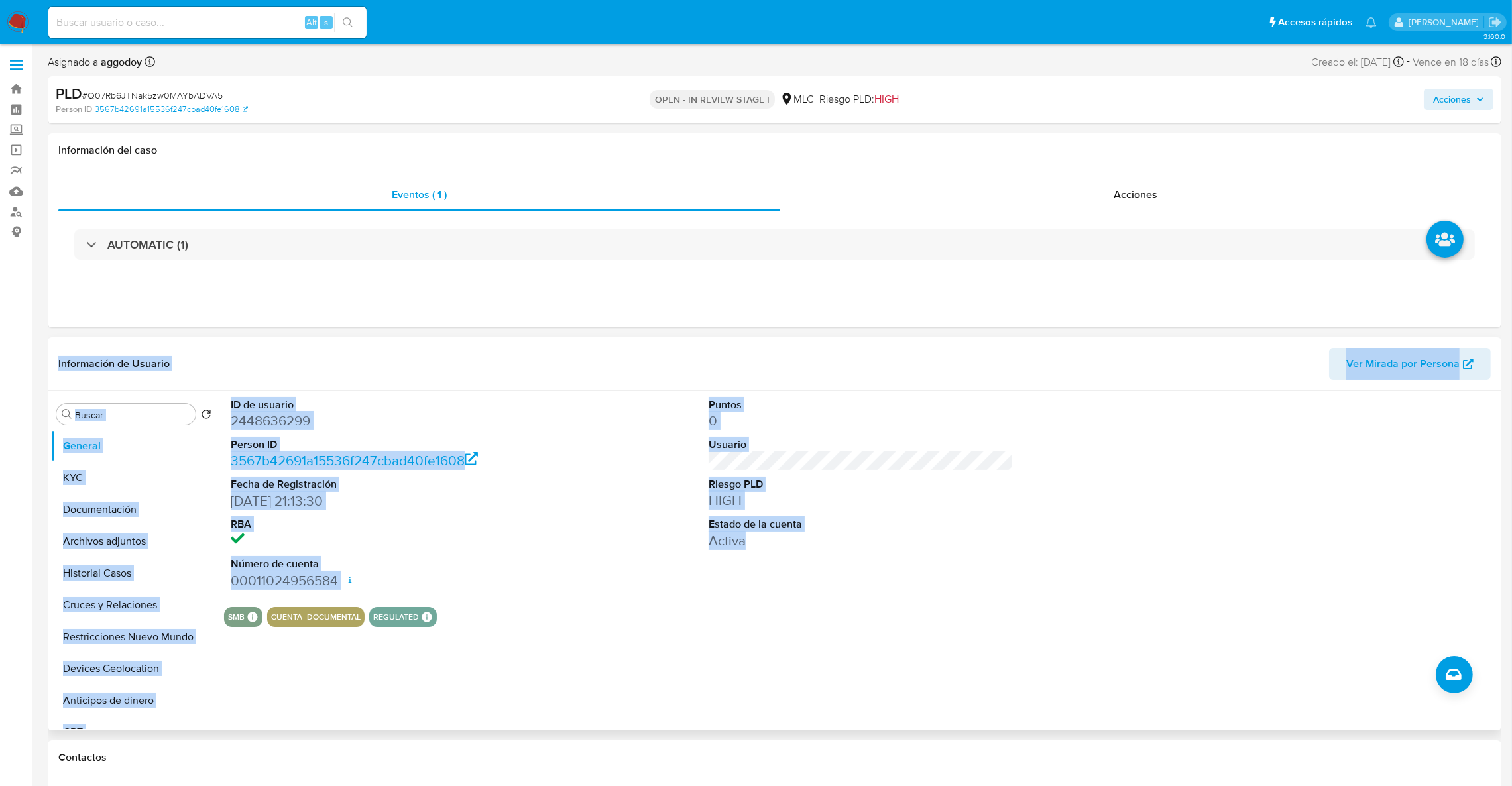
click at [269, 416] on dd "2448636299" at bounding box center [383, 420] width 305 height 18
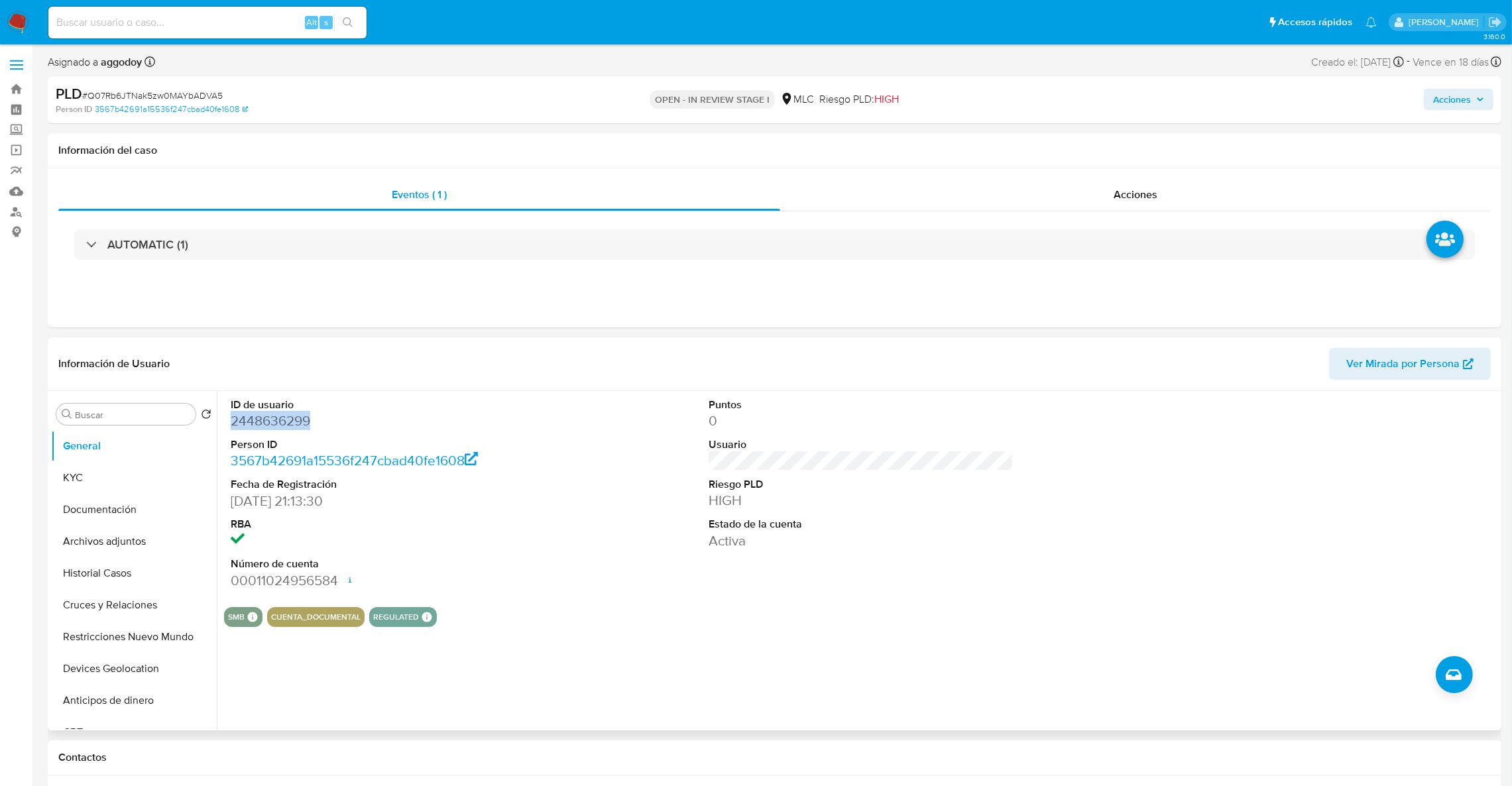
click at [269, 416] on dd "2448636299" at bounding box center [383, 420] width 305 height 18
click at [165, 487] on button "KYC" at bounding box center [128, 478] width 155 height 32
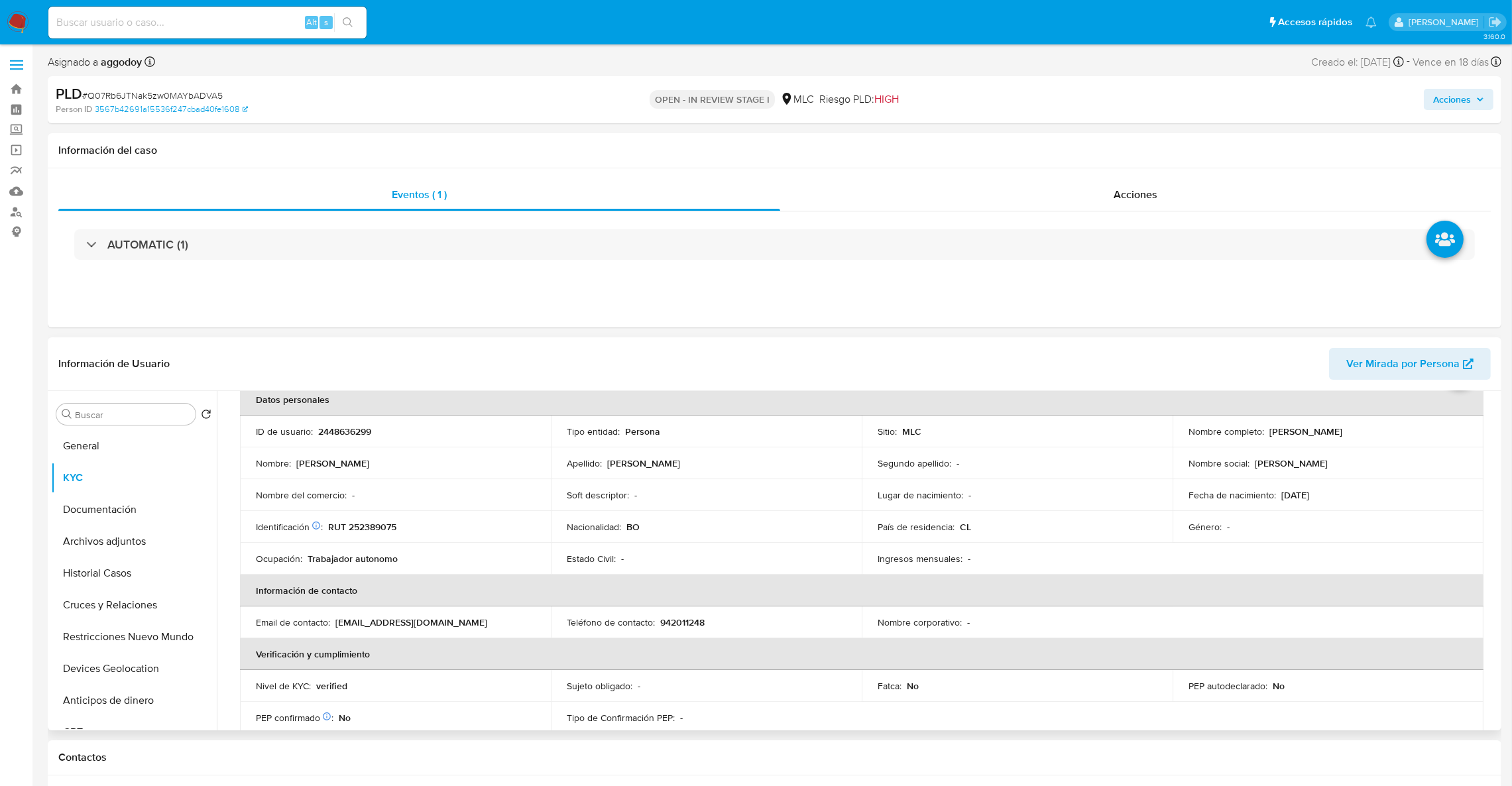
scroll to position [66, 0]
drag, startPoint x: 1115, startPoint y: 437, endPoint x: 1100, endPoint y: 388, distance: 51.2
click at [1112, 441] on td "Sitio : MLC" at bounding box center [1017, 436] width 311 height 32
click at [361, 539] on td "Identificación Nº de serie: B00744455 : RUT 252389075" at bounding box center [395, 532] width 311 height 32
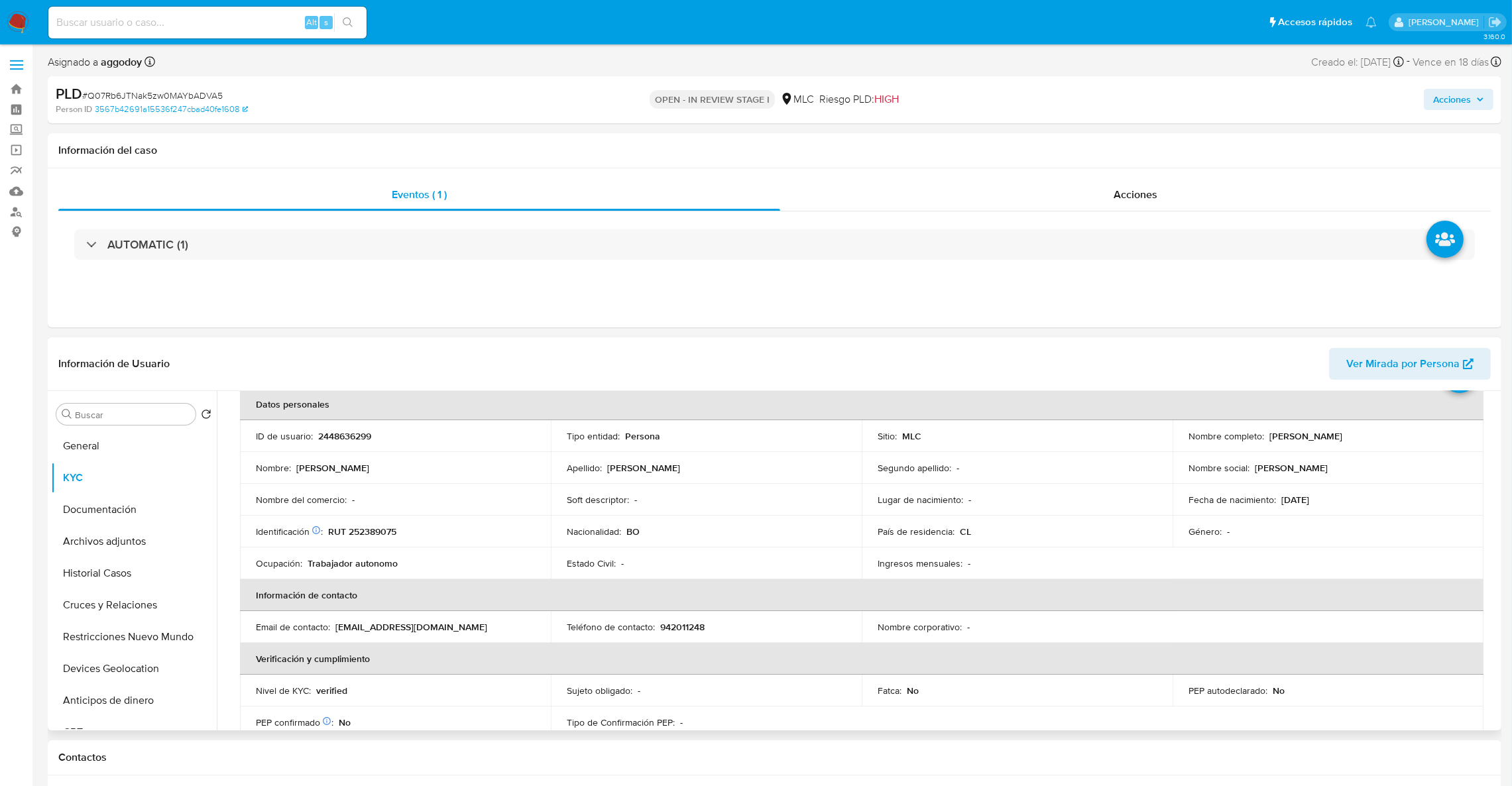
click at [358, 532] on p "RUT 252389075" at bounding box center [362, 531] width 68 height 12
copy p "252389075"
click at [335, 447] on td "ID de usuario : 2448636299" at bounding box center [395, 436] width 311 height 32
click at [335, 437] on p "2448636299" at bounding box center [344, 436] width 53 height 12
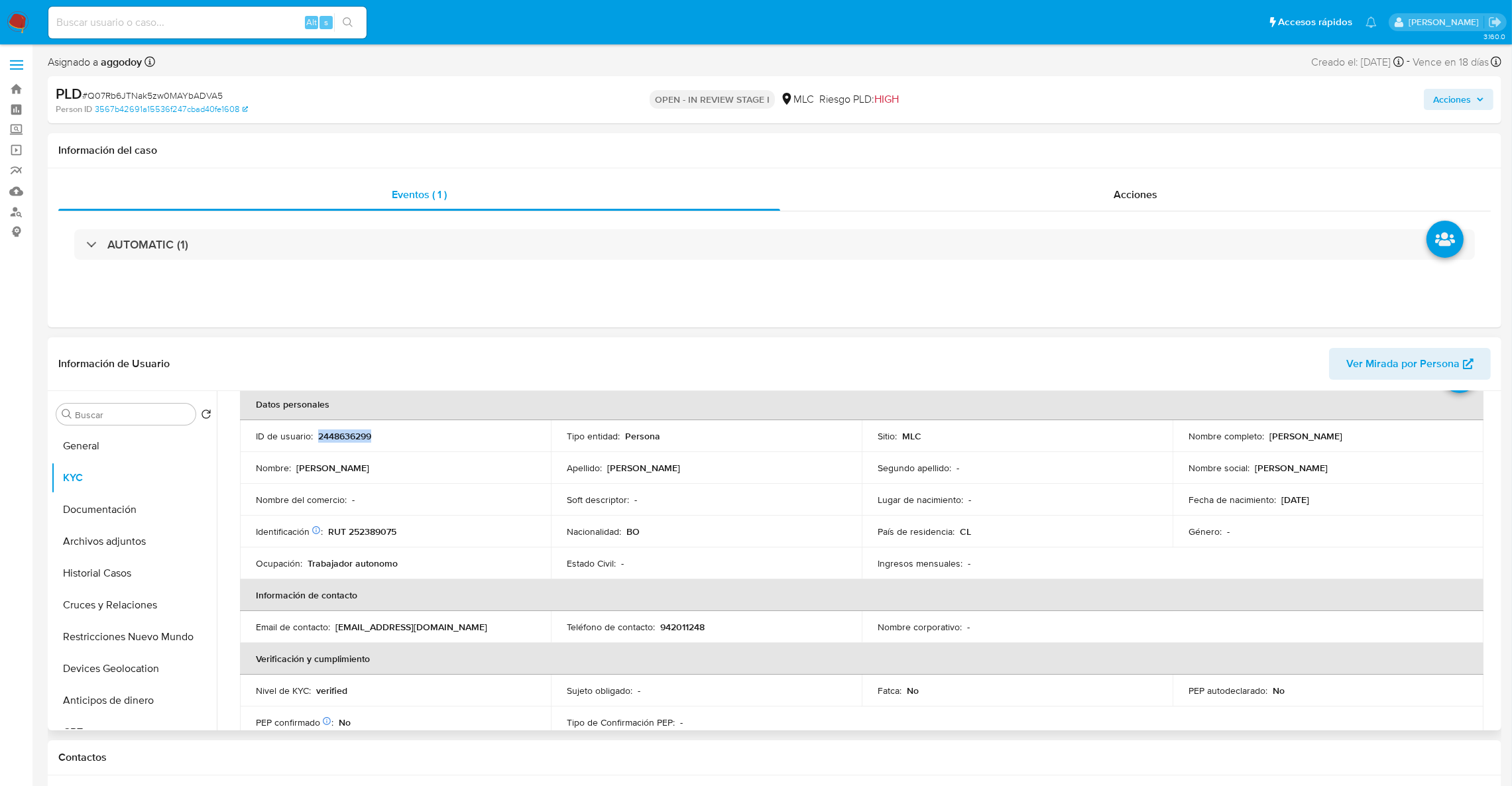
click at [335, 437] on p "2448636299" at bounding box center [344, 436] width 53 height 12
click at [331, 436] on p "2448636299" at bounding box center [344, 436] width 53 height 12
drag, startPoint x: 331, startPoint y: 436, endPoint x: 320, endPoint y: 436, distance: 11.0
click at [320, 436] on p "2448636299" at bounding box center [344, 436] width 53 height 12
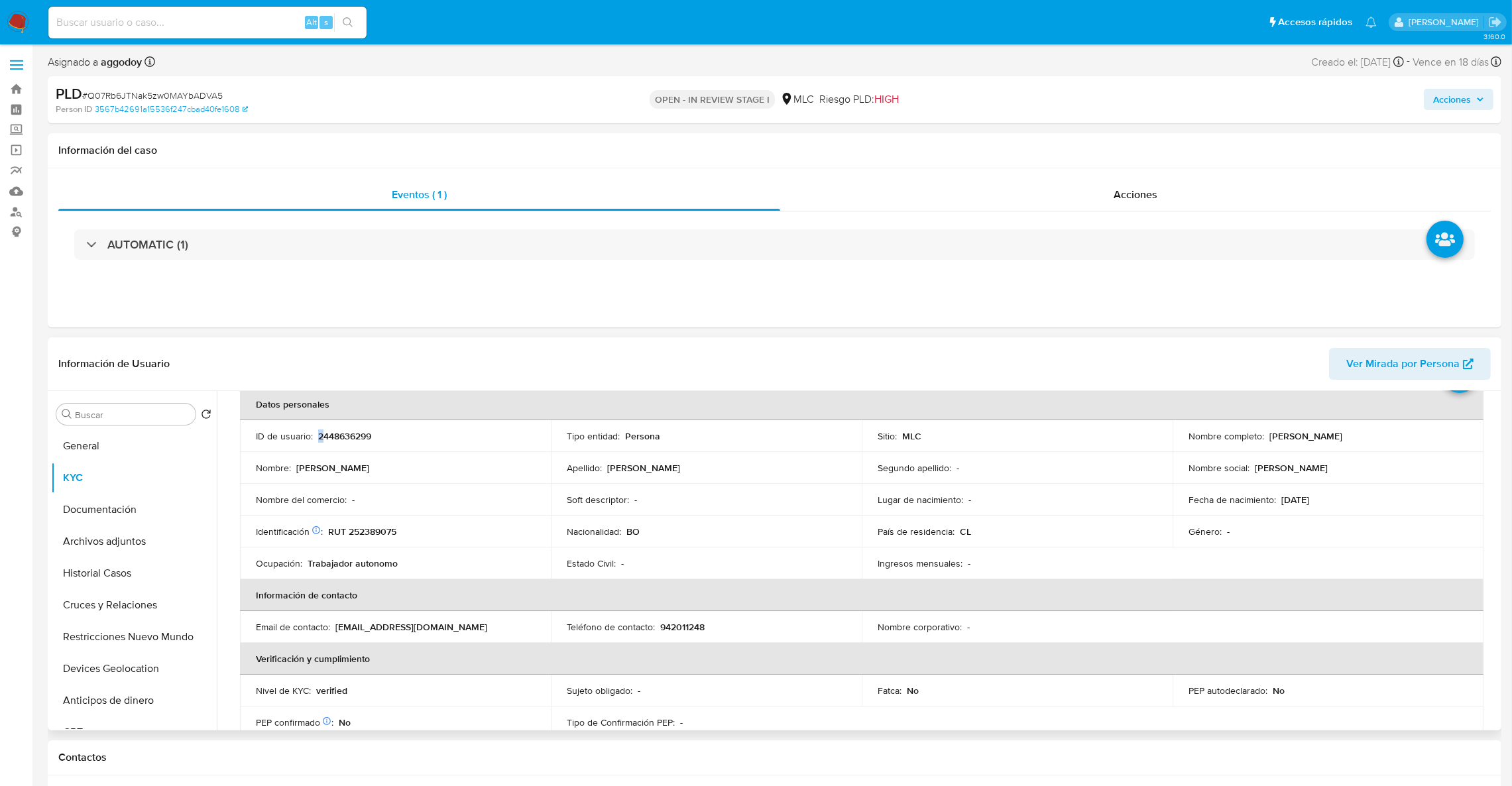
click at [320, 436] on p "2448636299" at bounding box center [344, 436] width 53 height 12
drag, startPoint x: 320, startPoint y: 436, endPoint x: 305, endPoint y: 436, distance: 15.0
click at [305, 436] on p "ID de usuario :" at bounding box center [285, 436] width 57 height 12
click at [338, 437] on p "2448636299" at bounding box center [344, 436] width 53 height 12
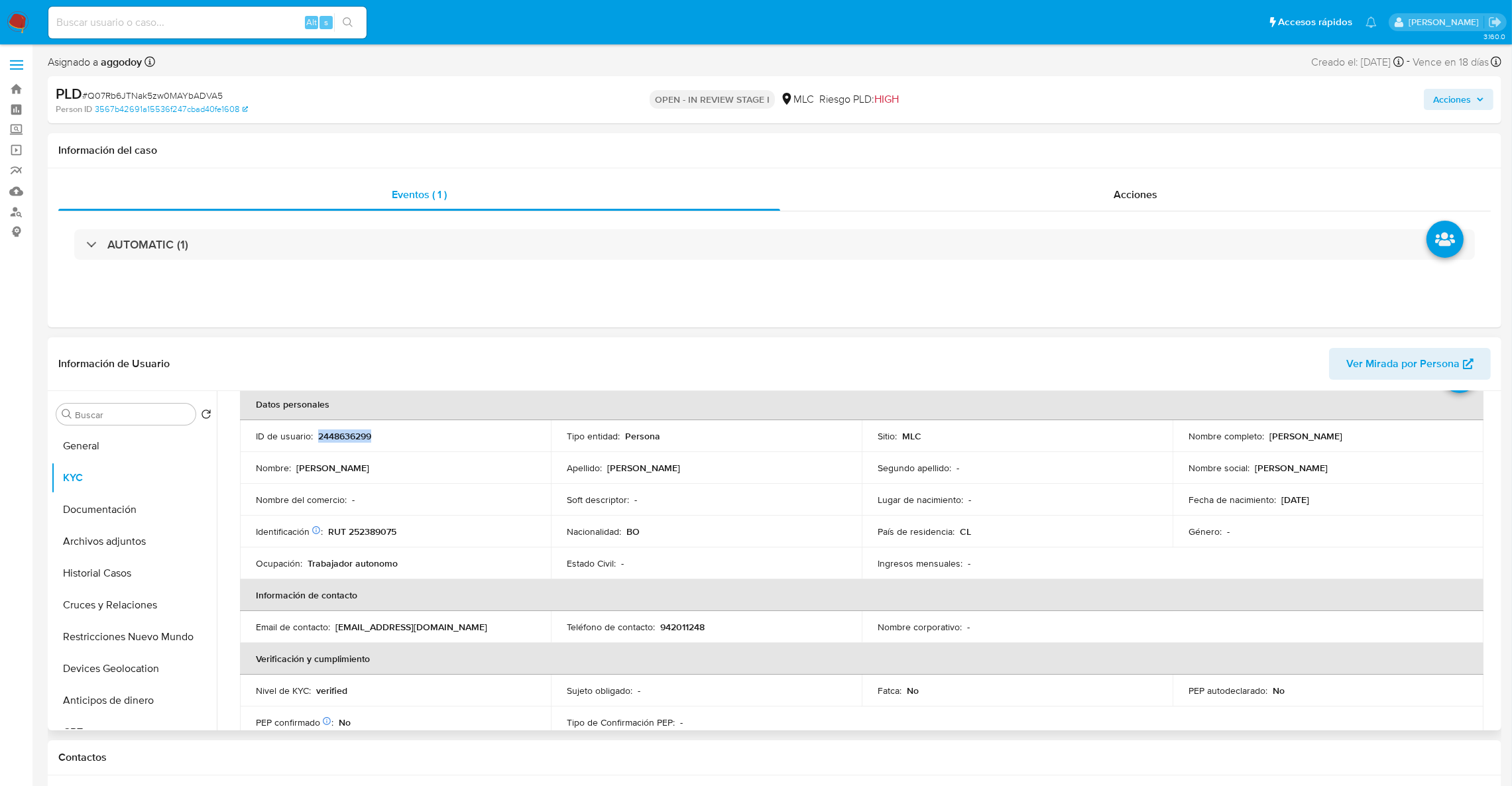
copy p "2448636299"
click at [750, 614] on td "Teléfono de contacto : 942011248" at bounding box center [706, 625] width 311 height 32
click at [1091, 529] on div "País de residencia : CL" at bounding box center [1017, 529] width 279 height 12
click at [137, 601] on button "Cruces y Relaciones" at bounding box center [128, 605] width 155 height 32
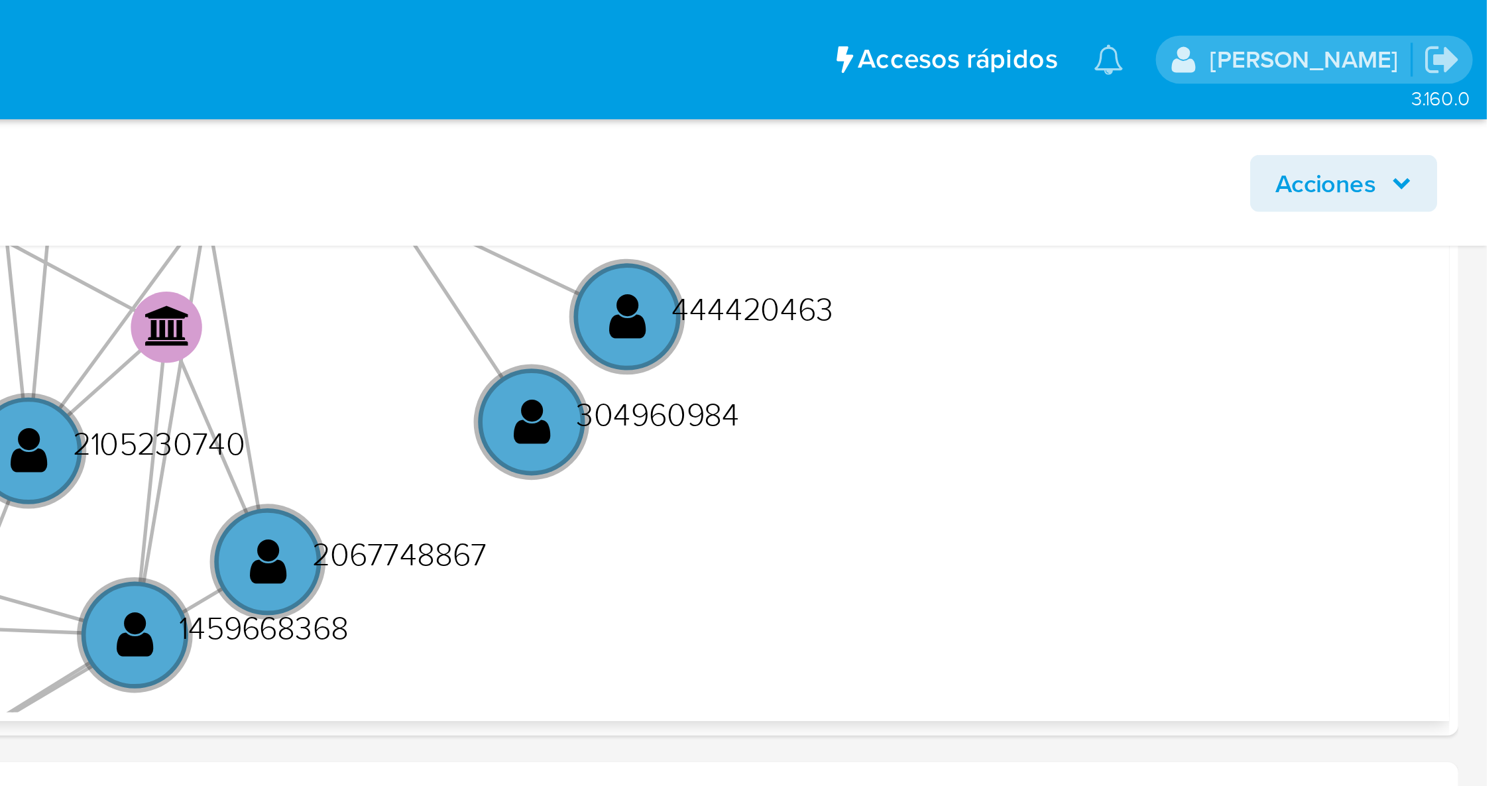
scroll to position [403, 0]
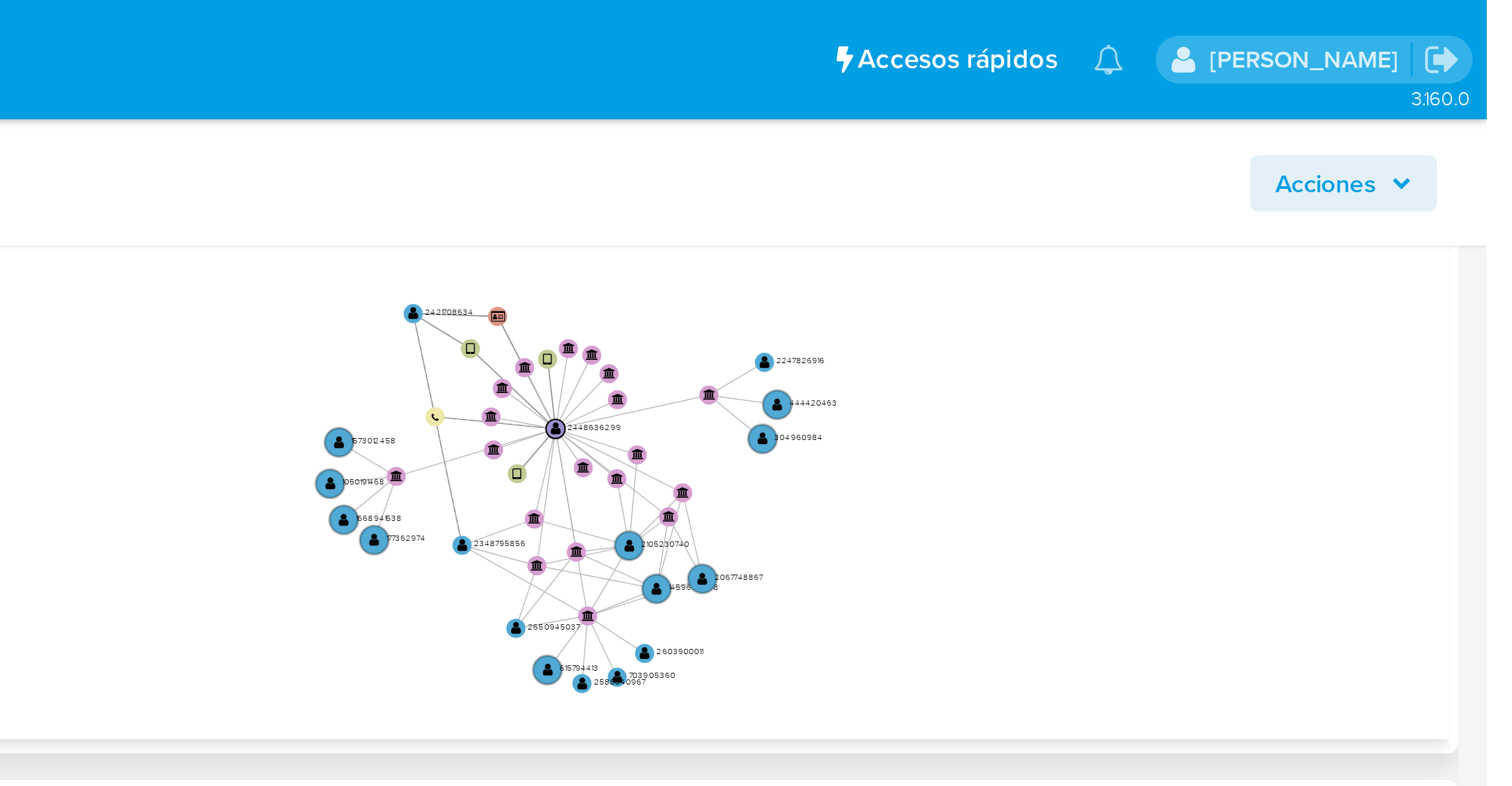
drag, startPoint x: 1262, startPoint y: 187, endPoint x: 1275, endPoint y: 191, distance: 13.6
click at [1275, 191] on icon "device-68155ed46b7cae5f9d53b768  user-2448636299  2448636299 user-2421708634 …" at bounding box center [870, 176] width 1255 height 192
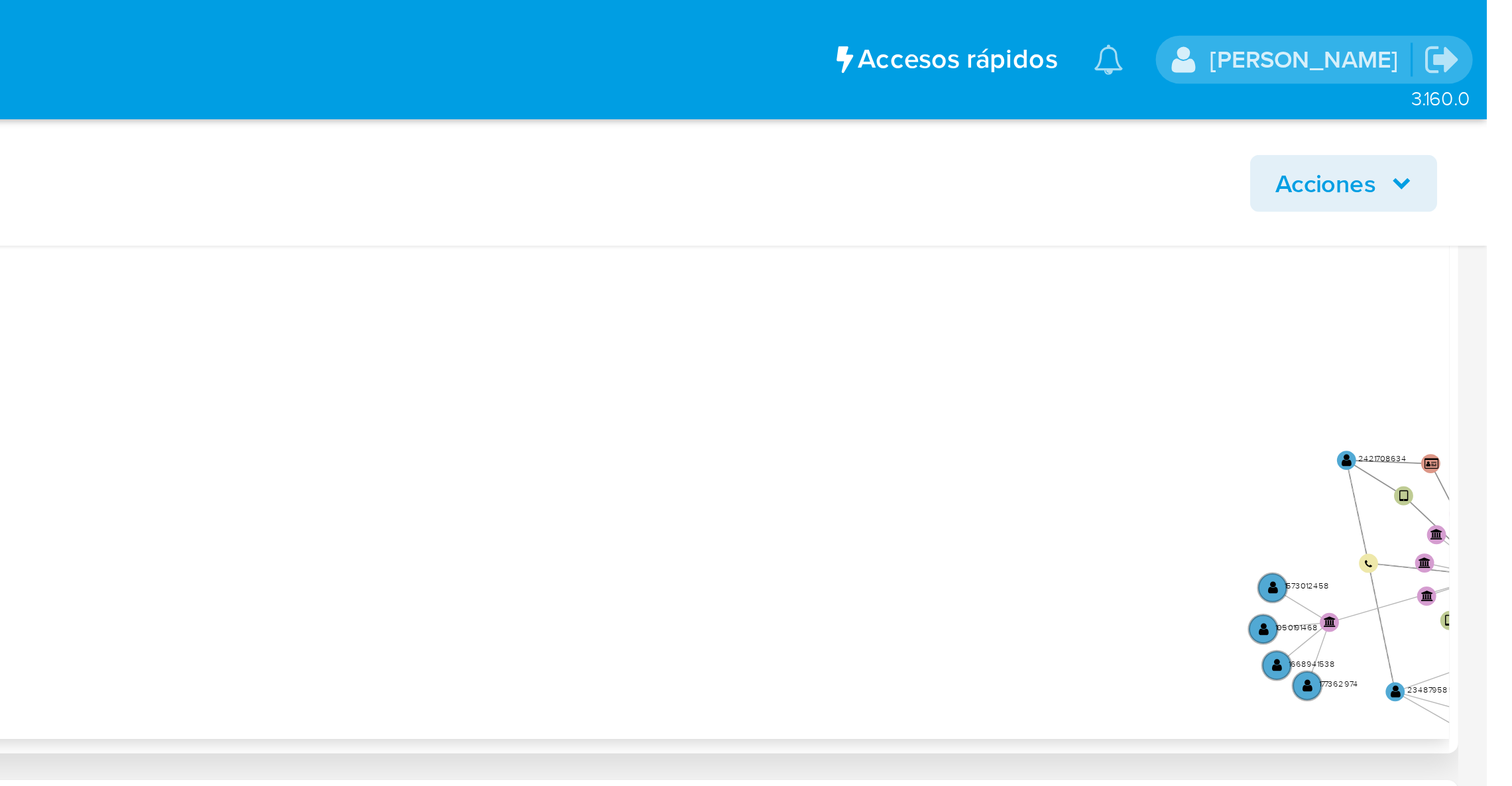
drag, startPoint x: 1399, startPoint y: 165, endPoint x: 1399, endPoint y: 150, distance: 15.0
click at [1399, 165] on icon "device-68155ed46b7cae5f9d53b768  user-2448636299  2448636299 user-2421708634 …" at bounding box center [870, 176] width 1255 height 192
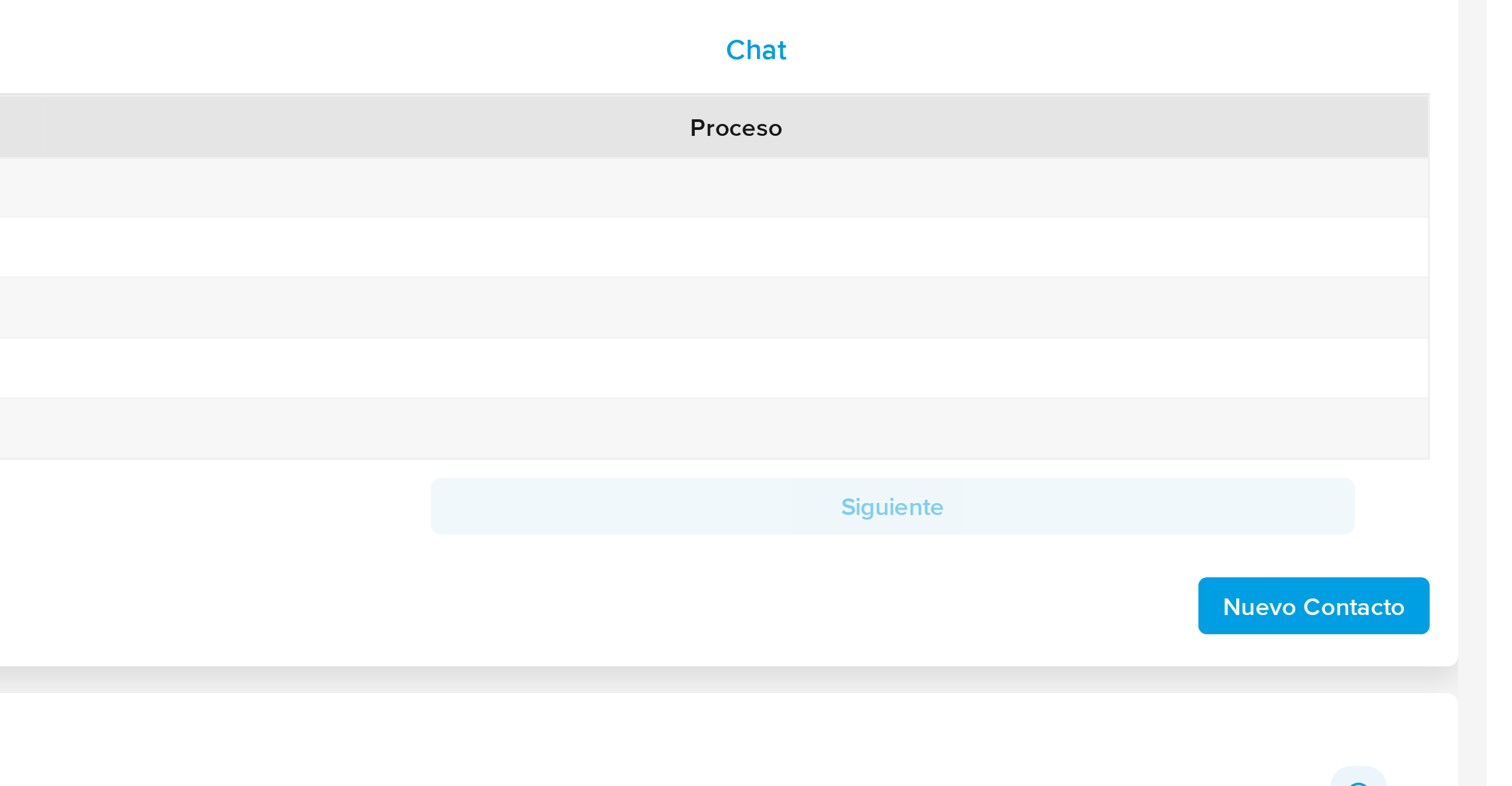
click at [1257, 346] on div "Chat" at bounding box center [1240, 352] width 441 height 32
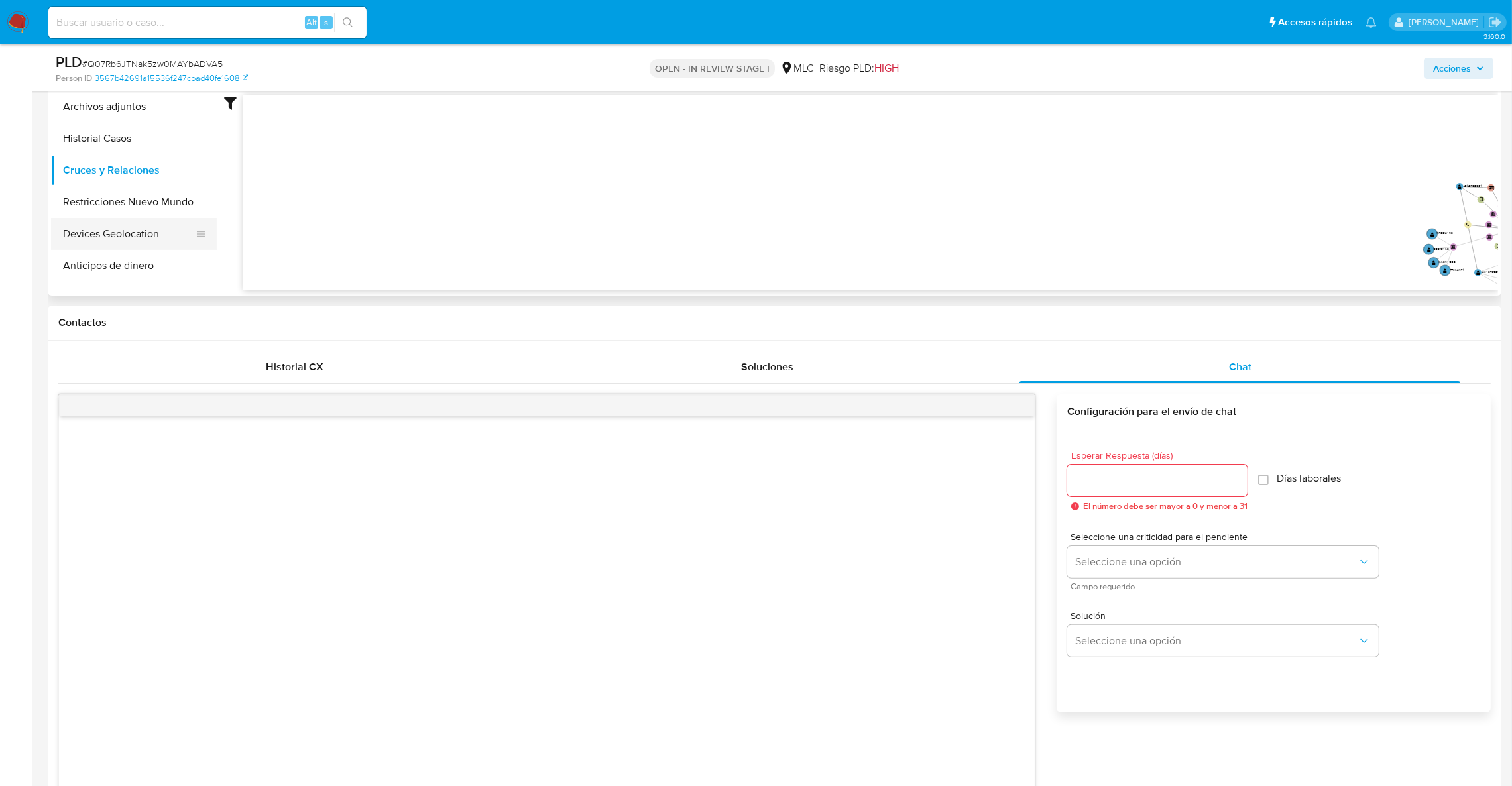
scroll to position [304, 0]
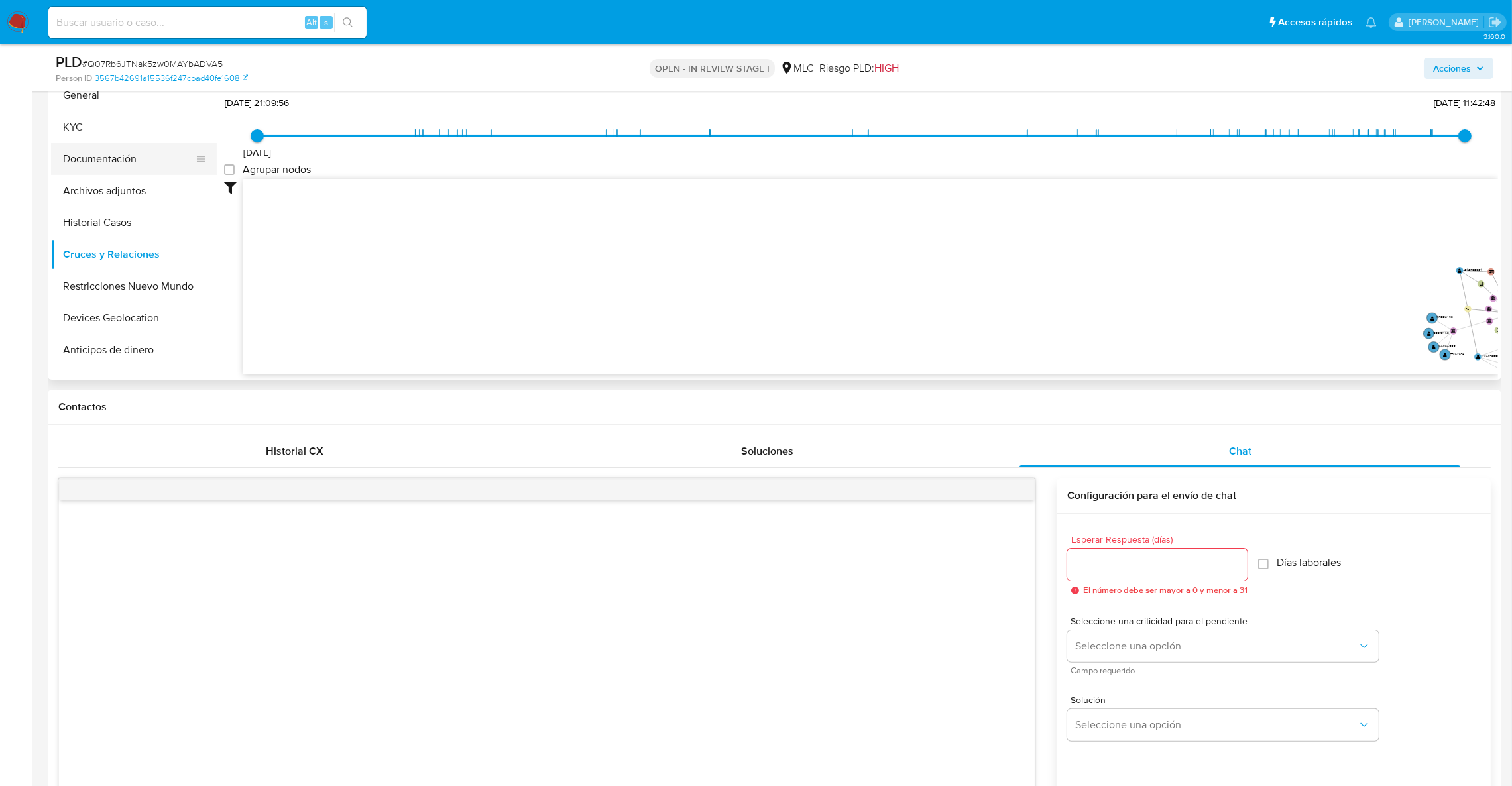
click at [121, 171] on button "Documentación" at bounding box center [128, 159] width 155 height 32
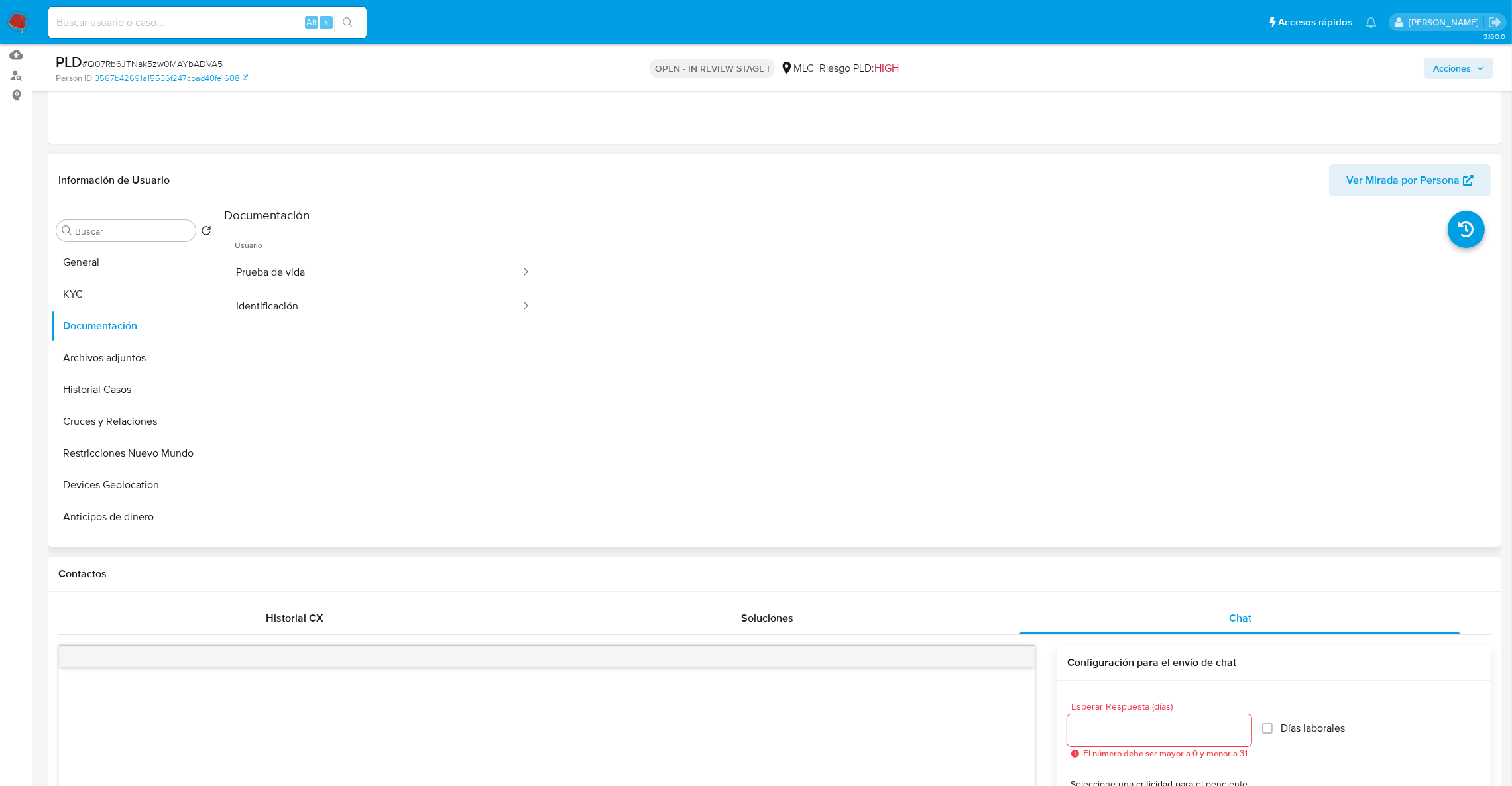
scroll to position [105, 0]
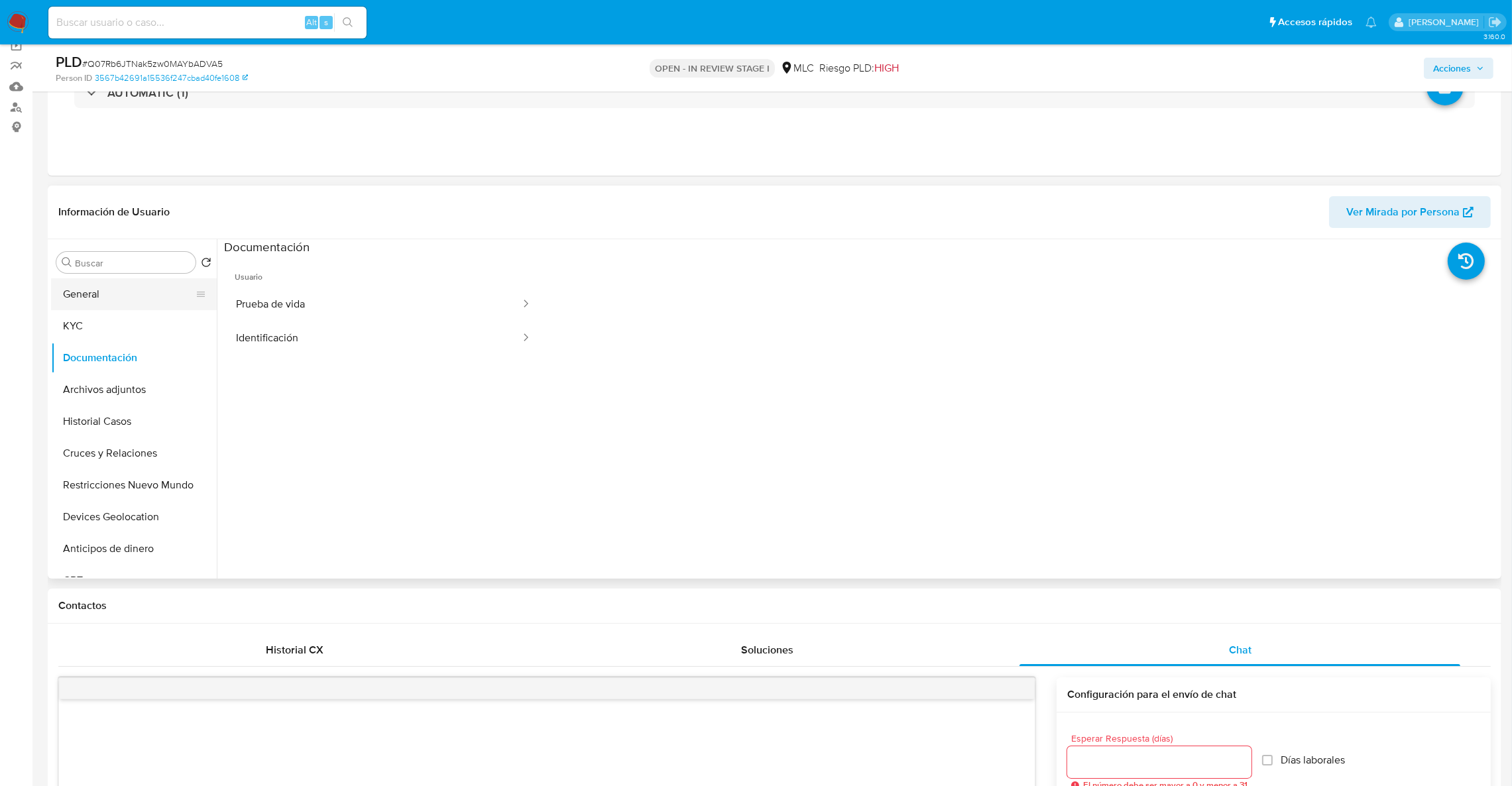
click at [162, 304] on button "General" at bounding box center [128, 294] width 155 height 32
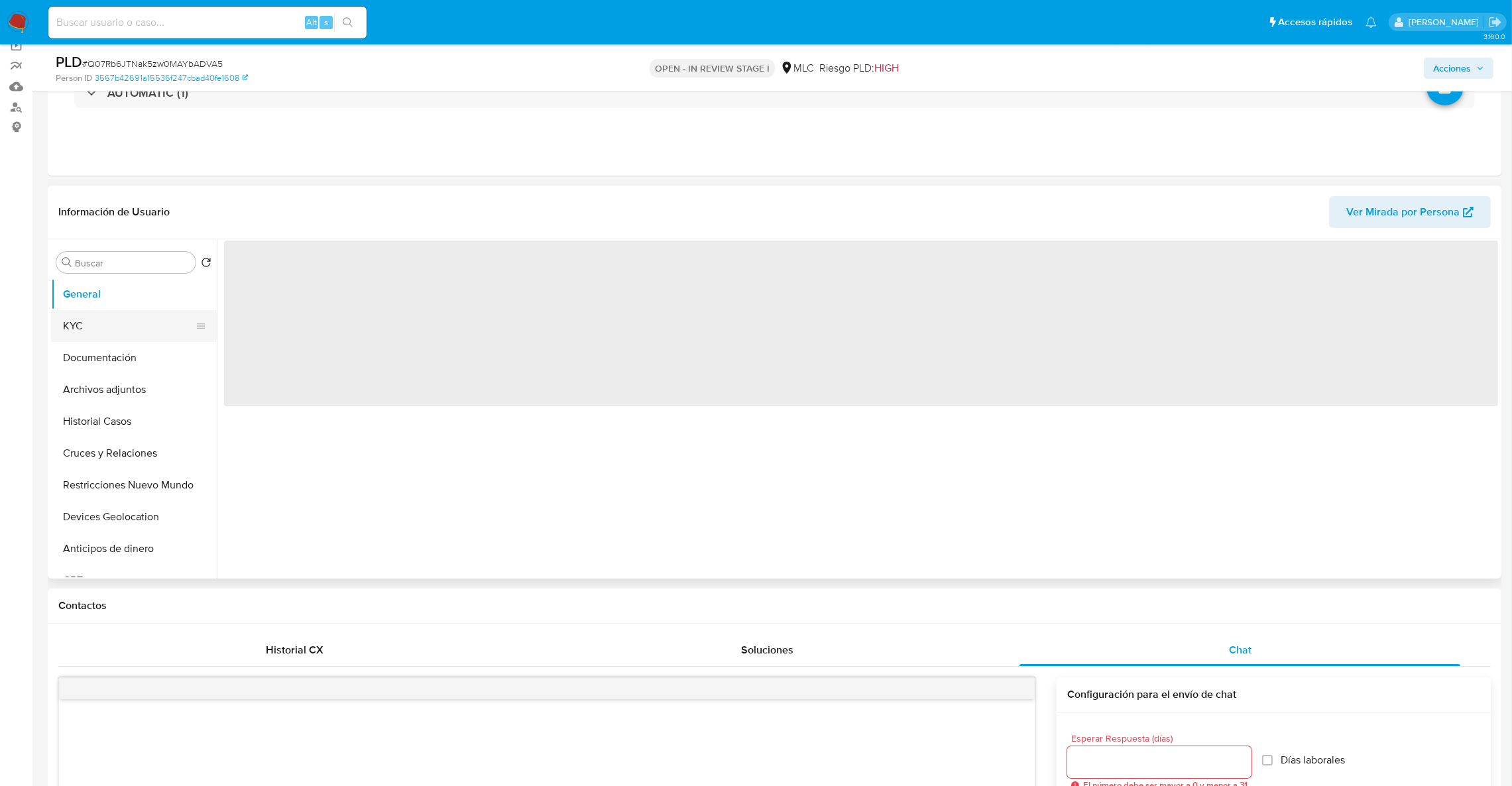
click at [170, 314] on button "KYC" at bounding box center [128, 326] width 155 height 32
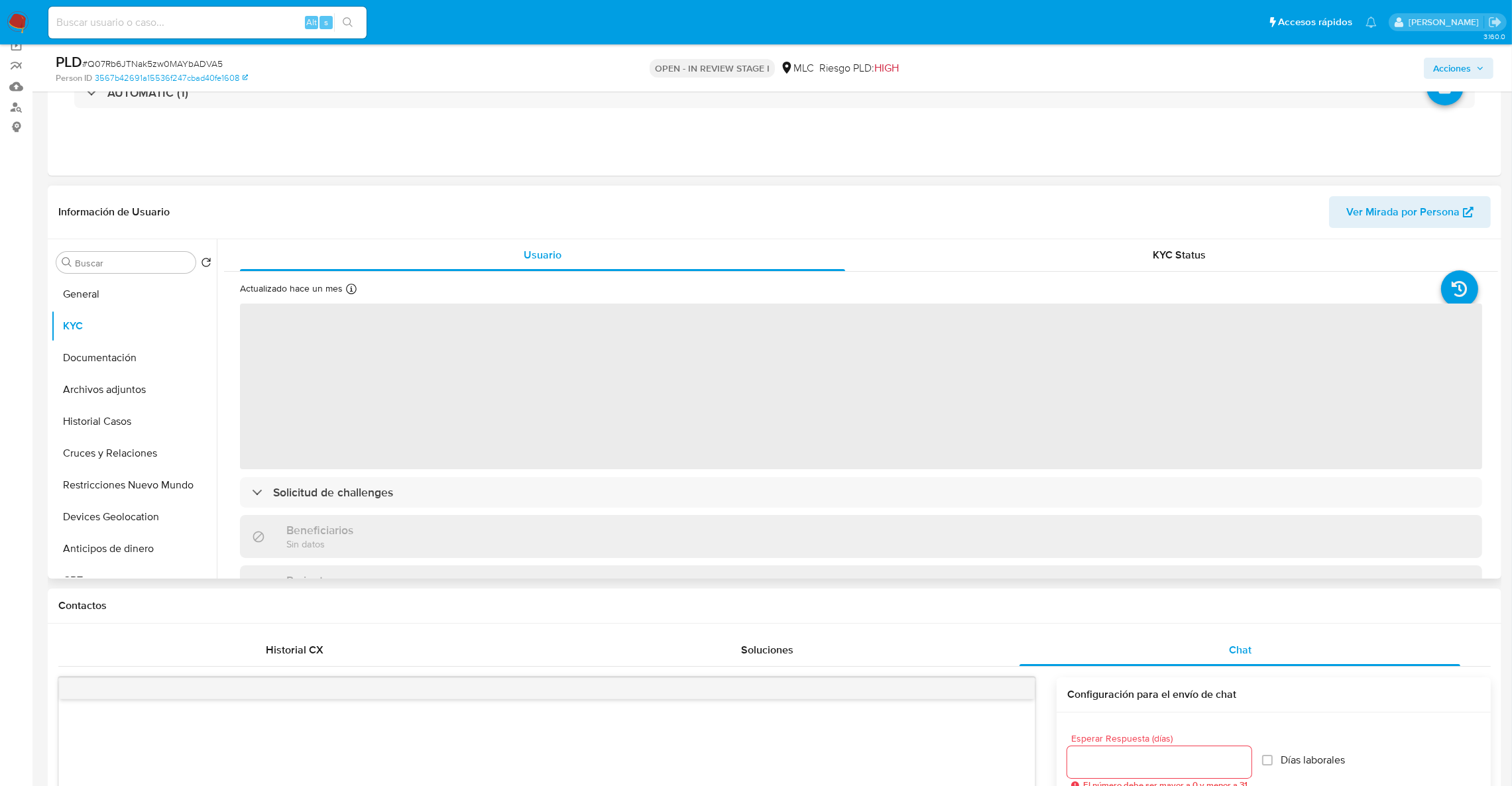
click at [1243, 366] on span "‌" at bounding box center [861, 386] width 1243 height 166
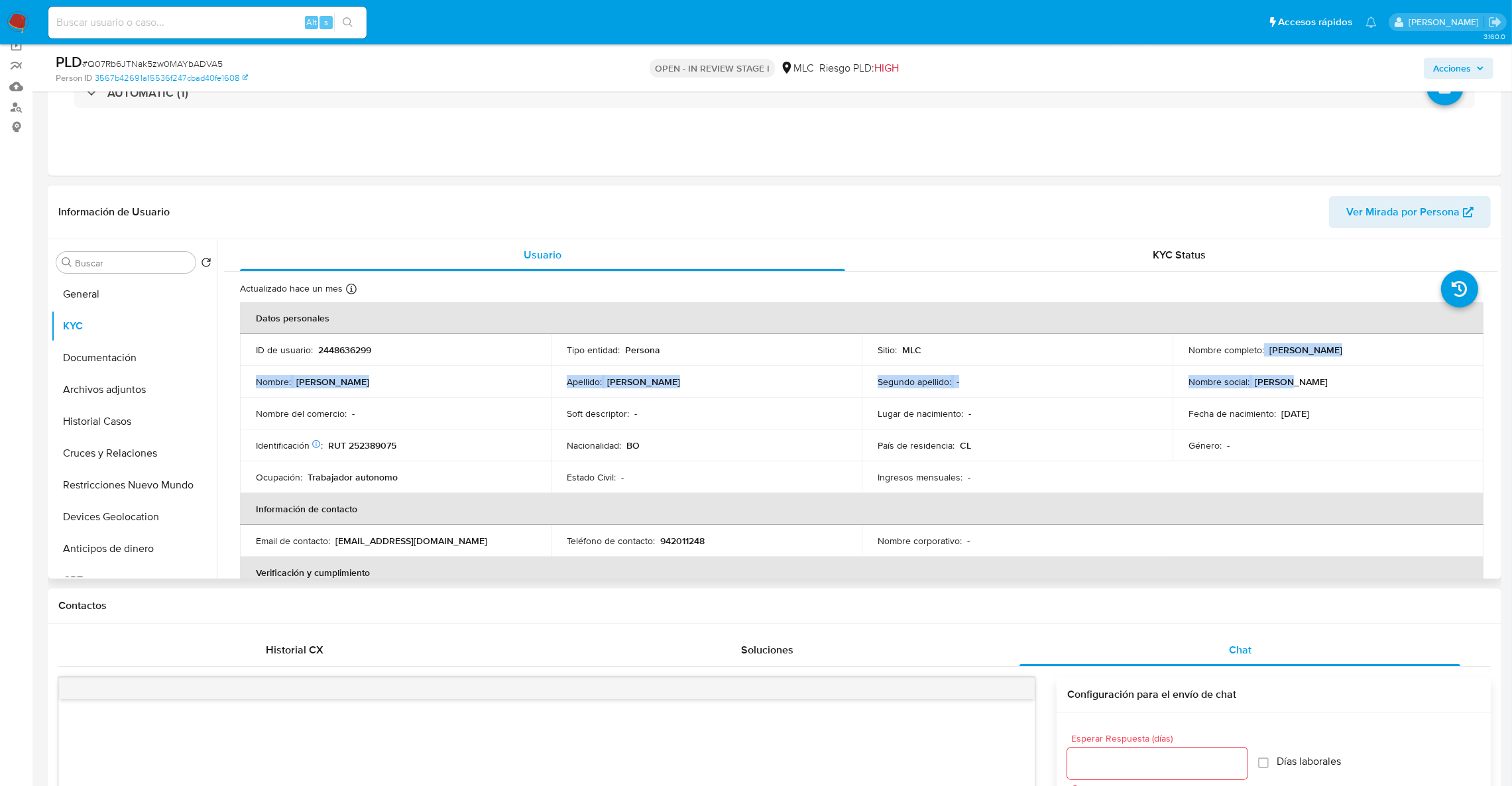
drag, startPoint x: 1290, startPoint y: 353, endPoint x: 1440, endPoint y: 370, distance: 151.0
click at [1440, 370] on tbody "ID de usuario : 2448636299 Tipo entidad : Persona Sitio : MLC Nombre completo :…" at bounding box center [862, 413] width 1244 height 159
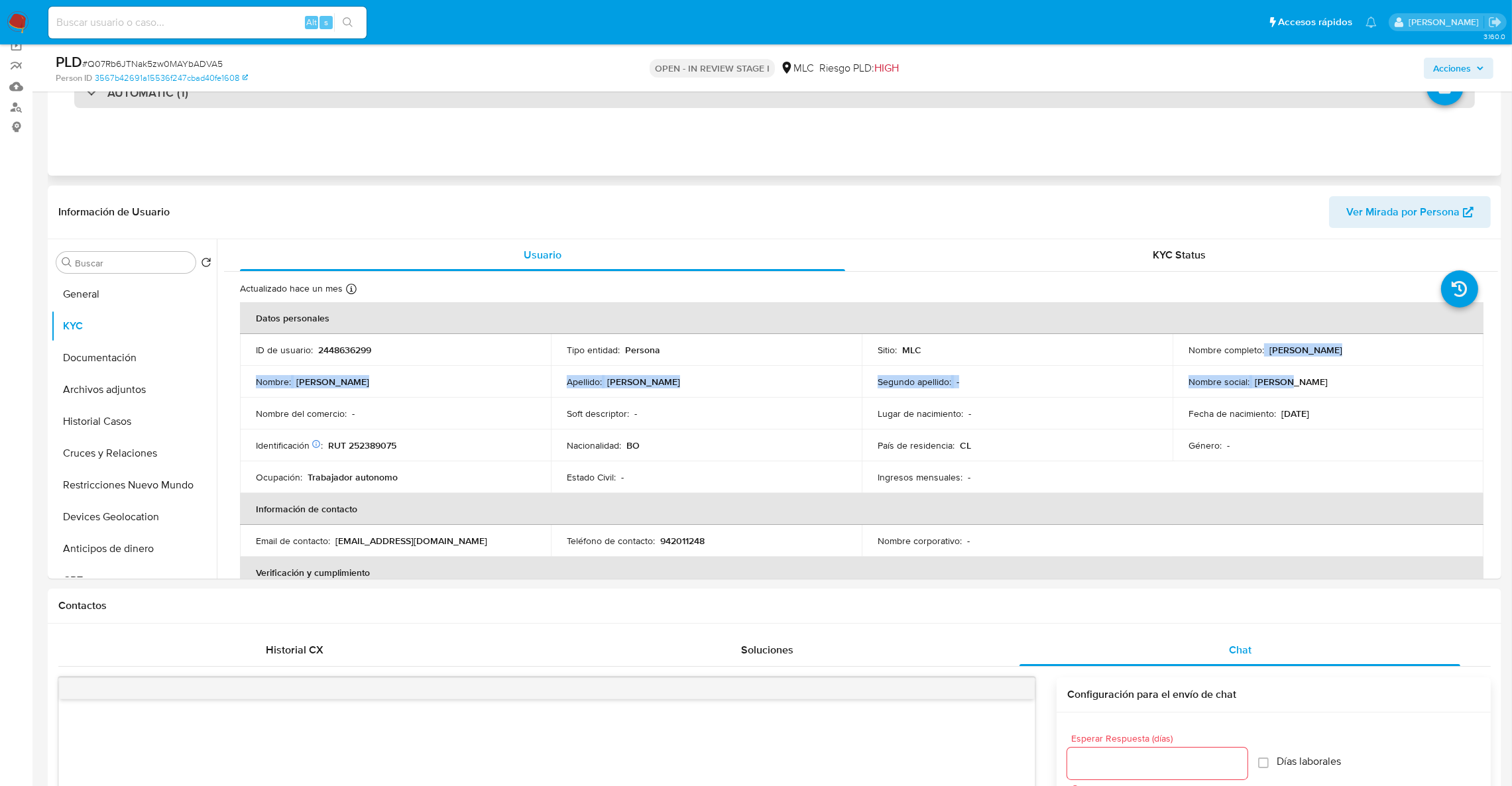
copy tbody "Jhobana Roque Quispe Nombre : Jhobana Apellido : Roque Quispe Segundo apellido …"
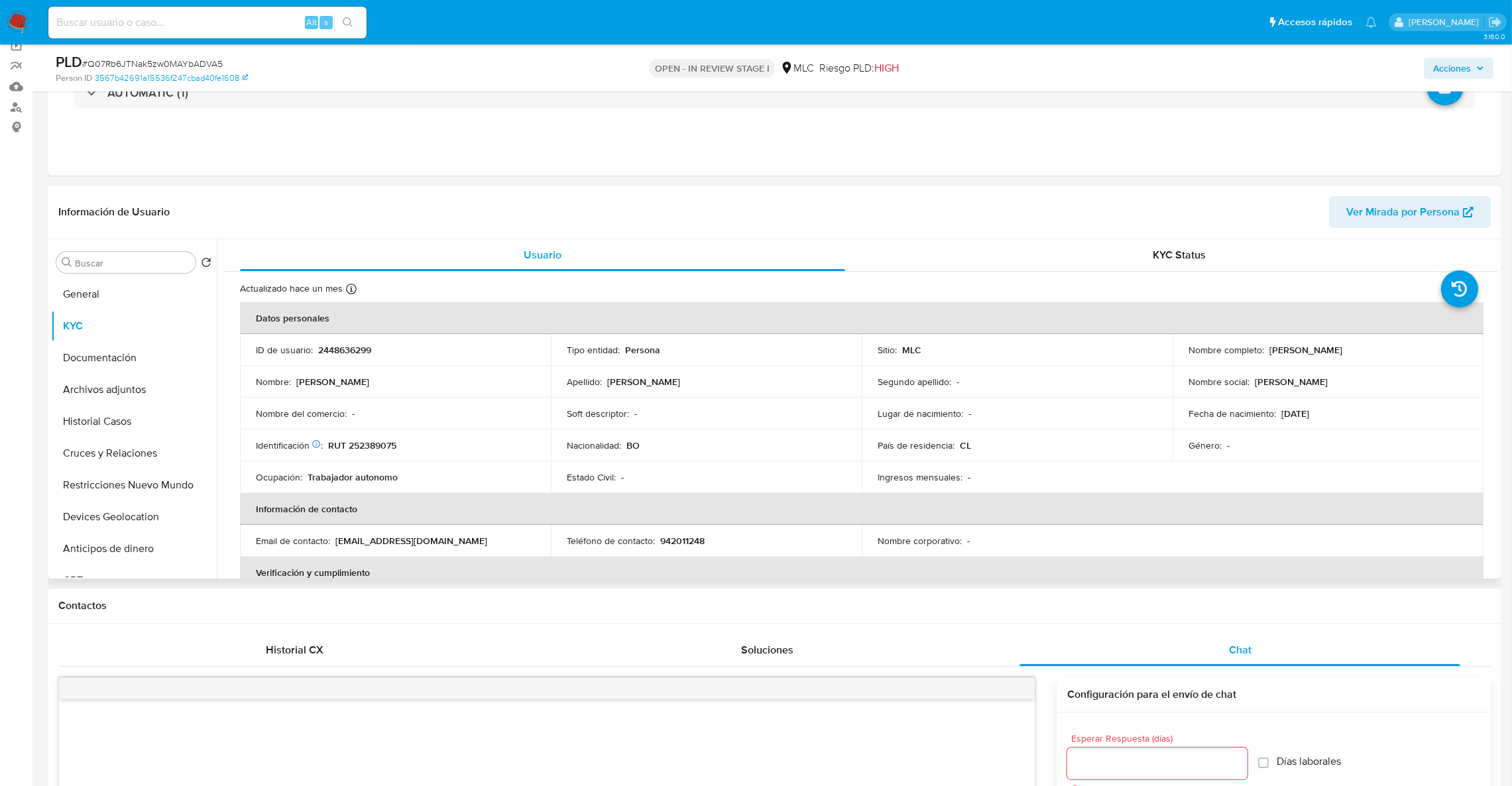
drag, startPoint x: 1356, startPoint y: 494, endPoint x: 1305, endPoint y: 401, distance: 106.1
click at [1353, 489] on table "Datos personales ID de usuario : 2448636299 Tipo entidad : Persona Sitio : MLC …" at bounding box center [862, 540] width 1244 height 478
drag, startPoint x: 1267, startPoint y: 354, endPoint x: 1415, endPoint y: 356, distance: 148.0
click at [1415, 356] on div "Nombre completo : Jhobana Roque Quispe" at bounding box center [1328, 350] width 279 height 12
copy div "Jhobana Roque Quispe"
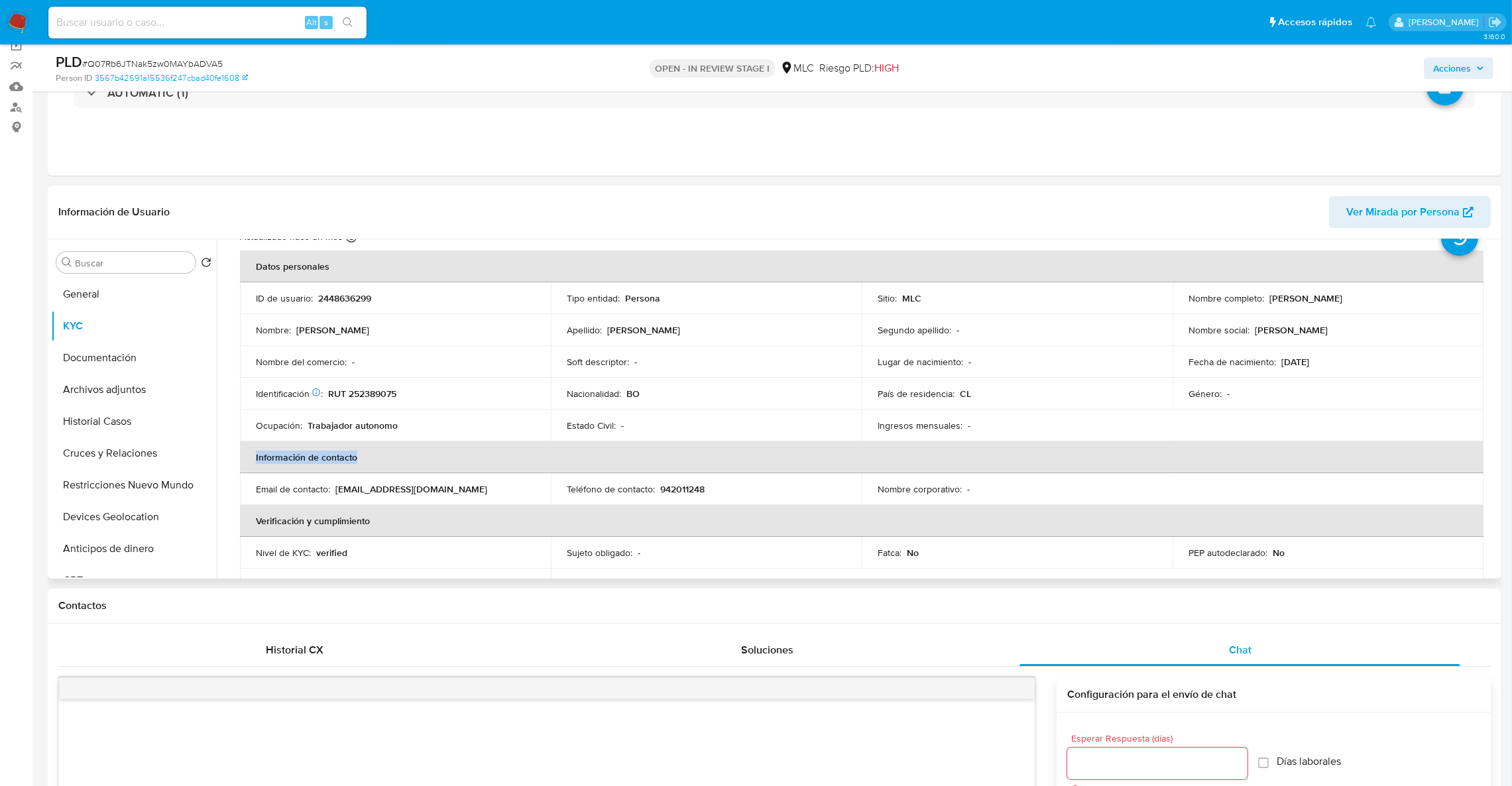
scroll to position [22, 0]
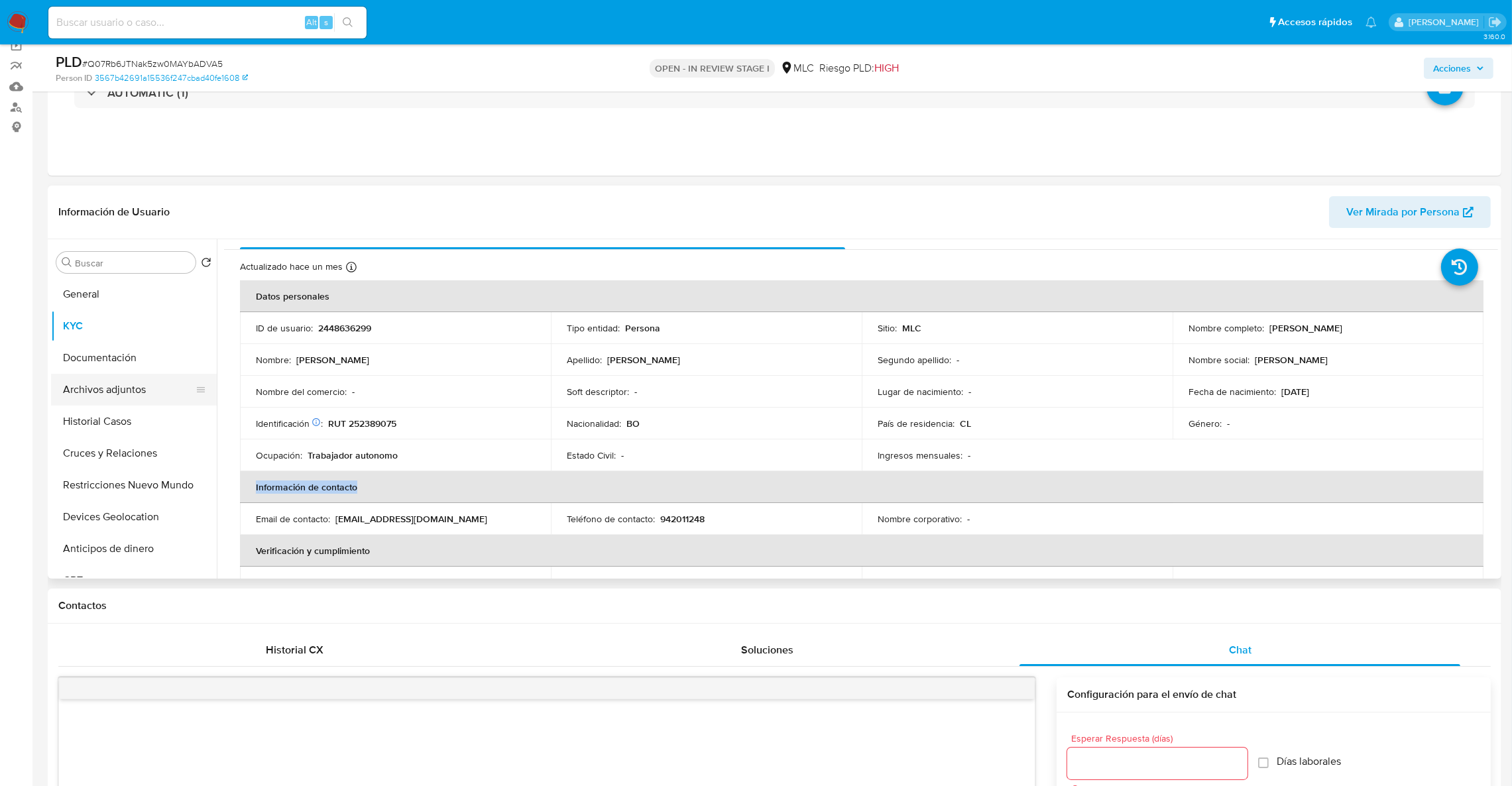
click at [106, 393] on button "Archivos adjuntos" at bounding box center [128, 389] width 155 height 32
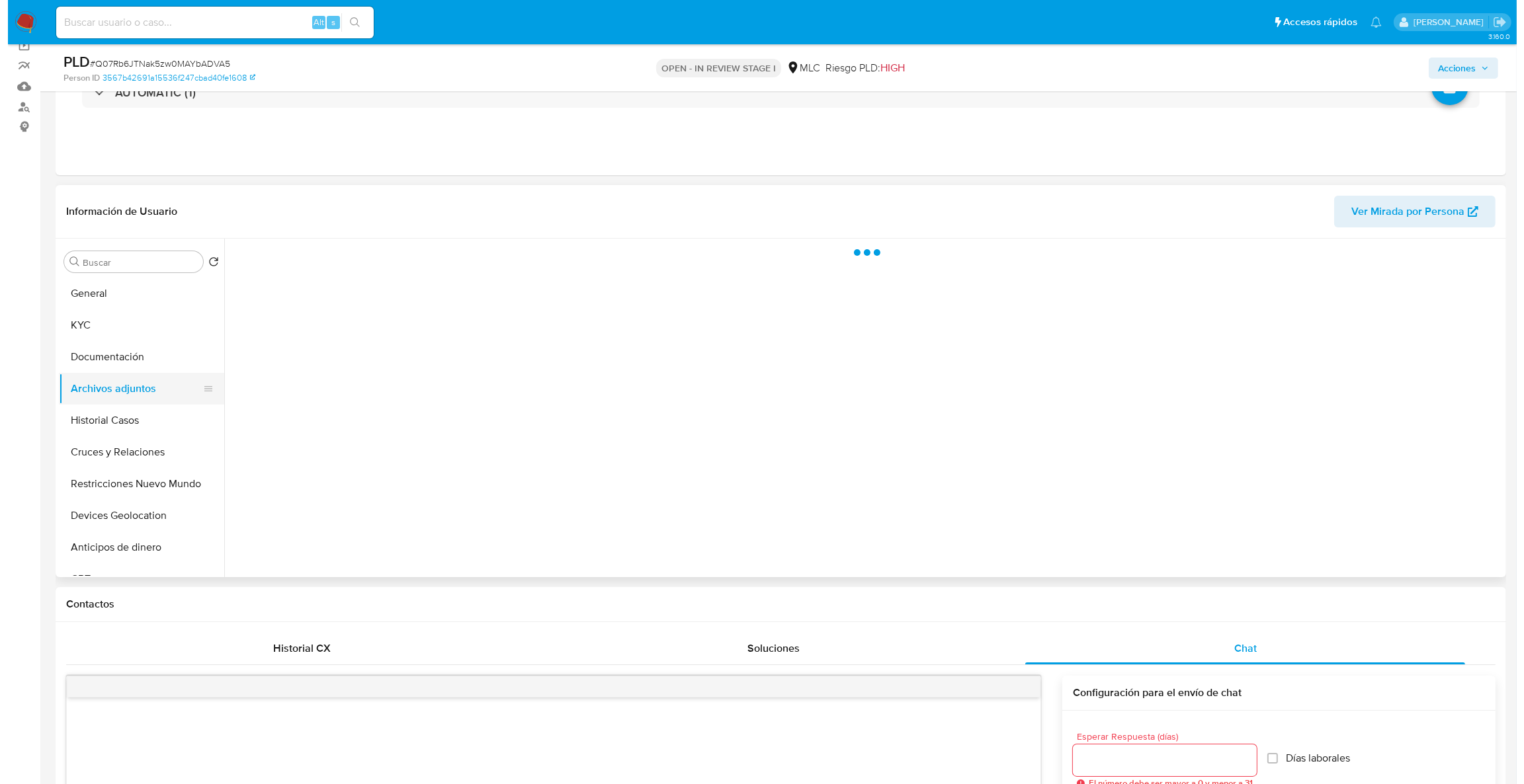
scroll to position [0, 0]
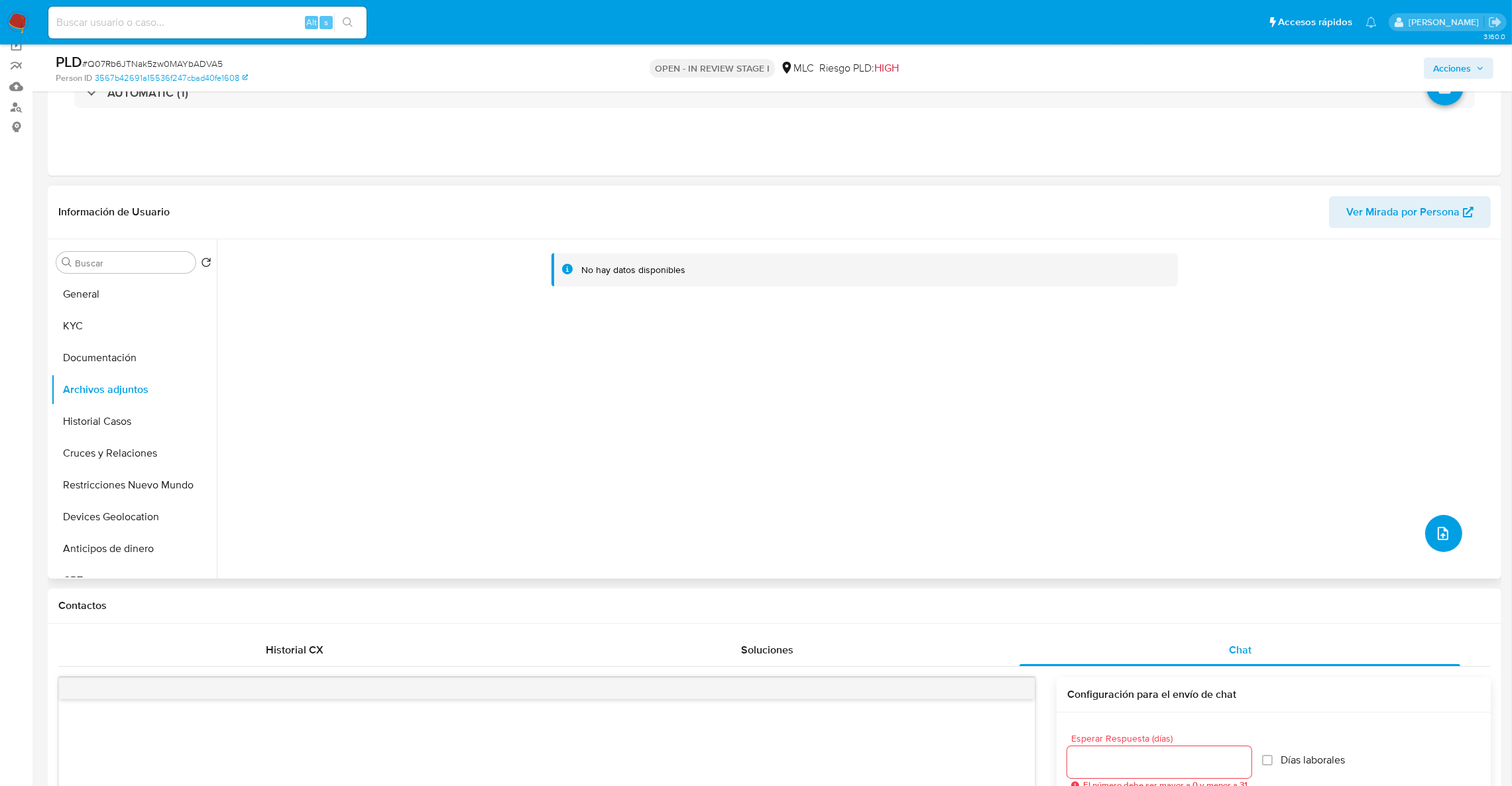
click at [1433, 522] on button "upload-file" at bounding box center [1444, 533] width 37 height 37
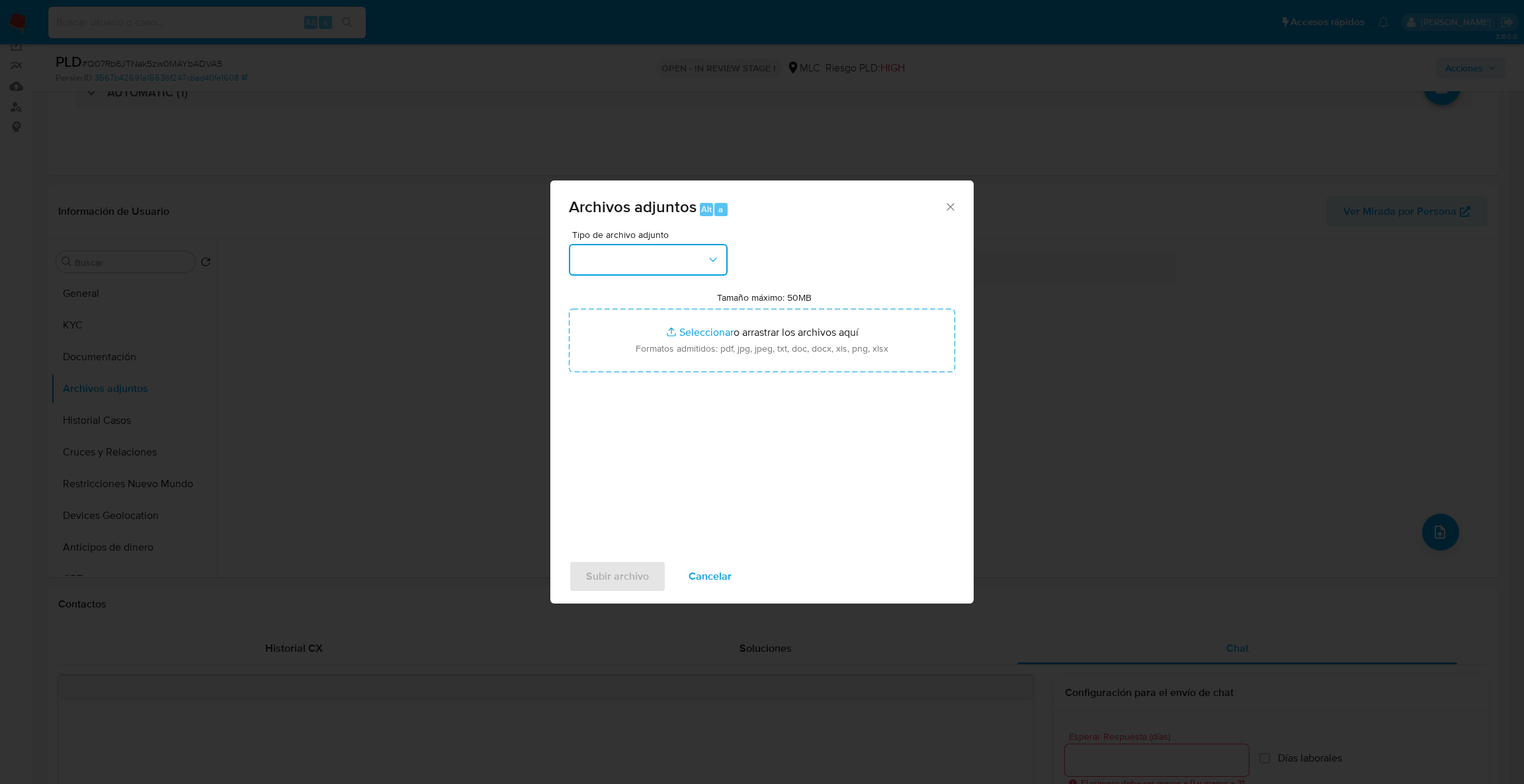
click at [640, 265] on button "button" at bounding box center [648, 260] width 159 height 32
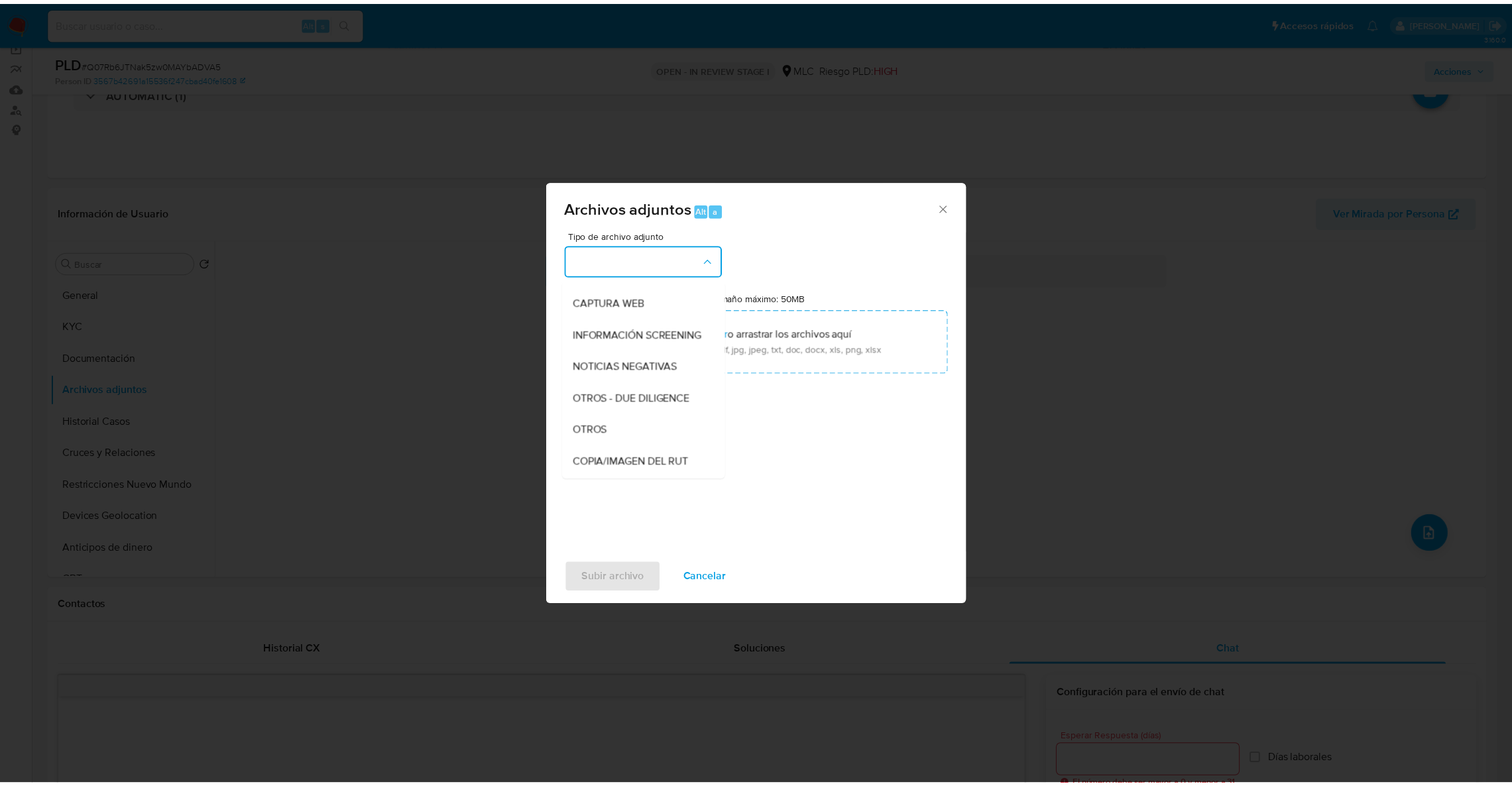
scroll to position [96, 0]
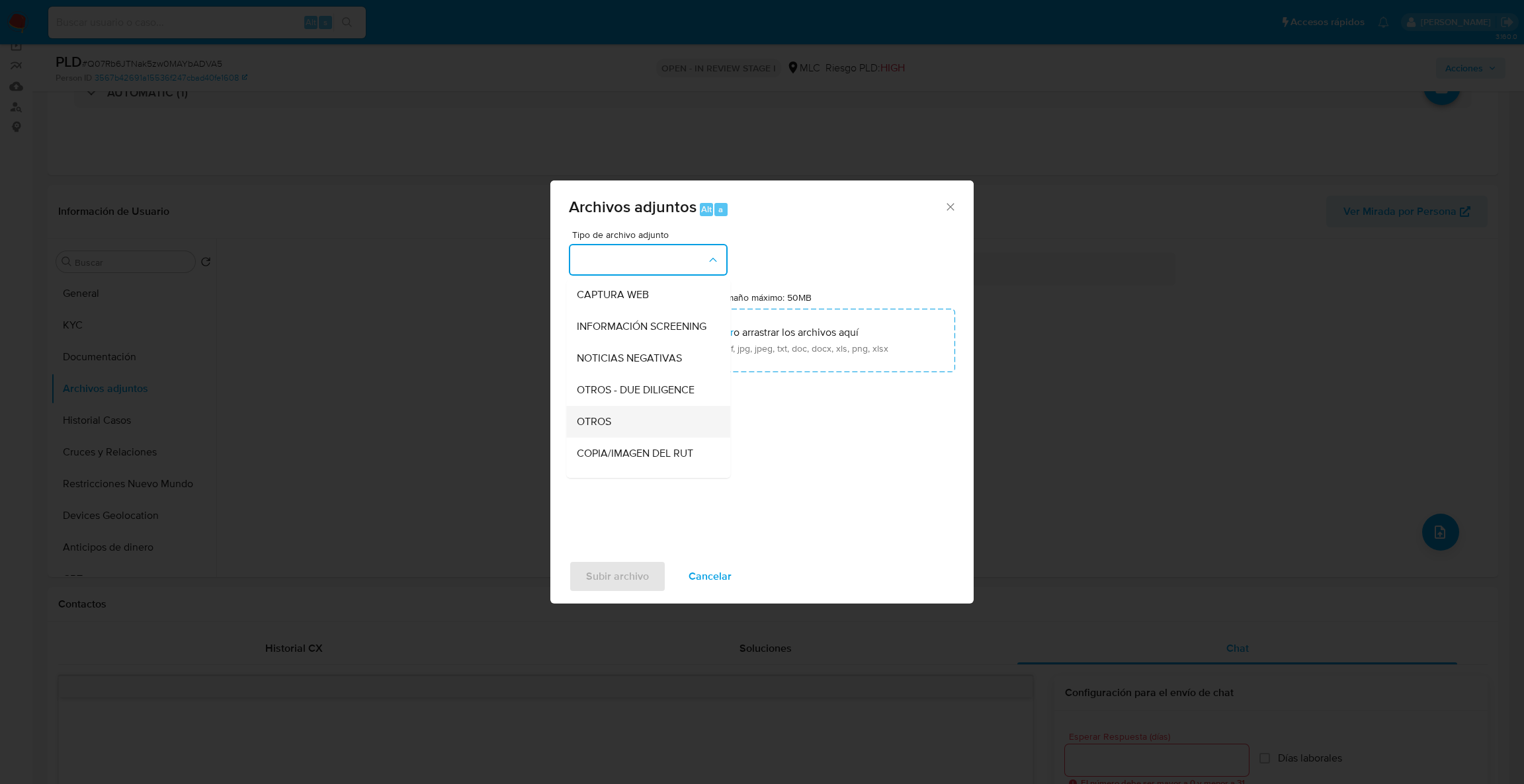
click at [672, 419] on div "OTROS" at bounding box center [644, 422] width 135 height 32
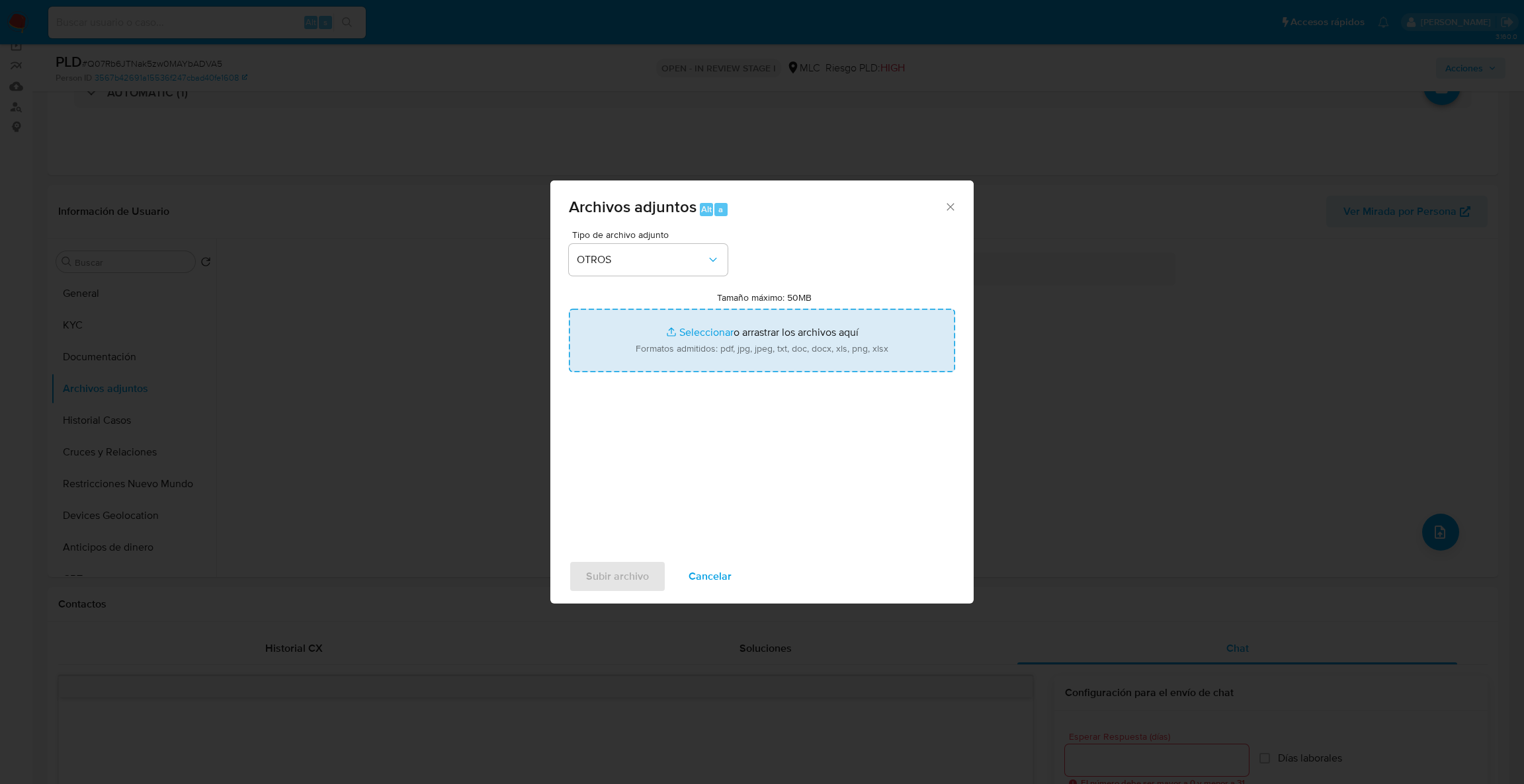
click at [684, 355] on input "Tamaño máximo: 50MB Seleccionar archivos" at bounding box center [761, 341] width 386 height 63
type input "C:\fakepath\Resolución.pdf"
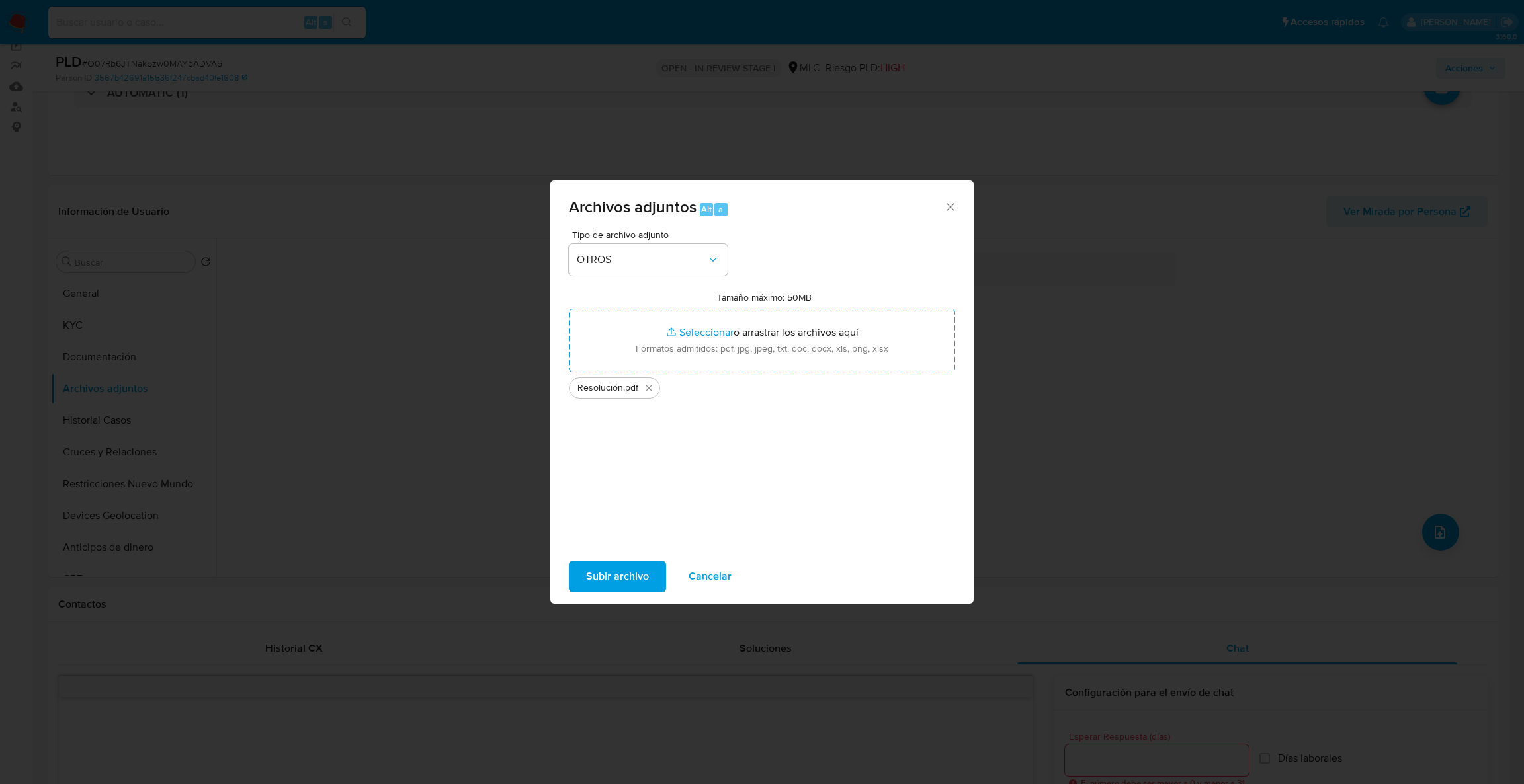
click at [626, 573] on span "Subir archivo" at bounding box center [617, 576] width 63 height 29
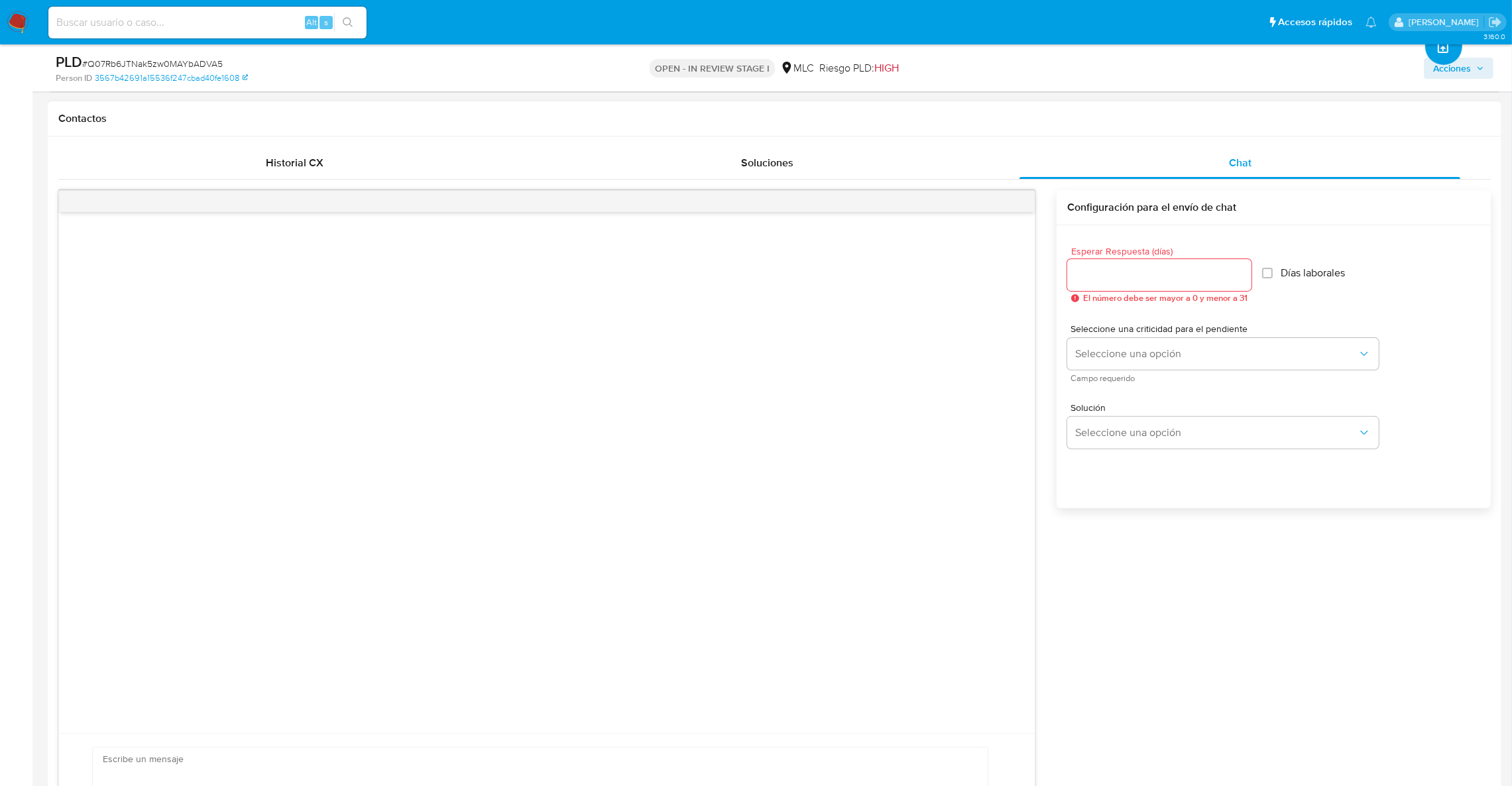
scroll to position [801, 0]
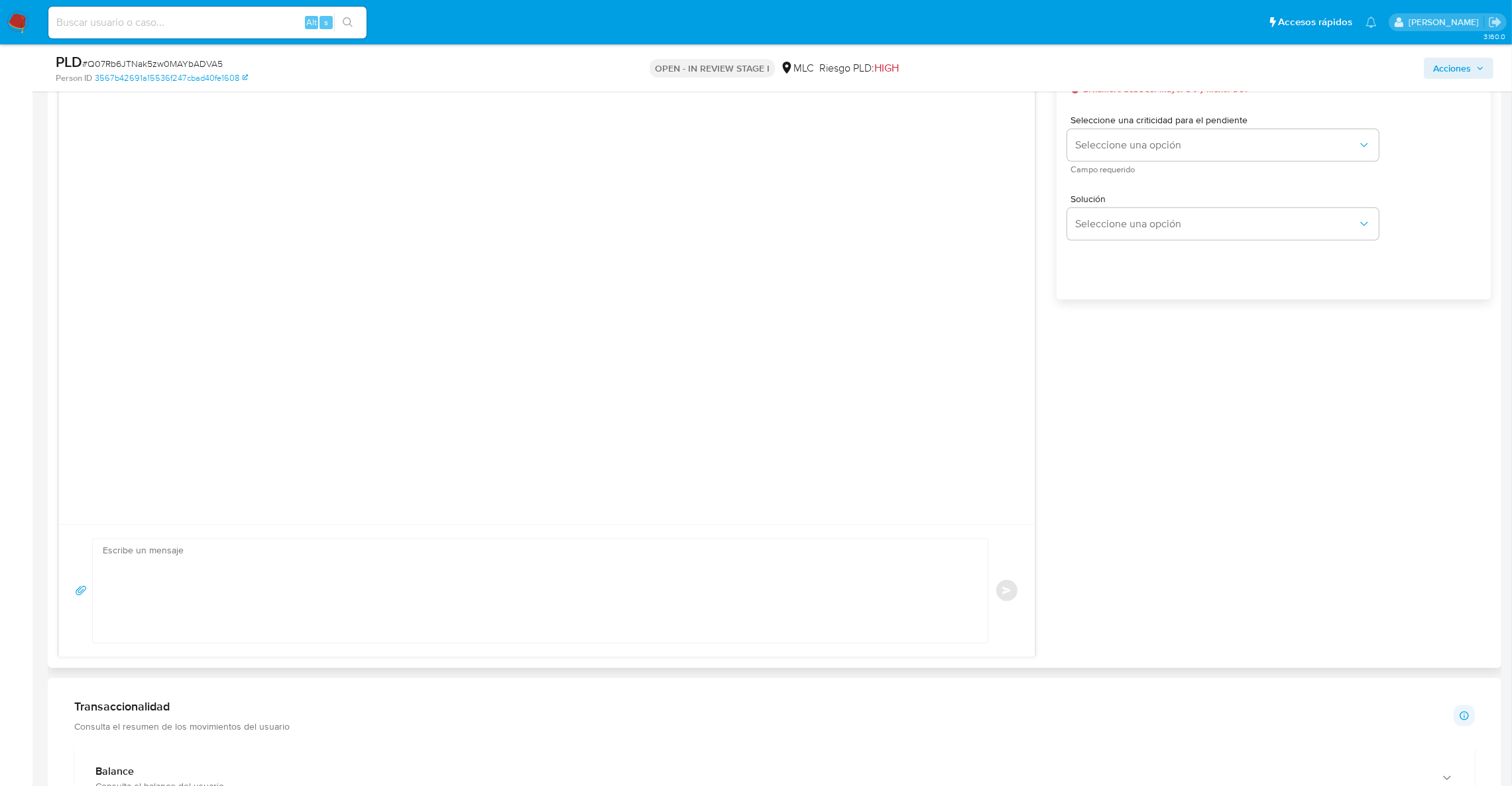
click at [381, 565] on textarea at bounding box center [537, 590] width 869 height 104
paste textarea "Hola XXX, Te contactamos desde el Equipo de Mercado Pago para verificar tus dat…"
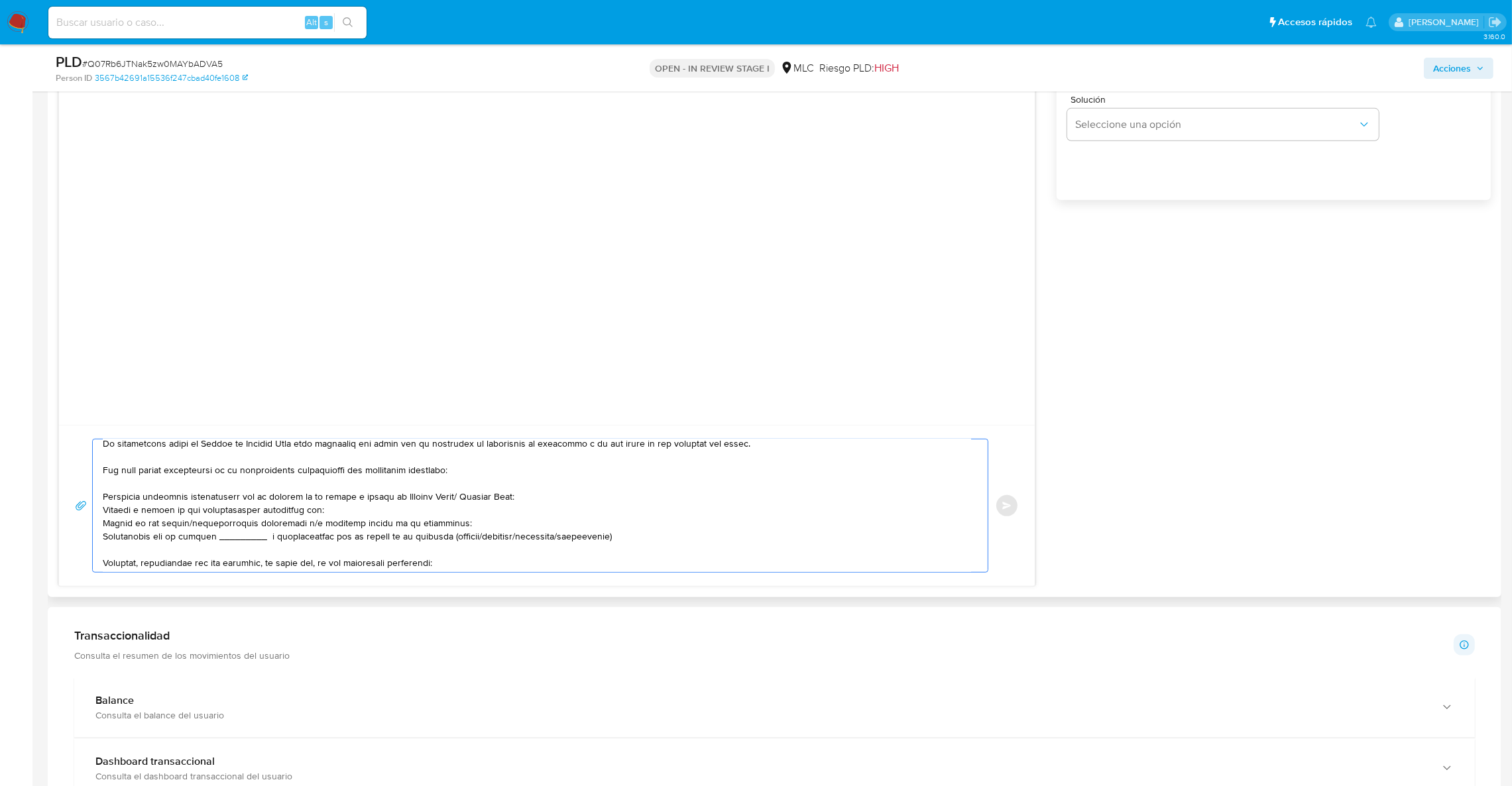
scroll to position [0, 0]
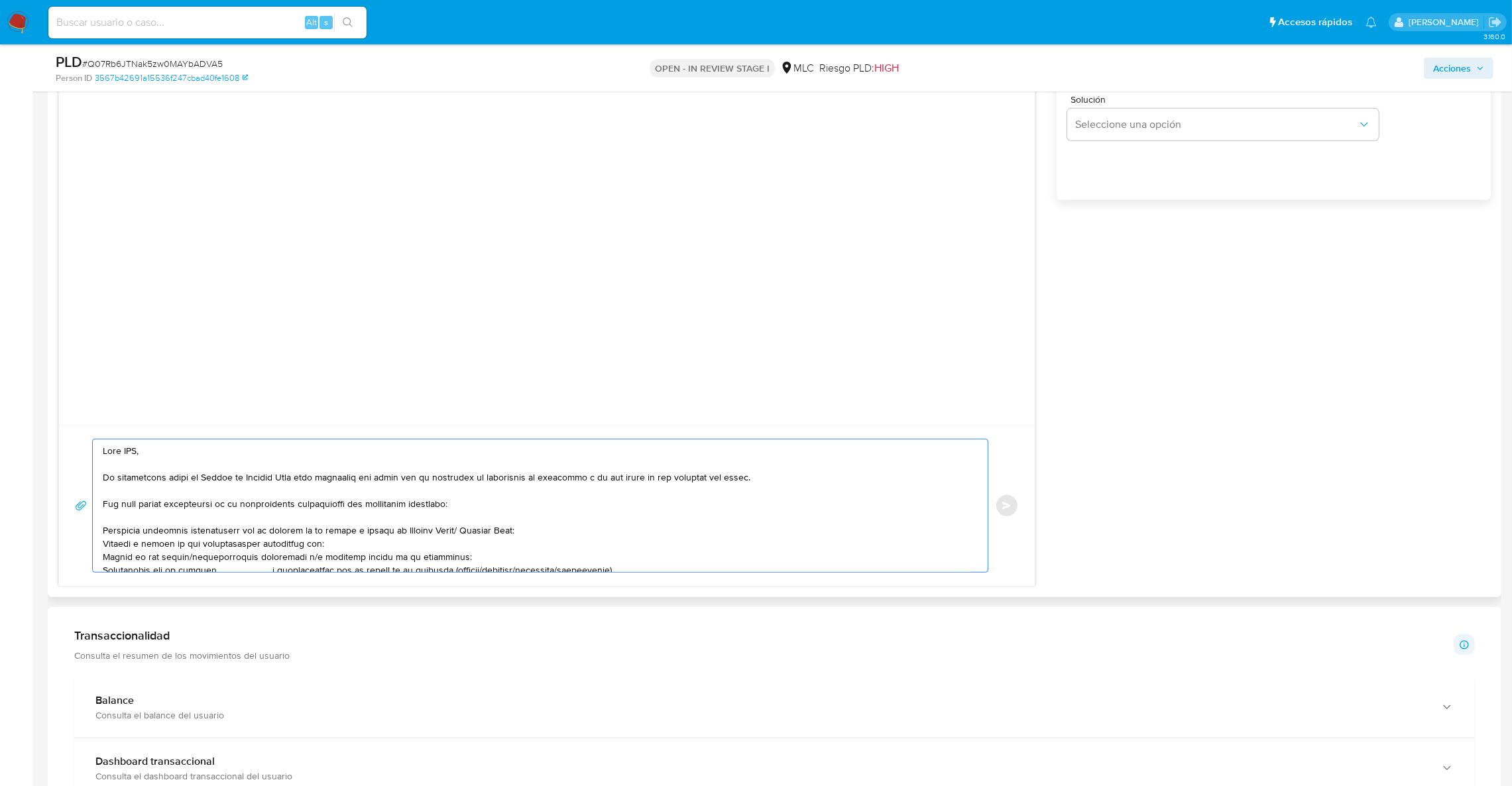
click at [138, 453] on textarea at bounding box center [537, 505] width 869 height 133
click at [313, 545] on textarea at bounding box center [537, 505] width 869 height 133
click at [309, 552] on textarea at bounding box center [537, 505] width 869 height 133
click at [316, 552] on textarea at bounding box center [537, 505] width 869 height 133
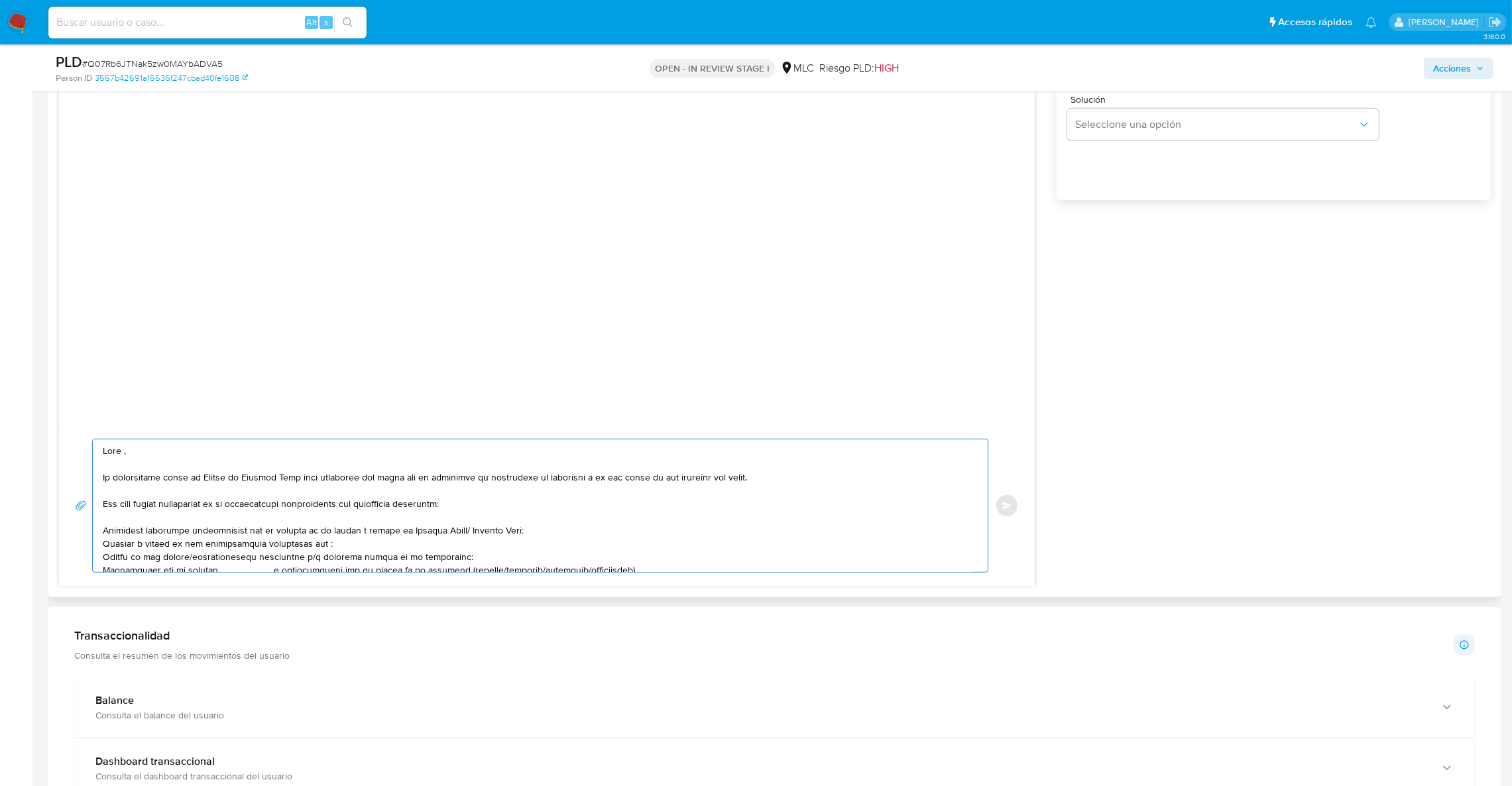
paste textarea "XIMENA ROQUE QUISPE"
click at [322, 548] on textarea at bounding box center [537, 505] width 869 height 133
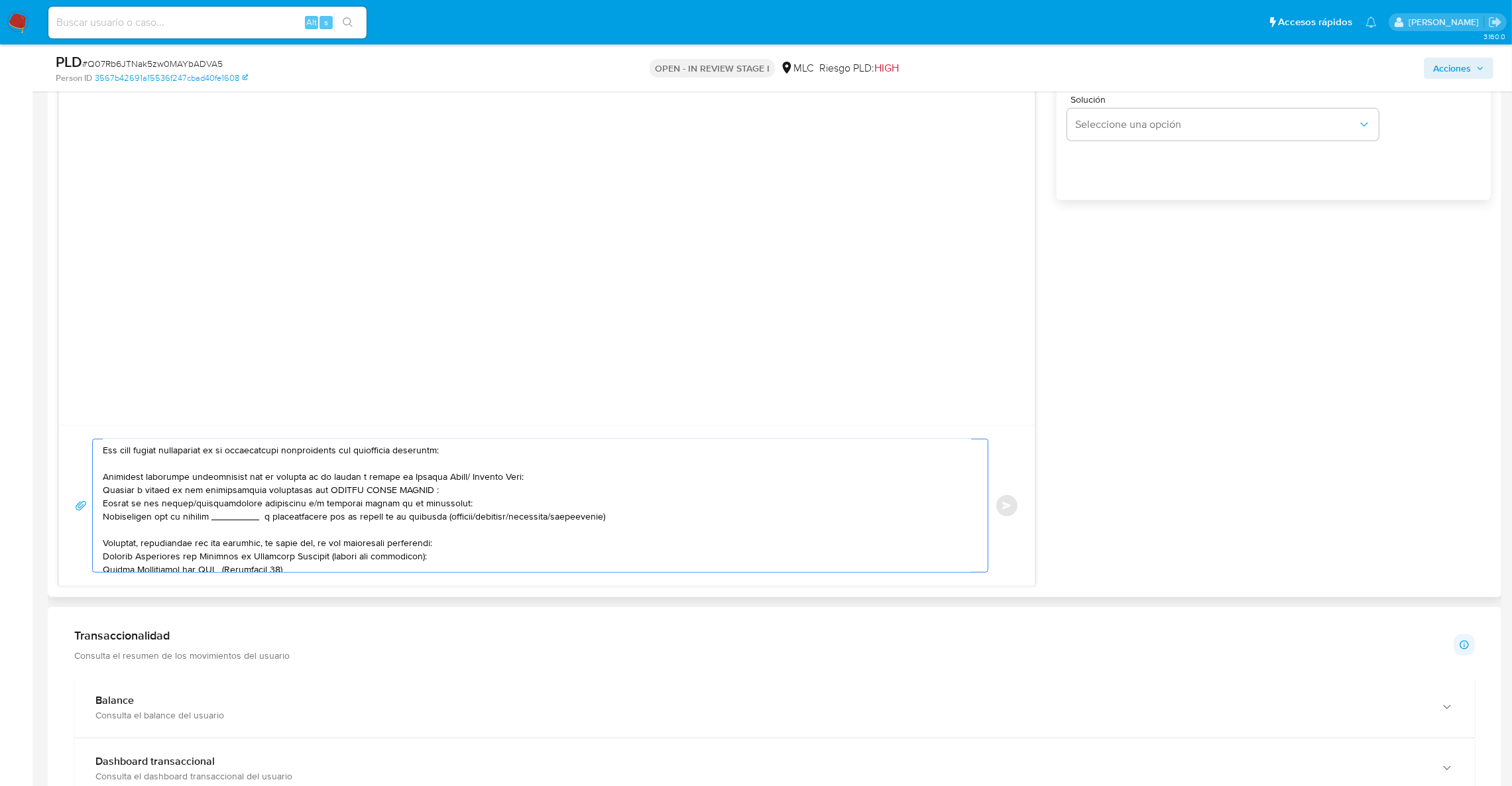
scroll to position [99, 0]
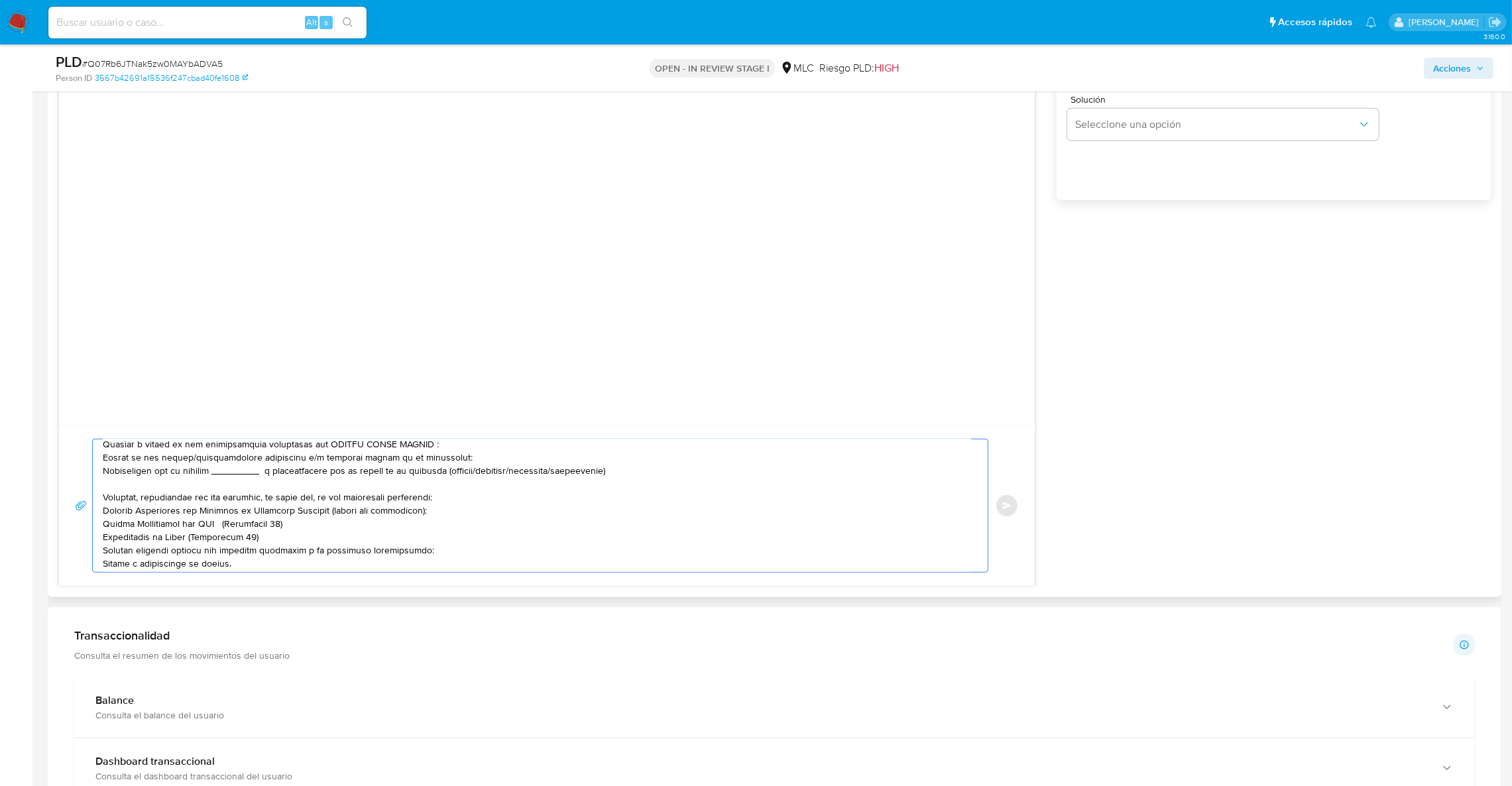
click at [266, 478] on textarea at bounding box center [537, 505] width 869 height 133
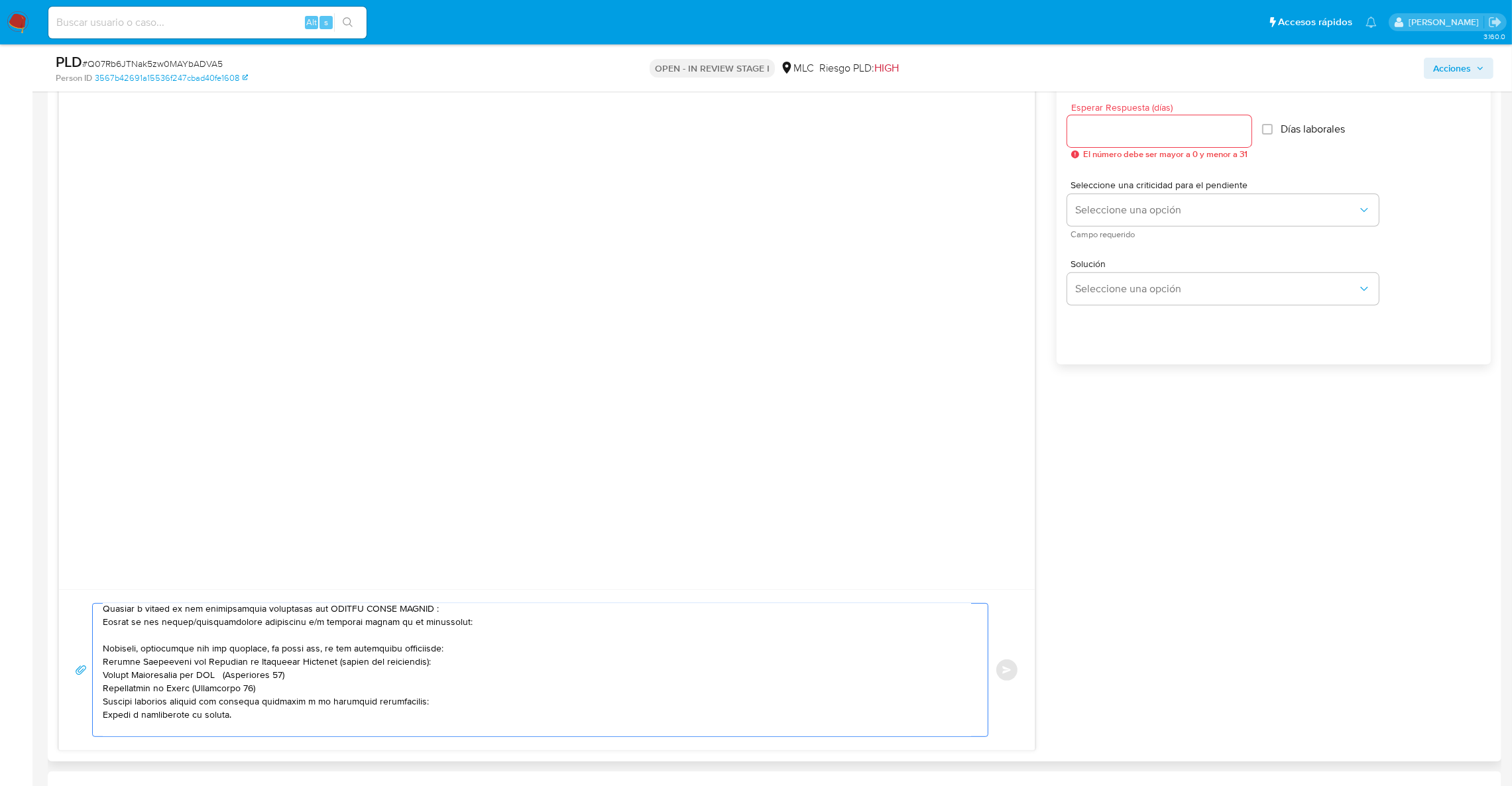
scroll to position [701, 0]
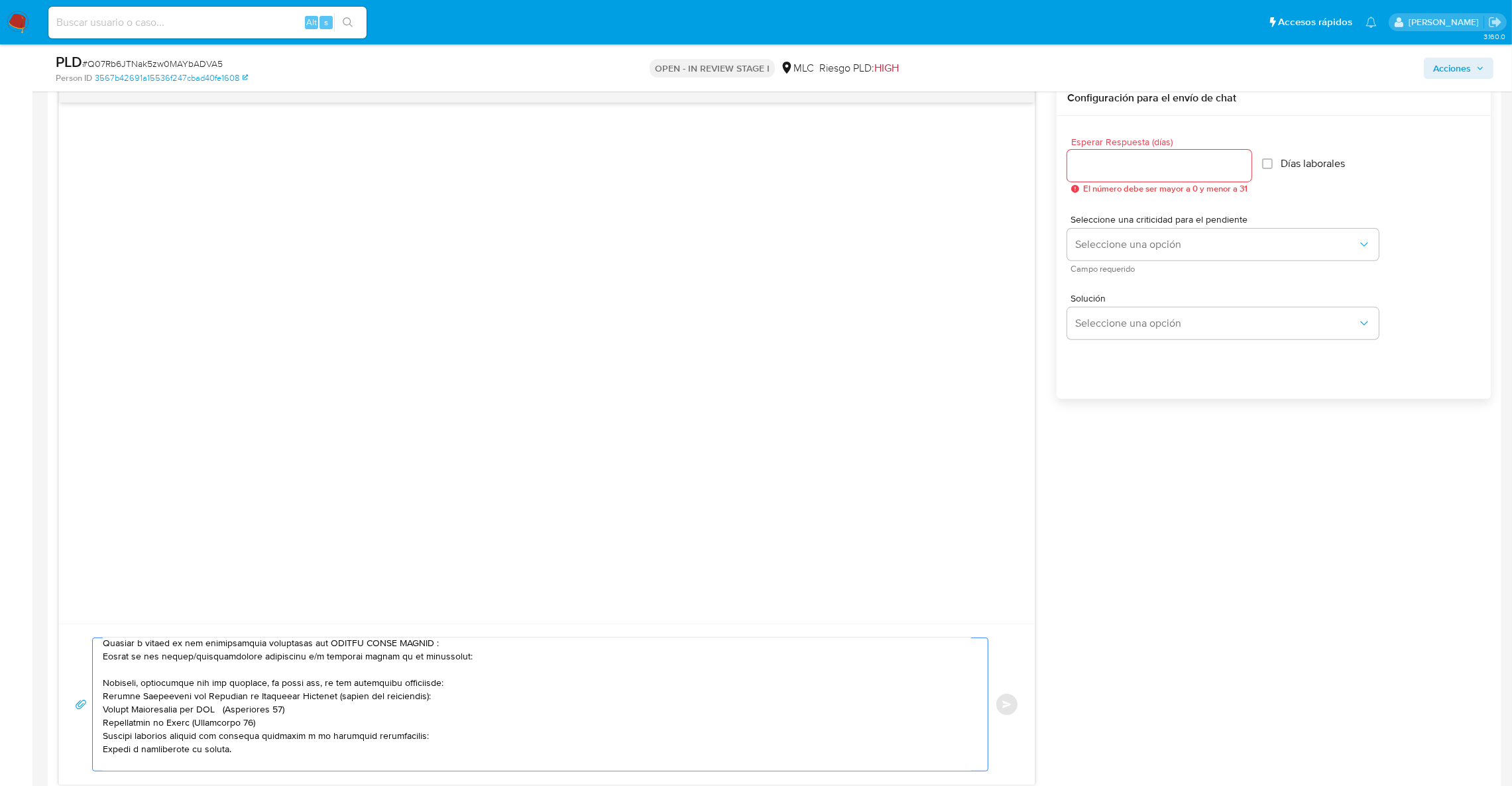
type textarea "Hola , Te contactamos desde el Equipo de Mercado Pago para verificar tus datos …"
click at [1174, 166] on input "Esperar Respuesta (días)" at bounding box center [1160, 166] width 184 height 17
type input "3"
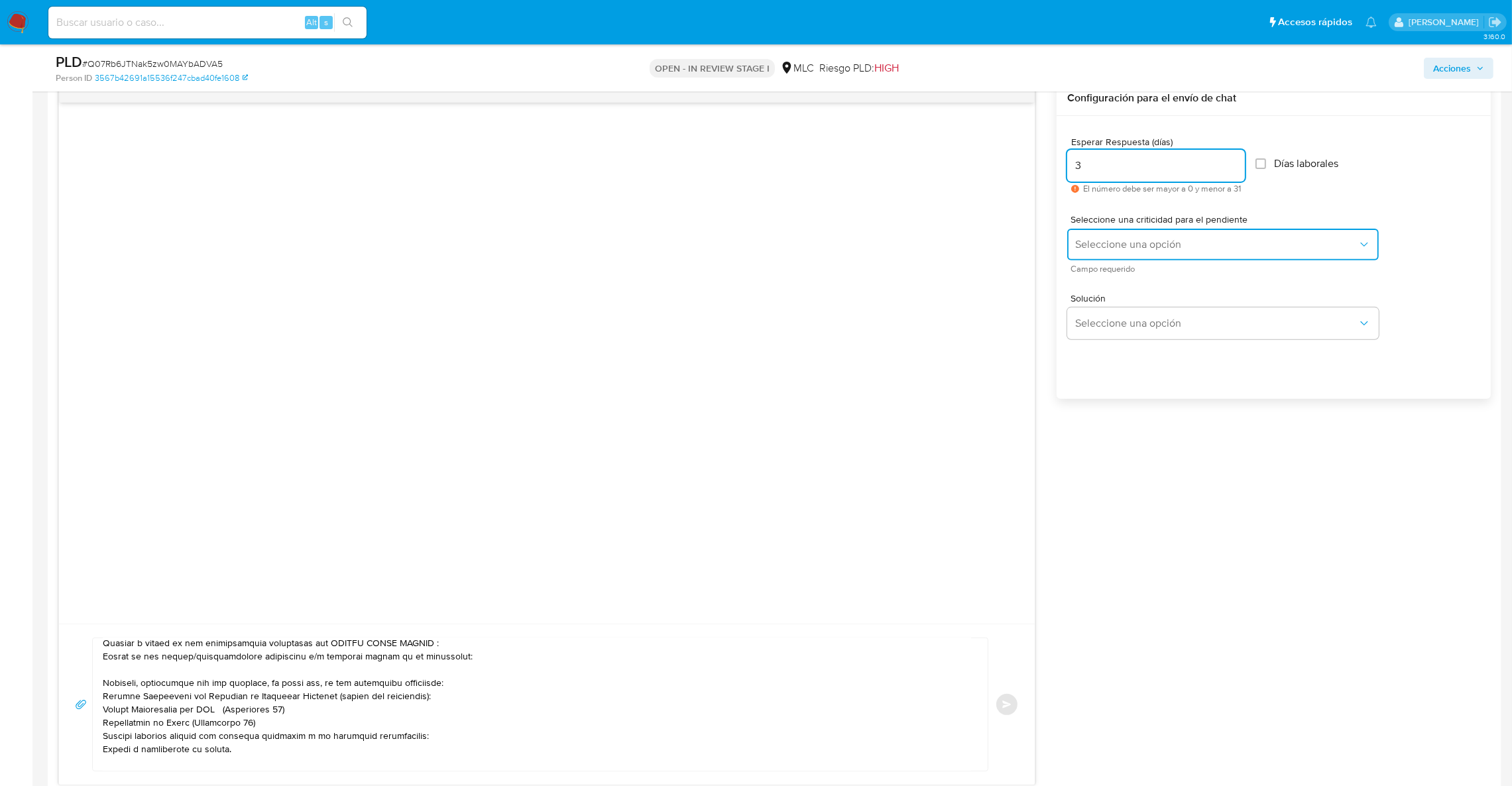
click at [1244, 232] on button "Seleccione una opción" at bounding box center [1223, 245] width 312 height 32
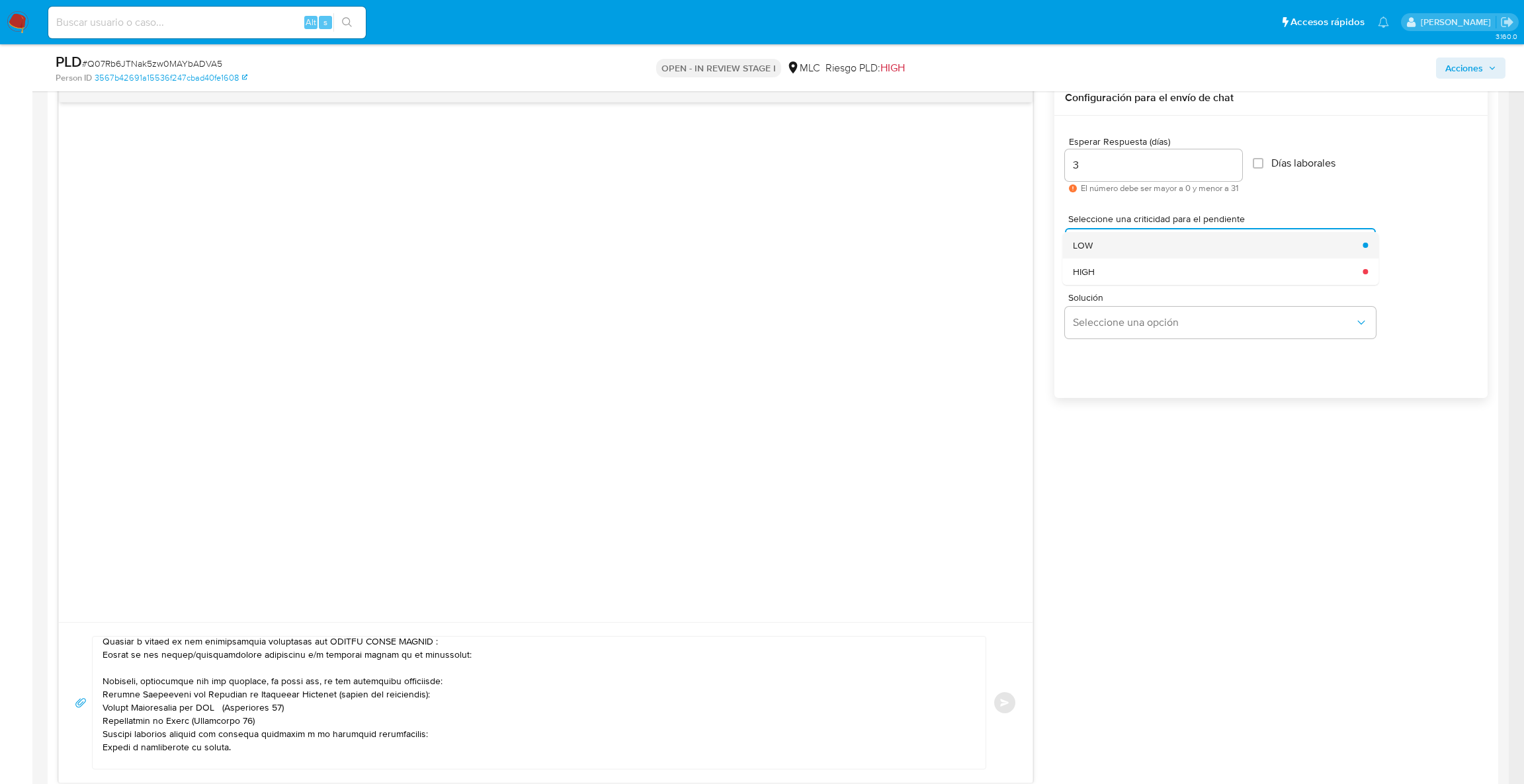
click at [1135, 253] on div "LOW" at bounding box center [1213, 245] width 281 height 26
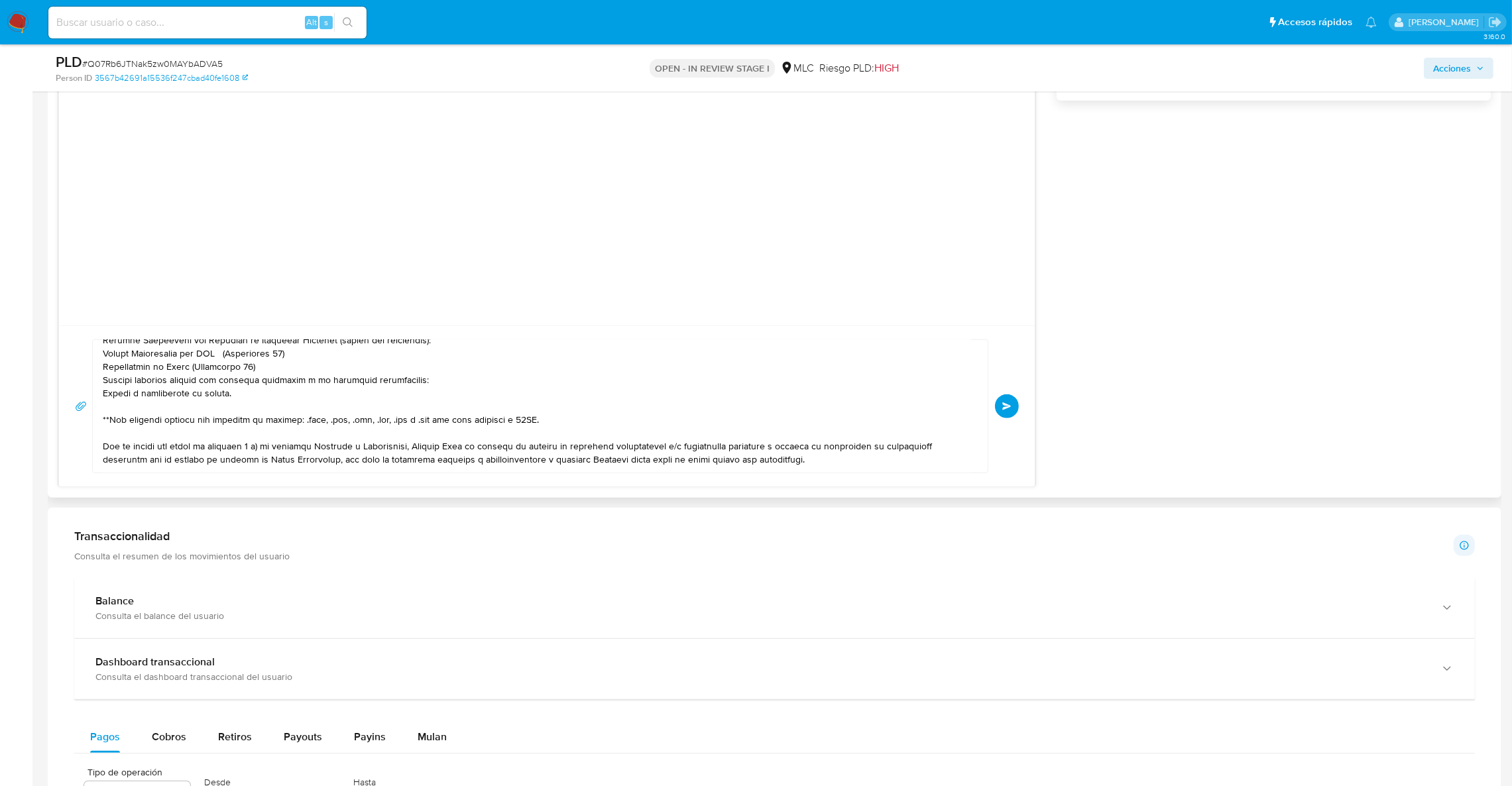
scroll to position [0, 0]
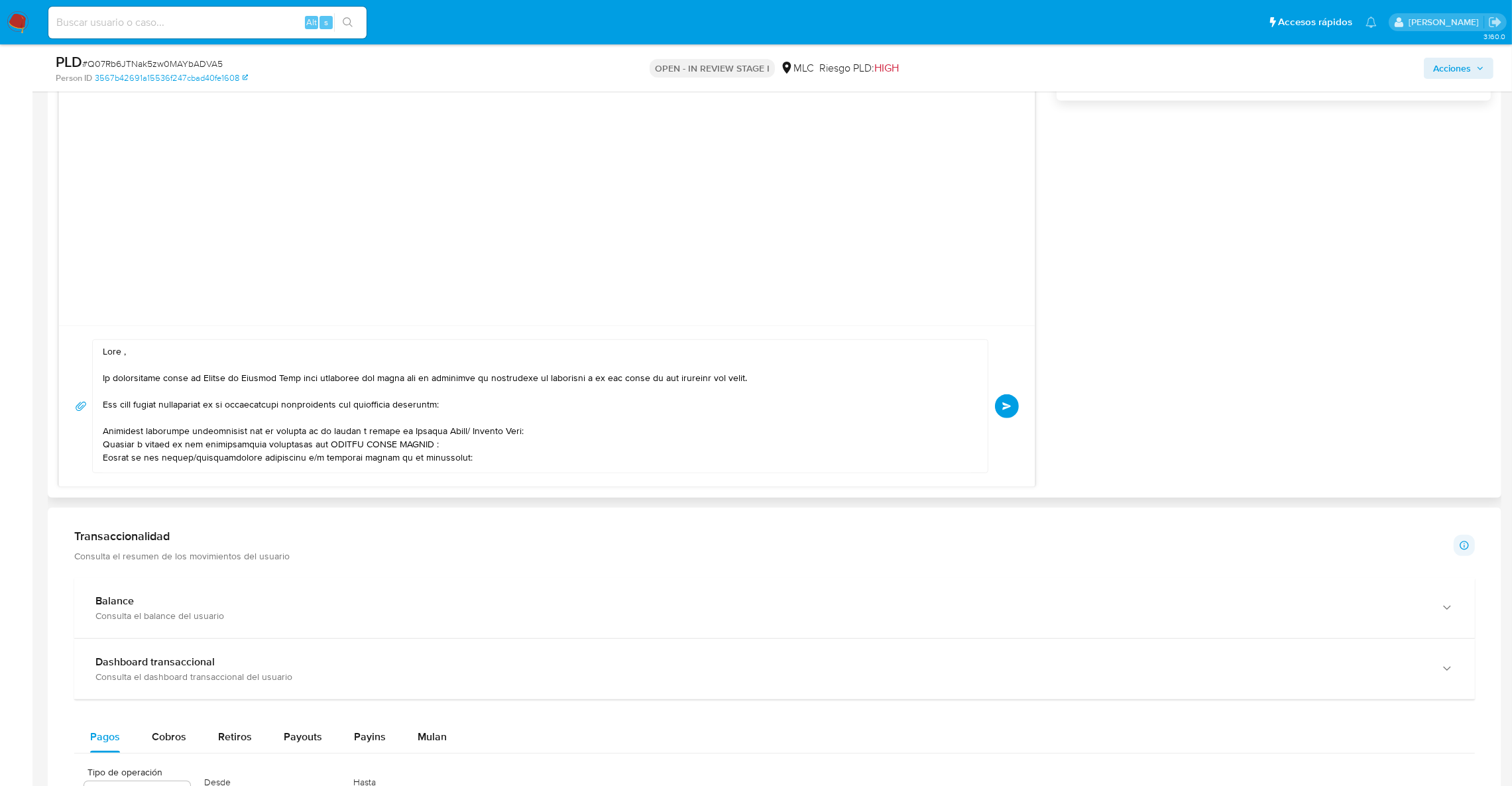
click at [120, 358] on textarea at bounding box center [537, 406] width 869 height 133
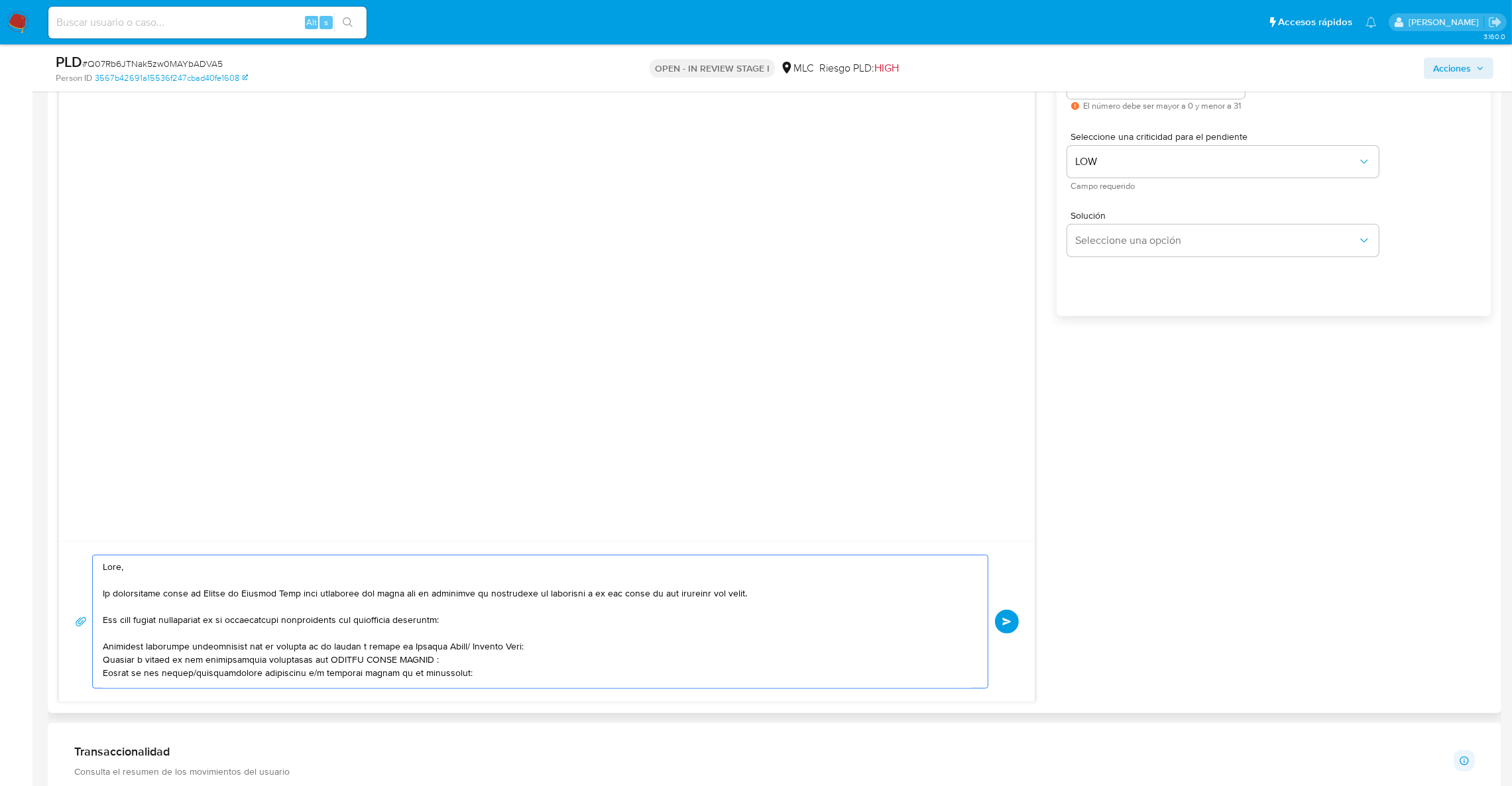
scroll to position [900, 0]
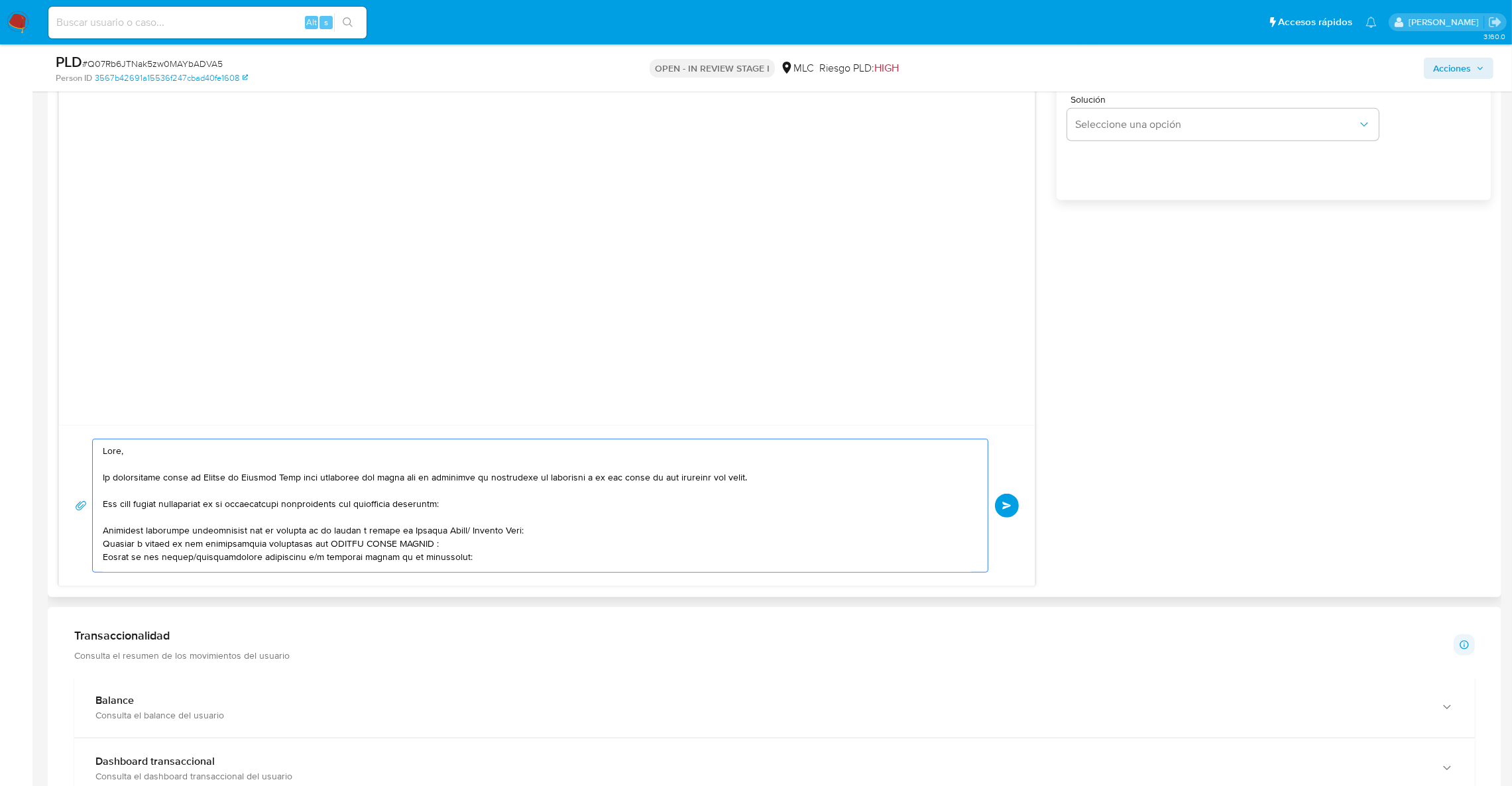
type textarea "Hola, Te contactamos desde el Equipo de Mercado Pago para verificar tus datos c…"
click at [993, 506] on div "Enviar" at bounding box center [547, 505] width 944 height 134
click at [998, 507] on button "Enviar" at bounding box center [1007, 505] width 24 height 24
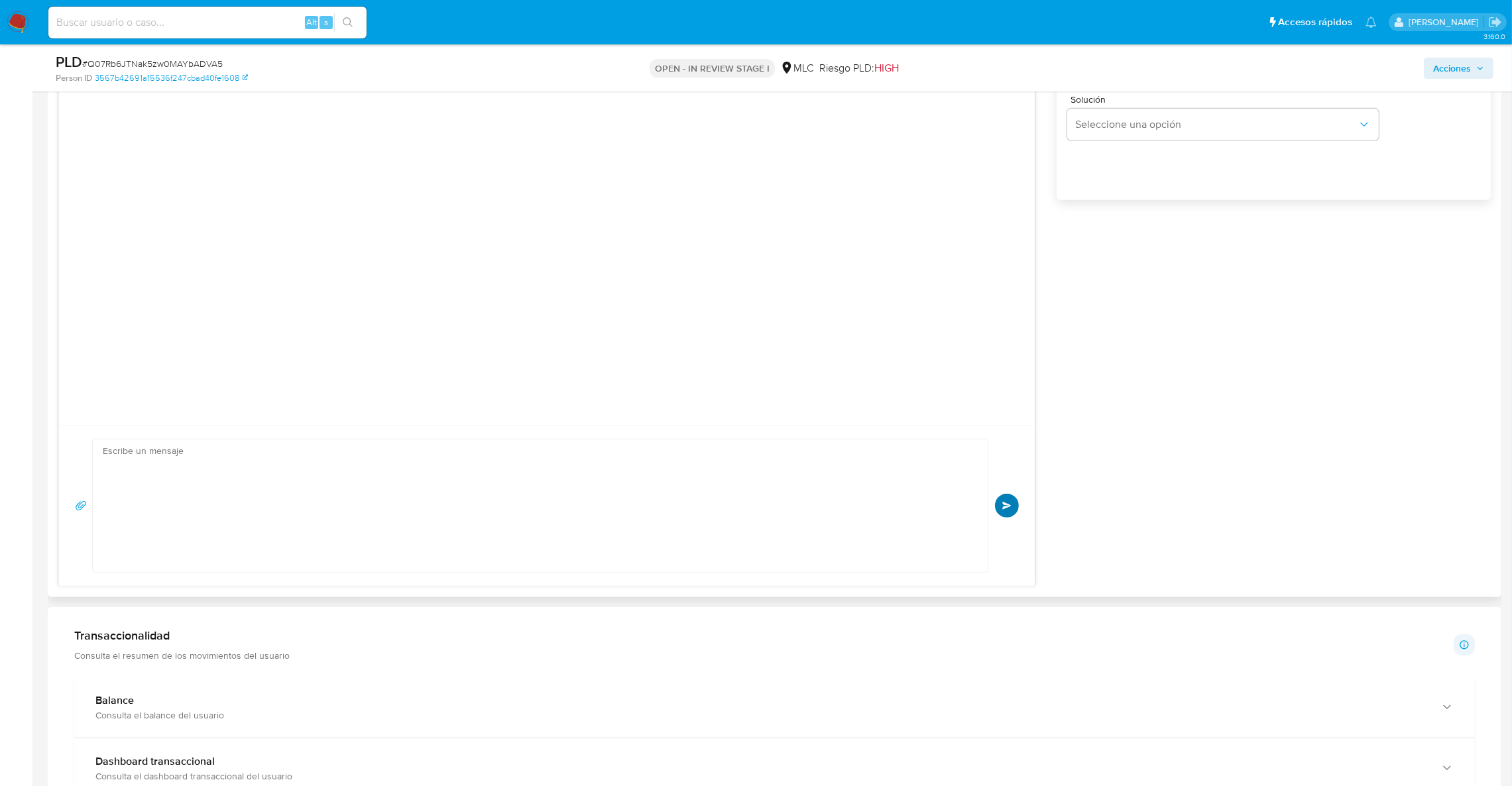
scroll to position [85, 0]
click at [1006, 509] on div "Enviar" at bounding box center [547, 505] width 944 height 134
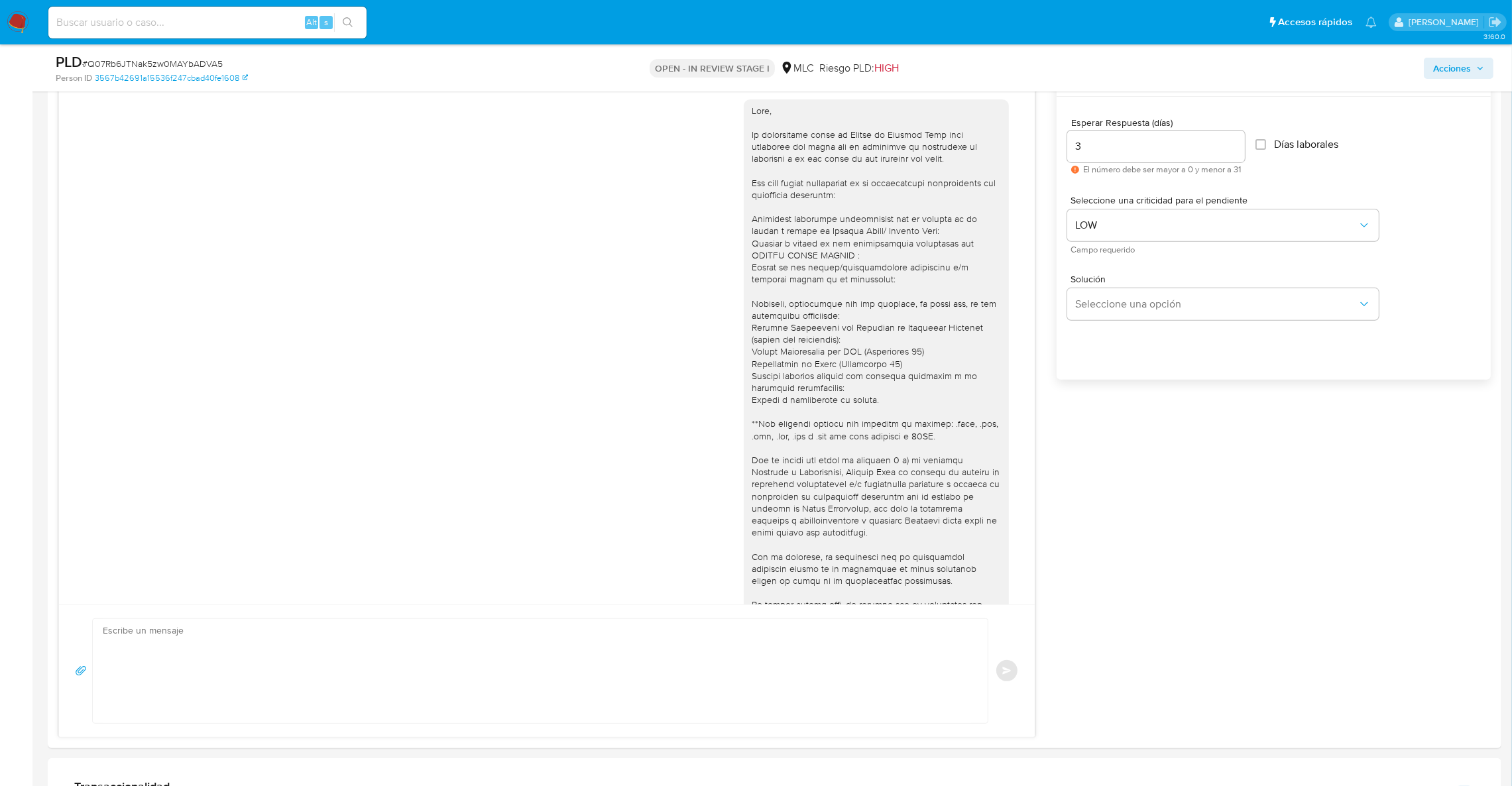
scroll to position [602, 0]
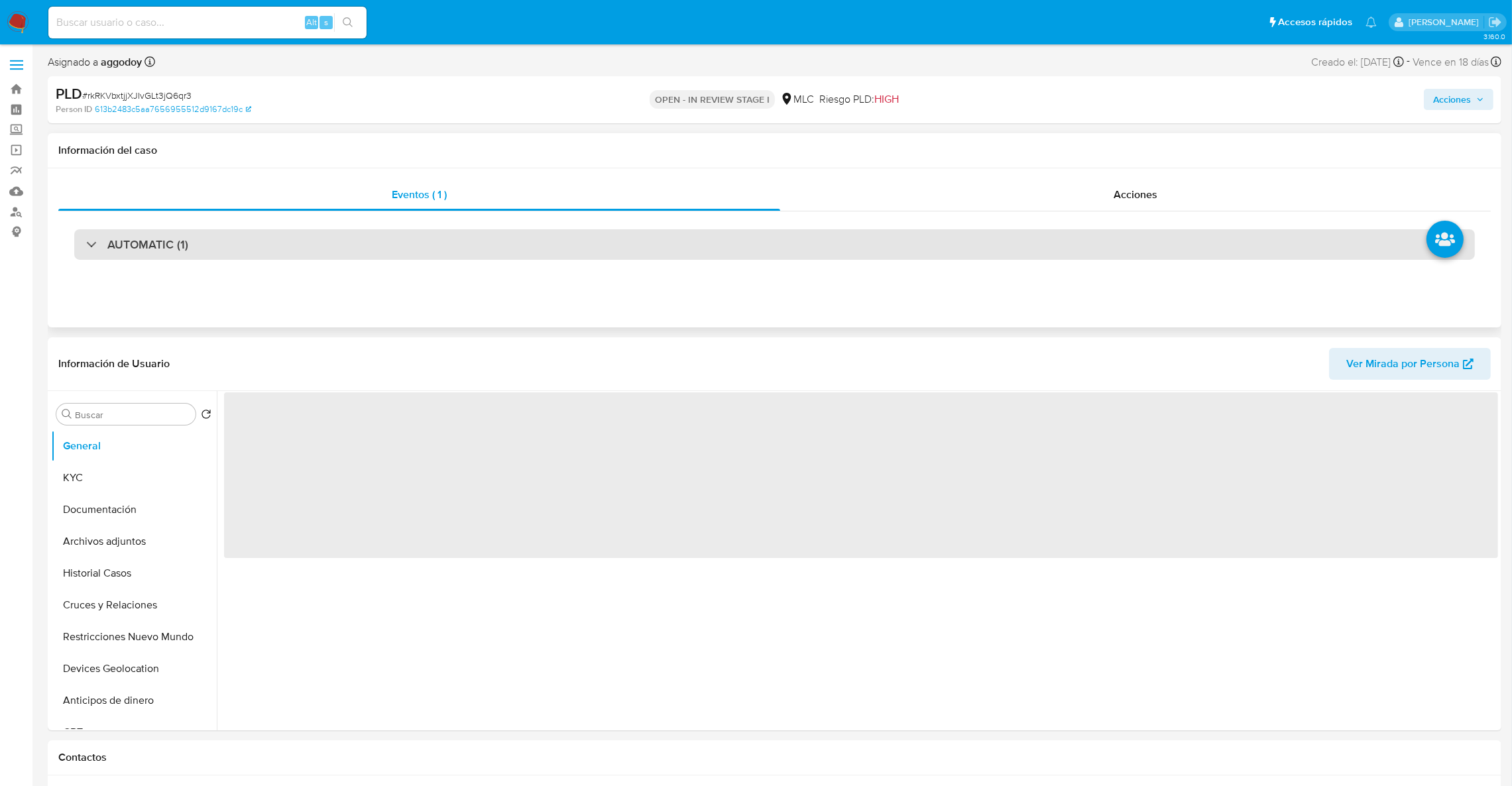
select select "10"
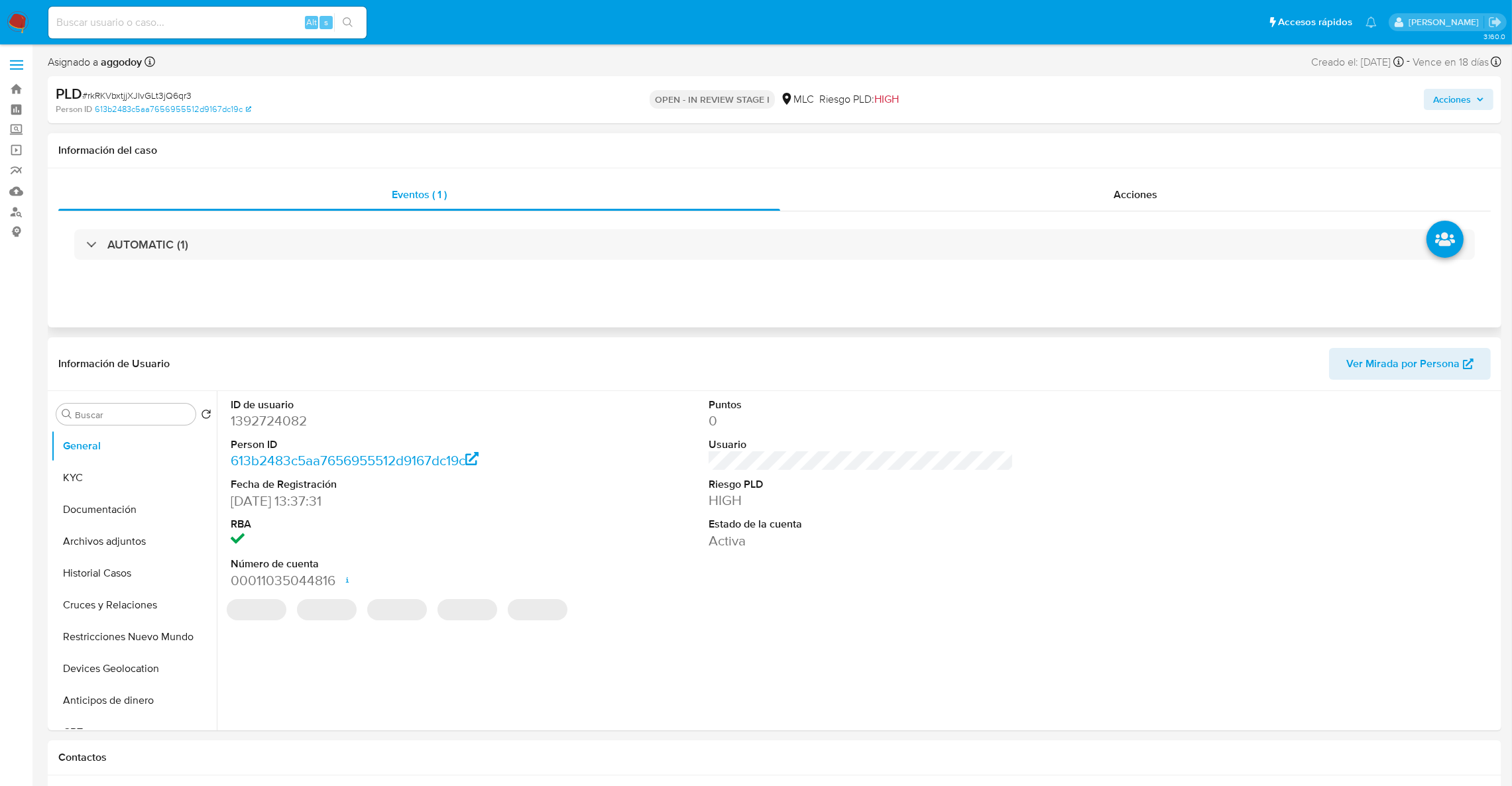
click at [876, 269] on div "AUTOMATIC (1)" at bounding box center [774, 244] width 1433 height 66
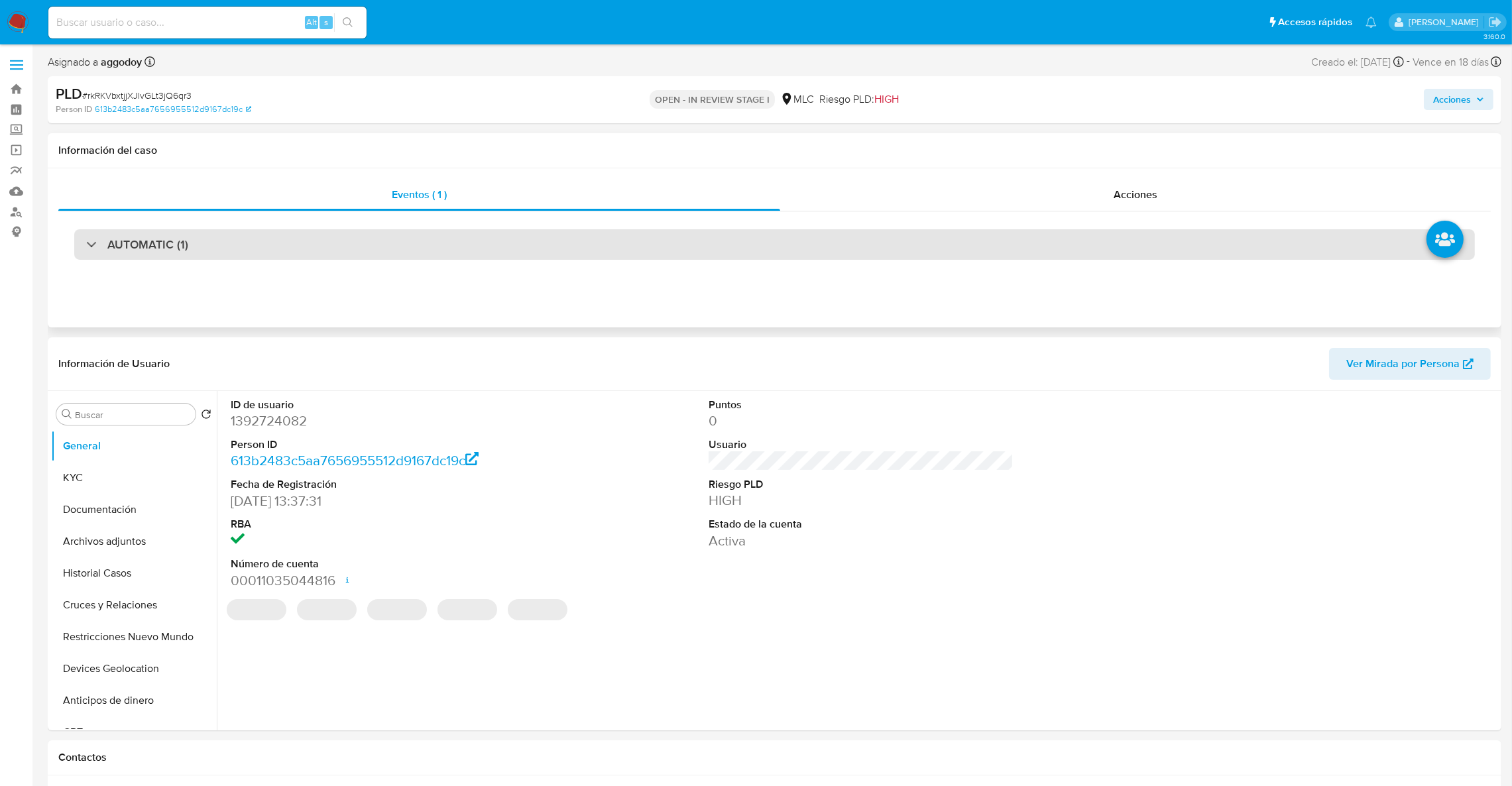
click at [857, 254] on div "AUTOMATIC (1)" at bounding box center [774, 245] width 1401 height 30
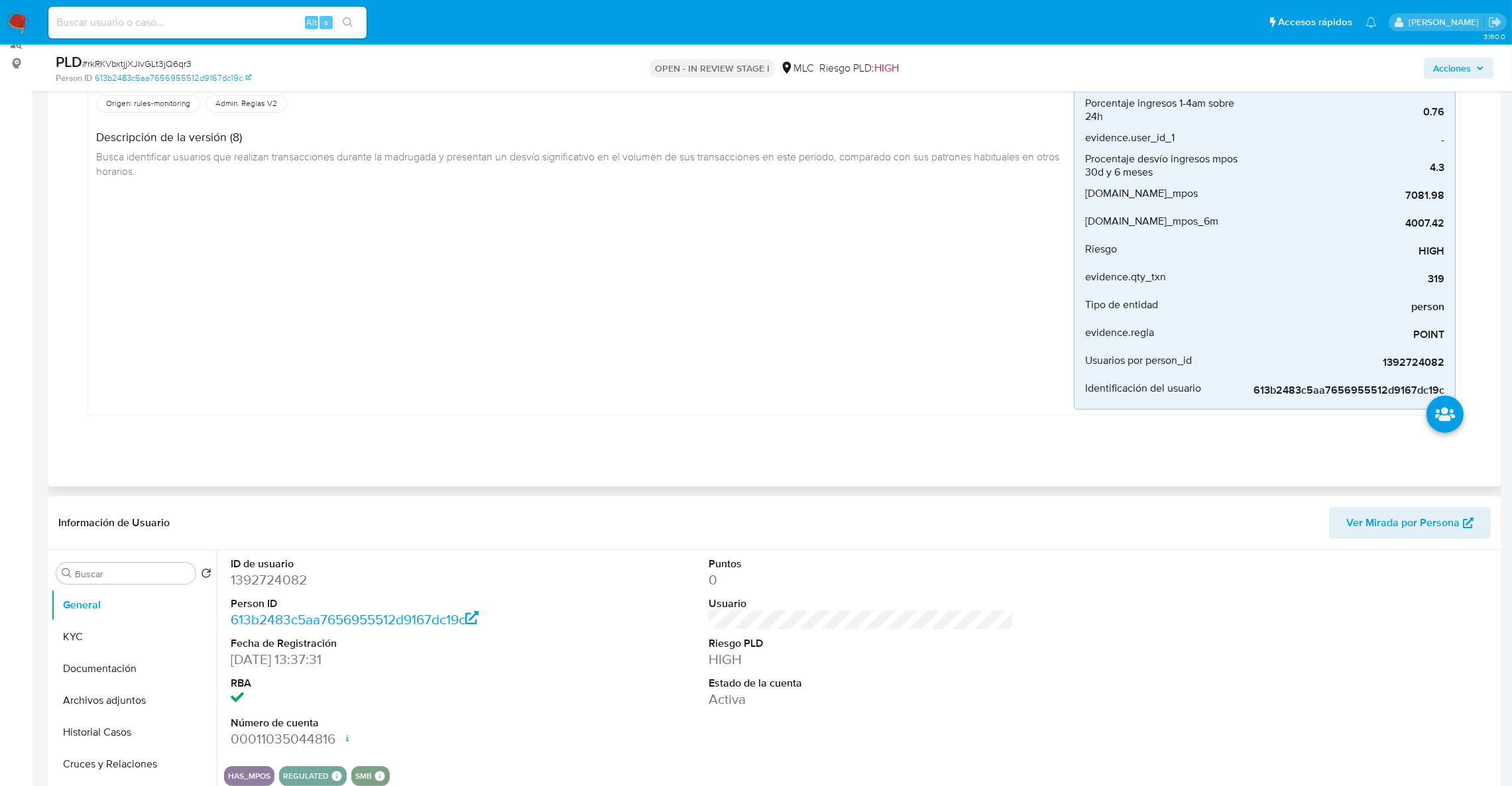
scroll to position [199, 0]
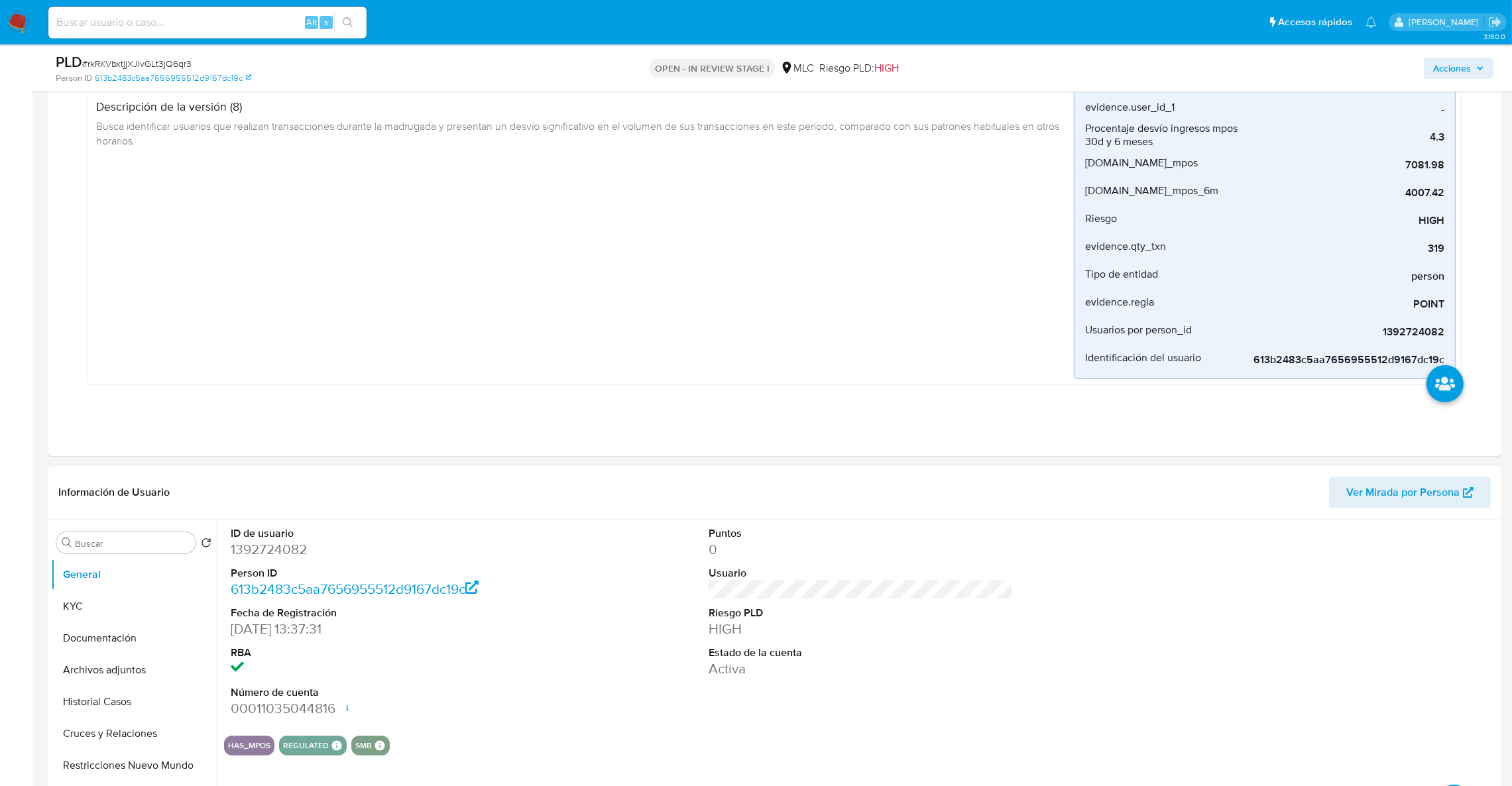
click at [256, 558] on dd "1392724082" at bounding box center [383, 549] width 305 height 18
copy dd "1392724082"
click at [102, 700] on button "Historial Casos" at bounding box center [128, 702] width 155 height 32
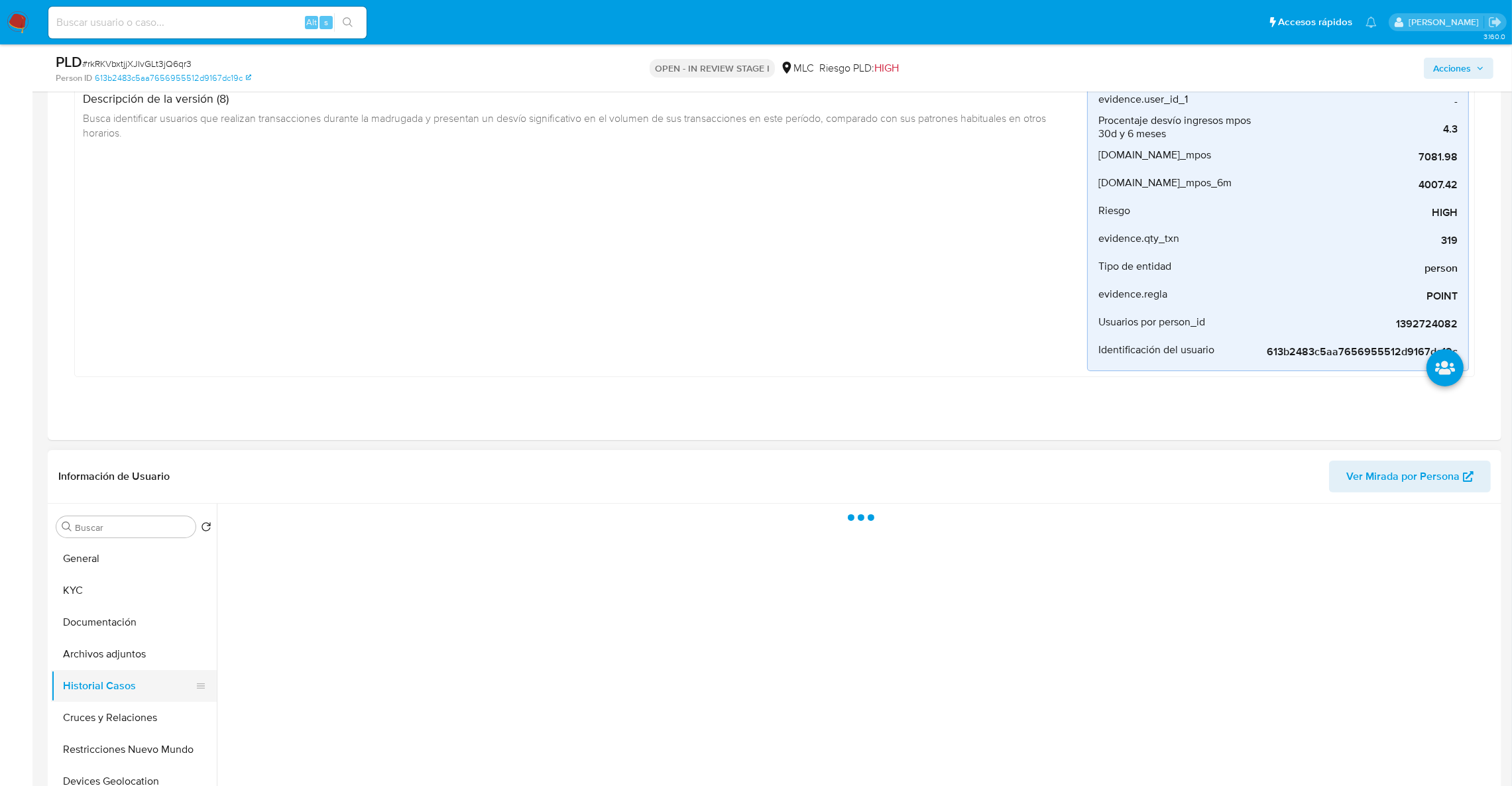
click at [90, 673] on button "Historial Casos" at bounding box center [128, 686] width 155 height 32
click at [90, 655] on button "Archivos adjuntos" at bounding box center [128, 654] width 155 height 32
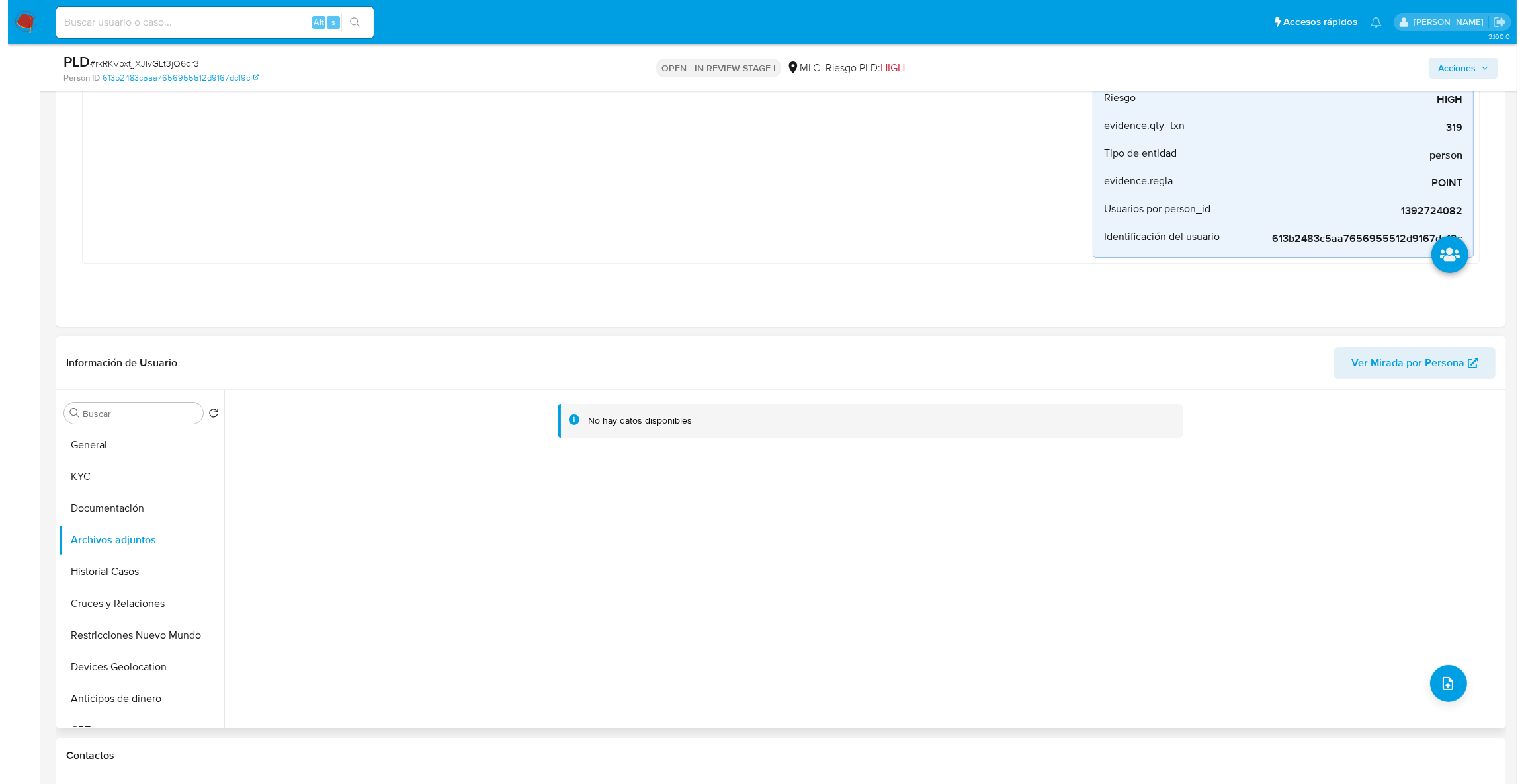
scroll to position [396, 0]
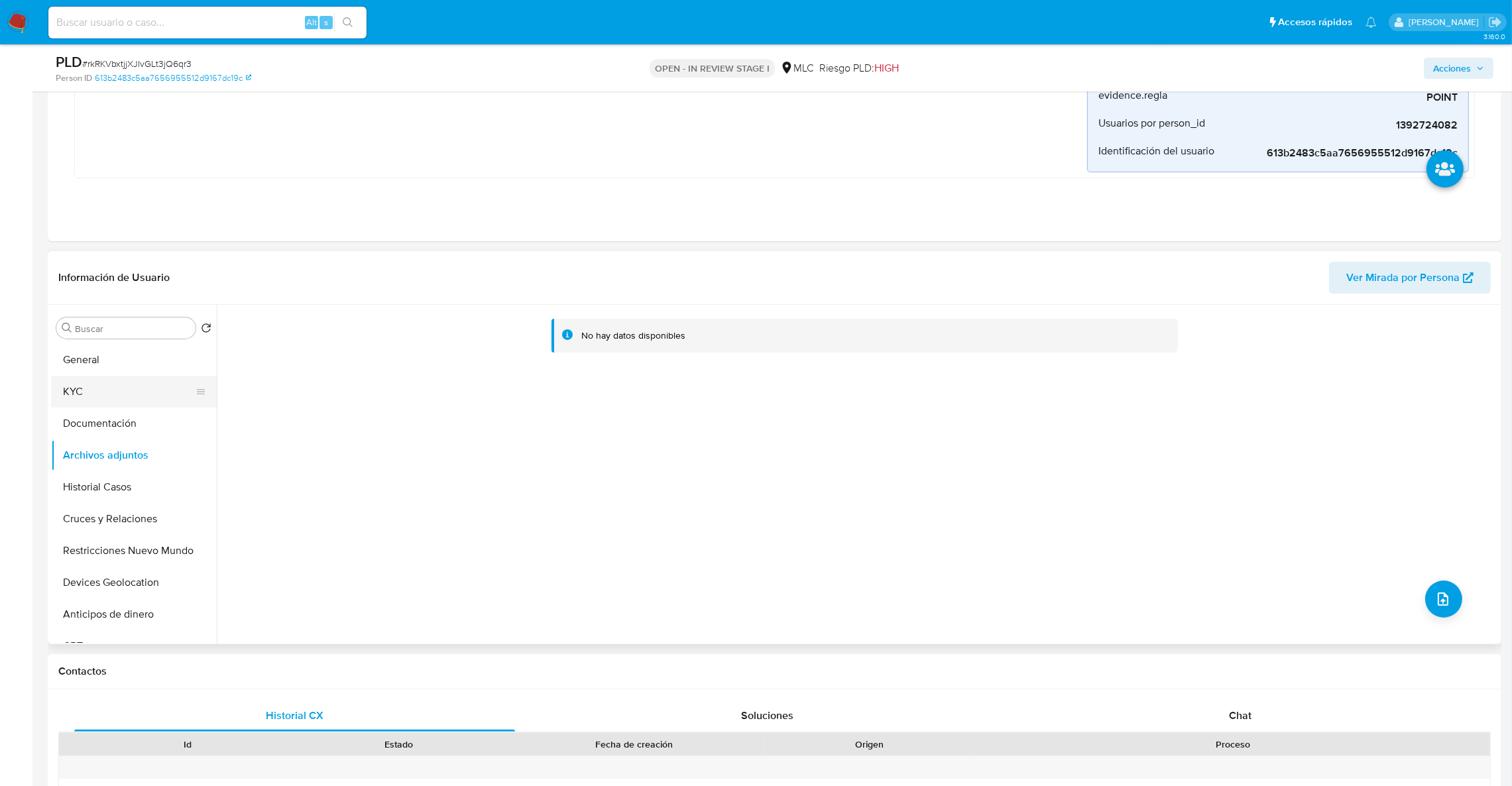
drag, startPoint x: 130, startPoint y: 362, endPoint x: 130, endPoint y: 379, distance: 17.0
click at [130, 362] on button "General" at bounding box center [134, 360] width 166 height 32
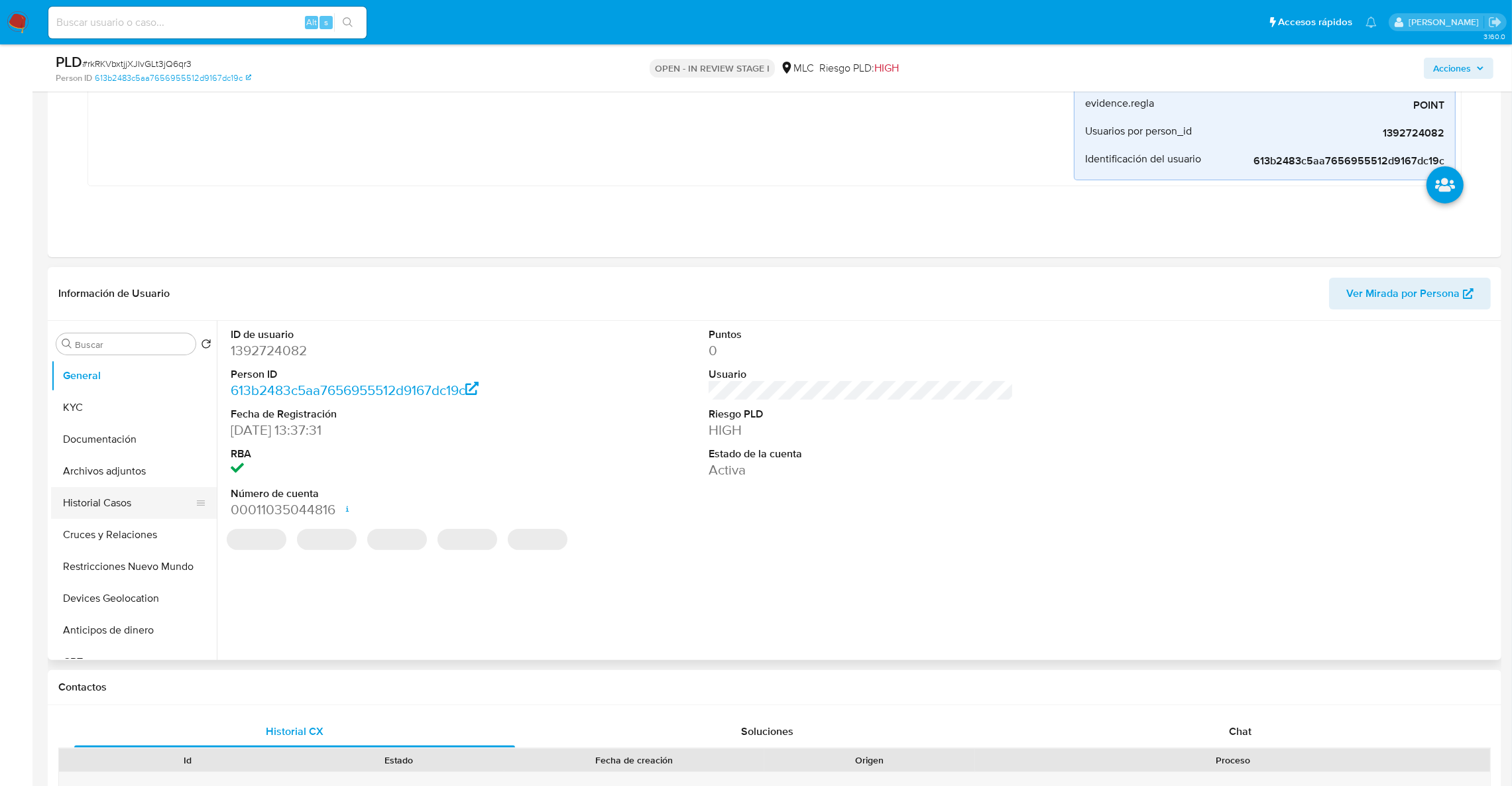
click at [132, 494] on button "Historial Casos" at bounding box center [128, 503] width 155 height 32
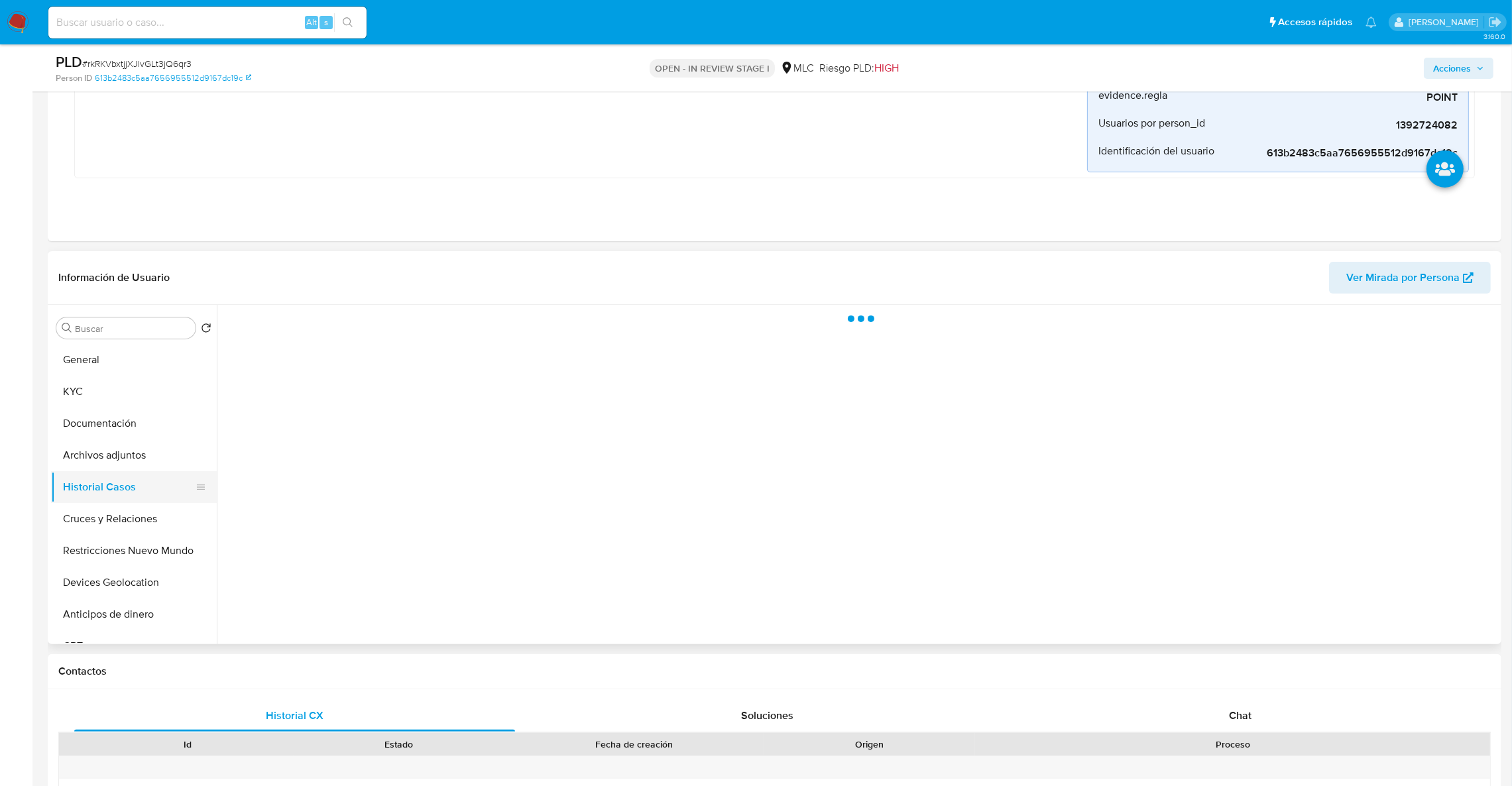
click at [125, 476] on button "Historial Casos" at bounding box center [128, 487] width 155 height 32
click at [122, 463] on button "Archivos adjuntos" at bounding box center [128, 455] width 155 height 32
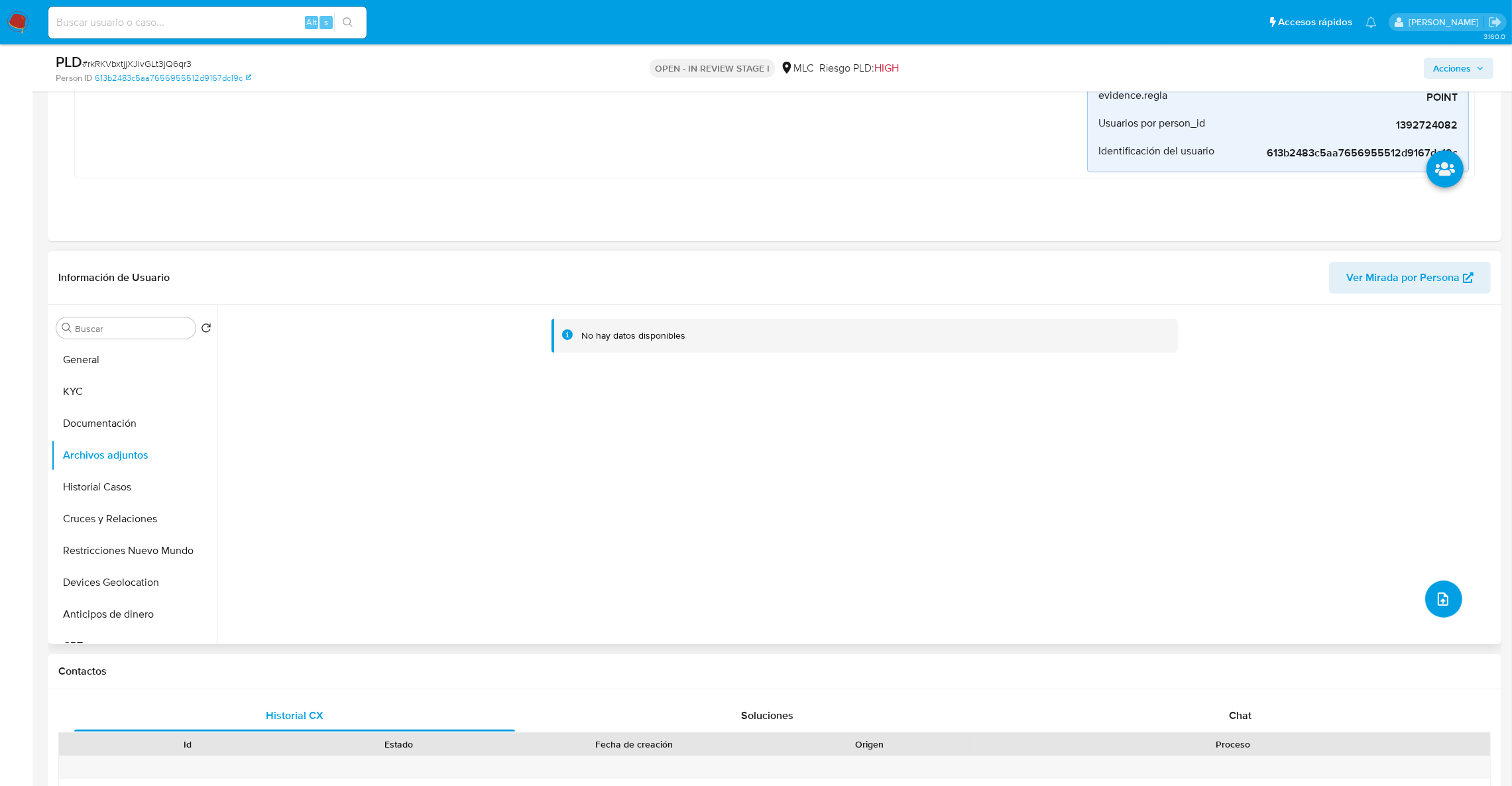
click at [1436, 593] on span "upload-file" at bounding box center [1444, 599] width 16 height 16
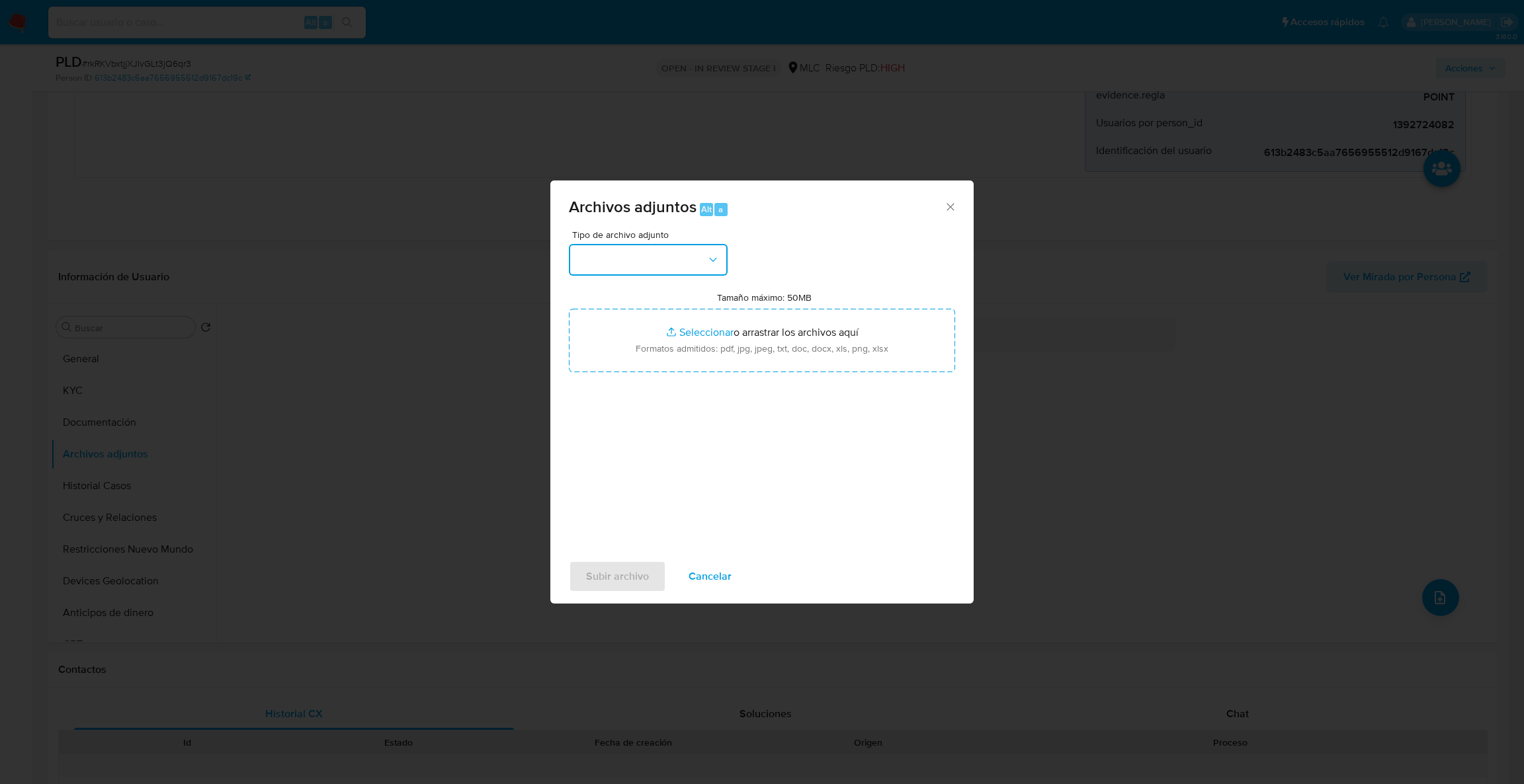
drag, startPoint x: 685, startPoint y: 268, endPoint x: 707, endPoint y: 273, distance: 22.6
click at [686, 268] on button "button" at bounding box center [648, 260] width 159 height 32
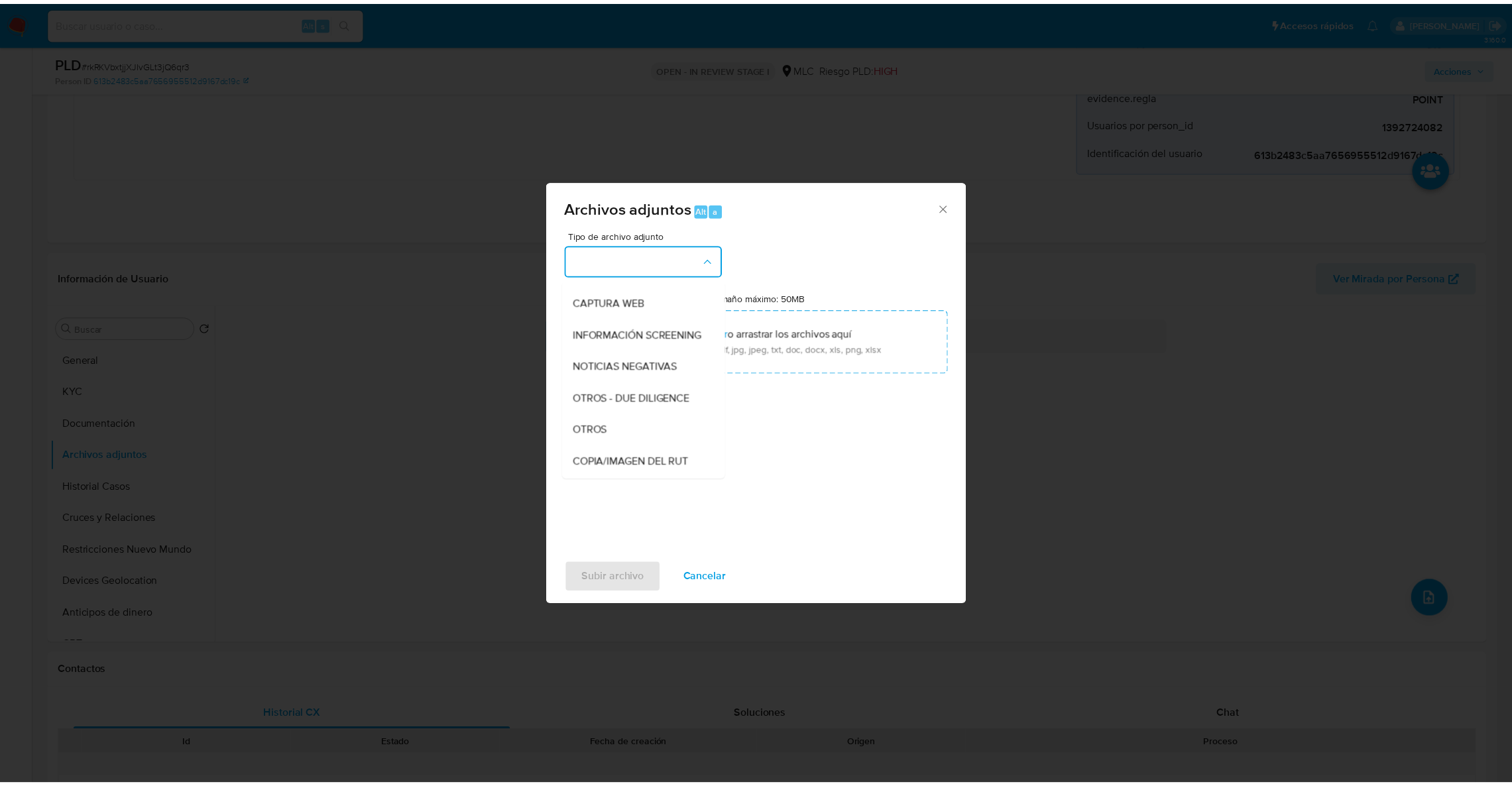
scroll to position [96, 0]
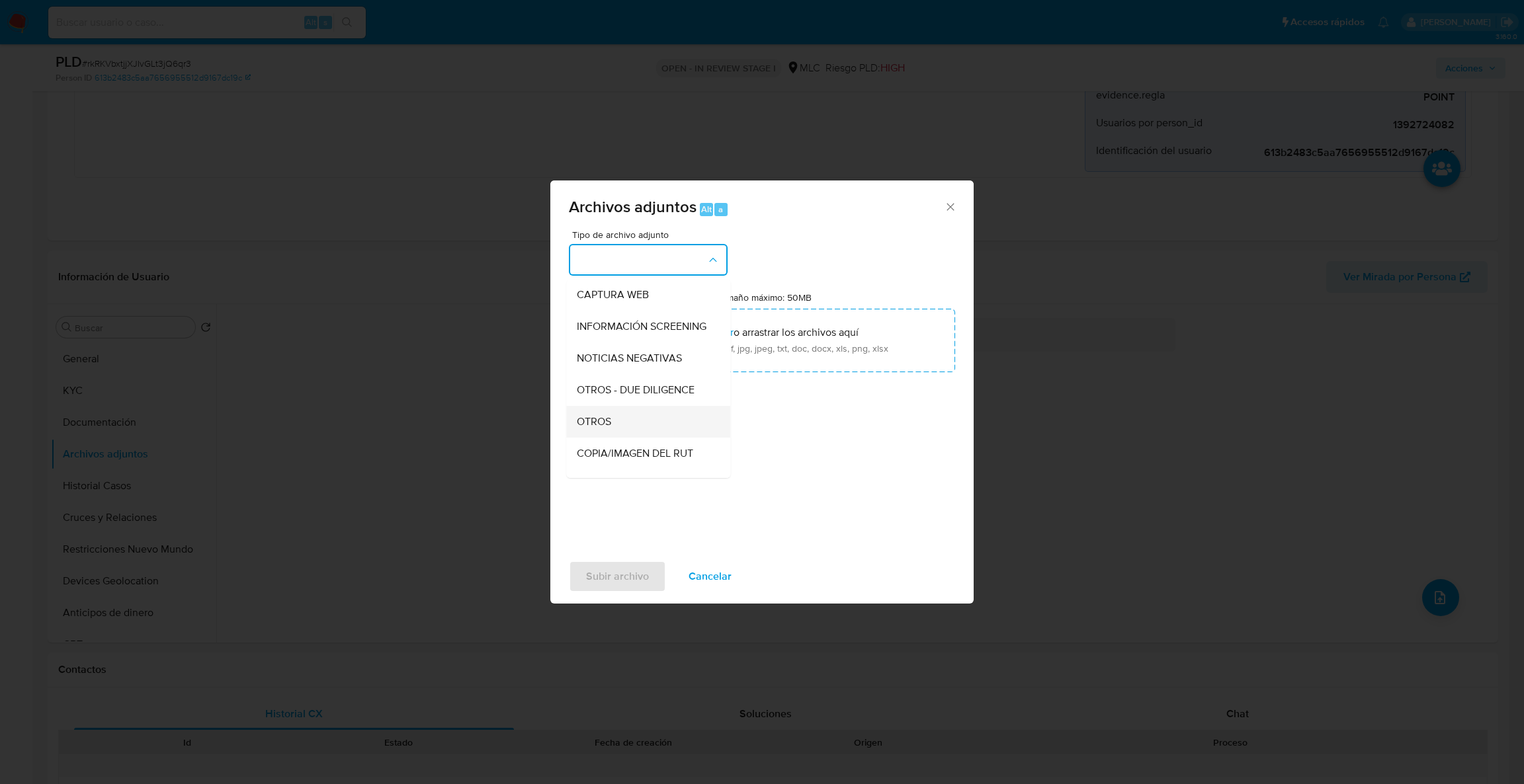
click at [662, 428] on div "OTROS" at bounding box center [644, 422] width 135 height 32
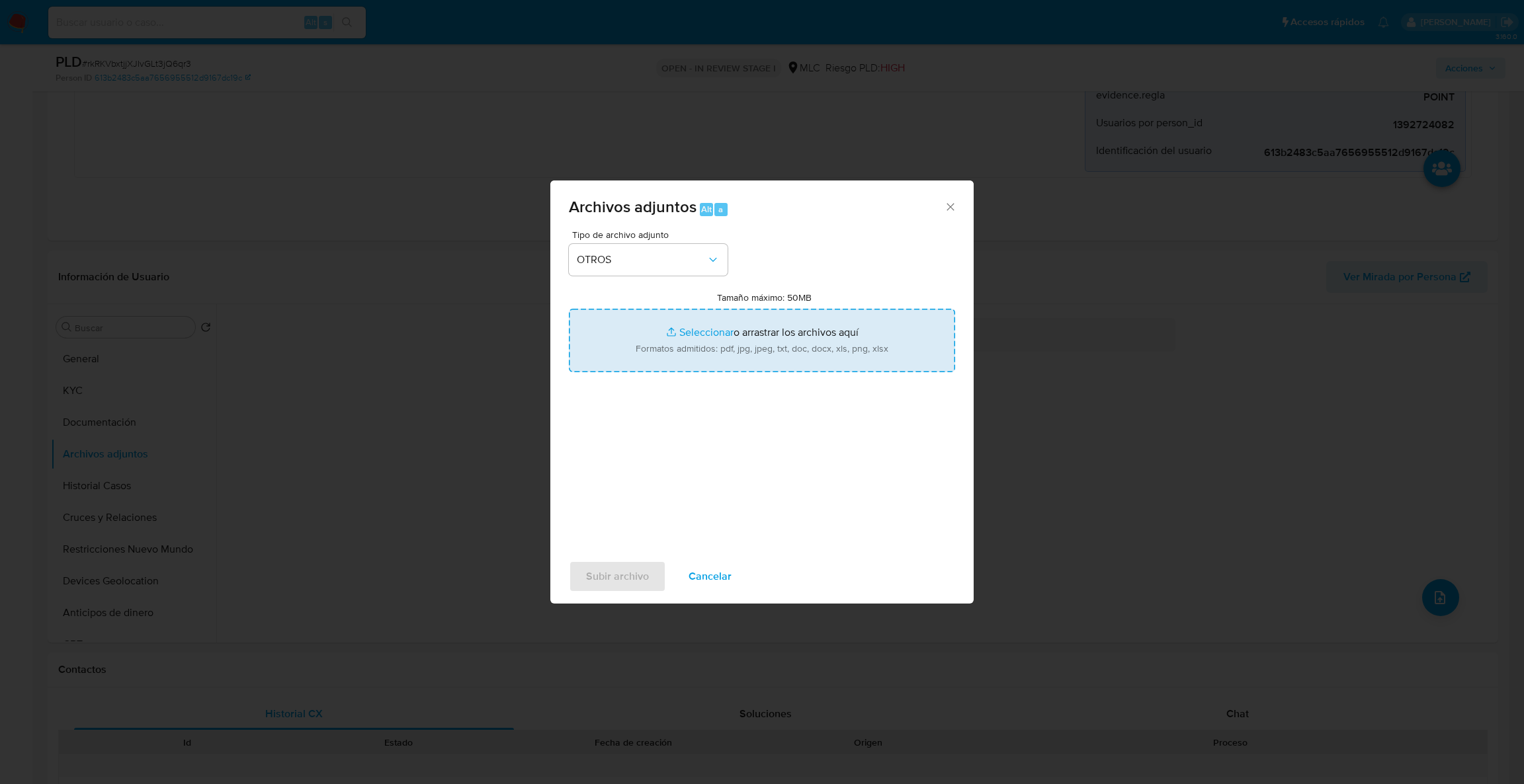
click at [713, 349] on input "Tamaño máximo: 50MB Seleccionar archivos" at bounding box center [761, 341] width 386 height 63
type input "C:\fakepath\1392724082Movimientos.xlsx"
click at [701, 340] on input "Tamaño máximo: 50MB Seleccionar archivos" at bounding box center [761, 341] width 386 height 63
type input "C:\fakepath\Case Log - 1392724082.pdf"
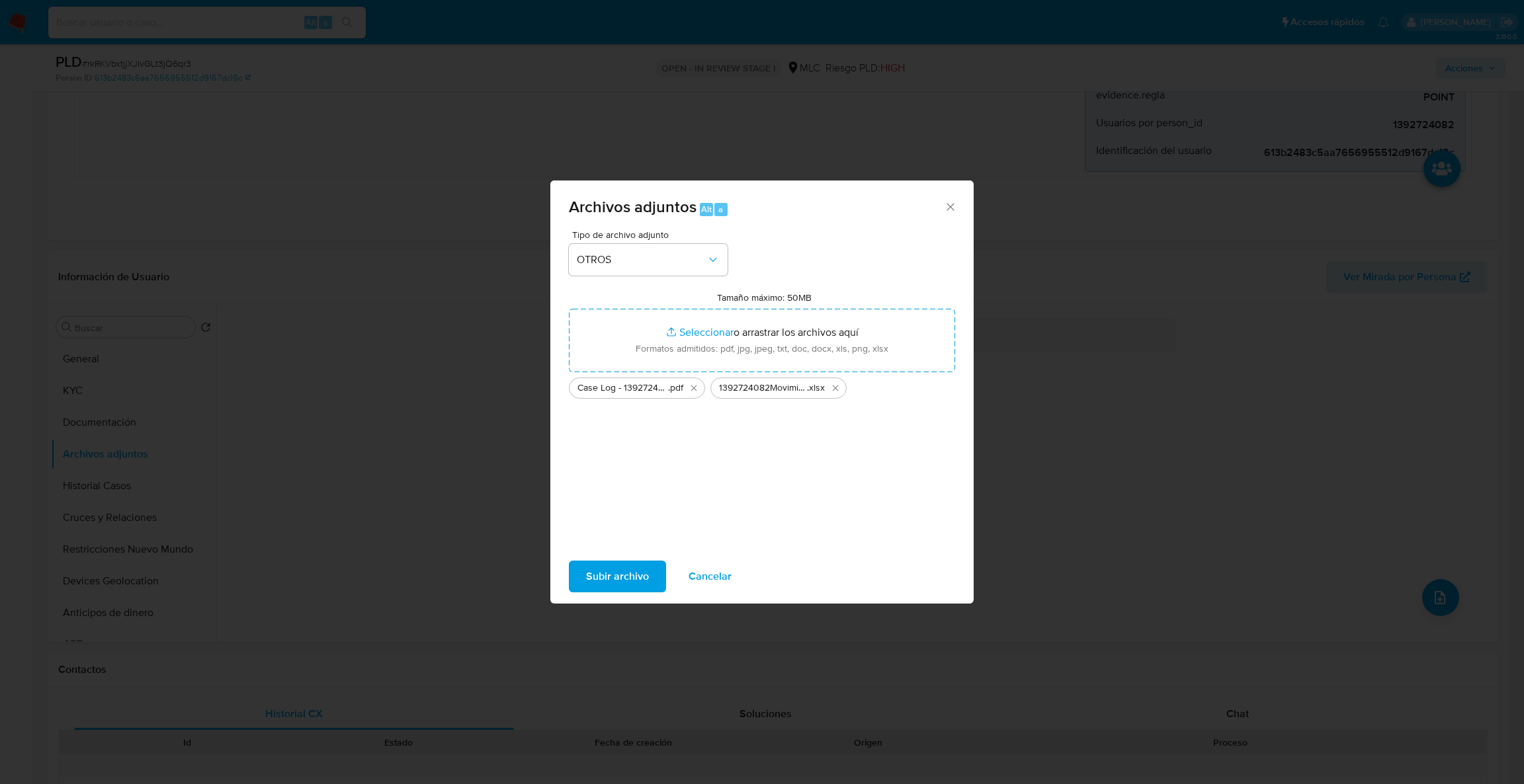
click at [609, 570] on span "Subir archivo" at bounding box center [617, 576] width 63 height 29
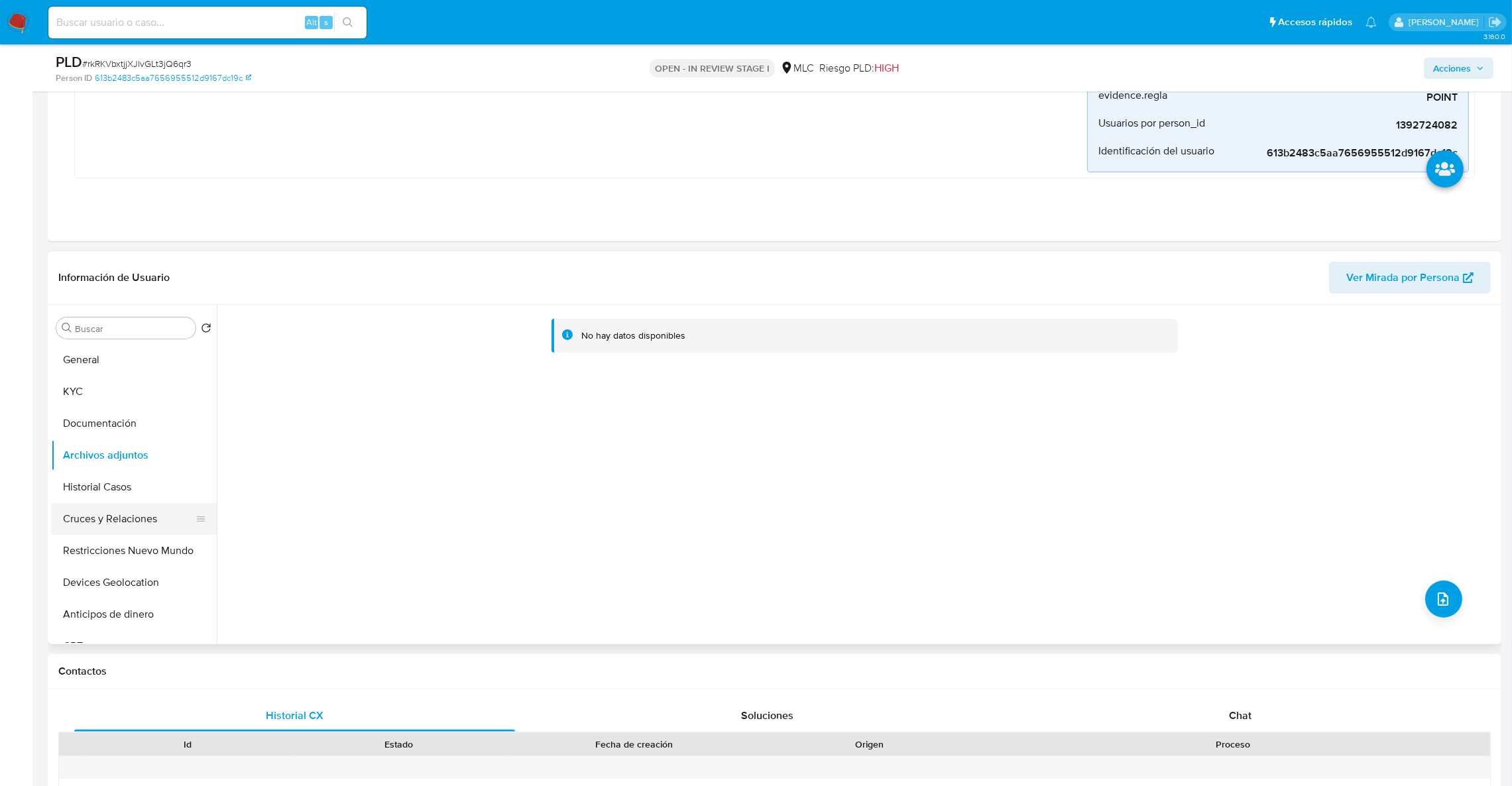
click at [144, 505] on button "Cruces y Relaciones" at bounding box center [128, 519] width 155 height 32
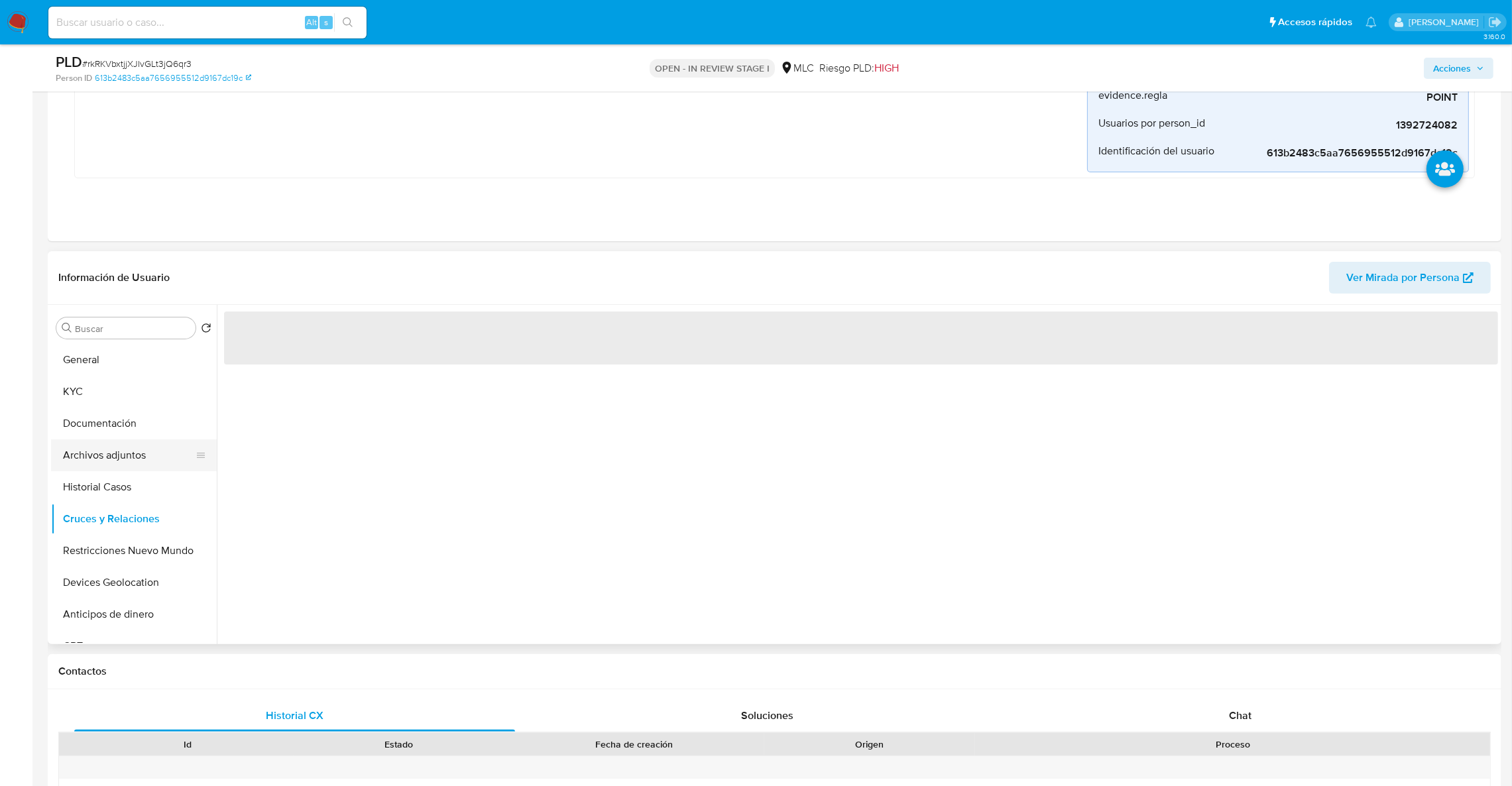
click at [134, 461] on button "Archivos adjuntos" at bounding box center [128, 455] width 155 height 32
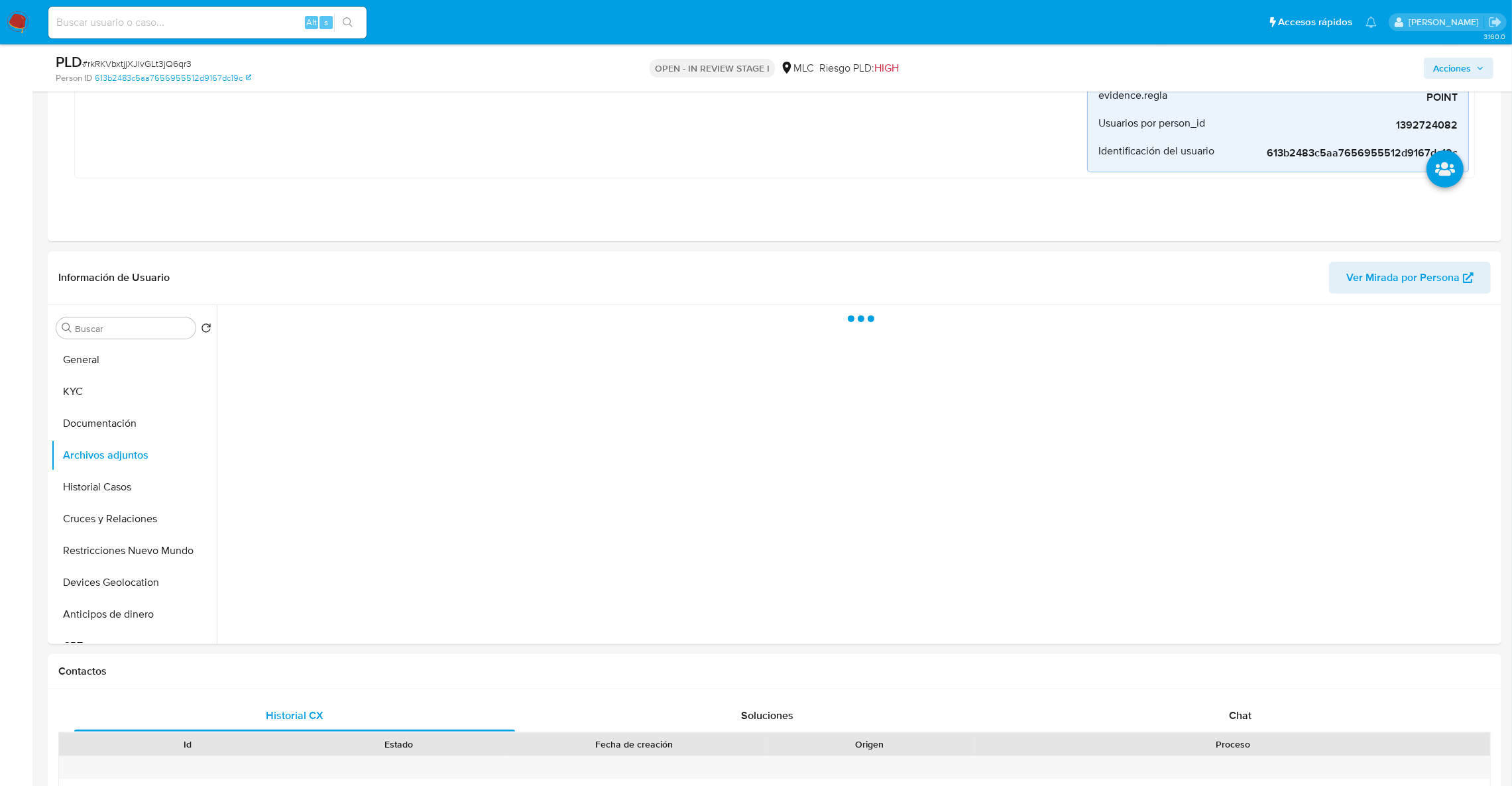
click at [1436, 72] on span "Acciones" at bounding box center [1452, 68] width 38 height 21
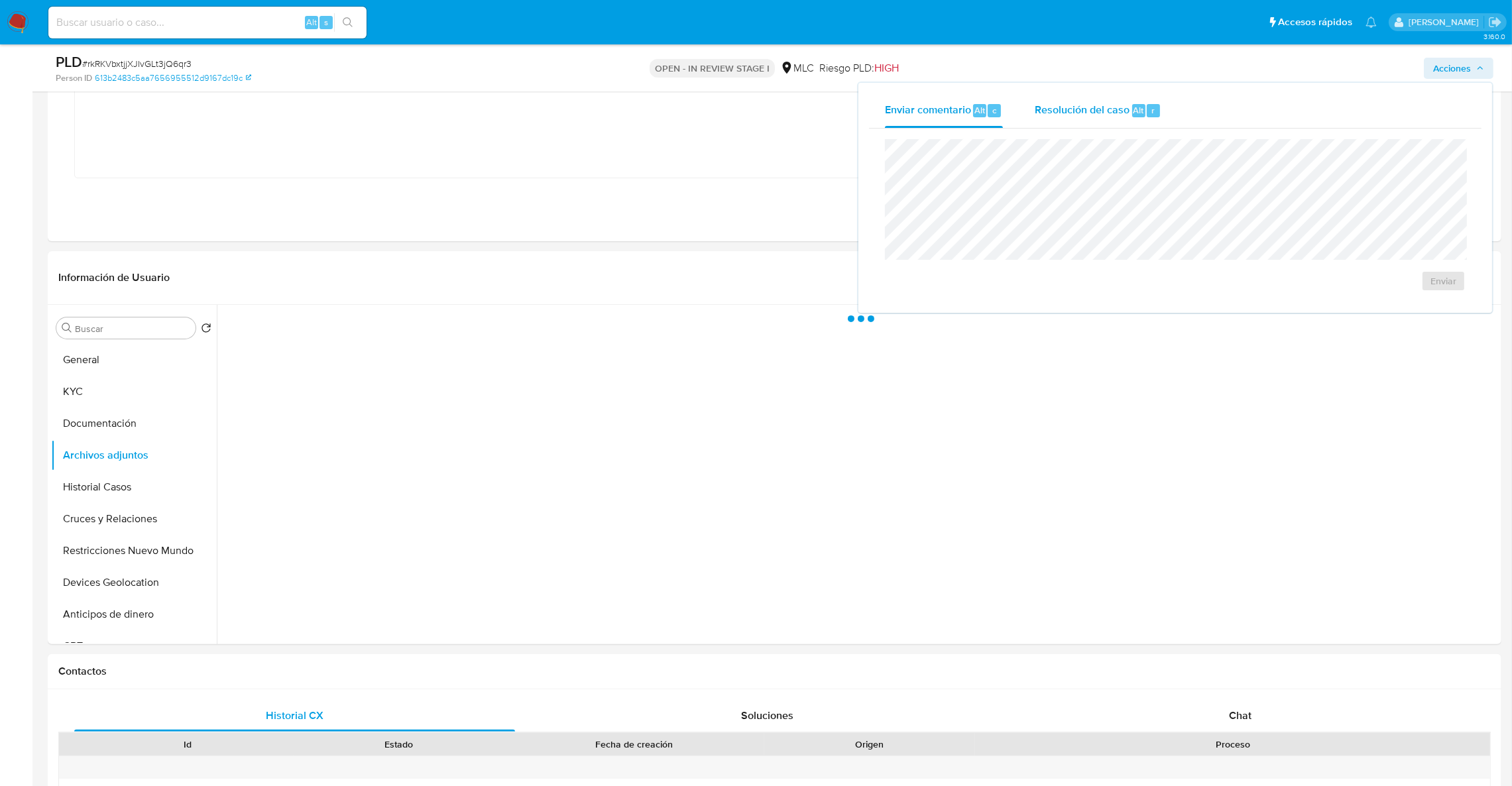
click at [1115, 110] on span "Resolución del caso" at bounding box center [1082, 109] width 95 height 15
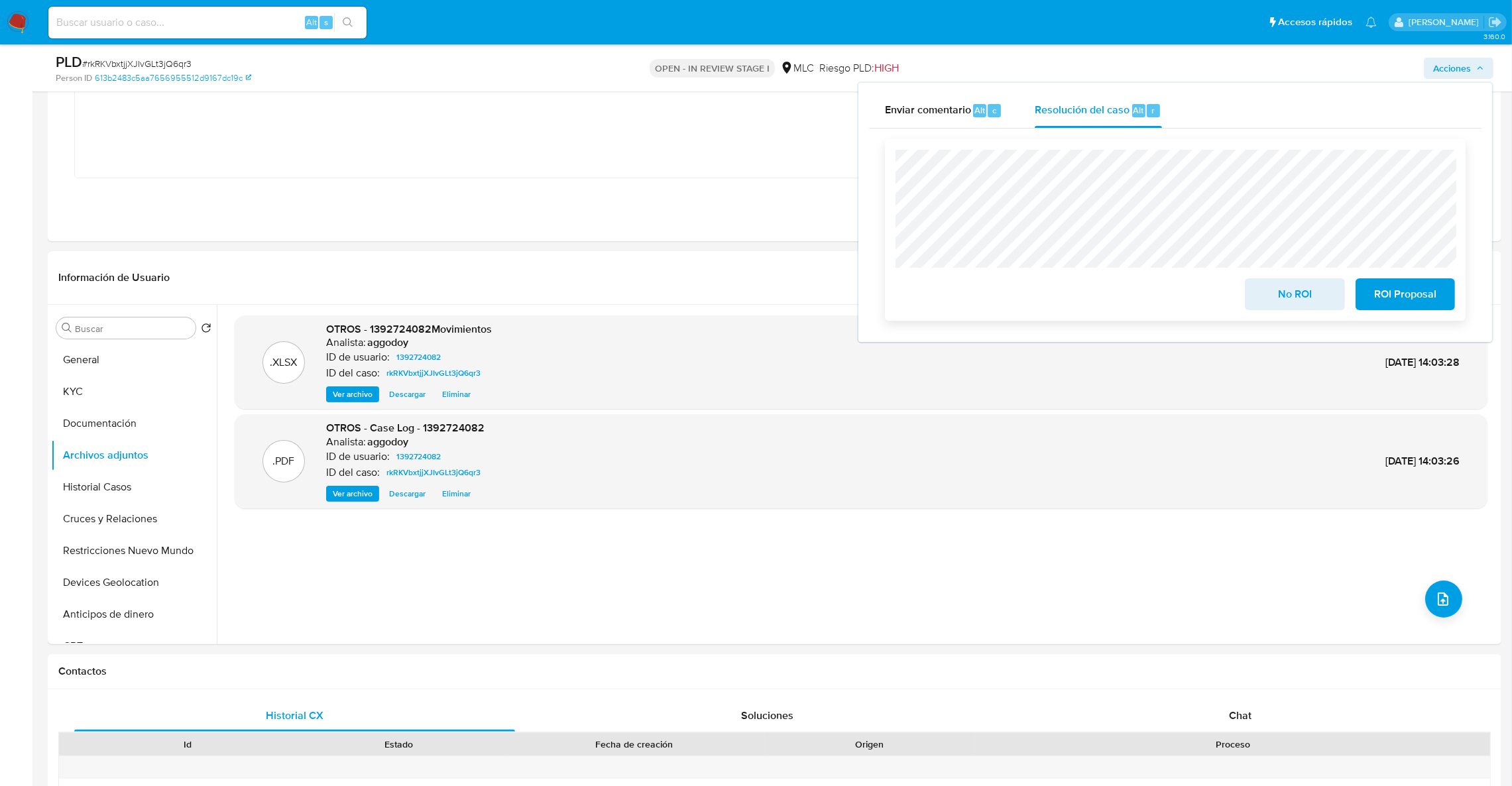
click at [1282, 290] on span "No ROI" at bounding box center [1295, 294] width 65 height 29
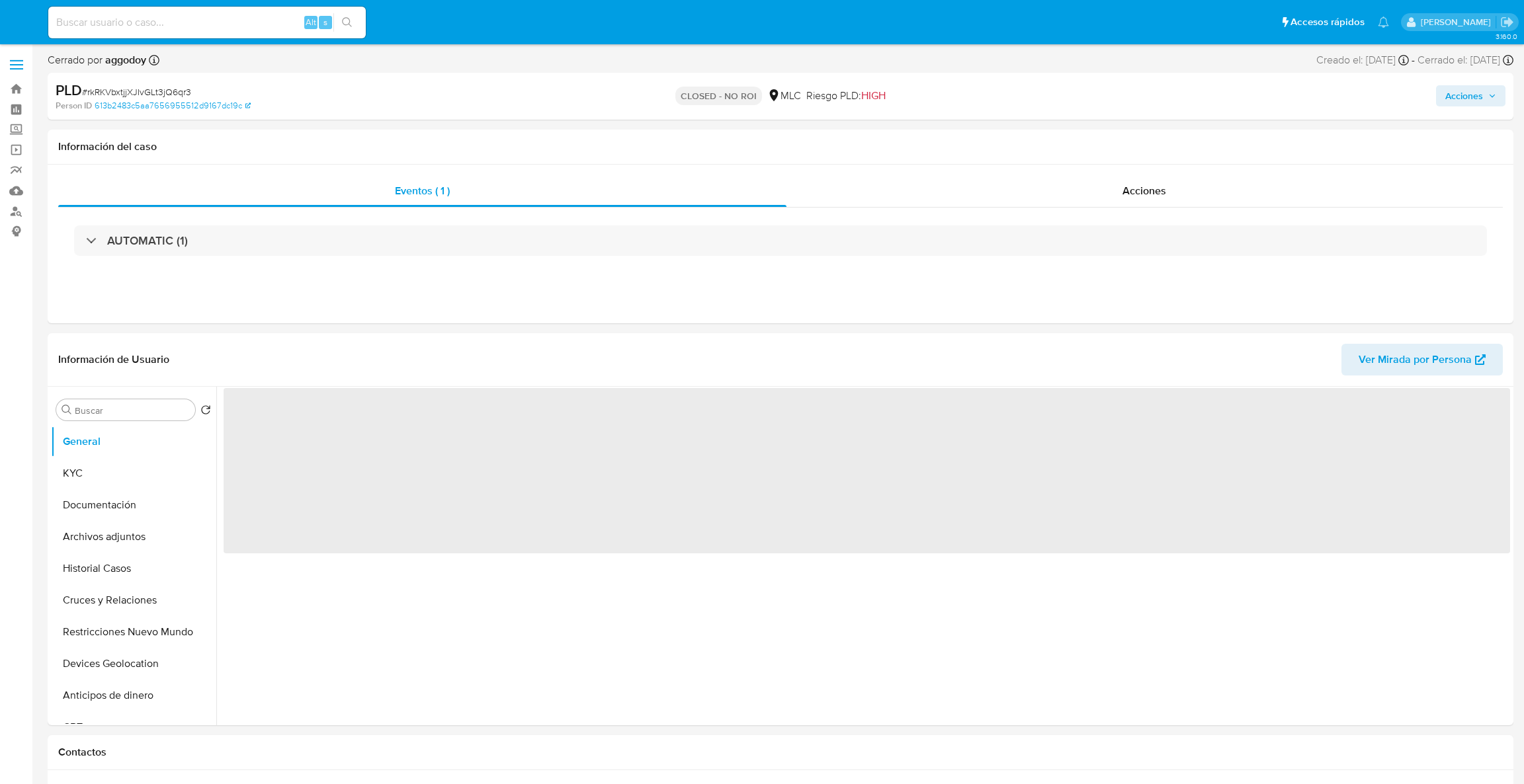
select select "10"
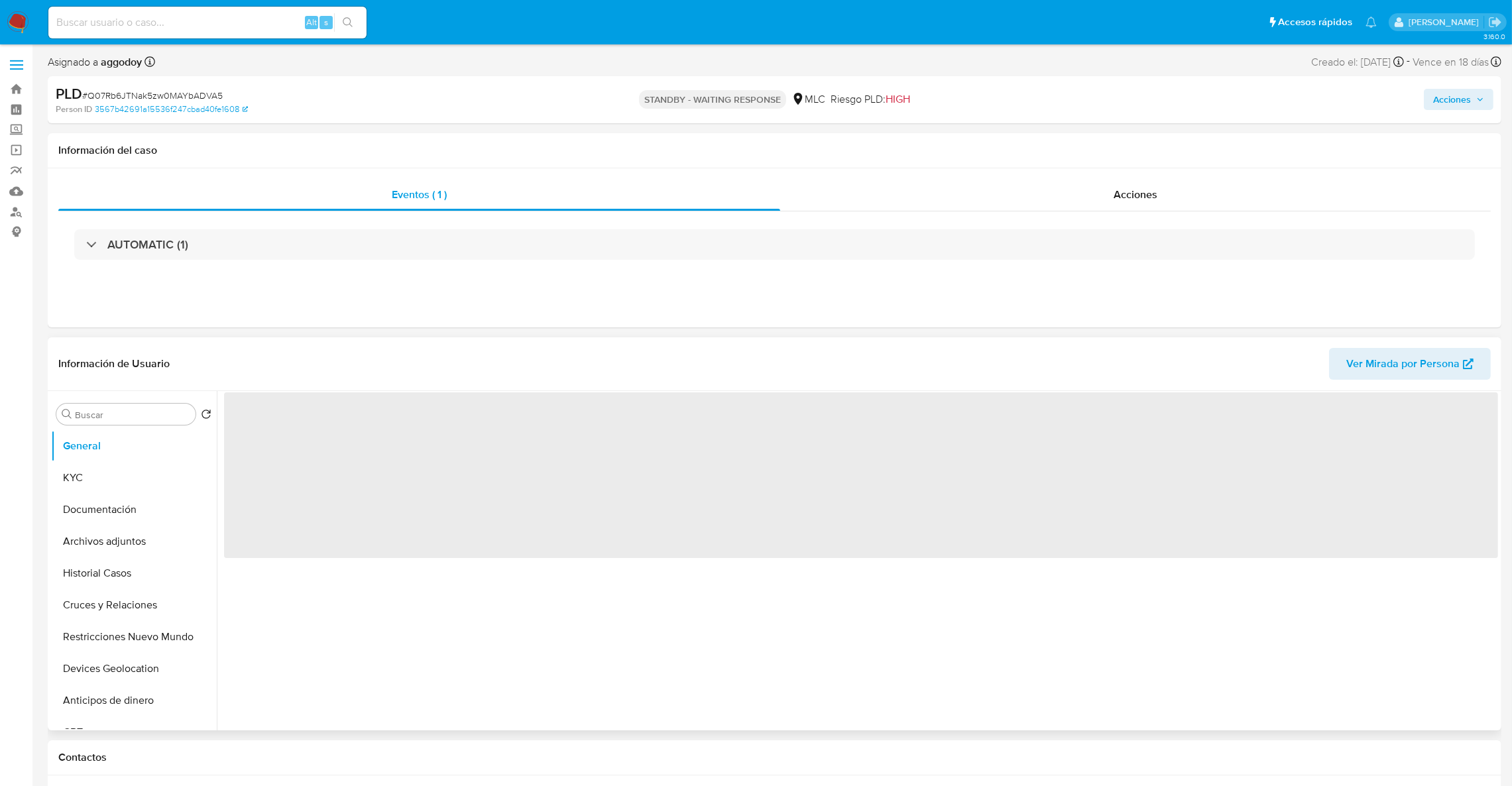
select select "10"
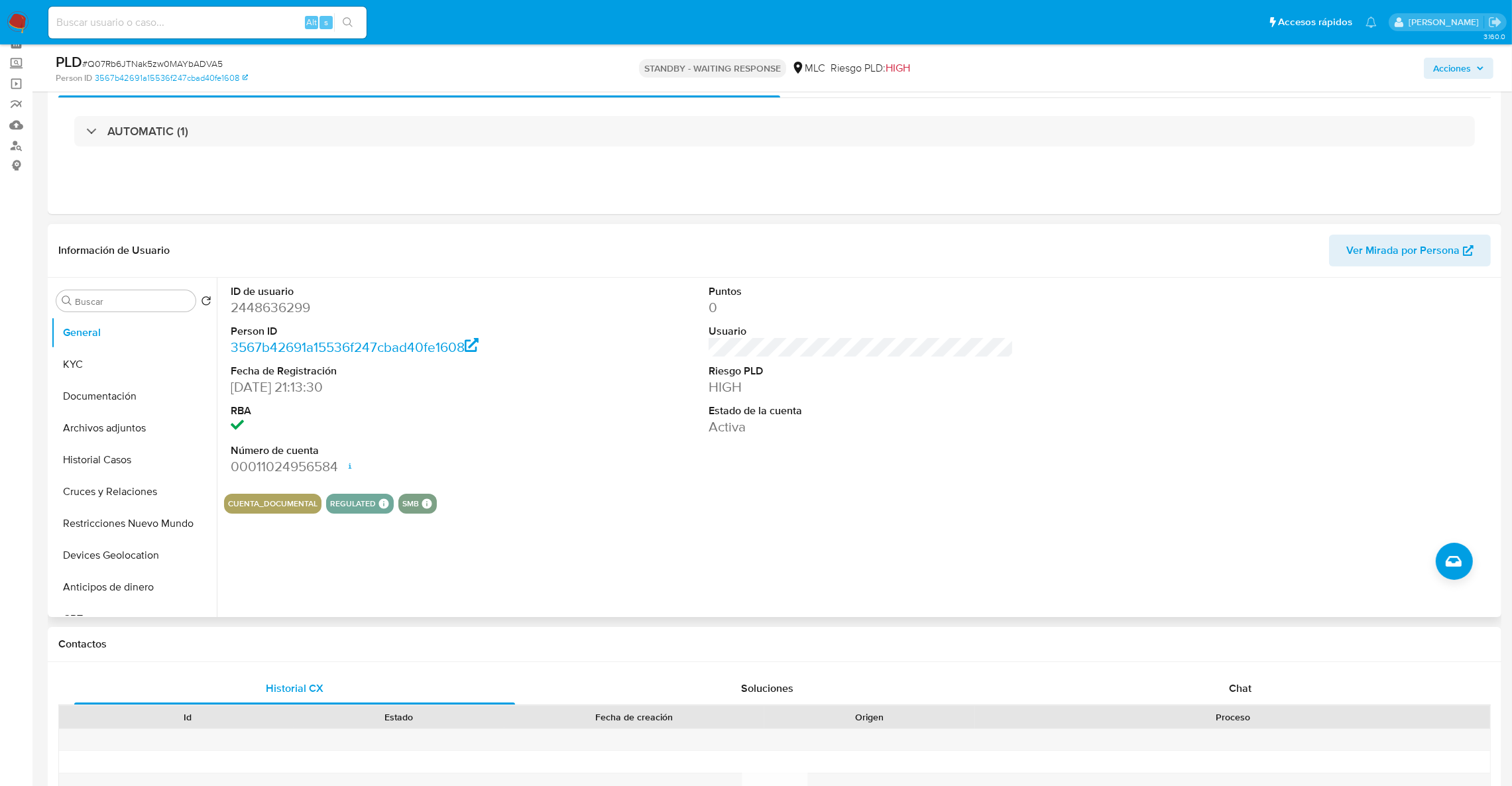
scroll to position [199, 0]
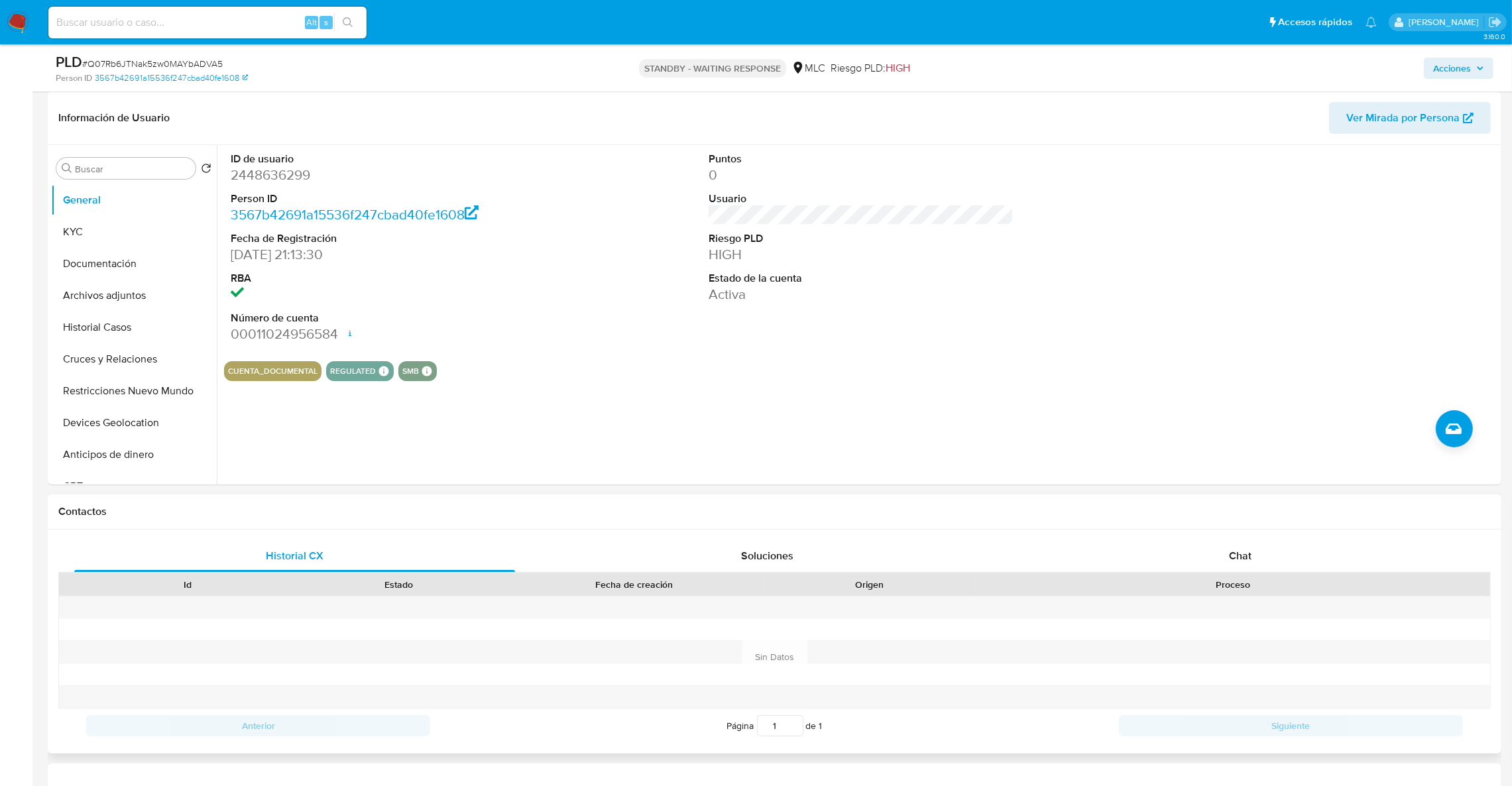
click at [1160, 525] on div "Contactos" at bounding box center [774, 512] width 1454 height 35
click at [1173, 553] on div "Chat" at bounding box center [1240, 556] width 441 height 32
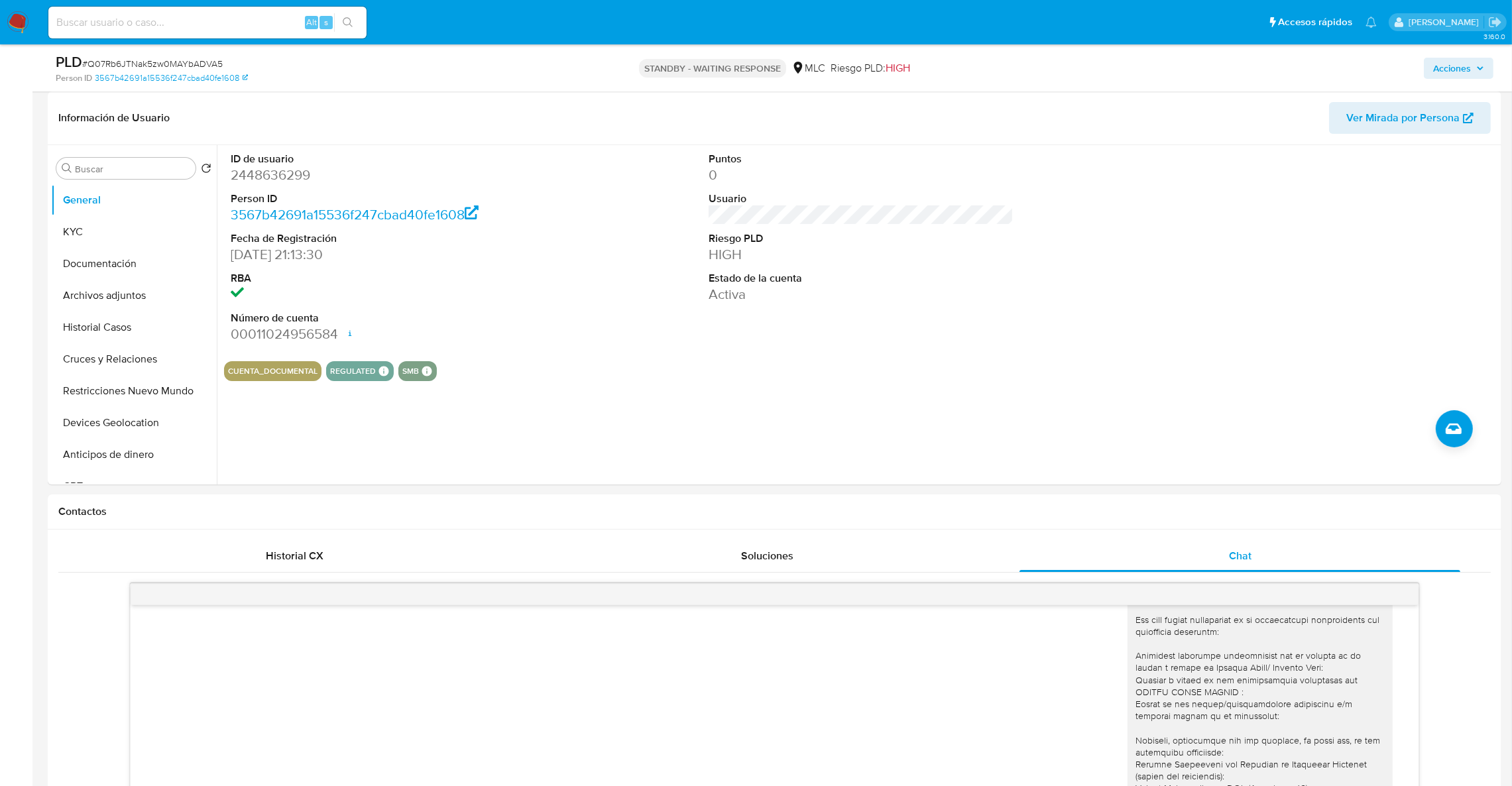
scroll to position [696, 0]
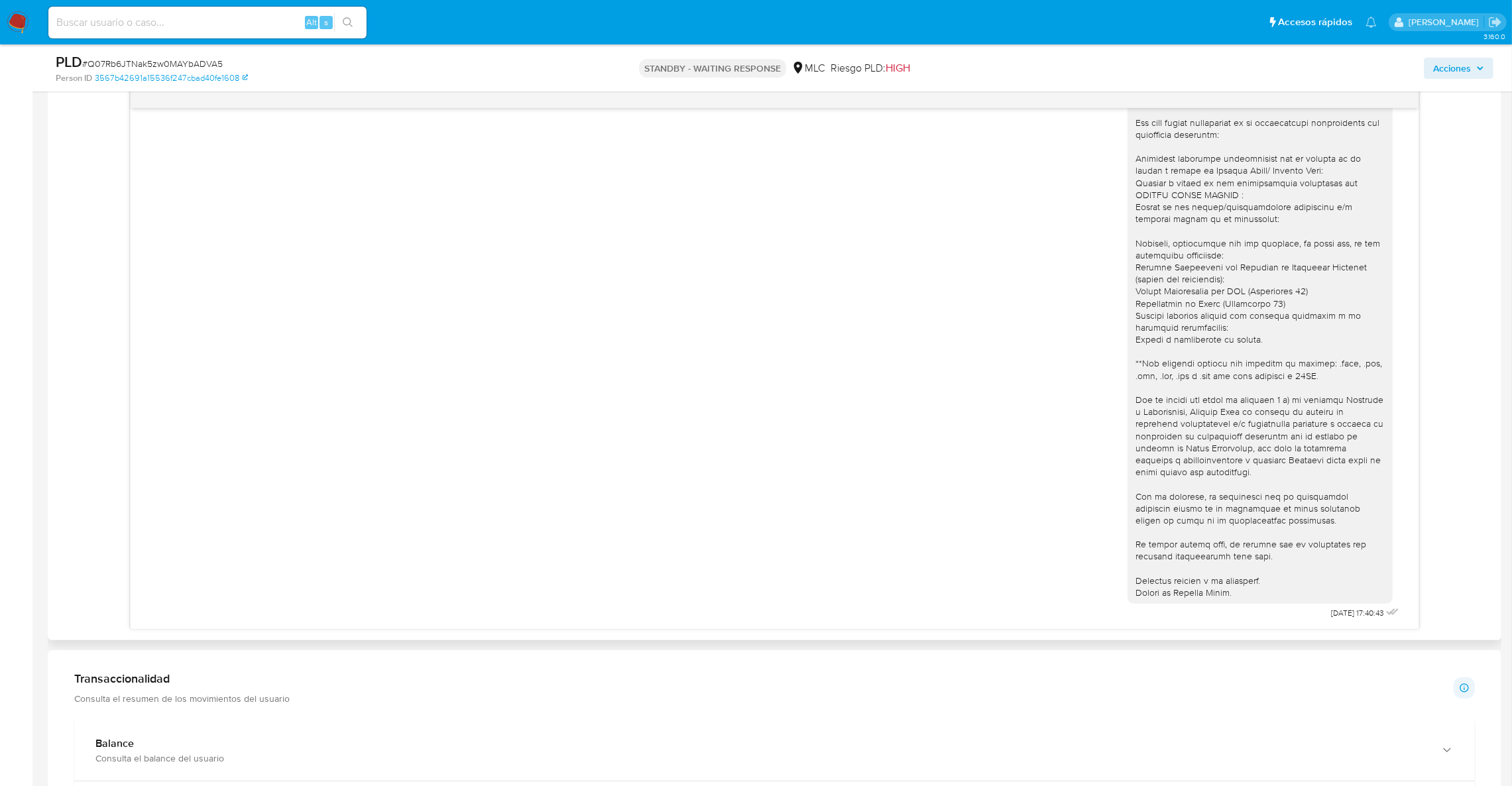
click at [1161, 272] on div at bounding box center [1261, 322] width 250 height 555
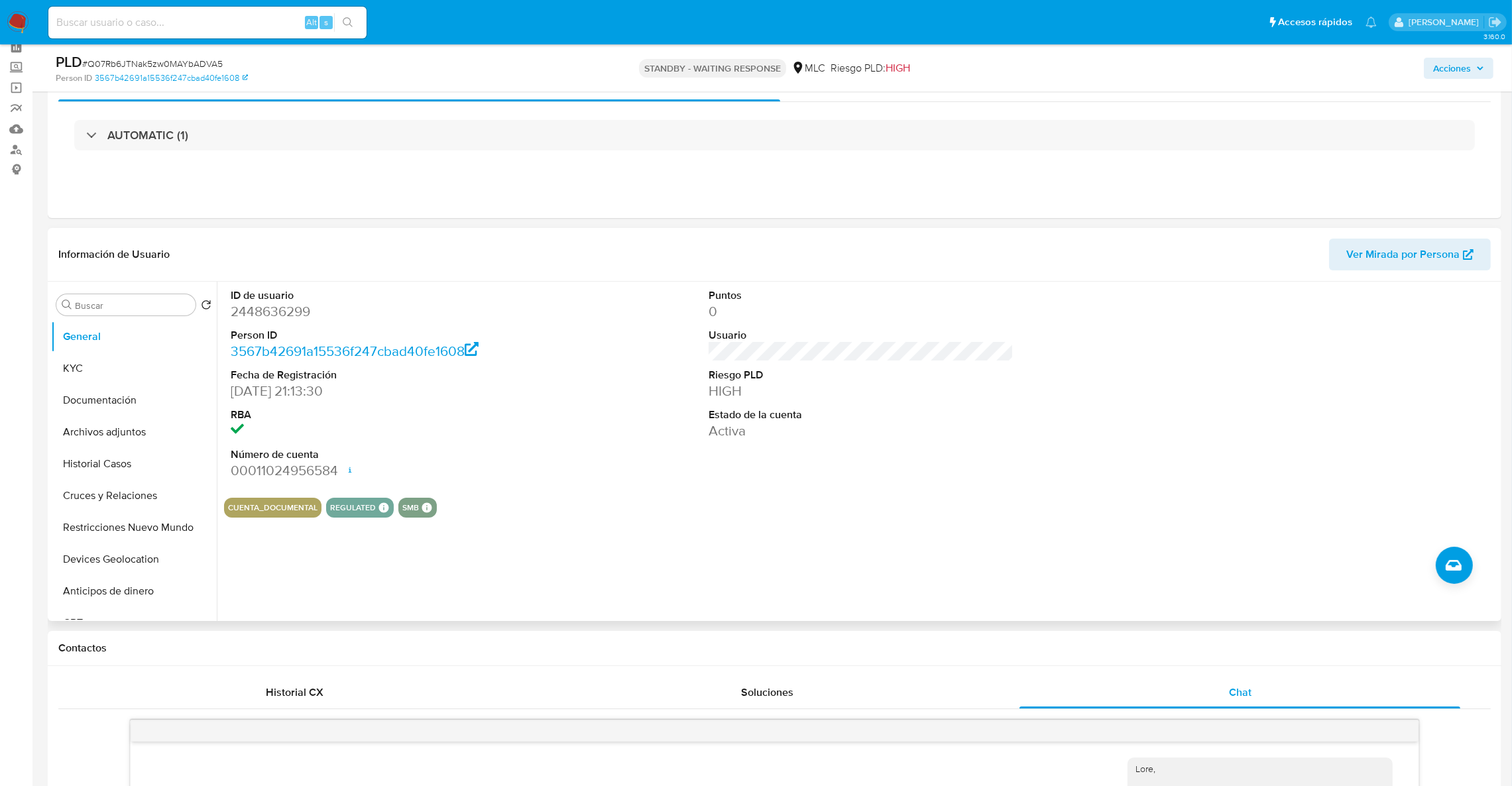
scroll to position [0, 0]
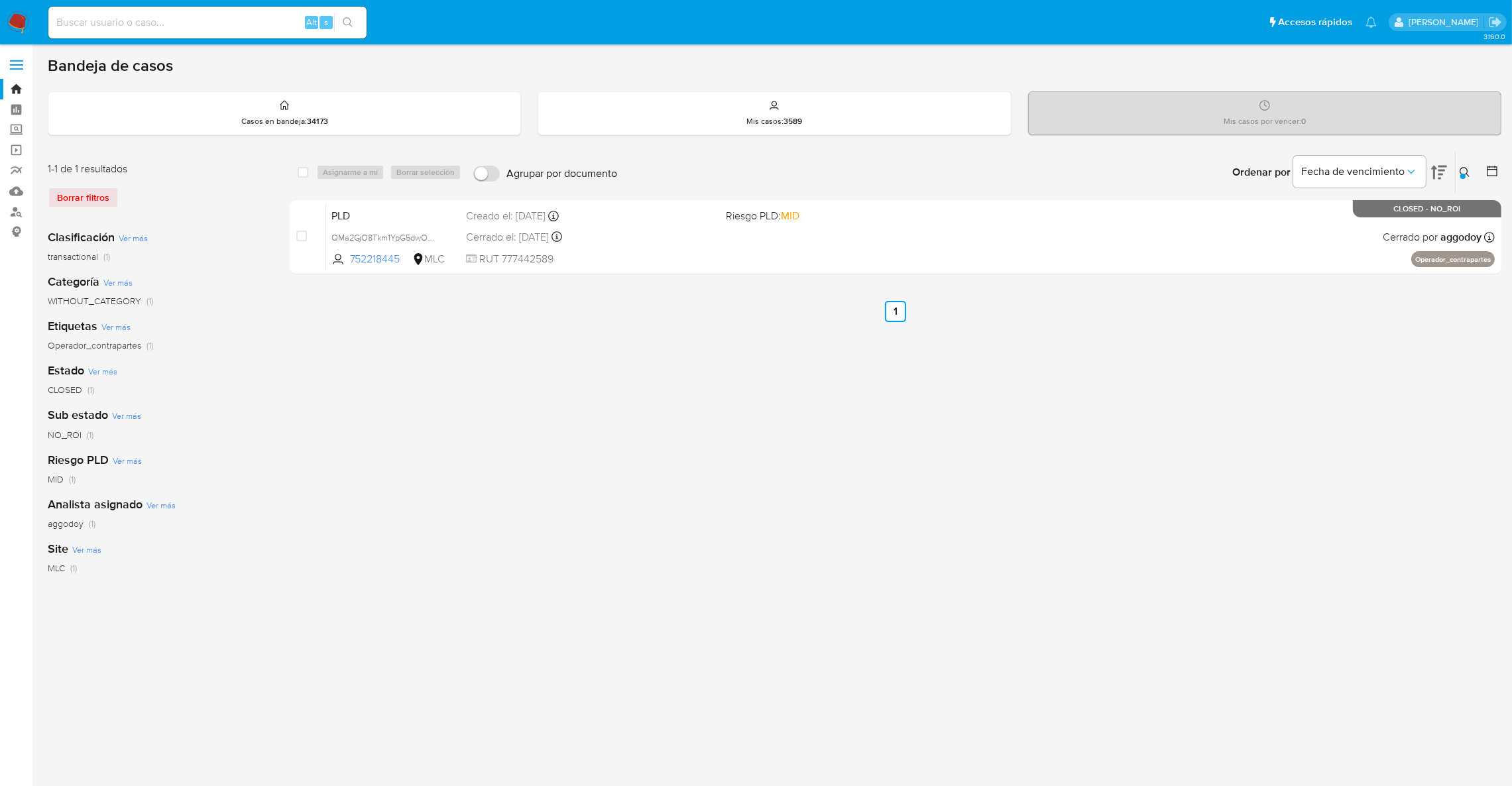
click at [1460, 173] on icon at bounding box center [1465, 172] width 10 height 10
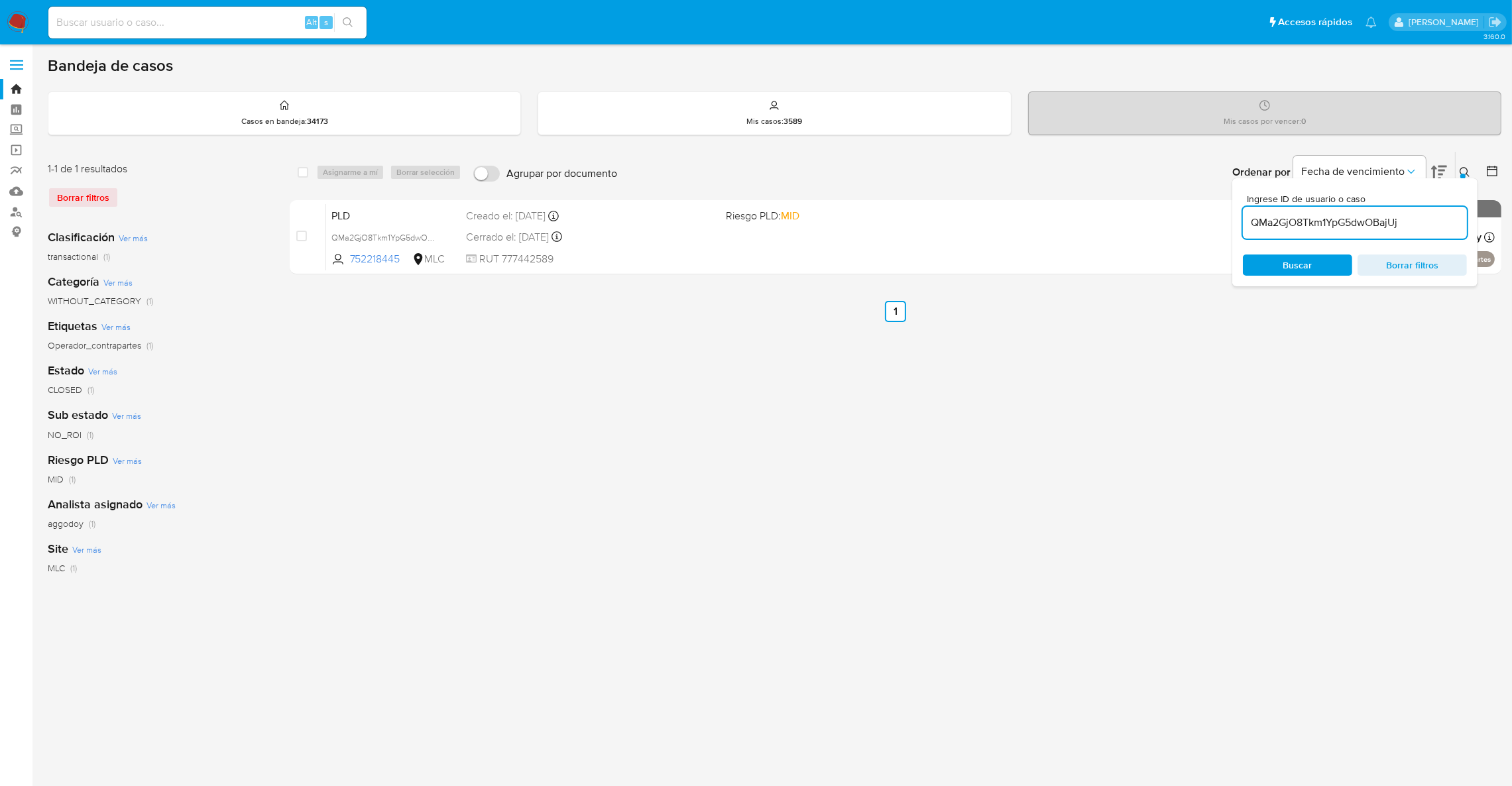
click at [1408, 224] on input "QMa2GjO8Tkm1YpG5dwOBajUj" at bounding box center [1355, 223] width 224 height 17
type input "114170790"
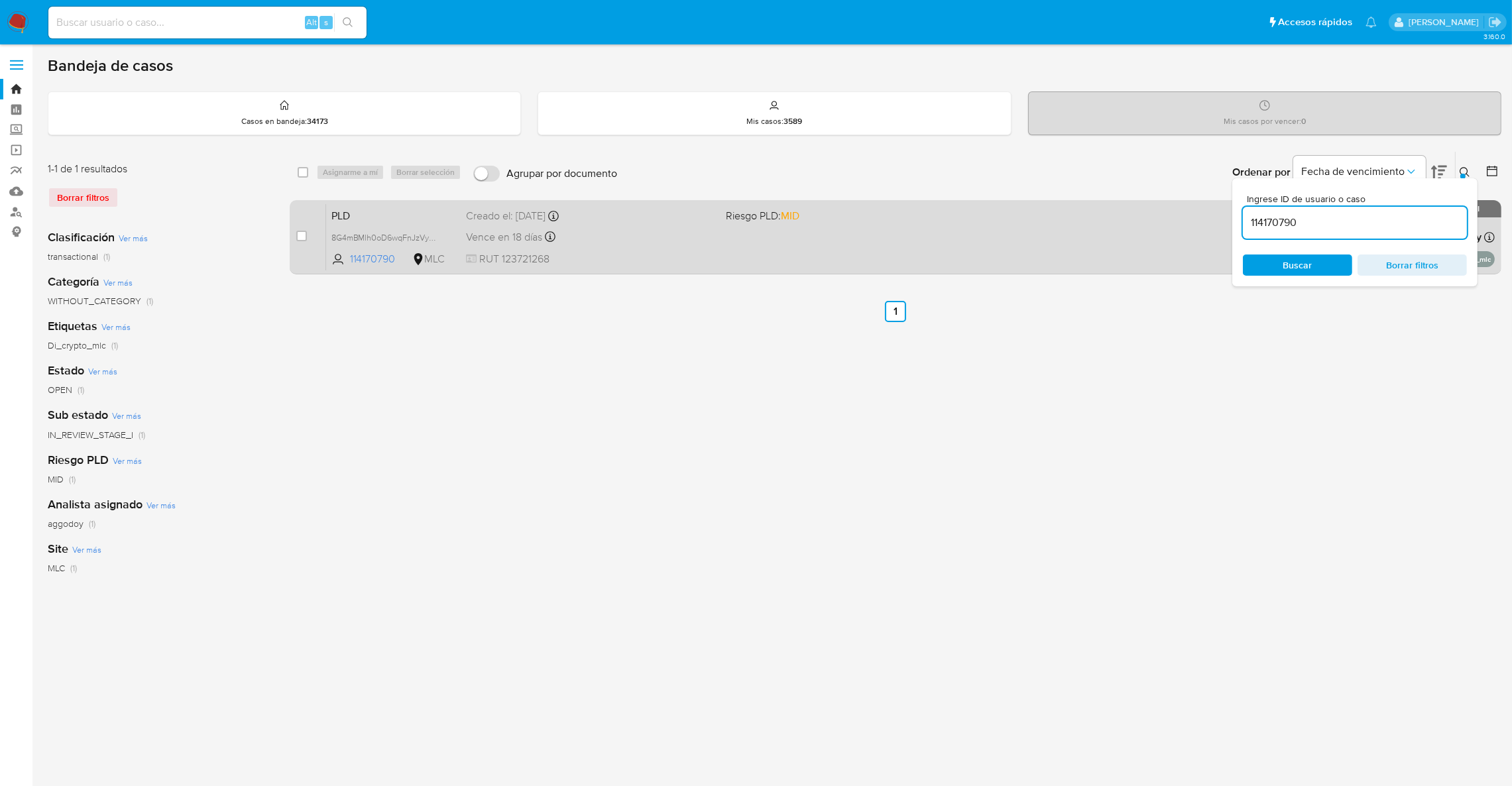
click at [782, 254] on div "PLD 8G4mBMlh0oD6wqFnJzVysKde 114170790 MLC Riesgo PLD: MID Creado el: [DATE] Cr…" at bounding box center [910, 237] width 1169 height 67
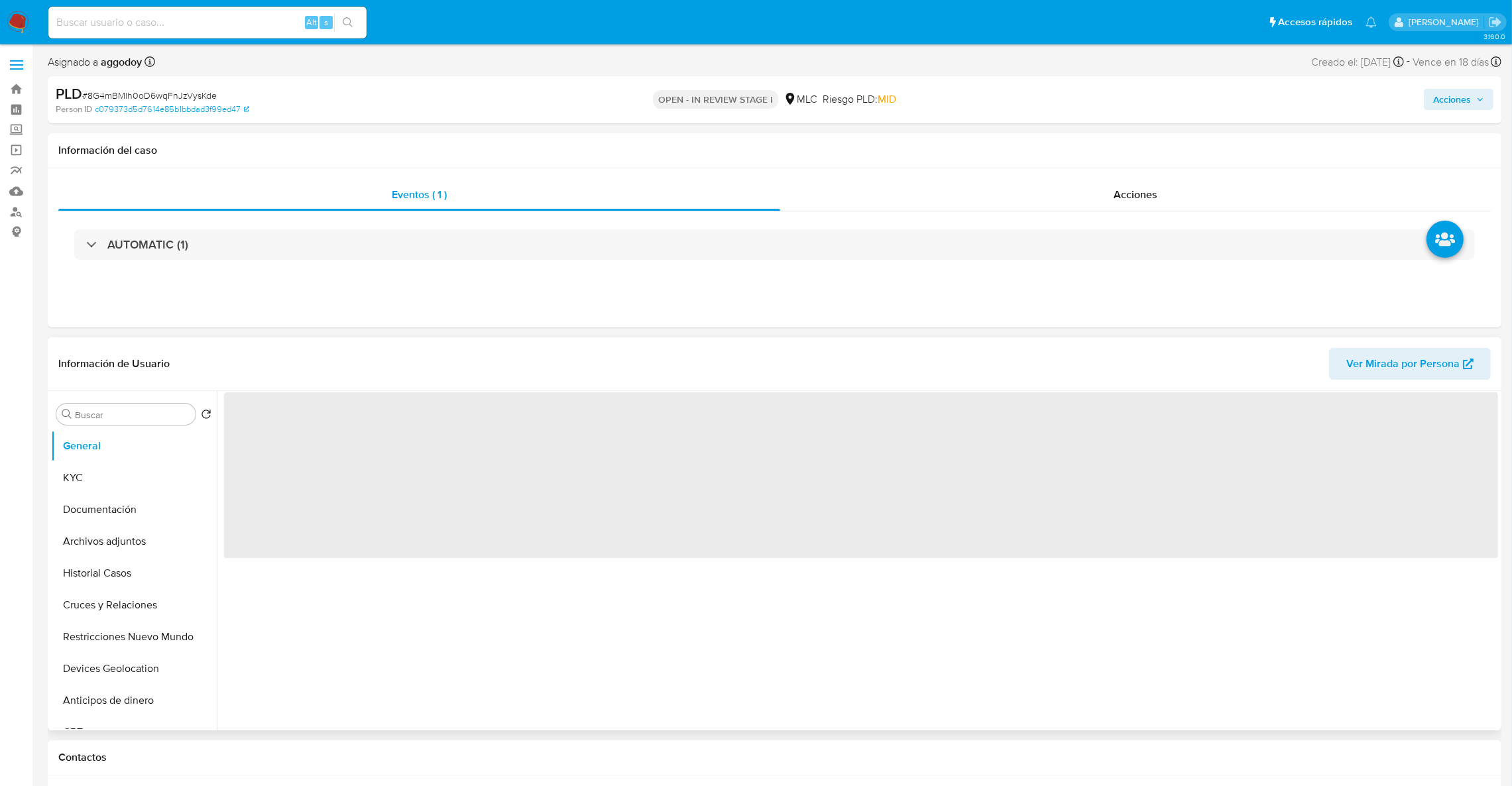
select select "10"
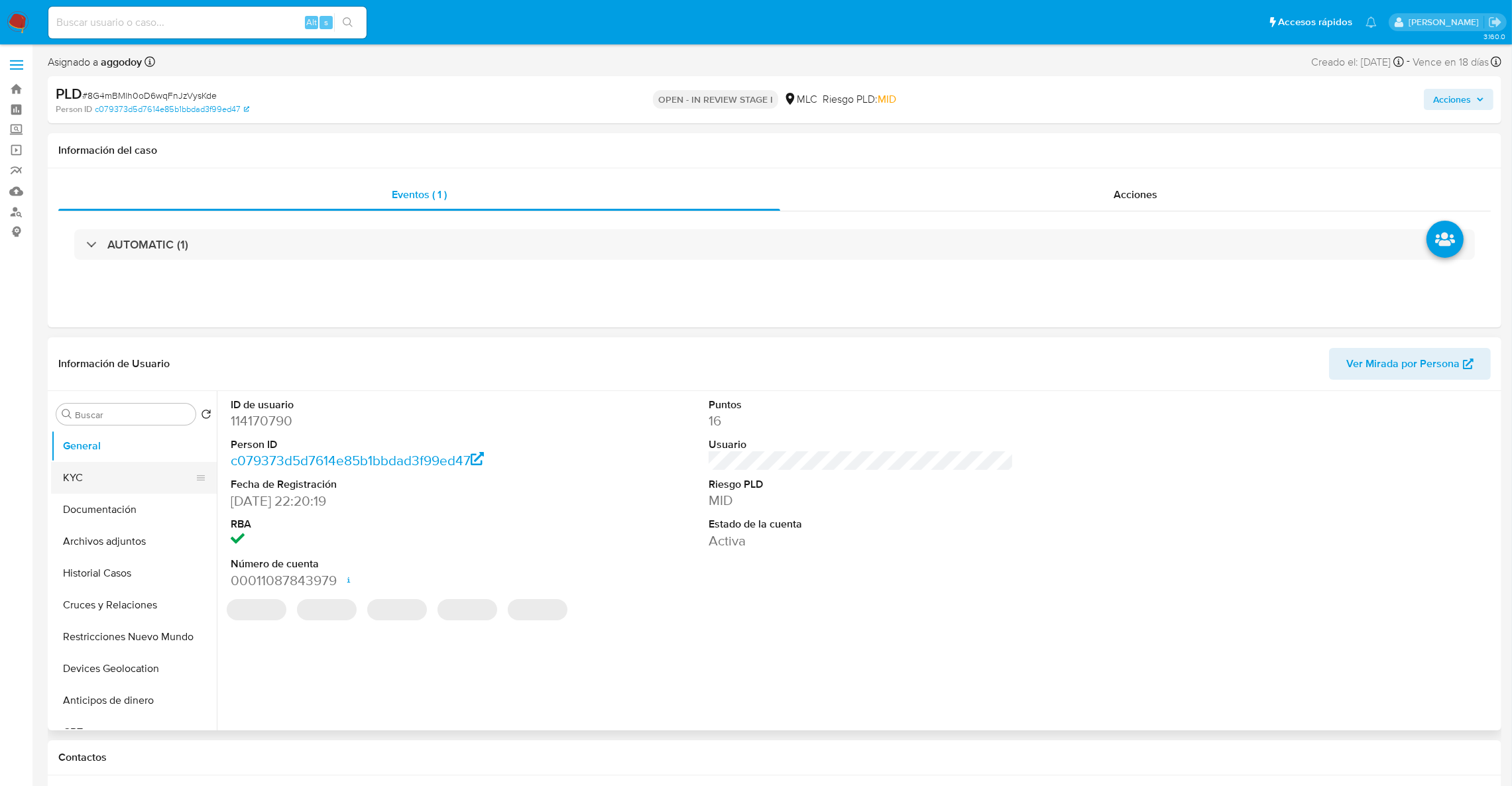
click at [100, 478] on button "KYC" at bounding box center [128, 478] width 155 height 32
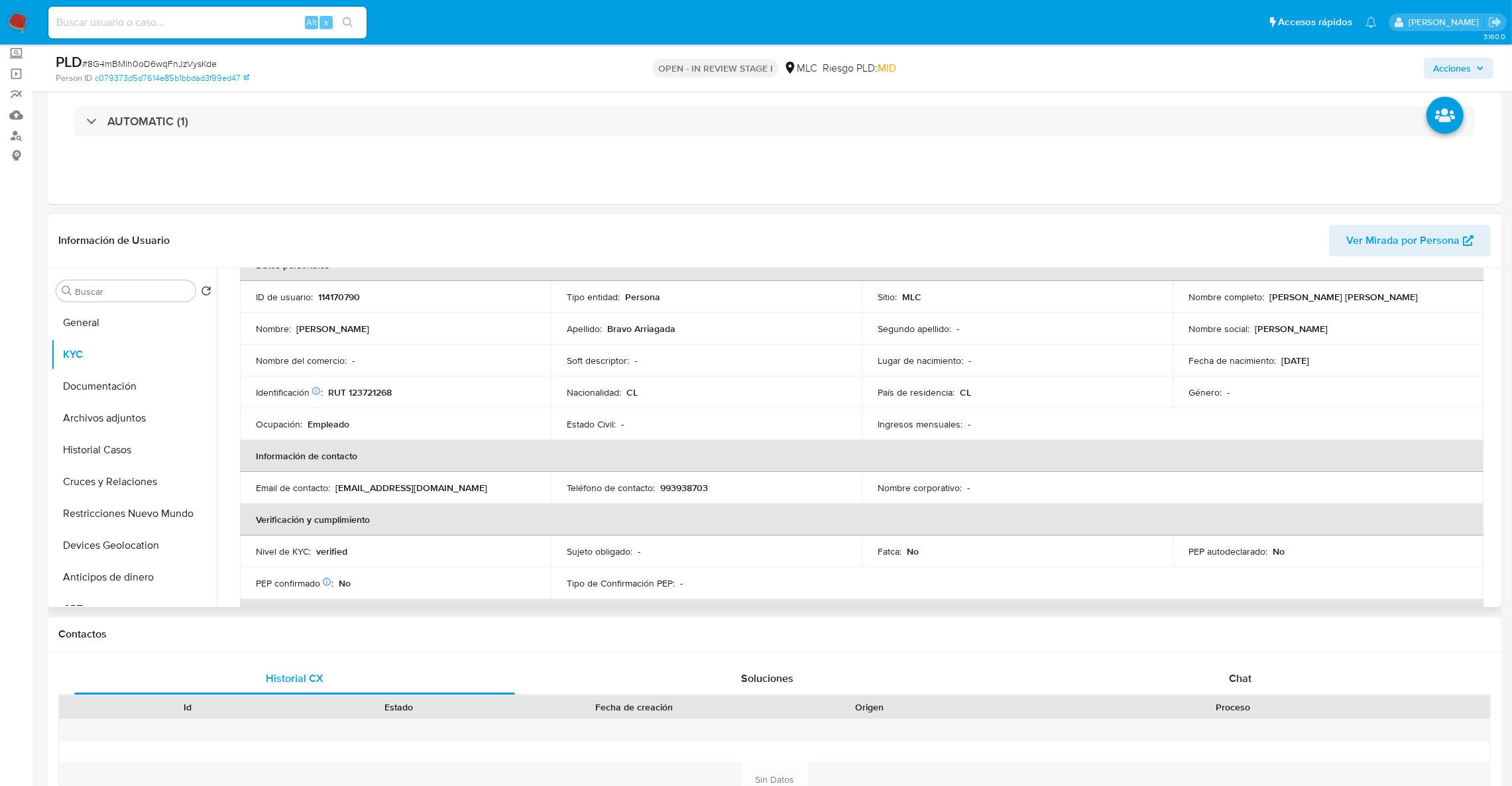
scroll to position [67, 0]
